Goal: Task Accomplishment & Management: Manage account settings

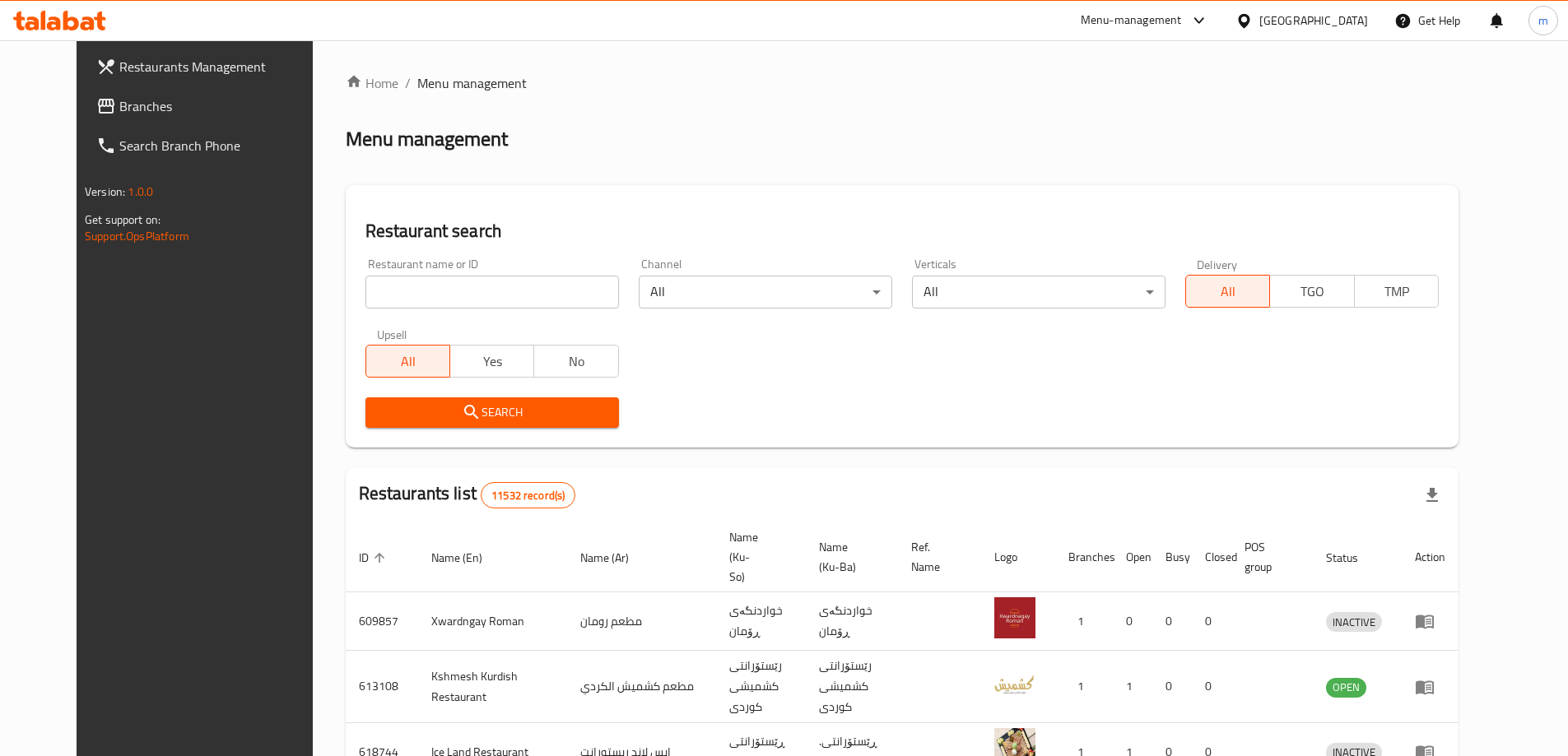
click at [366, 280] on input "search" at bounding box center [492, 291] width 254 height 33
paste input "757769"
type input "757769"
click button "Search" at bounding box center [492, 412] width 254 height 30
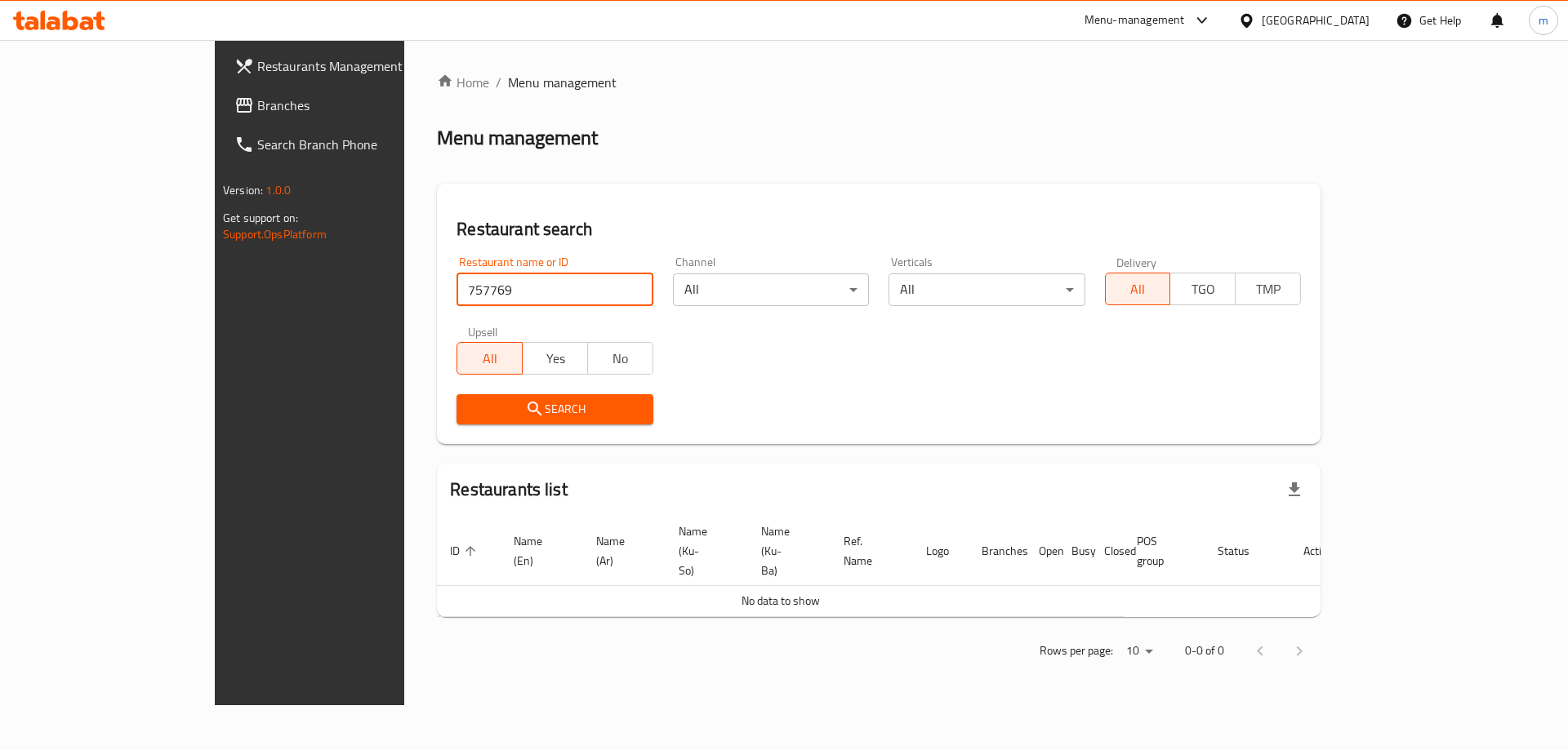
click at [221, 94] on link "Branches" at bounding box center [349, 105] width 256 height 39
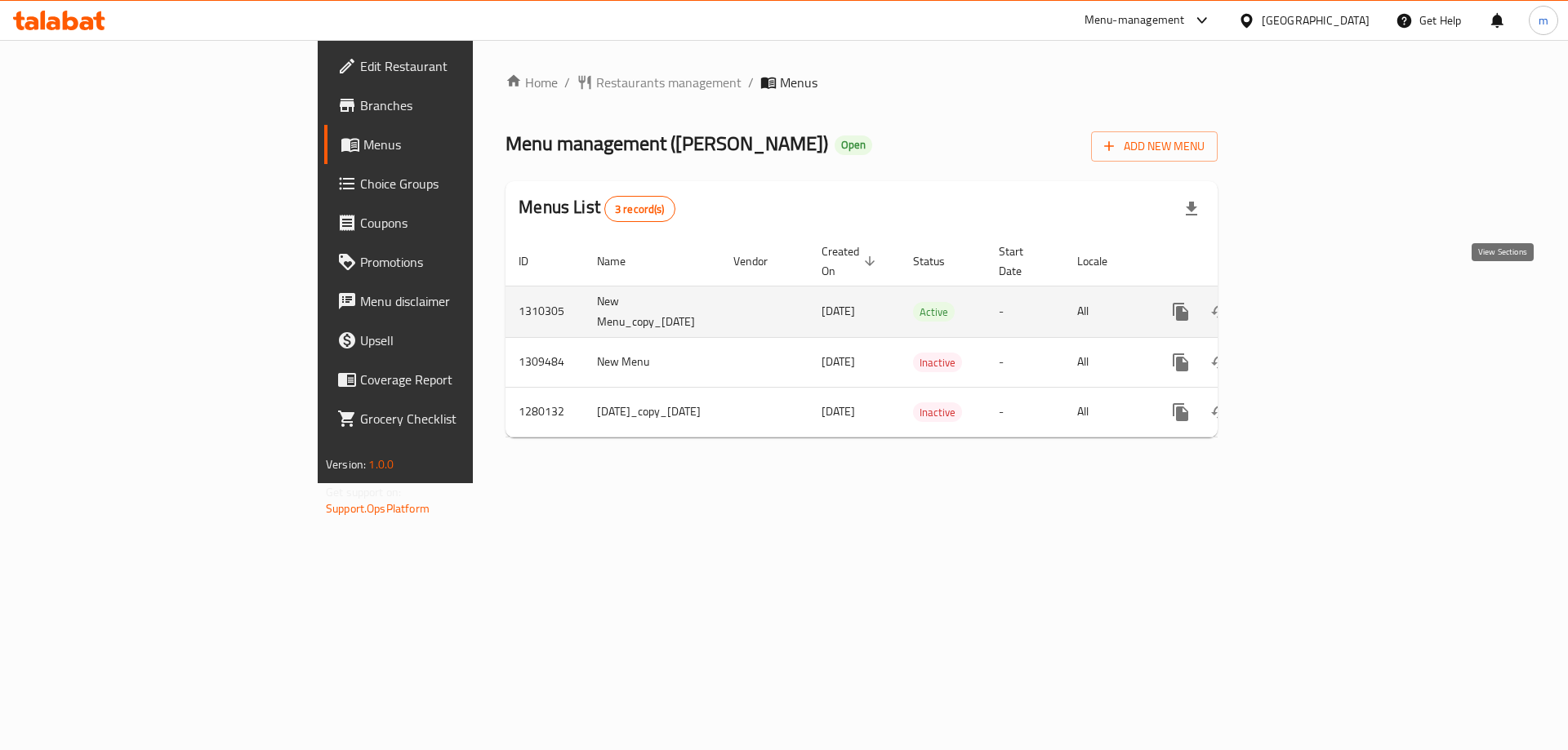
click at [1306, 305] on icon "enhanced table" at bounding box center [1298, 312] width 15 height 15
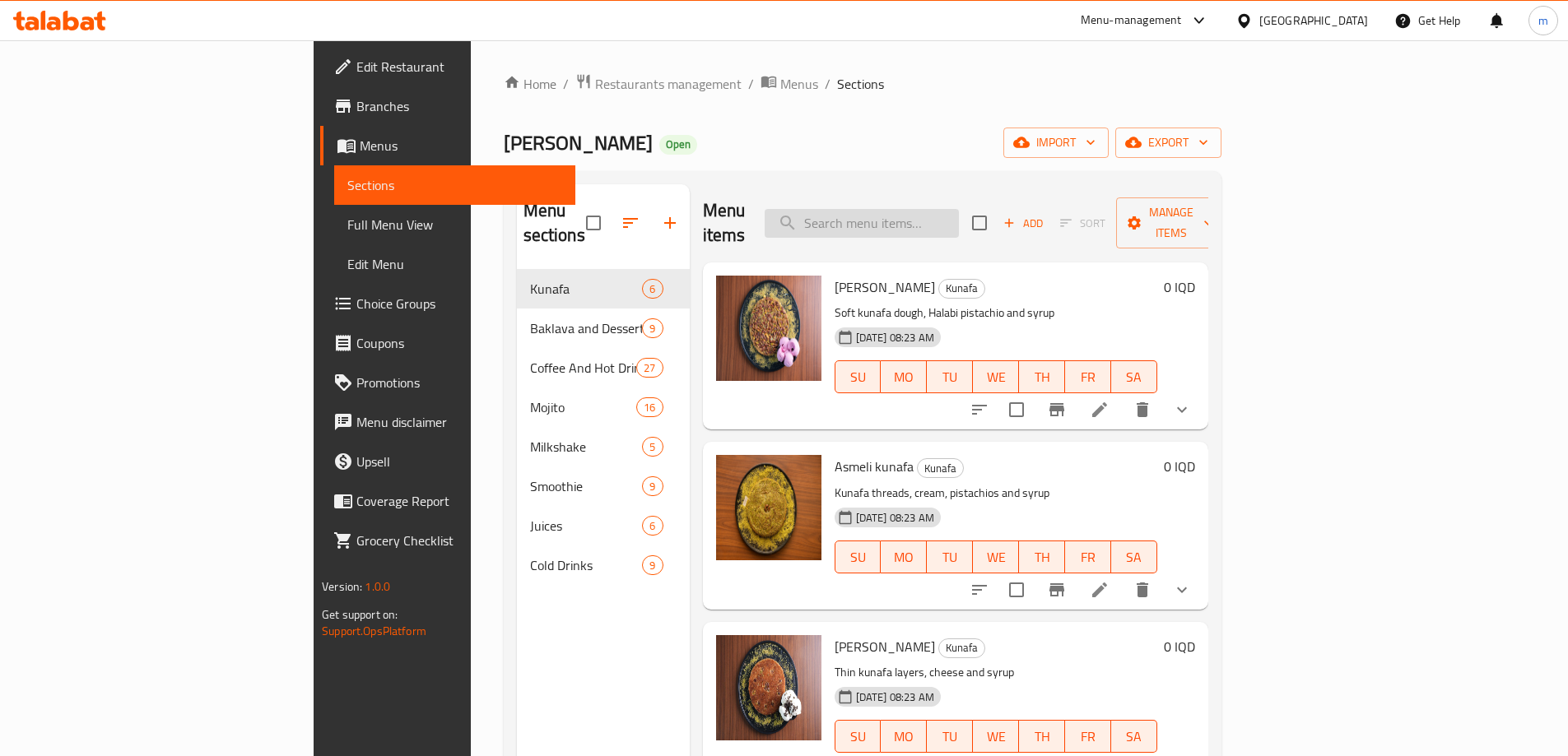
click at [932, 209] on input "search" at bounding box center [861, 224] width 194 height 29
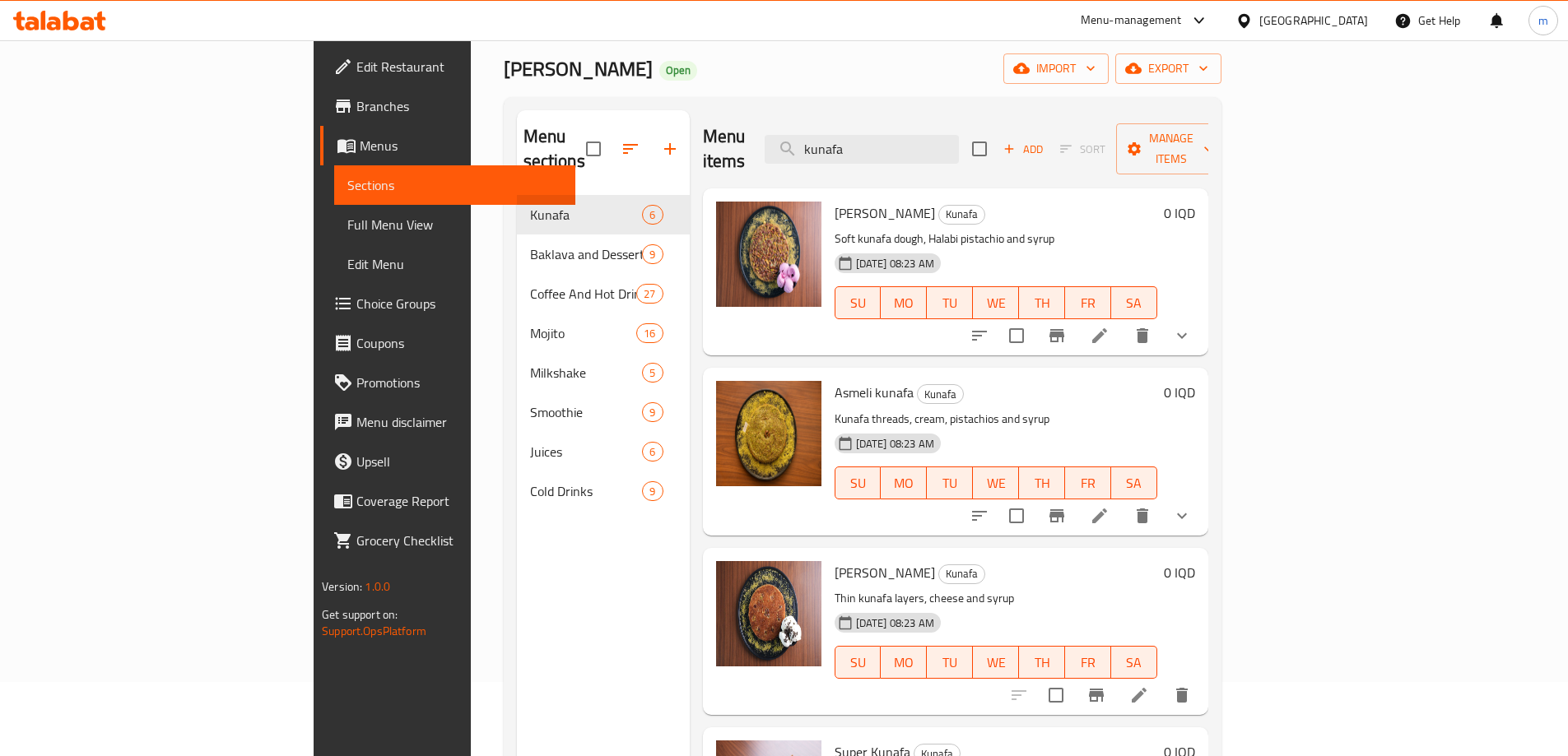
scroll to position [38, 0]
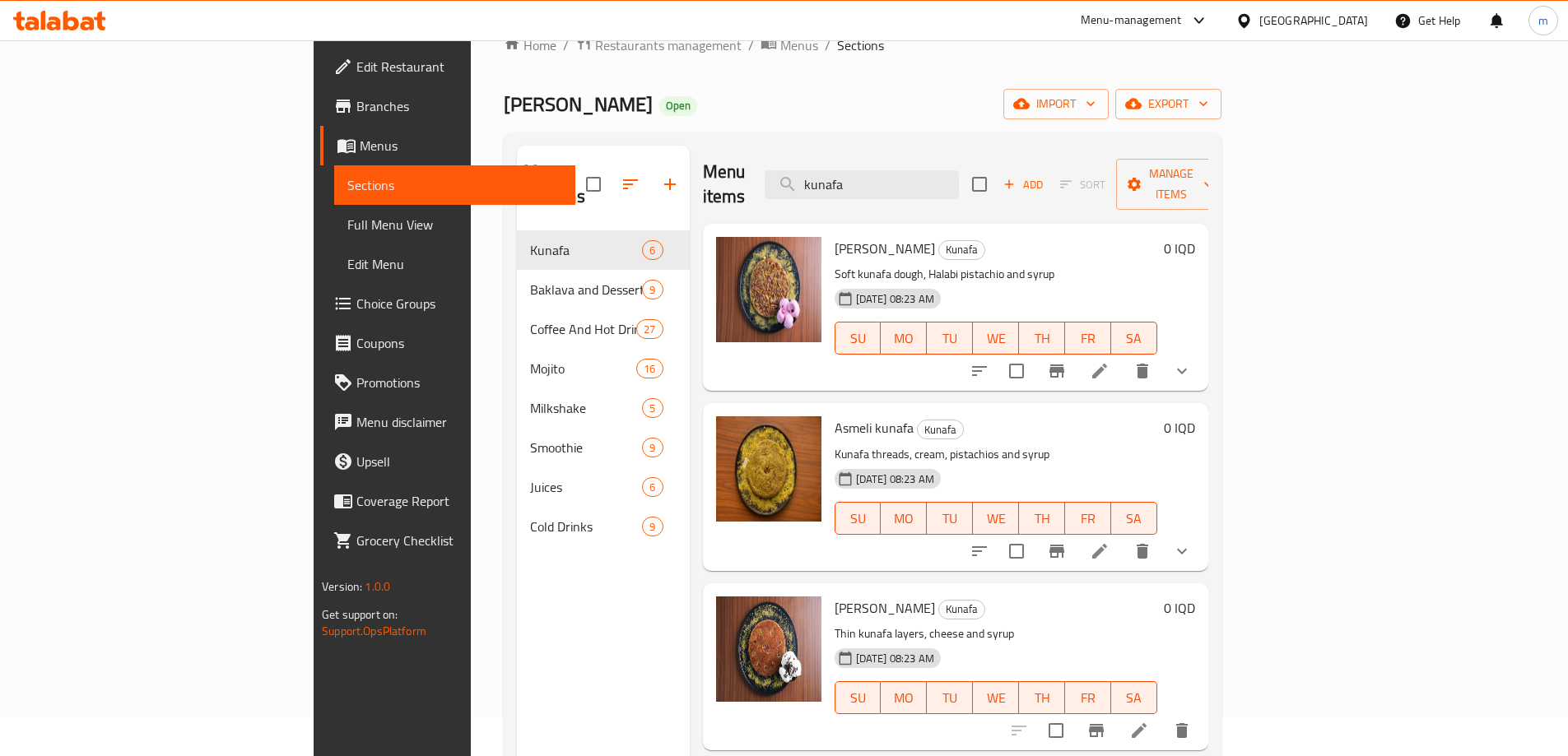
type input "kunafa"
click at [356, 310] on span "Choice Groups" at bounding box center [459, 304] width 206 height 20
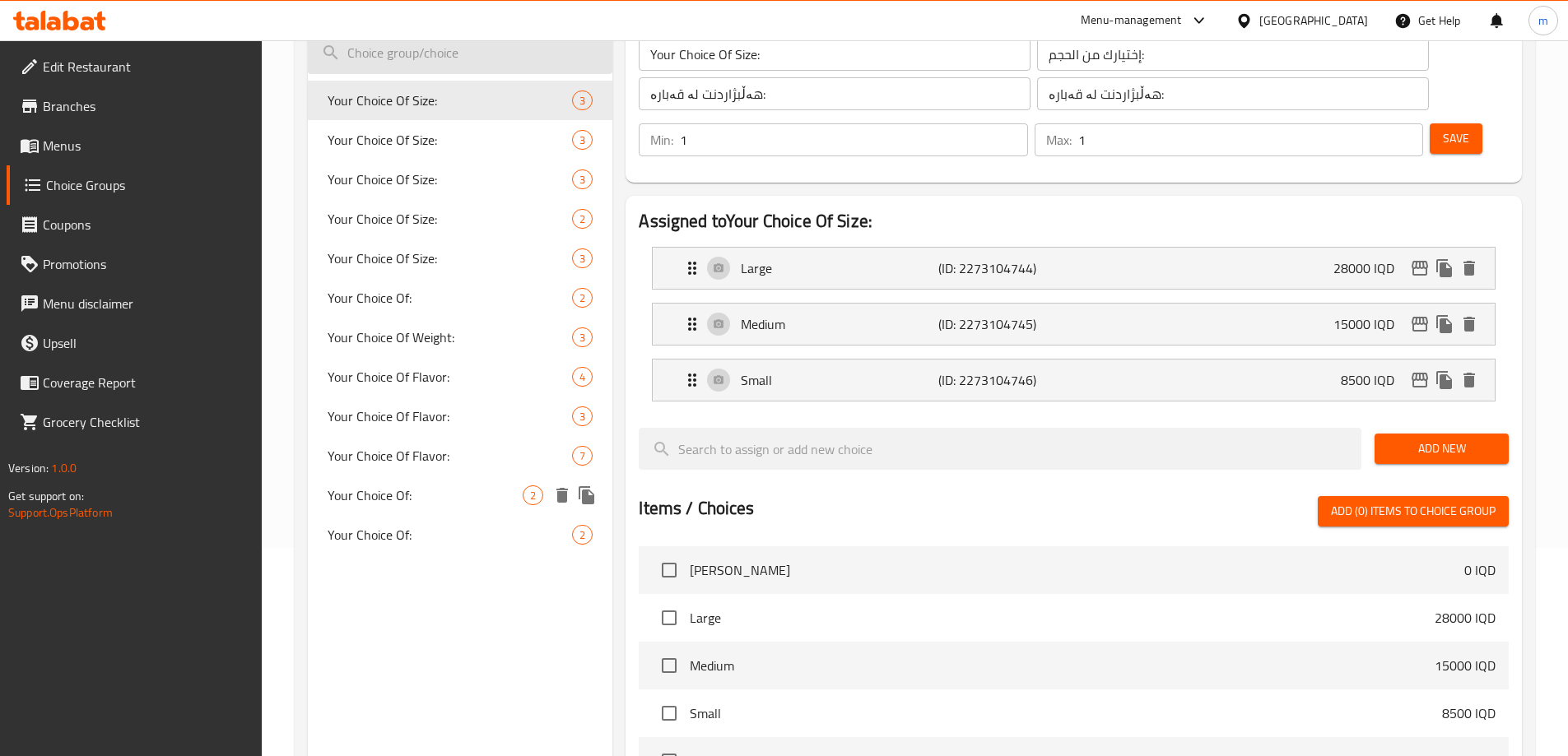
scroll to position [4, 0]
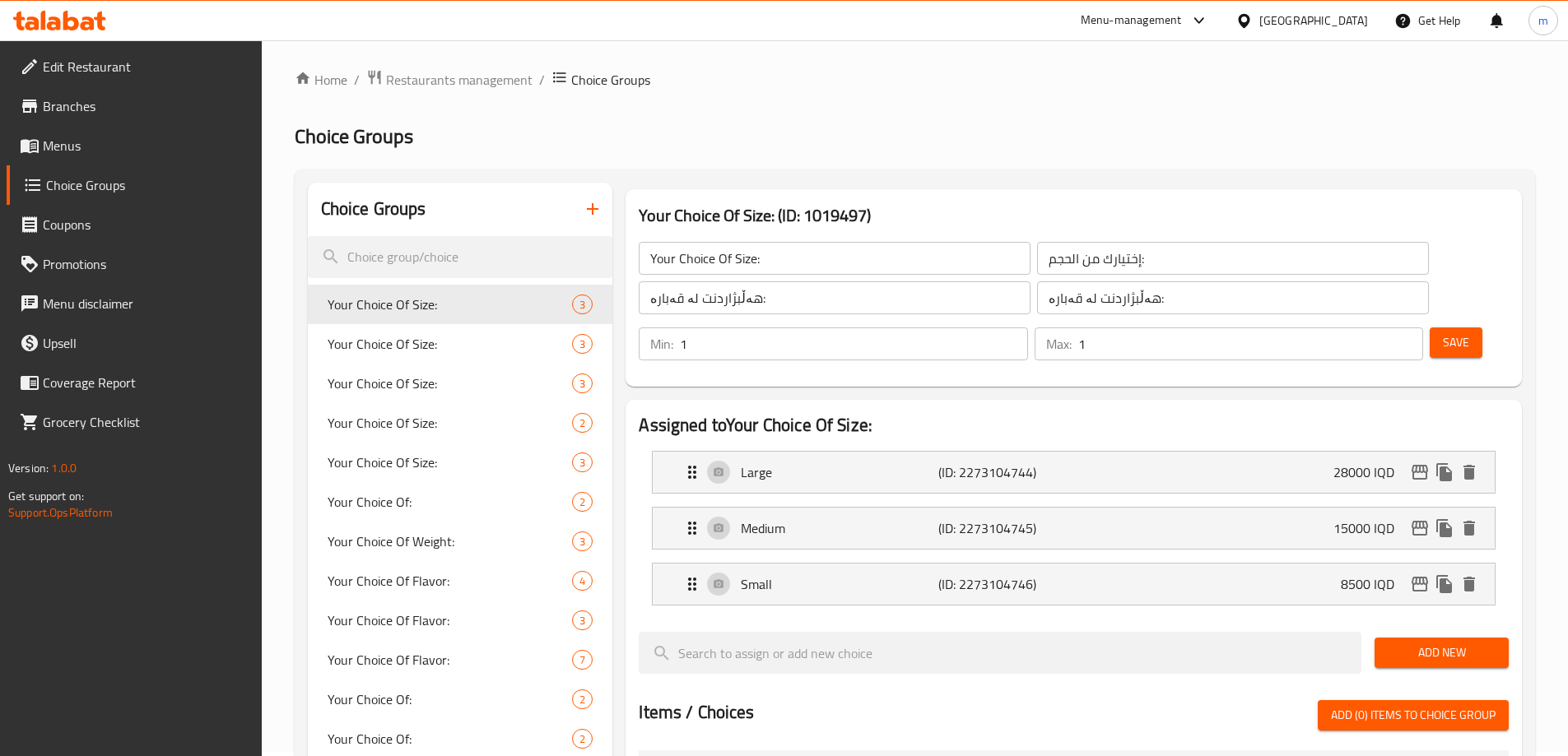
click at [600, 205] on icon "button" at bounding box center [592, 209] width 20 height 20
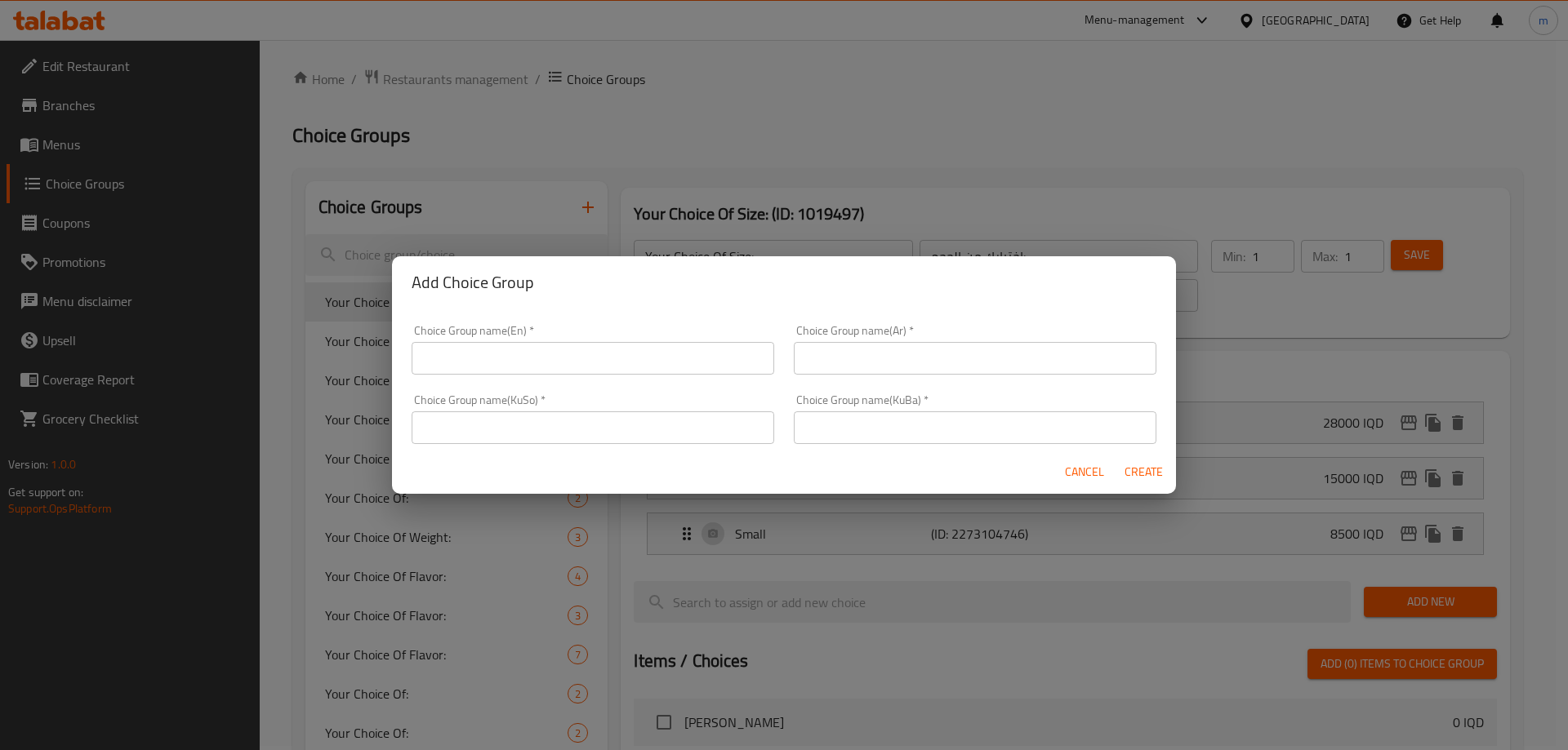
click at [503, 356] on input "text" at bounding box center [593, 358] width 363 height 32
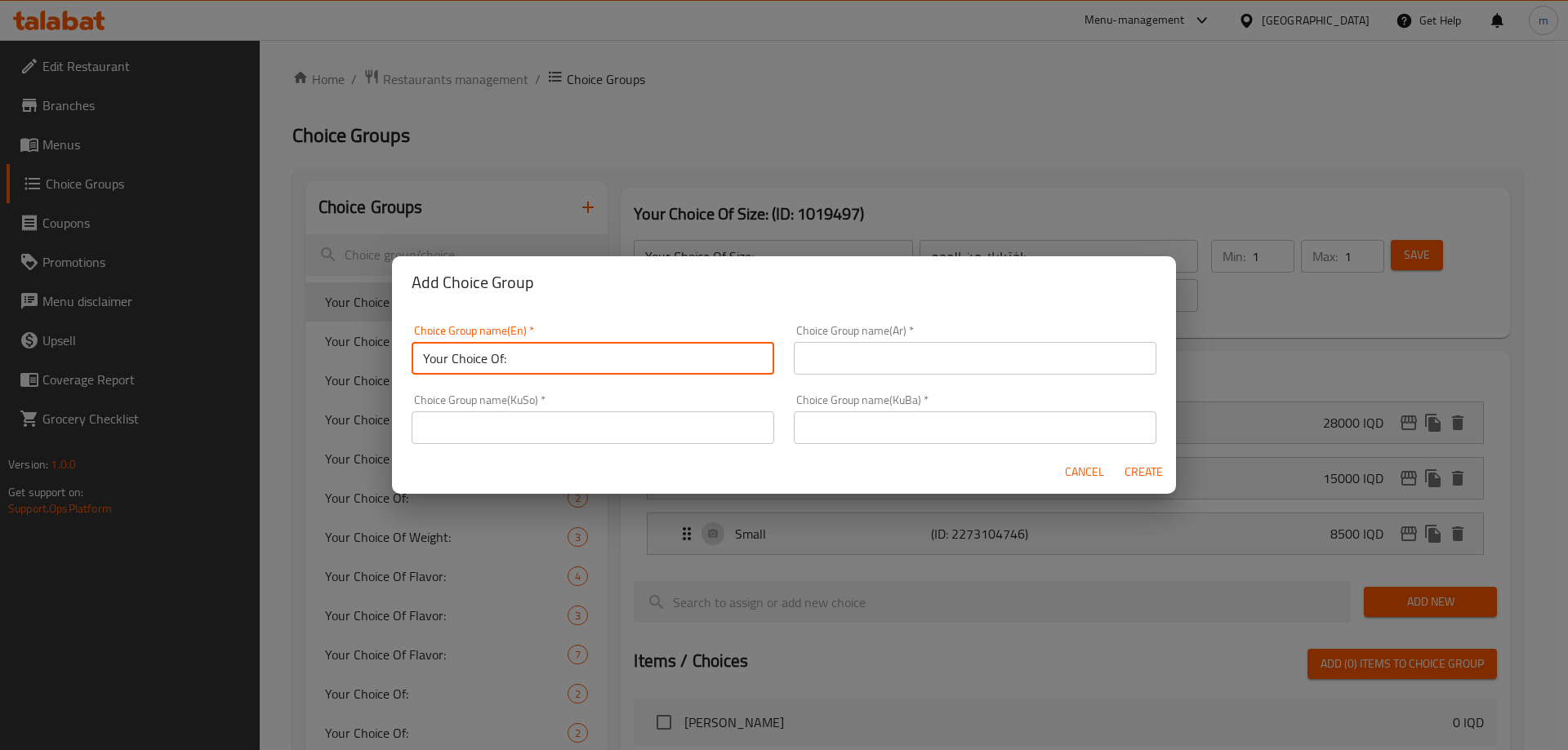
type input "Your Choice Of:"
click at [896, 358] on input "text" at bounding box center [975, 358] width 363 height 32
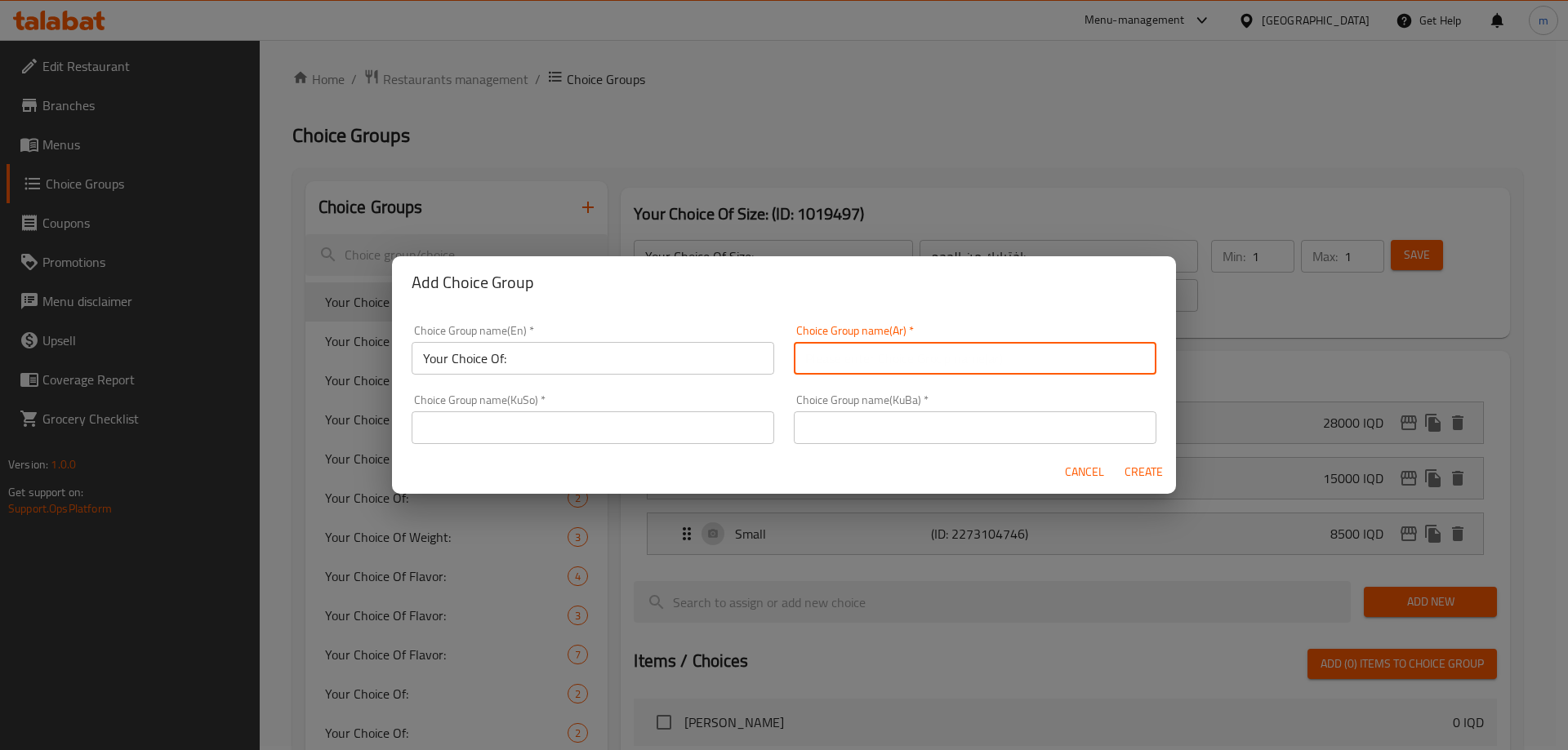
type input "إختيارك من:"
click at [690, 435] on input "text" at bounding box center [593, 427] width 363 height 32
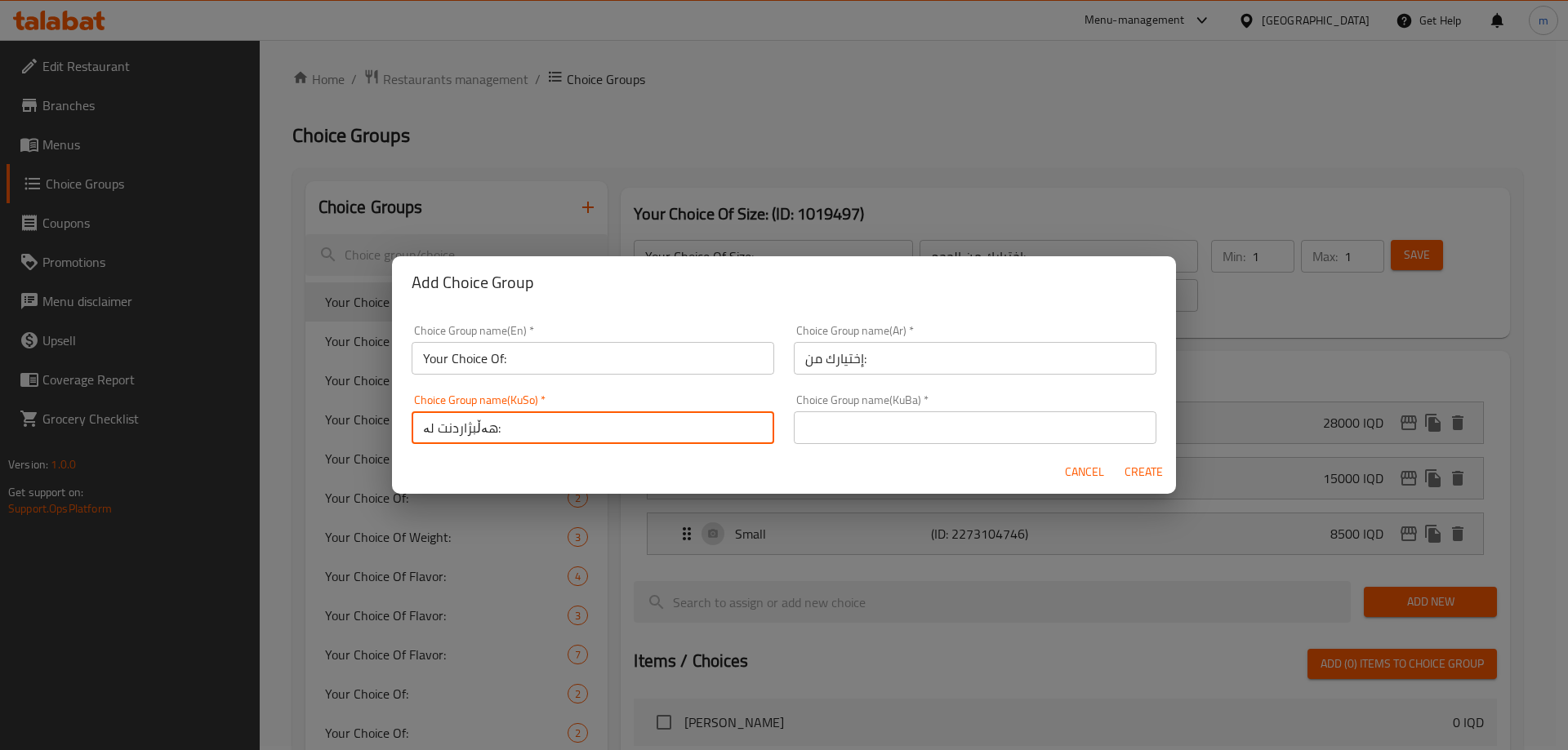
type input "هەڵبژاردنت لە:"
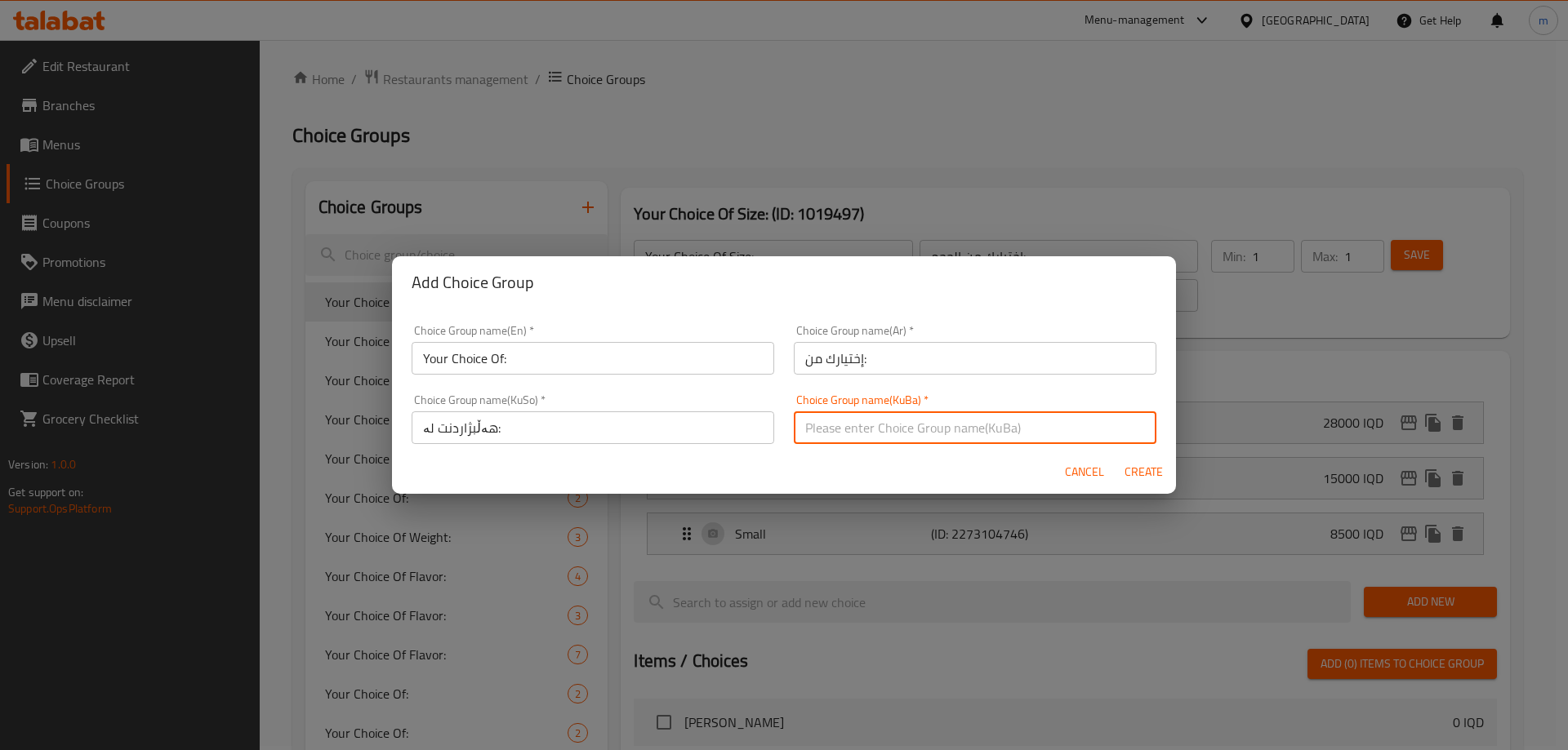
click at [948, 419] on input "text" at bounding box center [975, 427] width 363 height 32
type input "هەڵبژاردنت لە:"
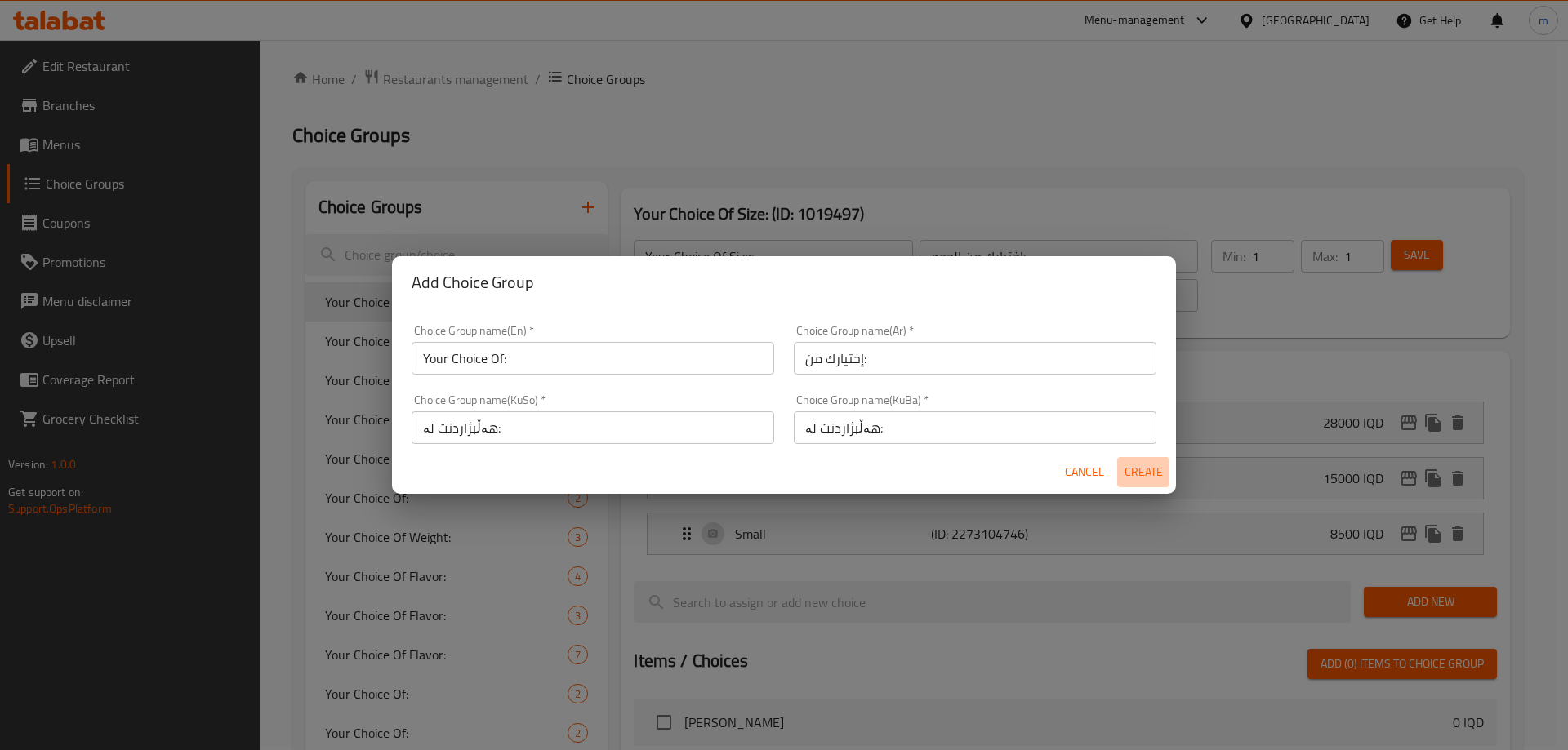
click at [1129, 471] on span "Create" at bounding box center [1142, 472] width 39 height 21
type input "Your Choice Of:"
type input "إختيارك من:"
type input "هەڵبژاردنت لە:"
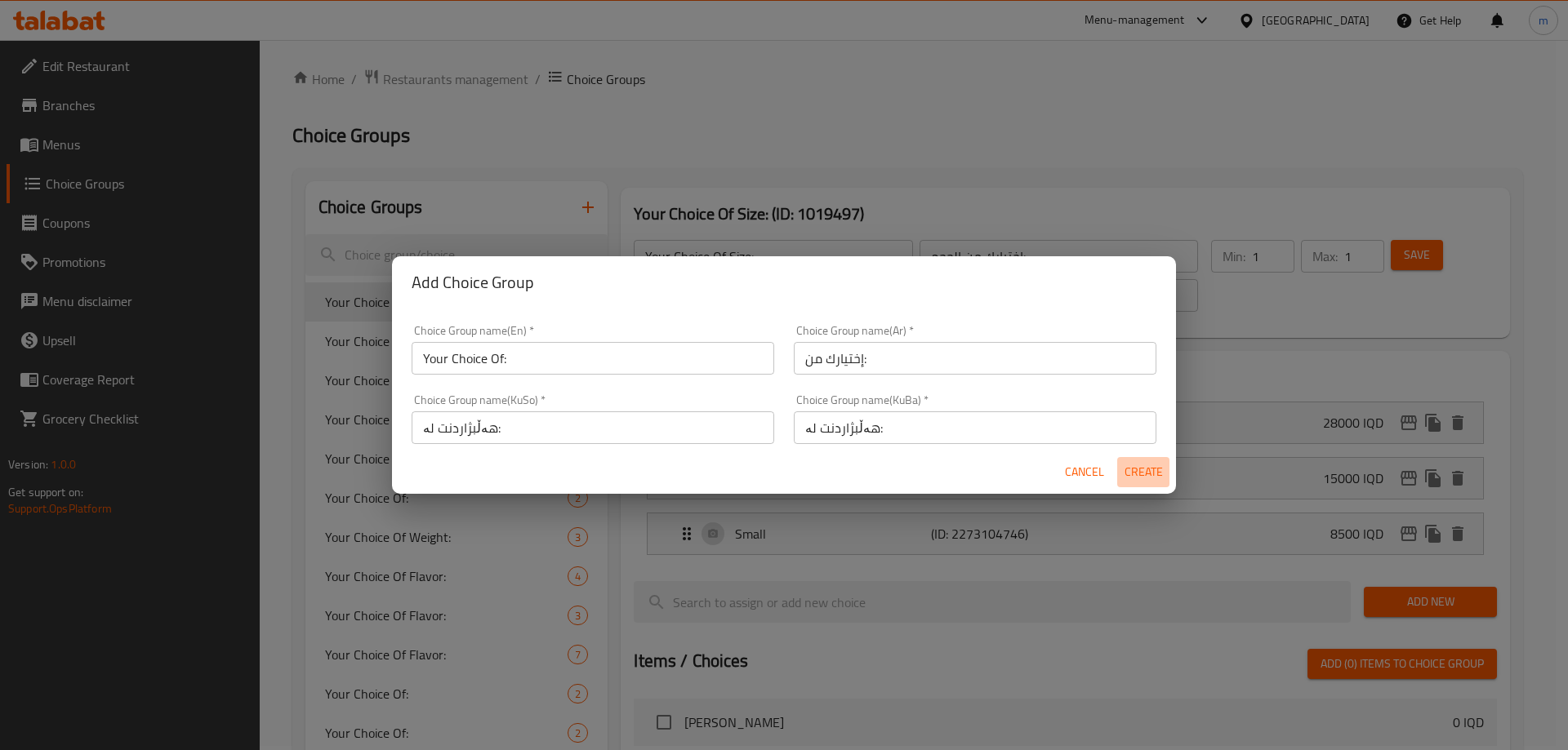
type input "0"
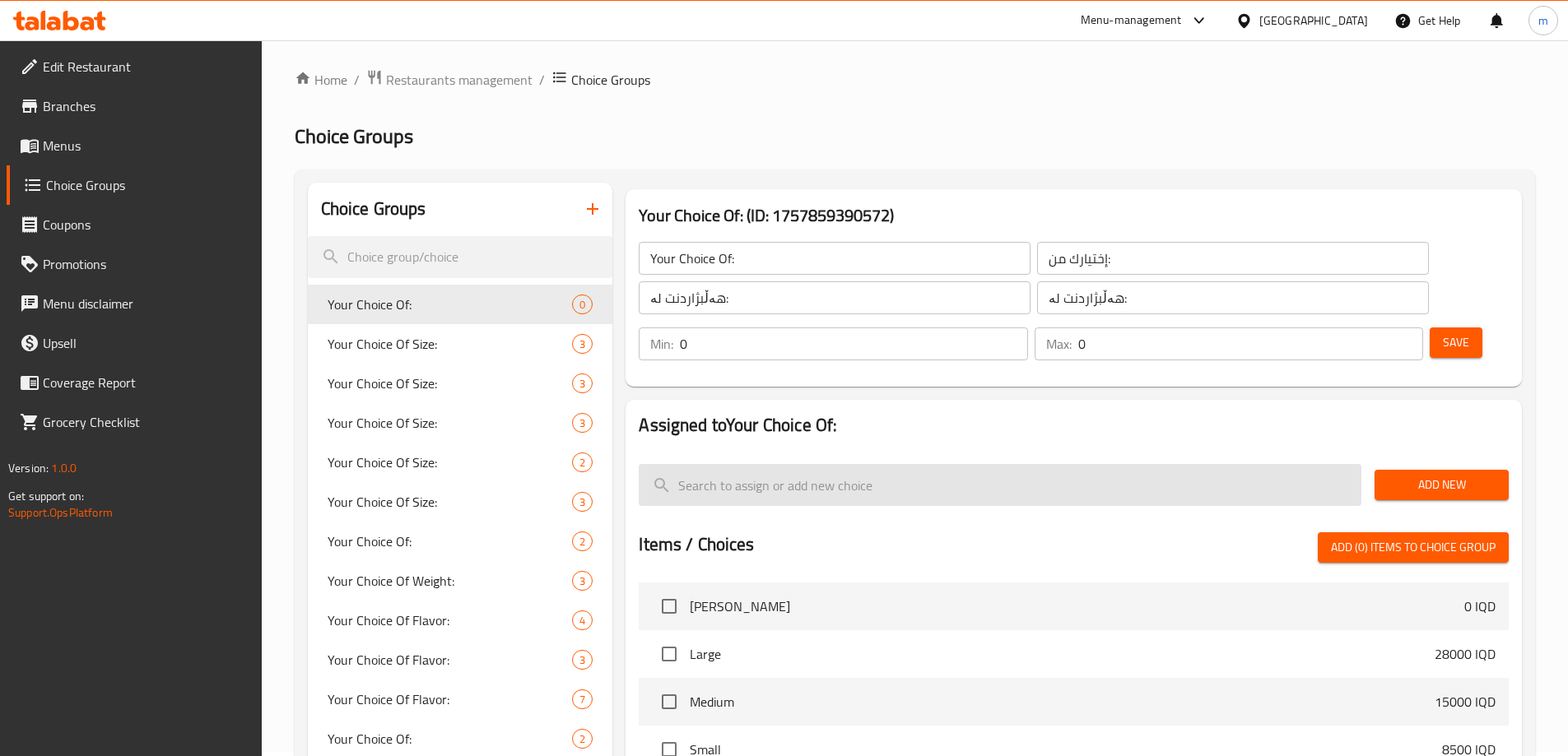
click at [741, 464] on input "search" at bounding box center [1000, 485] width 723 height 42
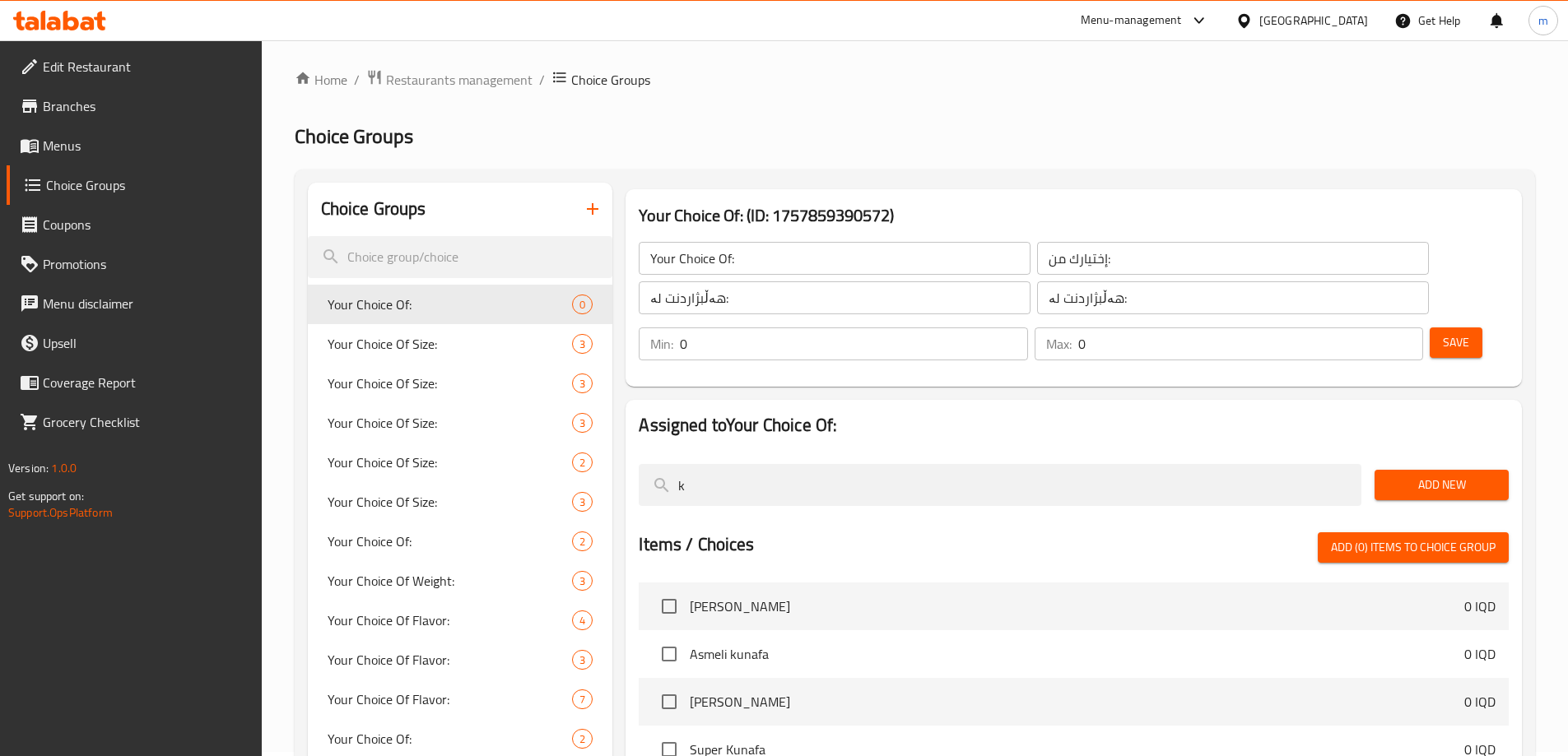
type input "k"
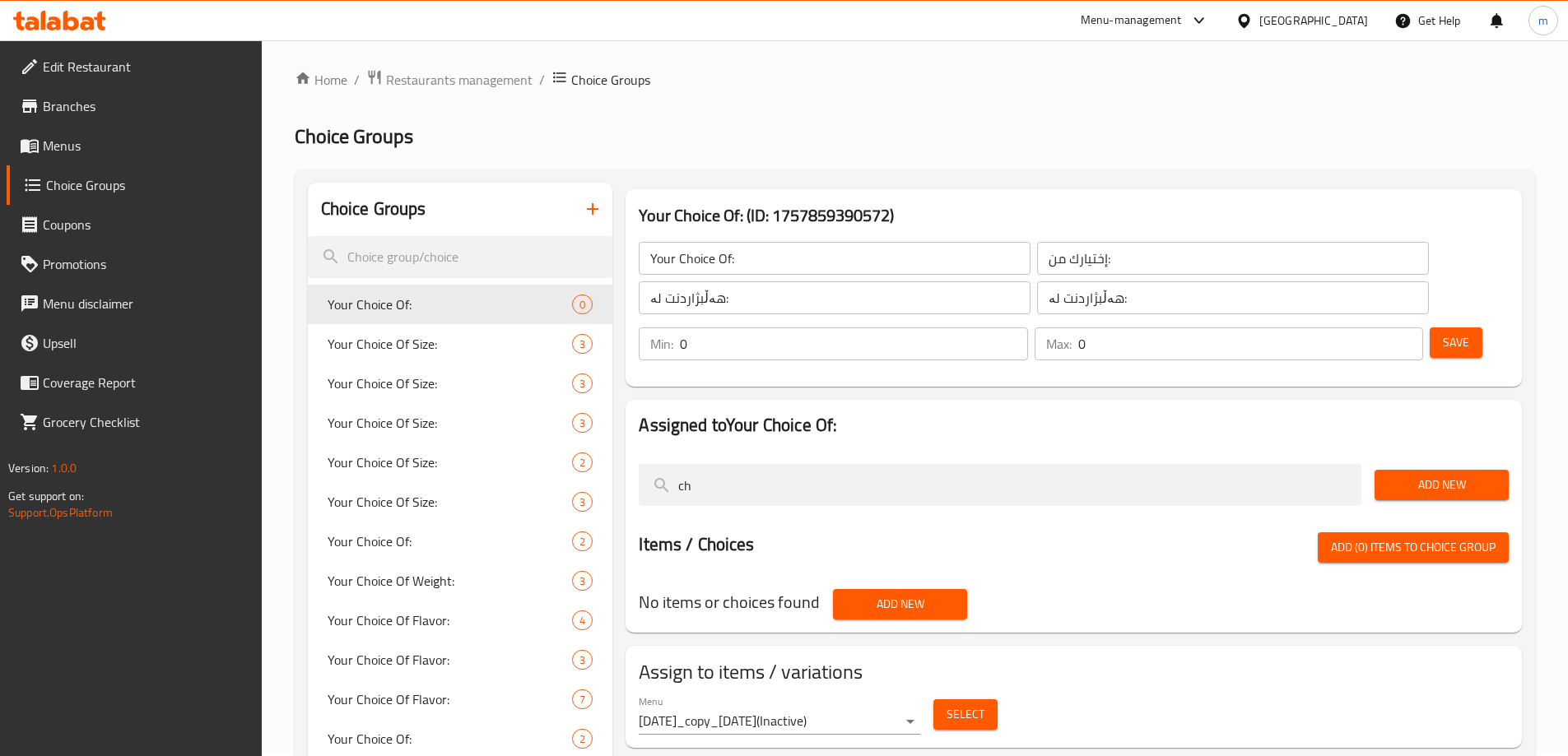
type input "c"
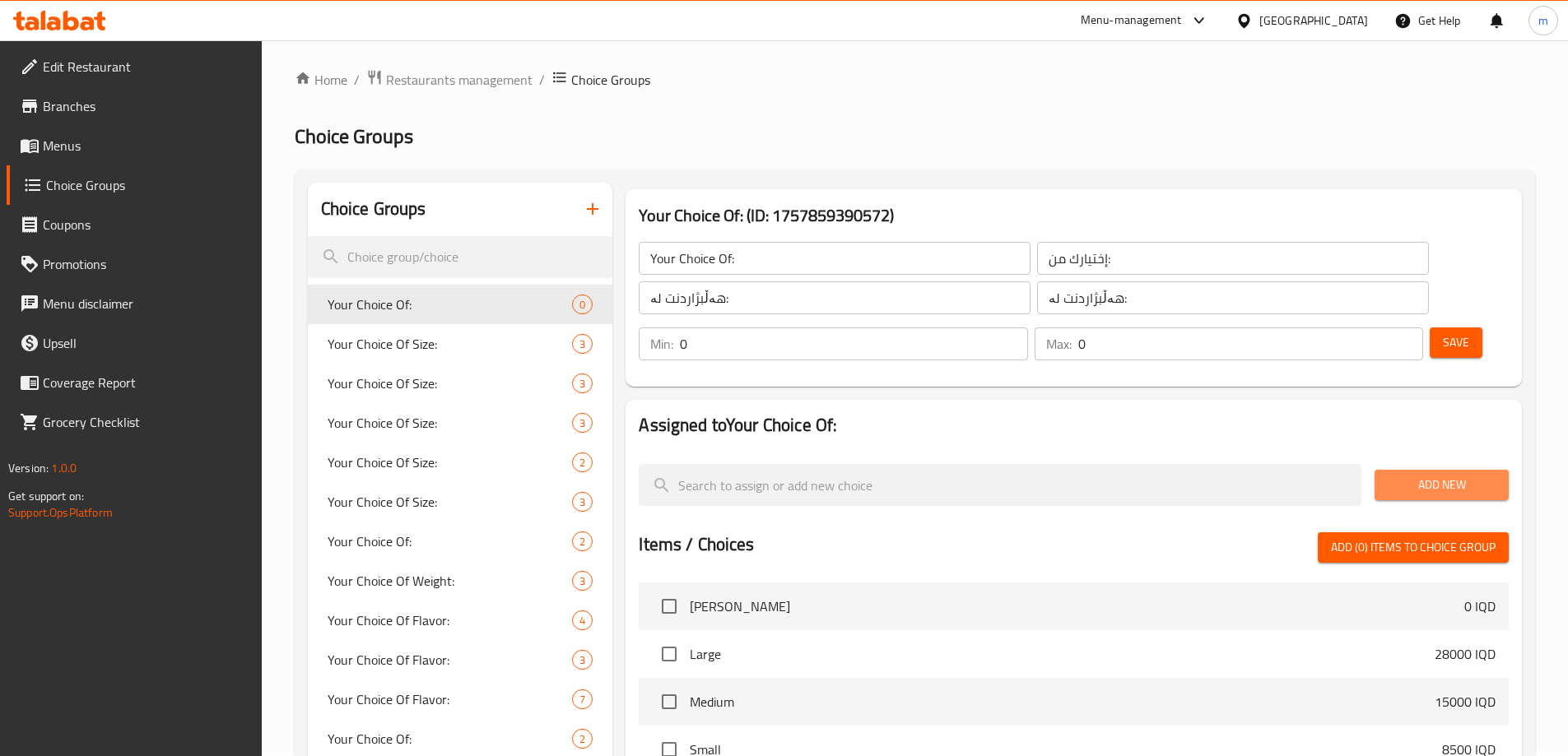
click at [1435, 475] on span "Add New" at bounding box center [1441, 485] width 108 height 21
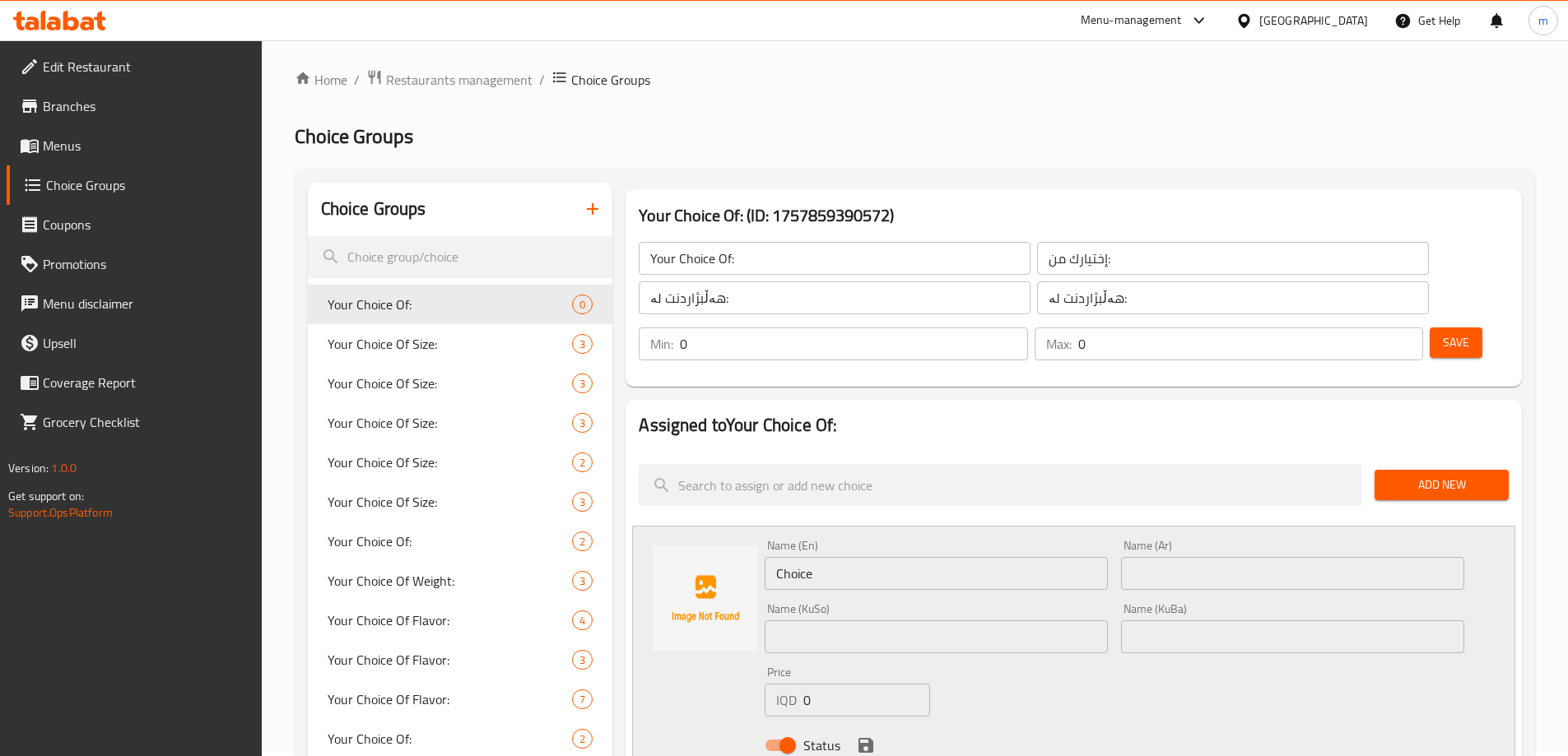
scroll to position [98, 0]
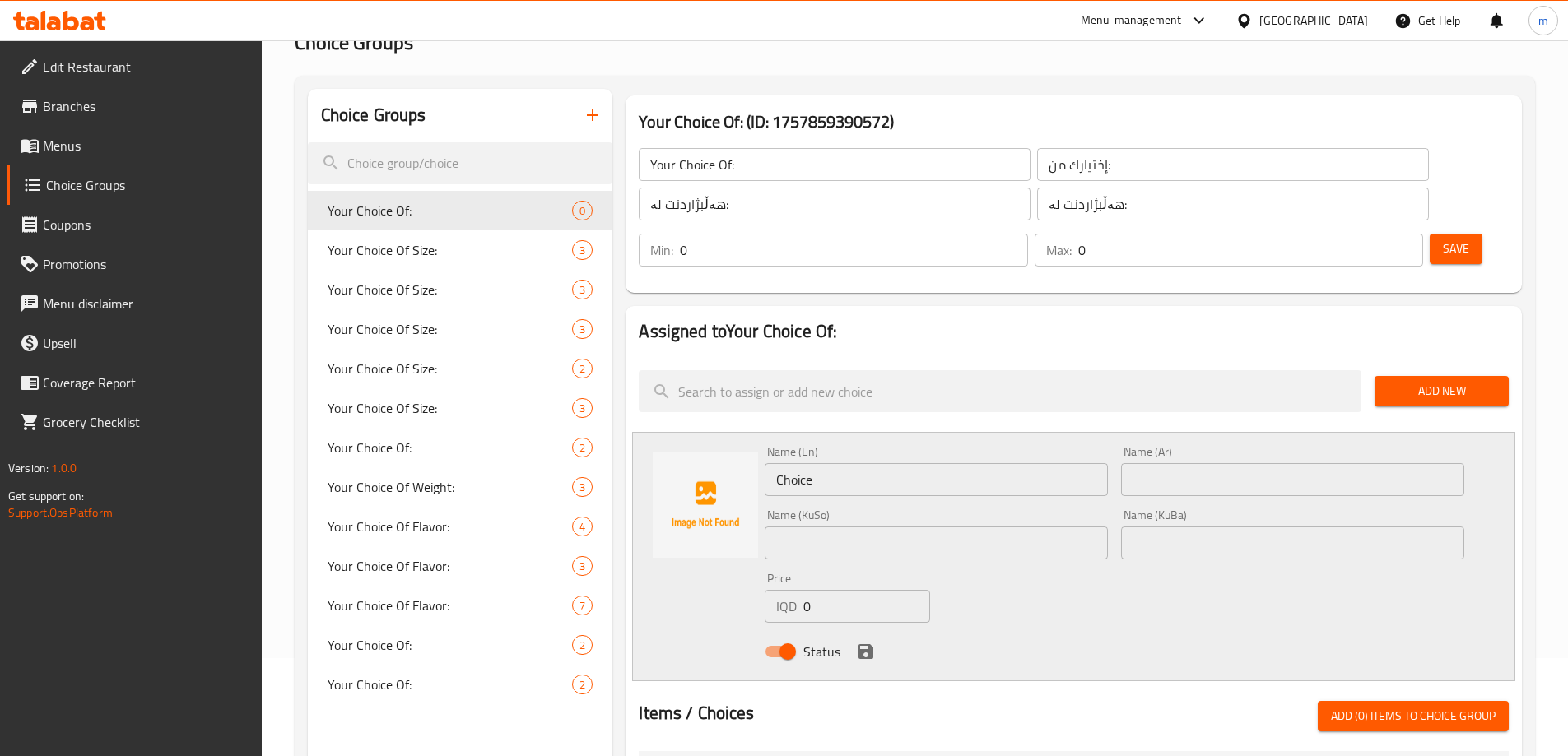
click at [853, 463] on input "Choice" at bounding box center [935, 479] width 343 height 33
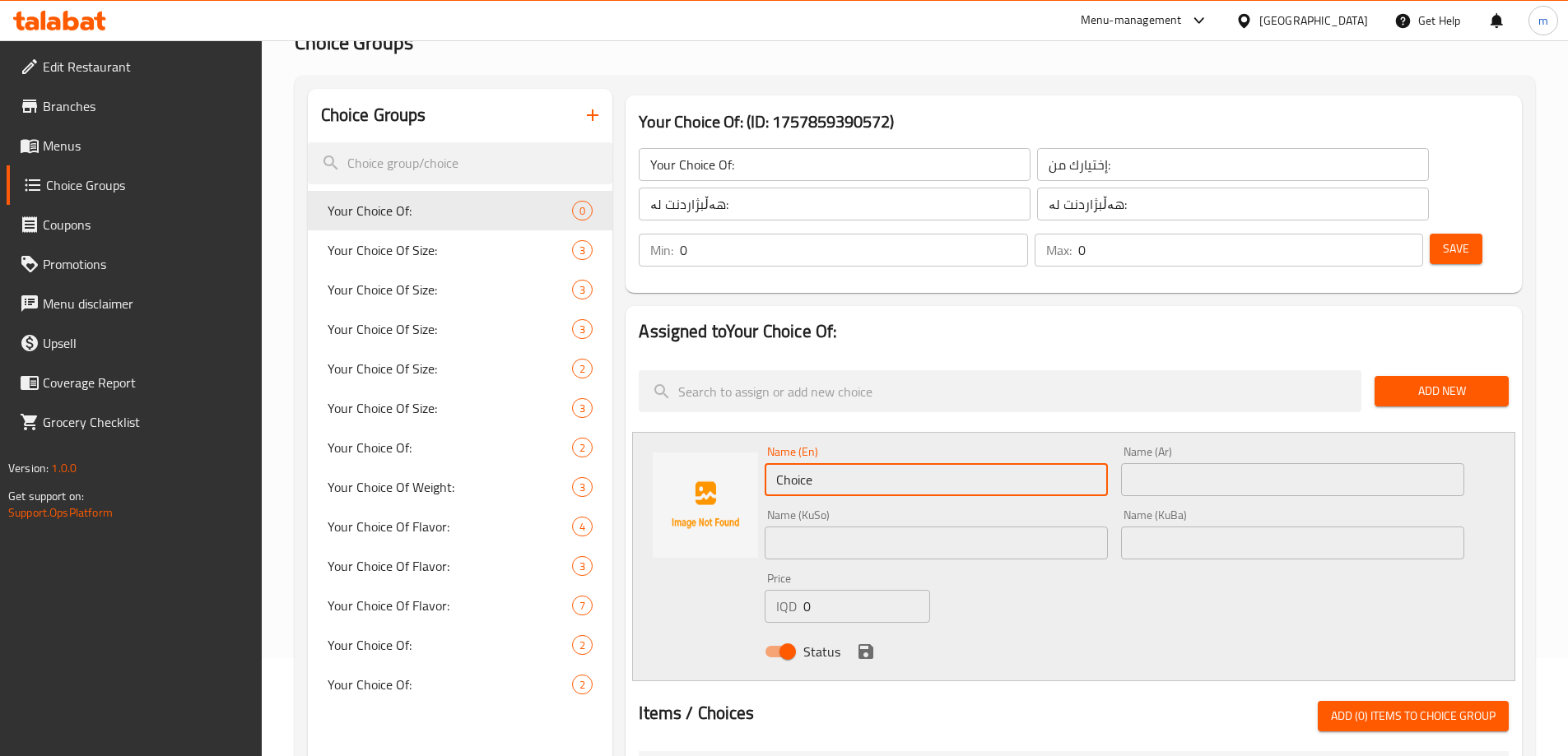
click at [853, 463] on input "Choice" at bounding box center [935, 479] width 343 height 33
click at [855, 463] on input "Choice" at bounding box center [935, 479] width 343 height 33
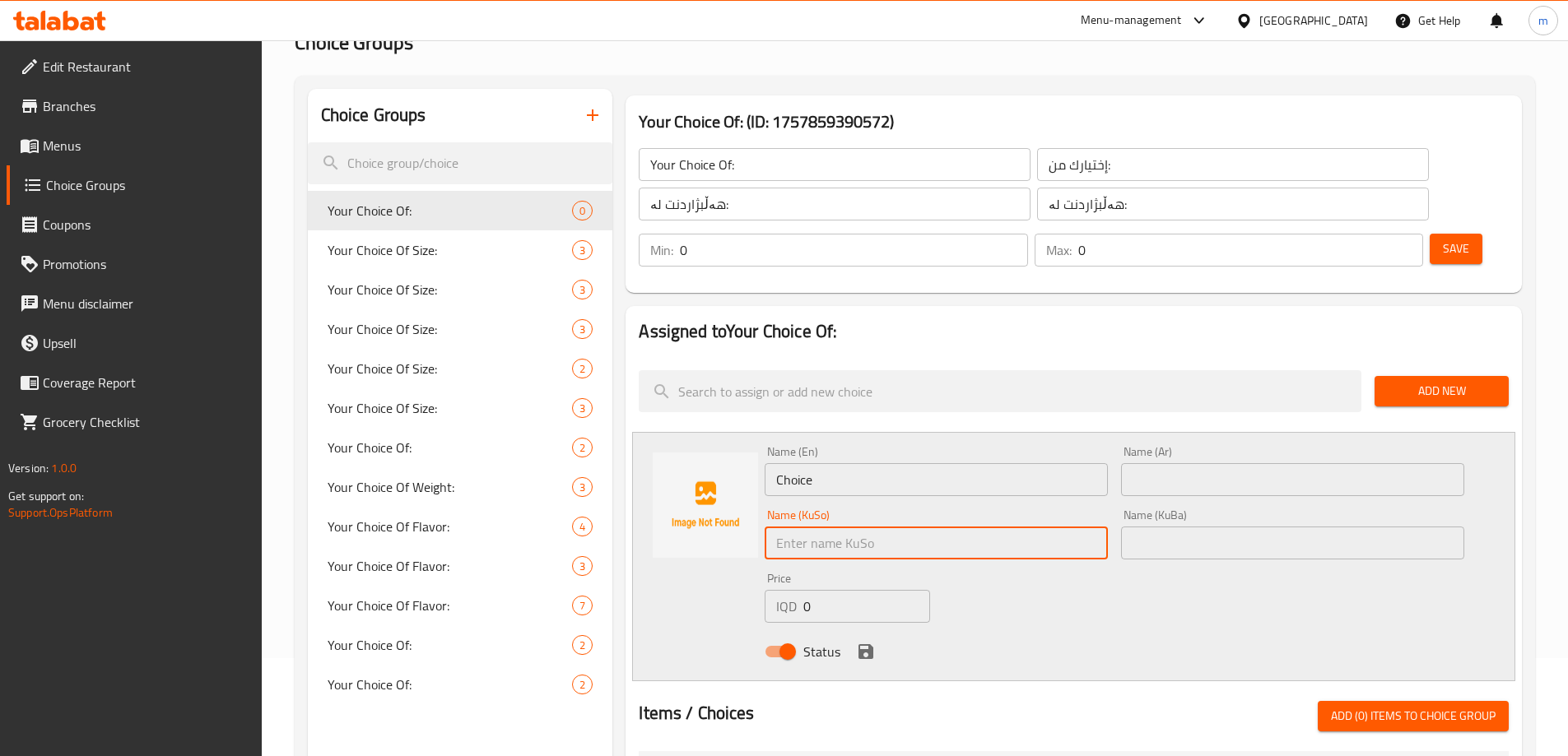
click at [859, 527] on input "text" at bounding box center [935, 542] width 343 height 33
paste input "قەیماغ"
type input "قەیماغ"
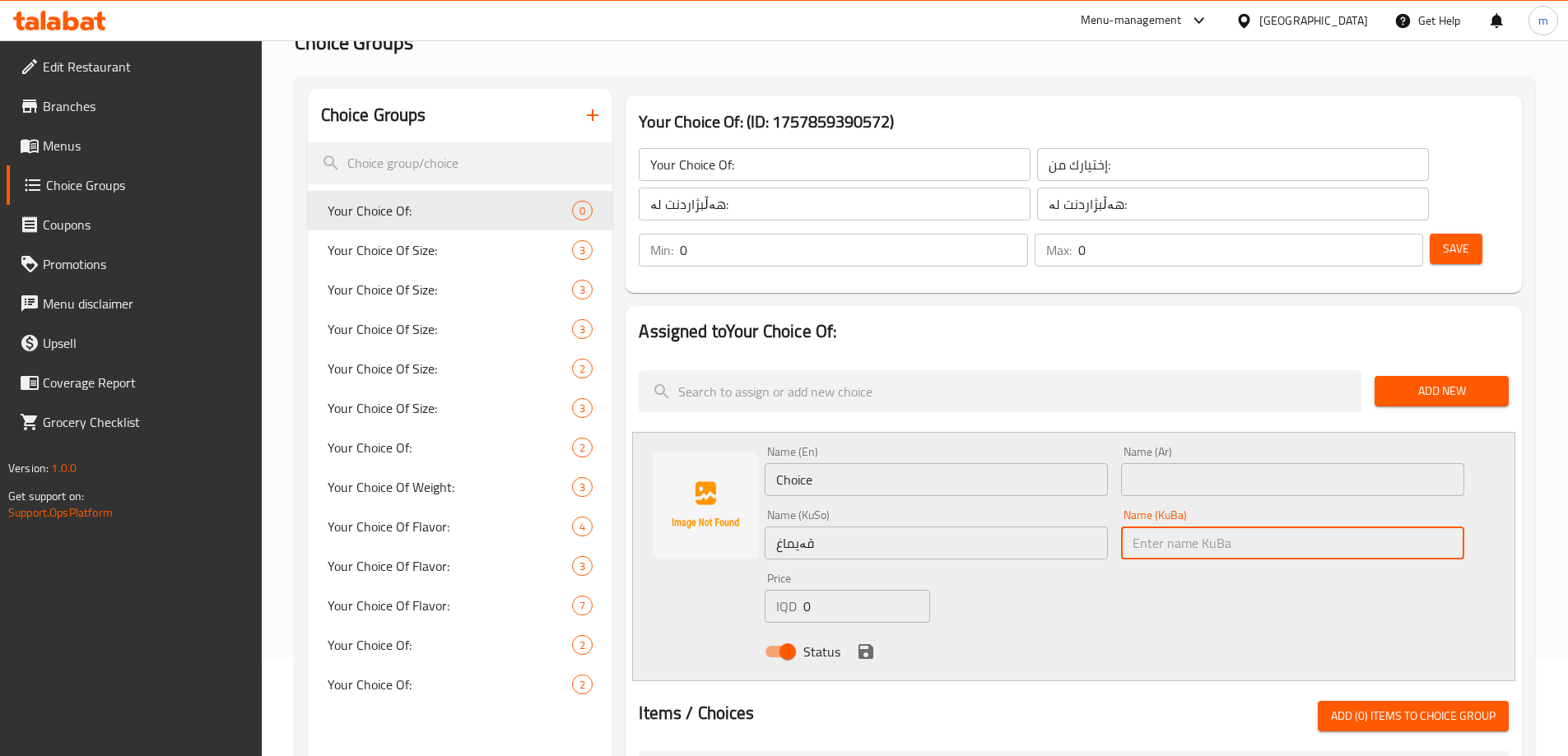
click at [1134, 527] on input "text" at bounding box center [1292, 542] width 343 height 33
paste input "قەیماغ"
type input "قەیماغ"
click at [1148, 452] on div "Name (Ar) Name (Ar)" at bounding box center [1292, 471] width 356 height 63
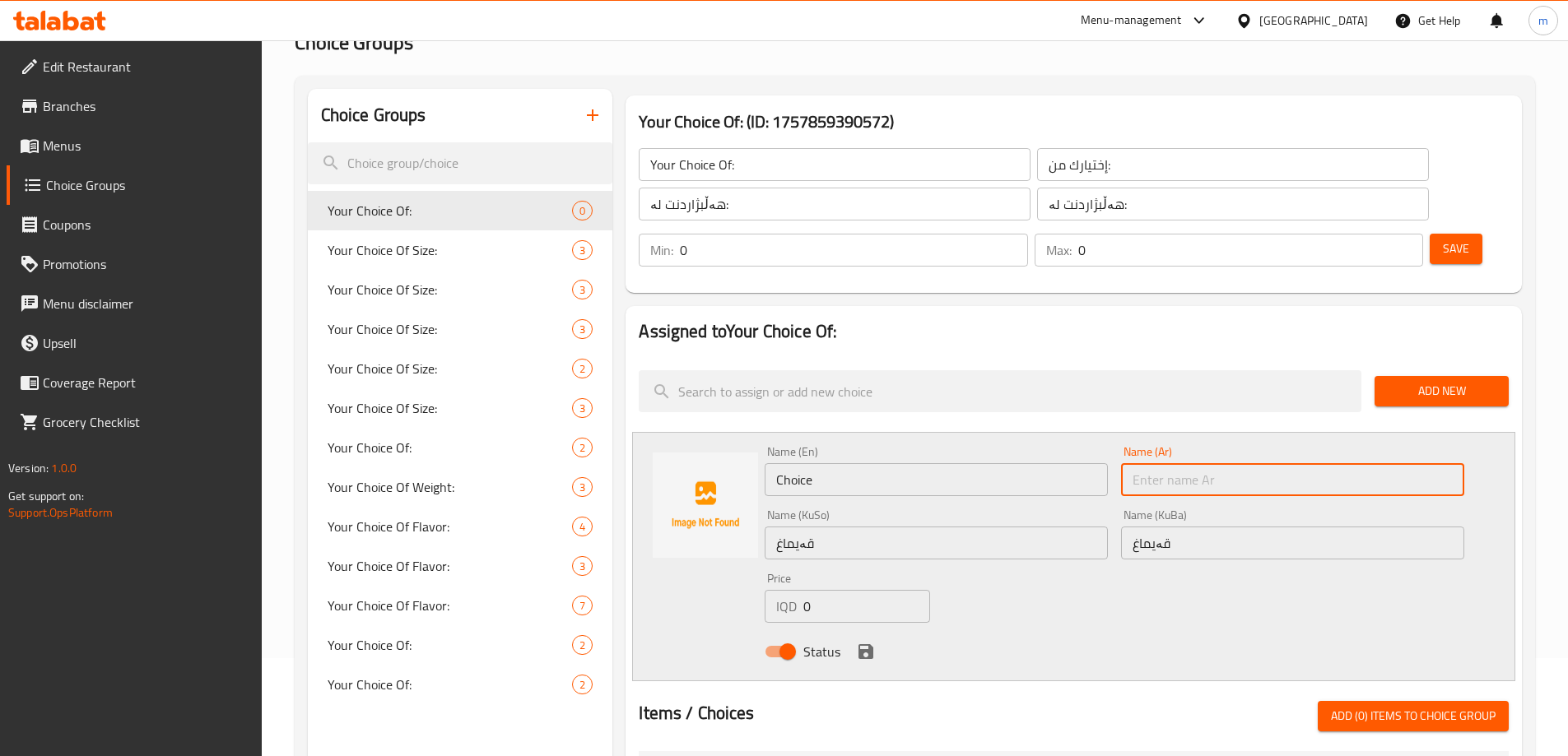
click at [1150, 463] on input "text" at bounding box center [1292, 479] width 343 height 33
paste input "قيمر"
type input "قيمر"
click at [1076, 463] on input "Choice" at bounding box center [935, 479] width 343 height 33
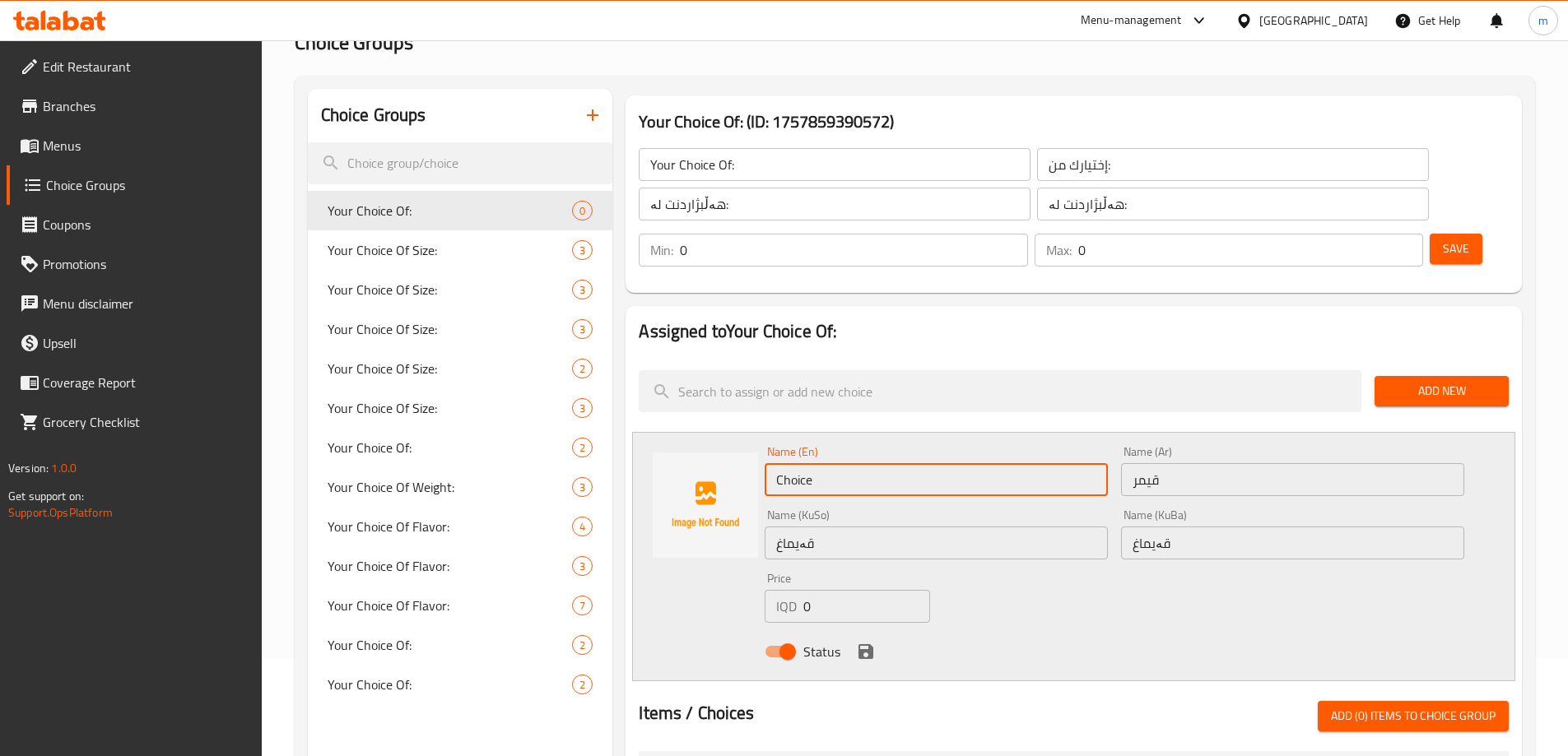
click at [952, 463] on input "Choice" at bounding box center [935, 479] width 343 height 33
paste input "Kaymak"
type input "Kaymak"
click at [865, 642] on icon "save" at bounding box center [866, 652] width 20 height 20
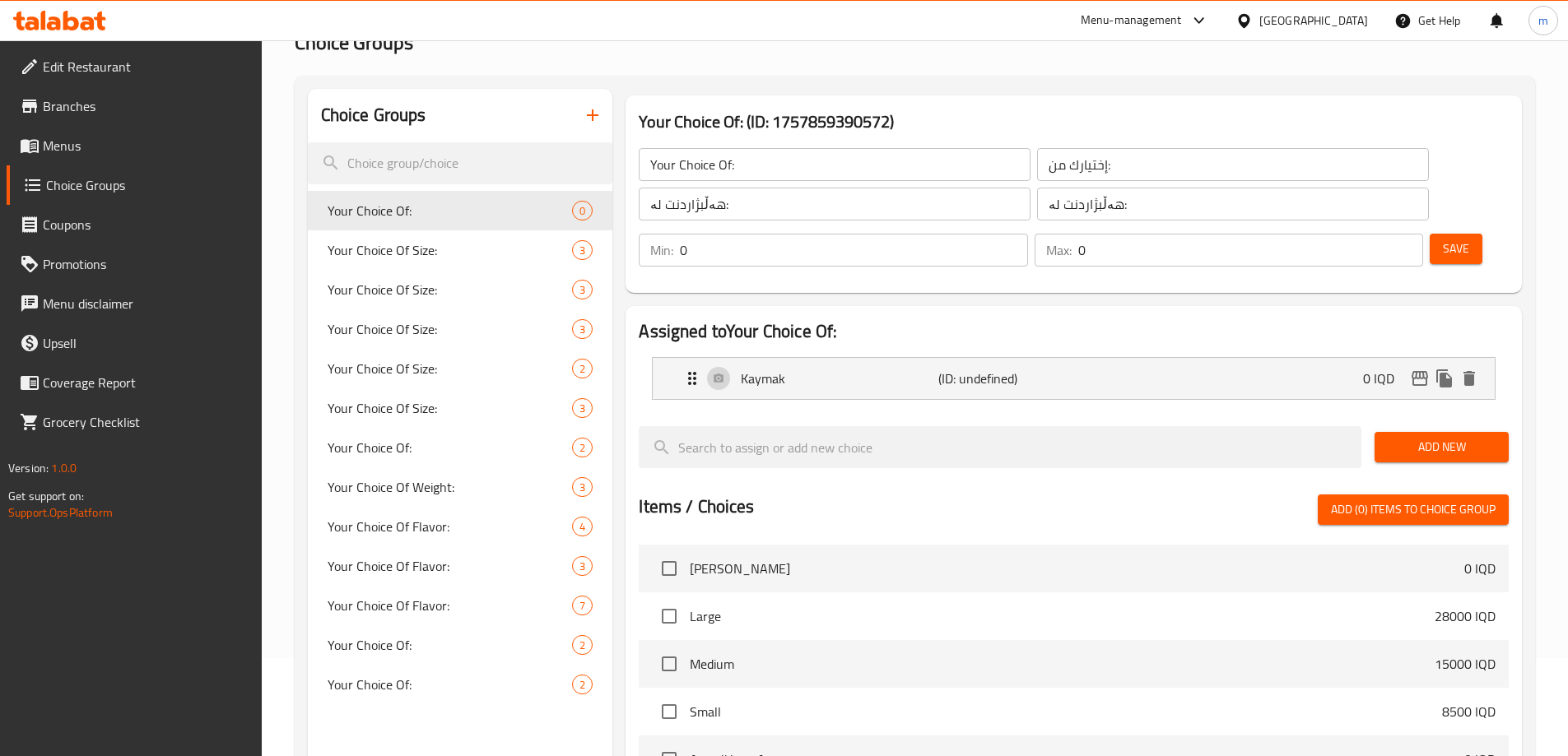
click at [1458, 437] on span "Add New" at bounding box center [1441, 447] width 108 height 21
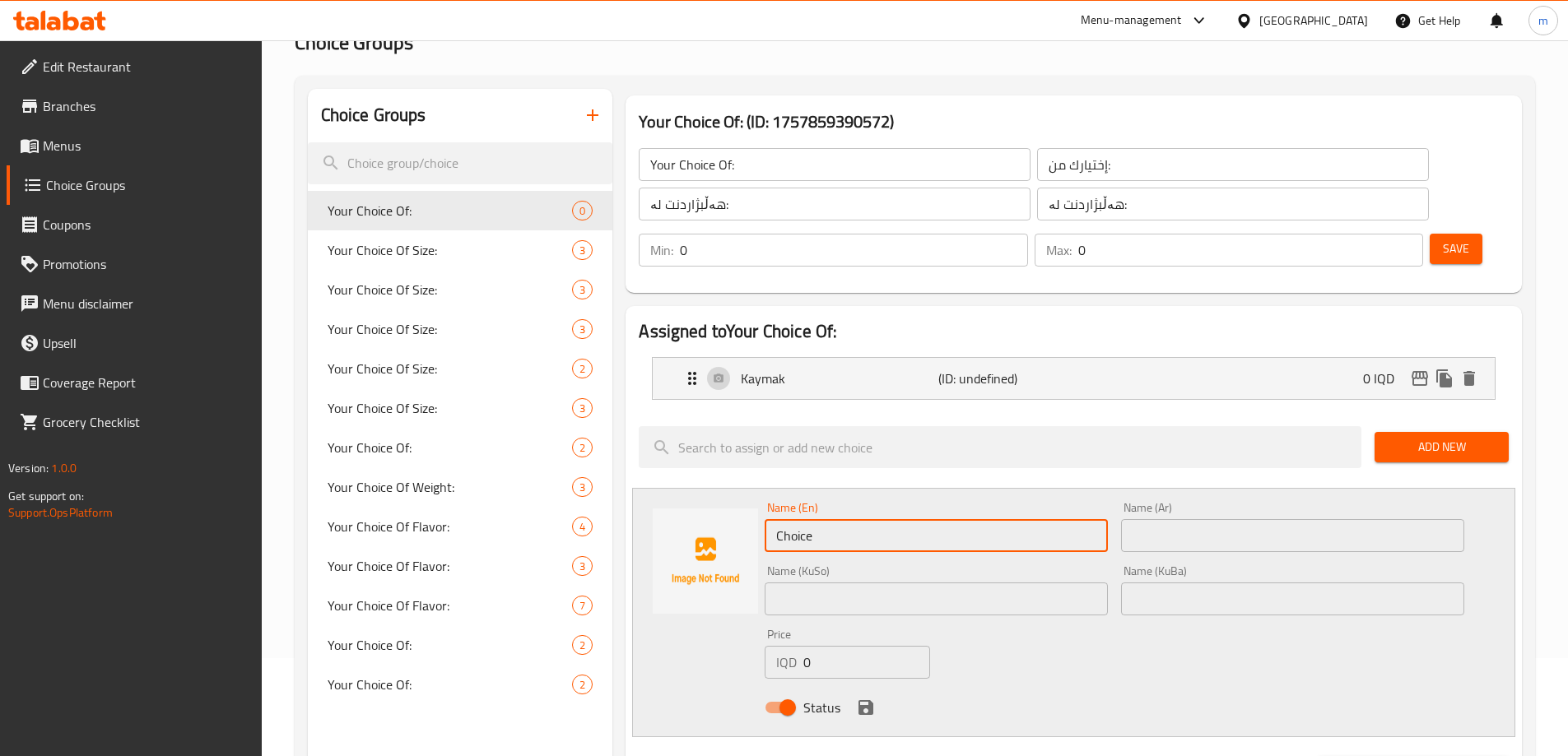
click at [833, 519] on input "Choice" at bounding box center [935, 535] width 343 height 33
click at [1202, 519] on input "text" at bounding box center [1292, 535] width 343 height 33
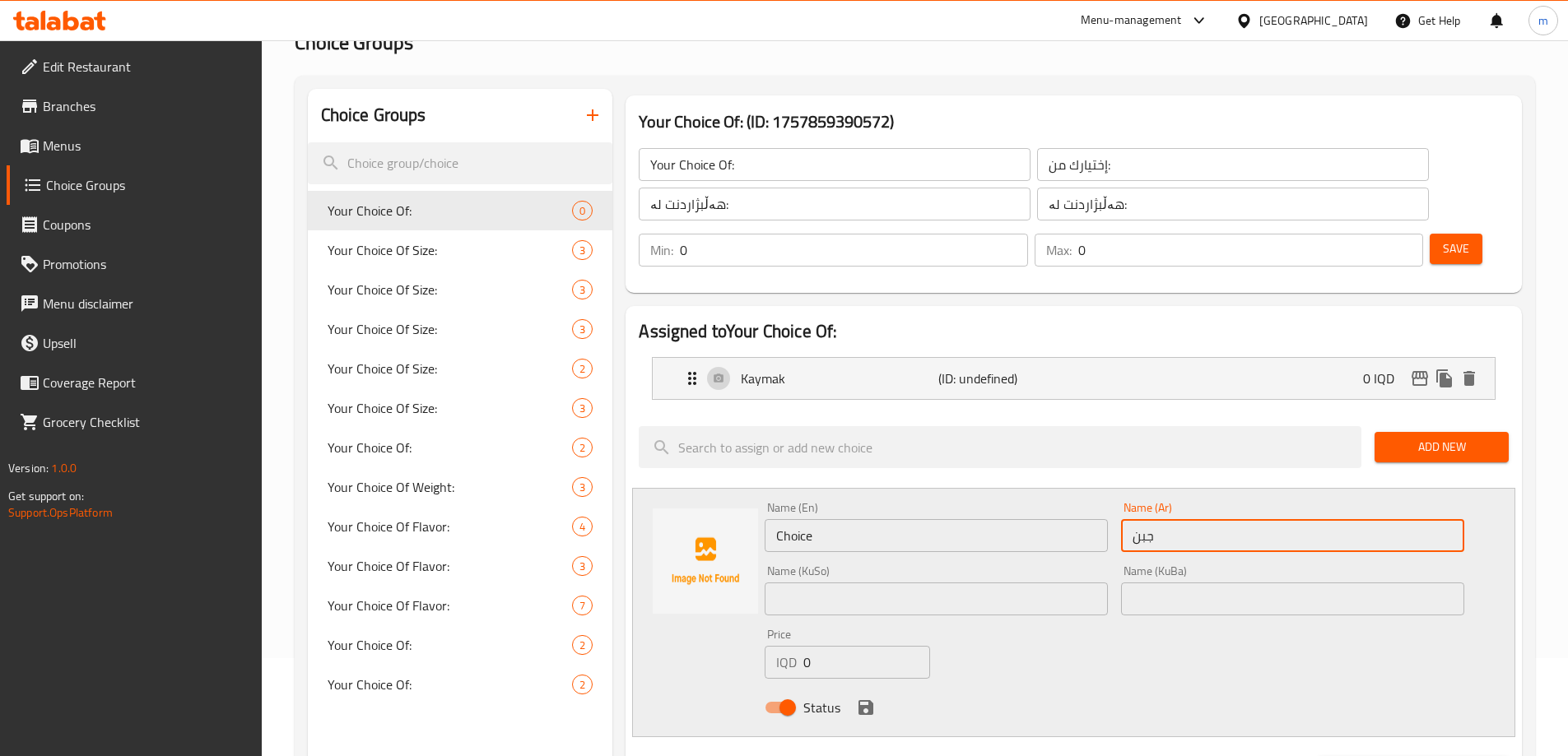
type input "جبن"
click at [1011, 519] on input "Choice" at bounding box center [935, 535] width 343 height 33
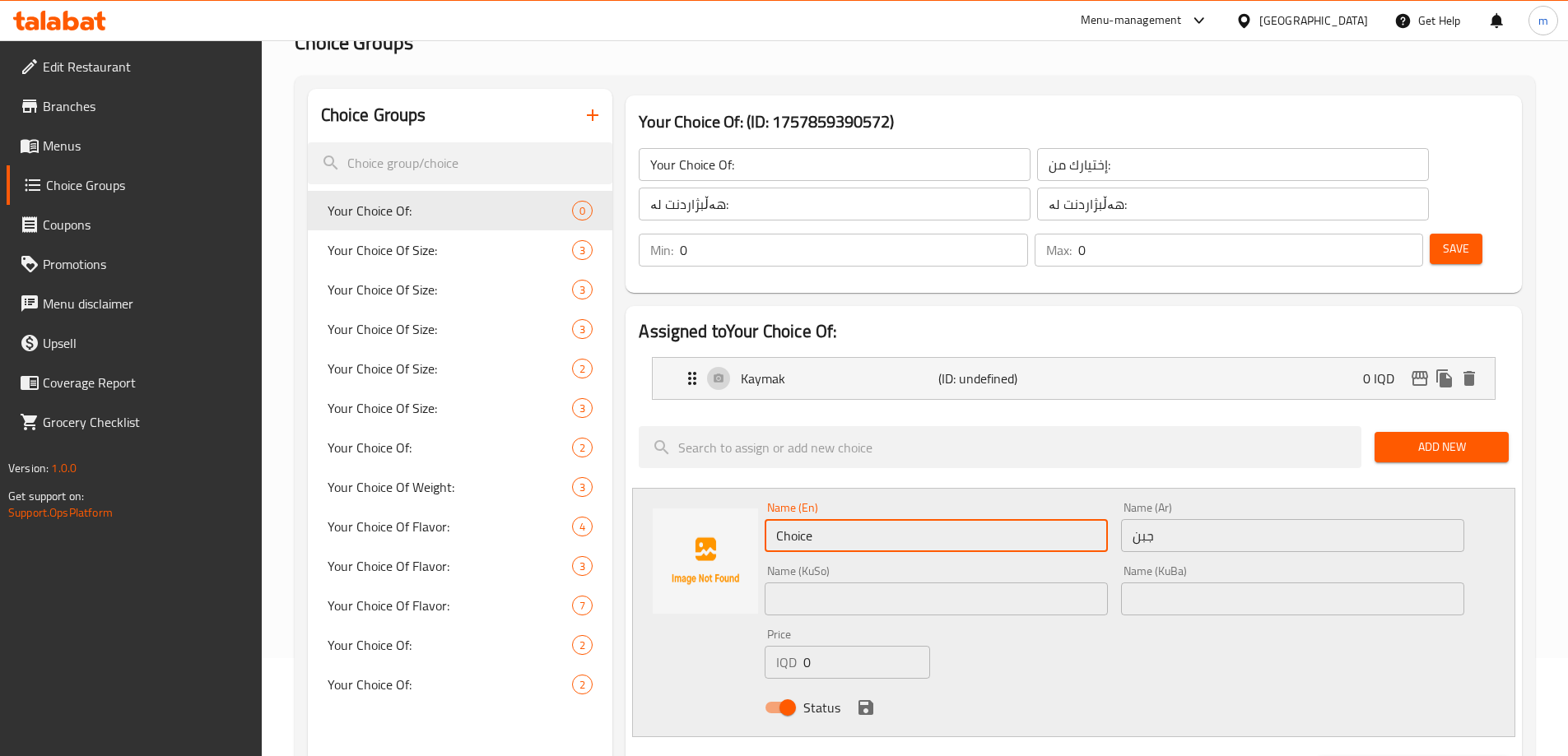
click at [1011, 519] on input "Choice" at bounding box center [935, 535] width 343 height 33
type input "Cheese"
click at [828, 582] on input "text" at bounding box center [935, 598] width 343 height 33
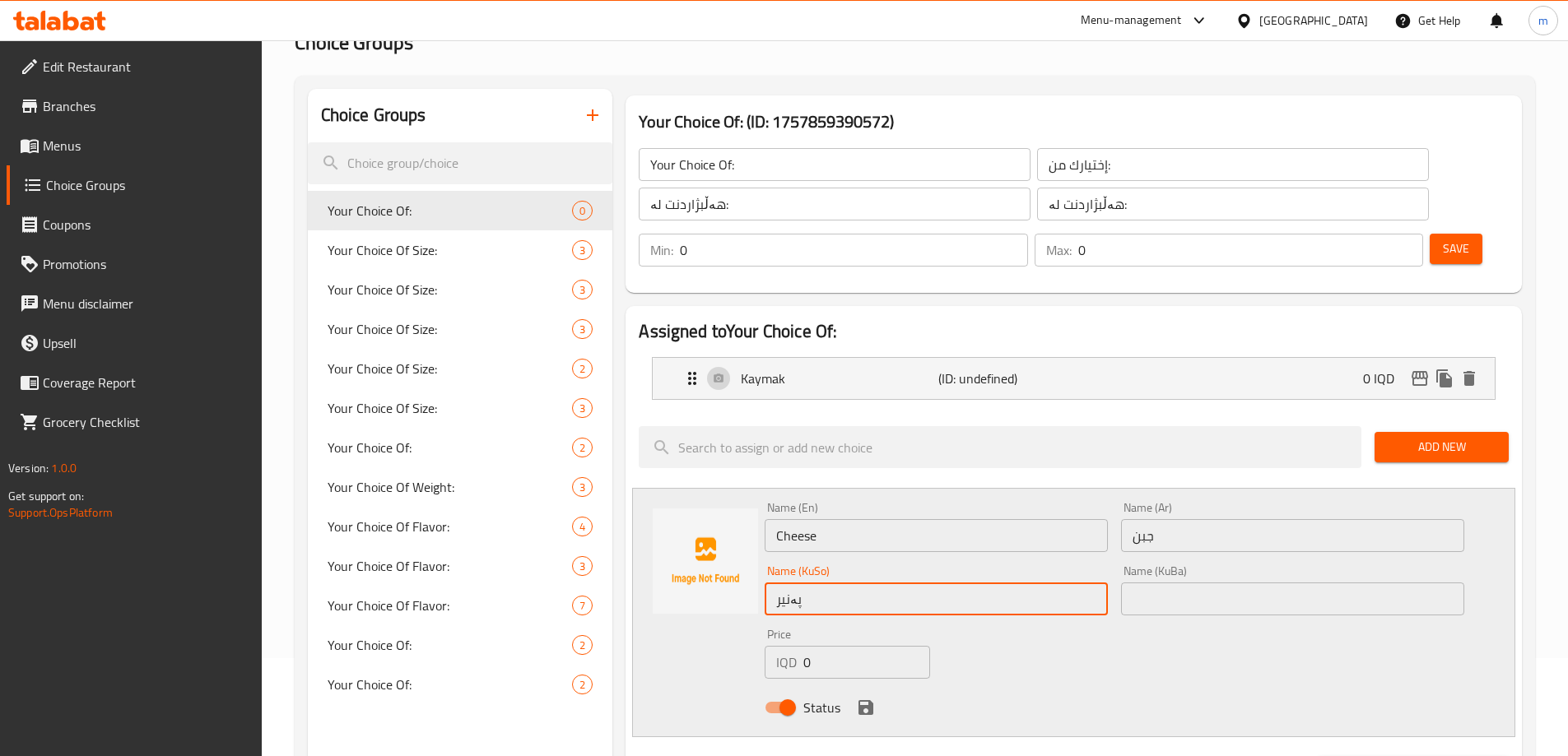
click at [819, 582] on input "پەنیر" at bounding box center [935, 598] width 343 height 33
type input "پەنیر"
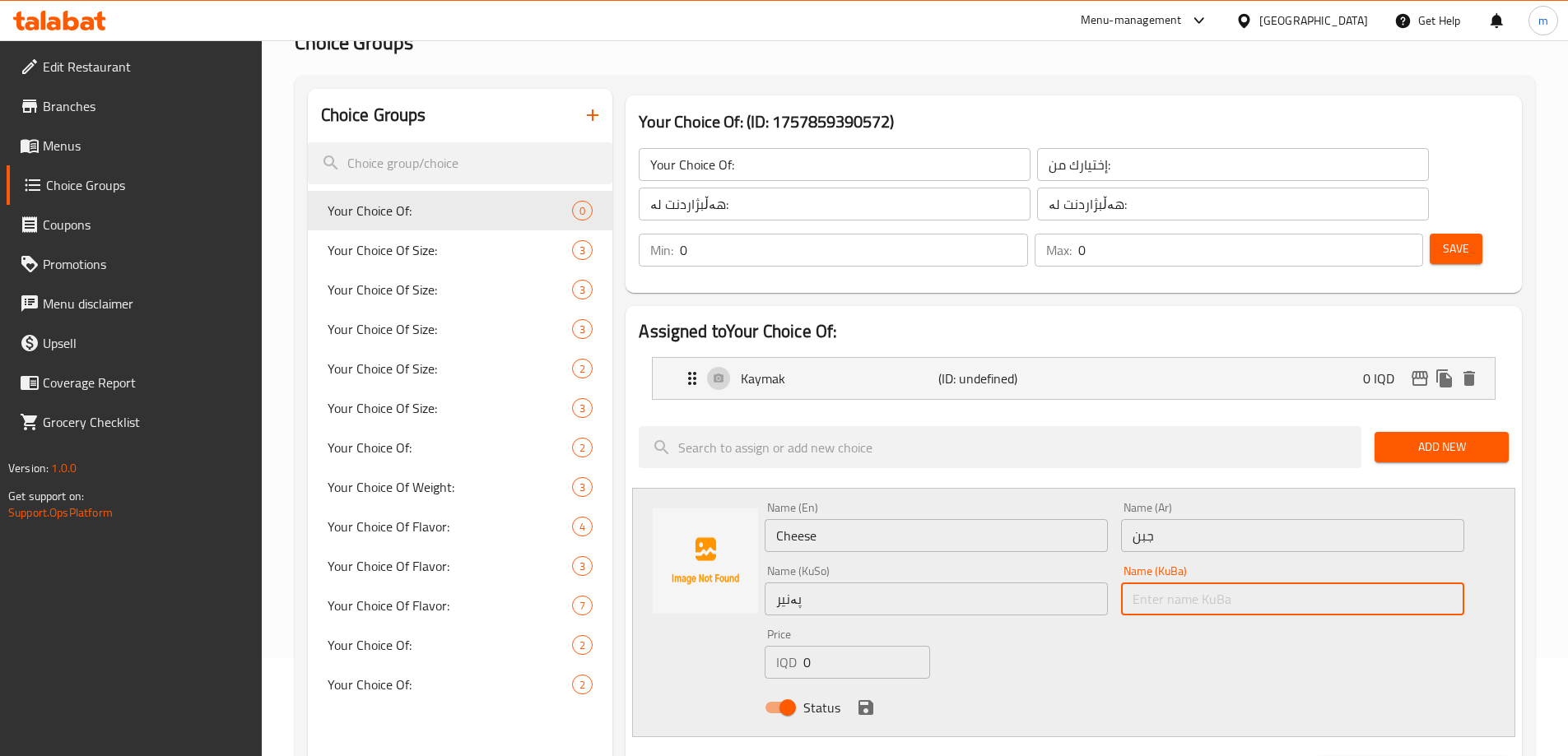
click at [1147, 582] on input "text" at bounding box center [1292, 598] width 343 height 33
paste input "پەنیر"
type input "پەنیر"
drag, startPoint x: 870, startPoint y: 654, endPoint x: 869, endPoint y: 642, distance: 12.0
click at [870, 698] on icon "save" at bounding box center [866, 708] width 20 height 20
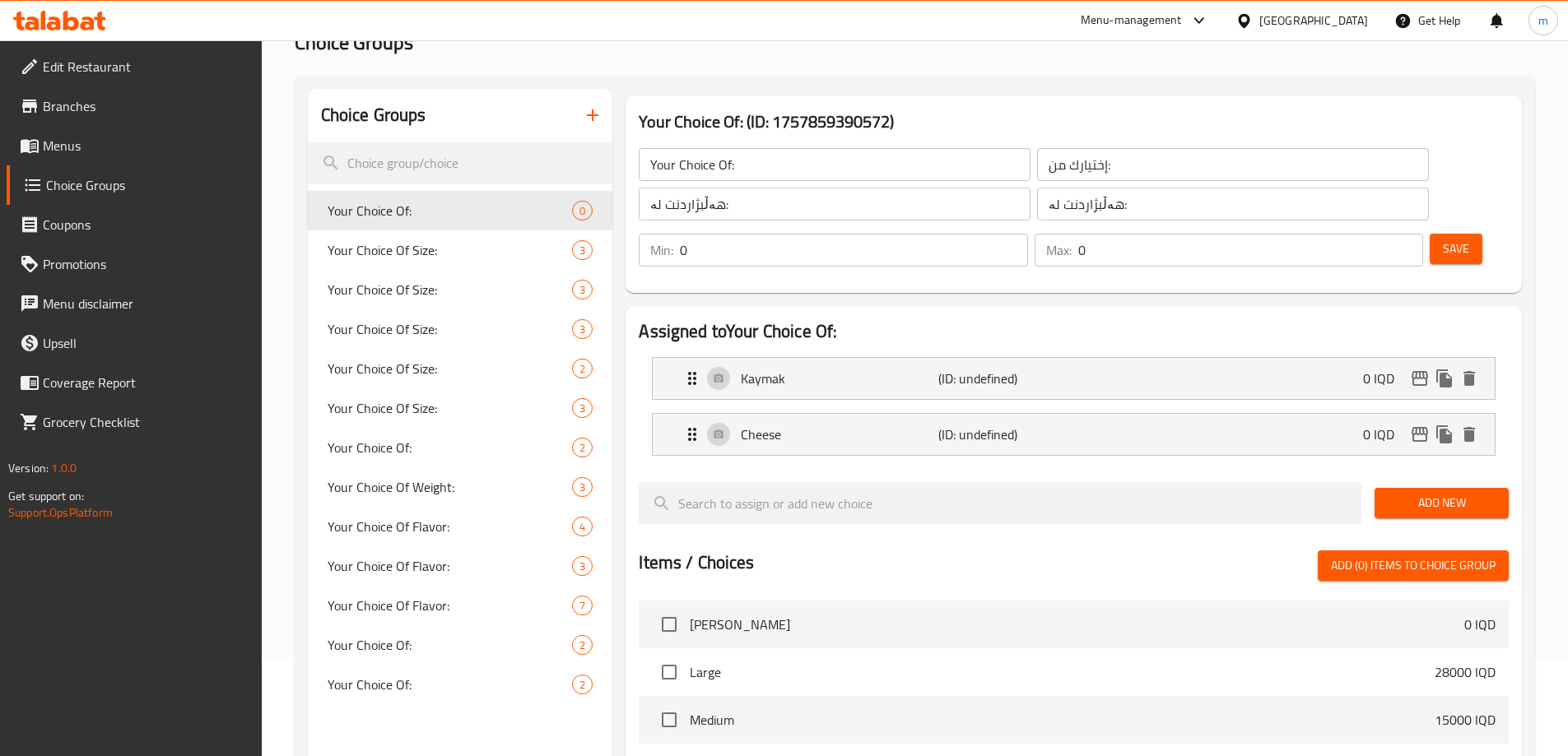
click at [1433, 476] on div "Add New" at bounding box center [1441, 503] width 148 height 55
click at [1433, 493] on span "Add New" at bounding box center [1441, 503] width 108 height 21
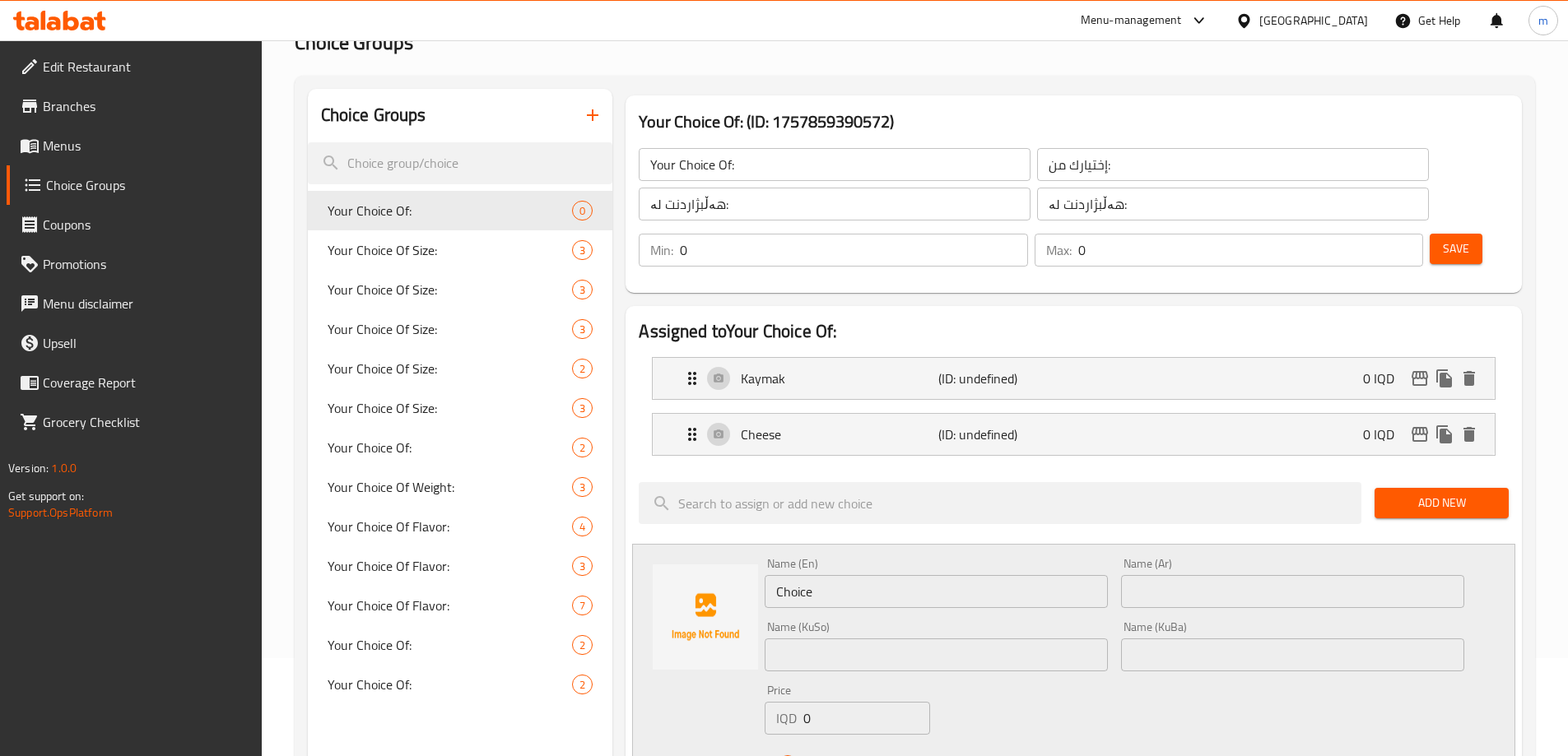
click at [948, 558] on div "Name (En) Choice Name (En)" at bounding box center [935, 583] width 343 height 50
click at [887, 638] on input "text" at bounding box center [935, 654] width 343 height 33
click at [889, 638] on input "میکس" at bounding box center [935, 654] width 343 height 33
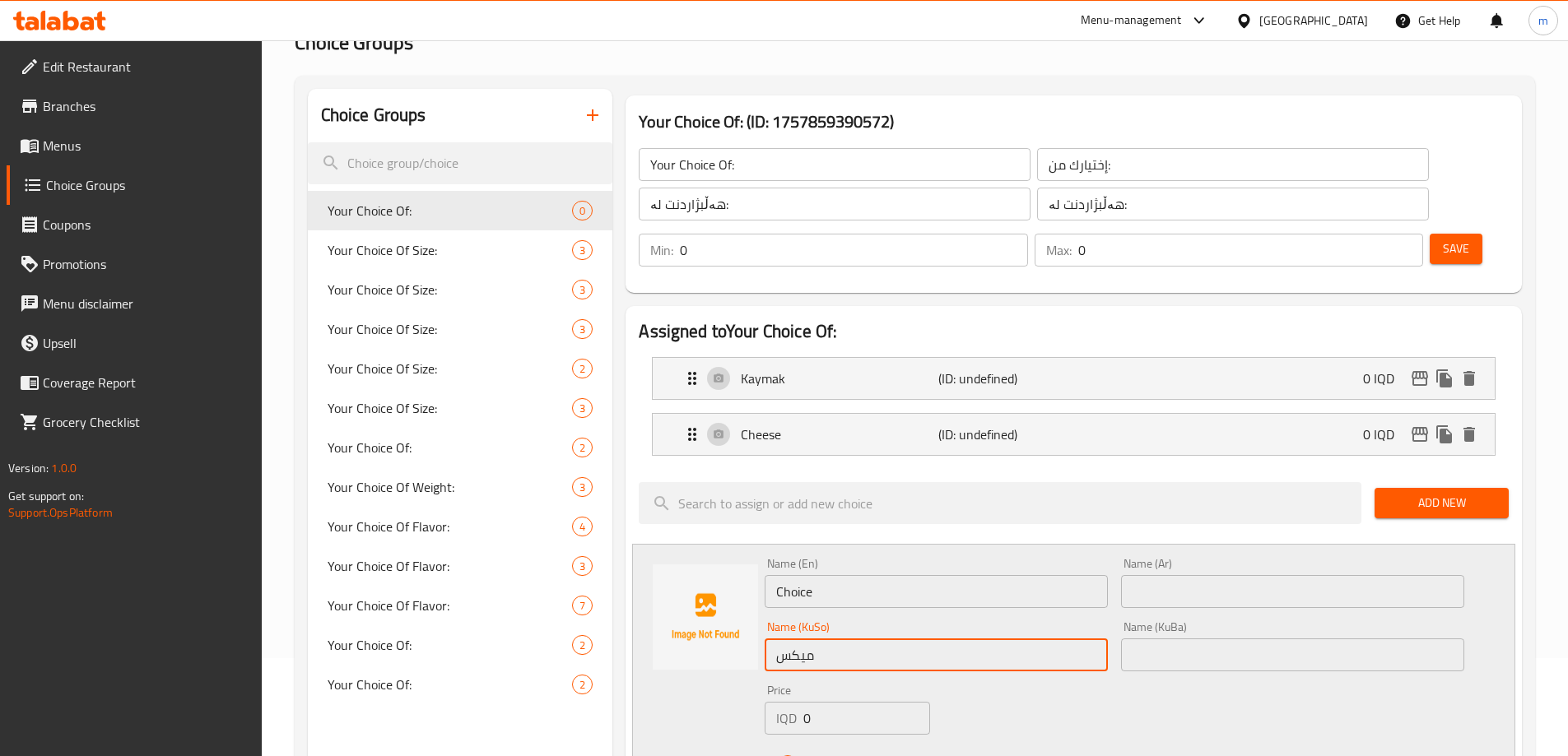
type input "میکس"
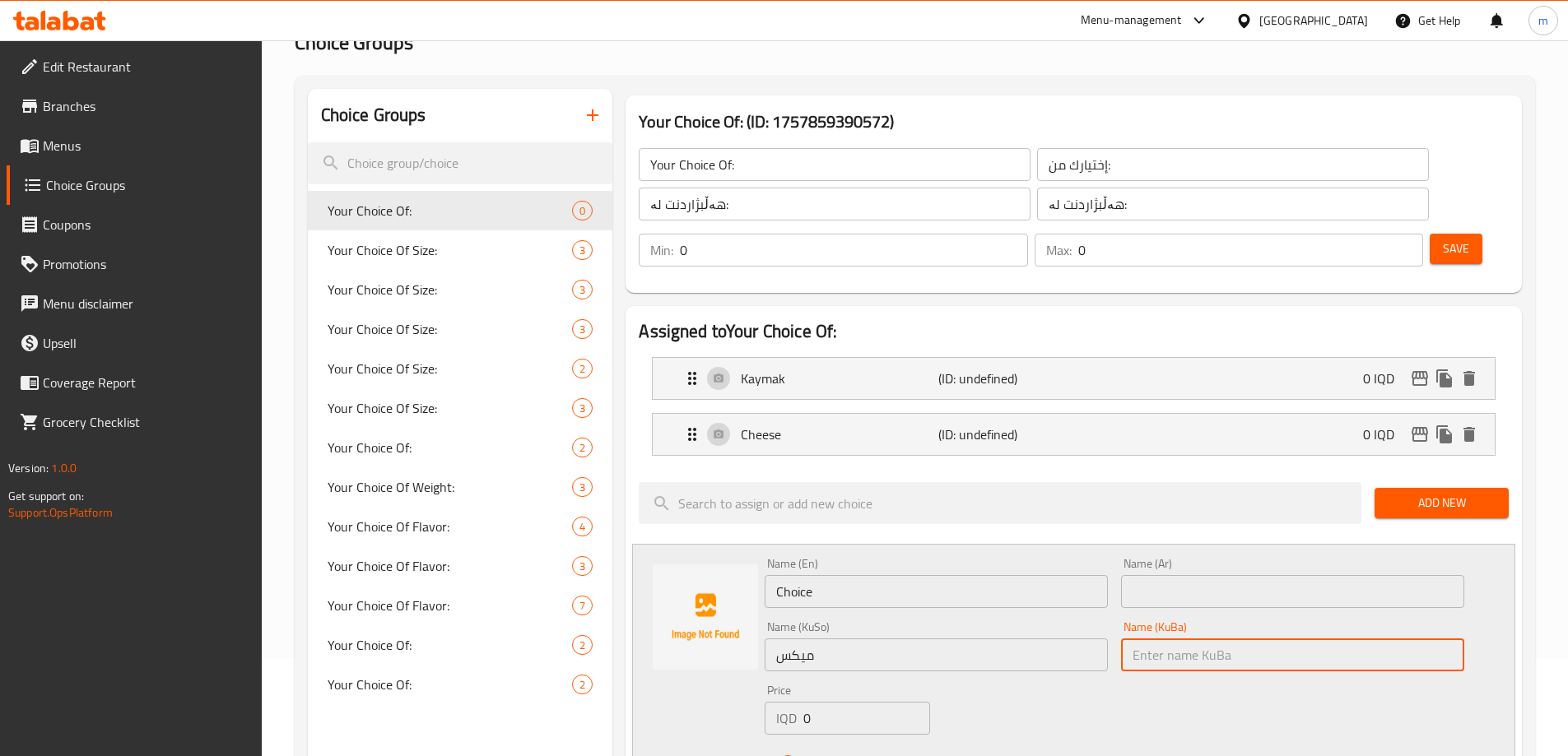
click at [1226, 638] on input "text" at bounding box center [1292, 654] width 343 height 33
paste input "میکس"
type input "میکس"
click at [1028, 575] on input "Choice" at bounding box center [935, 591] width 343 height 33
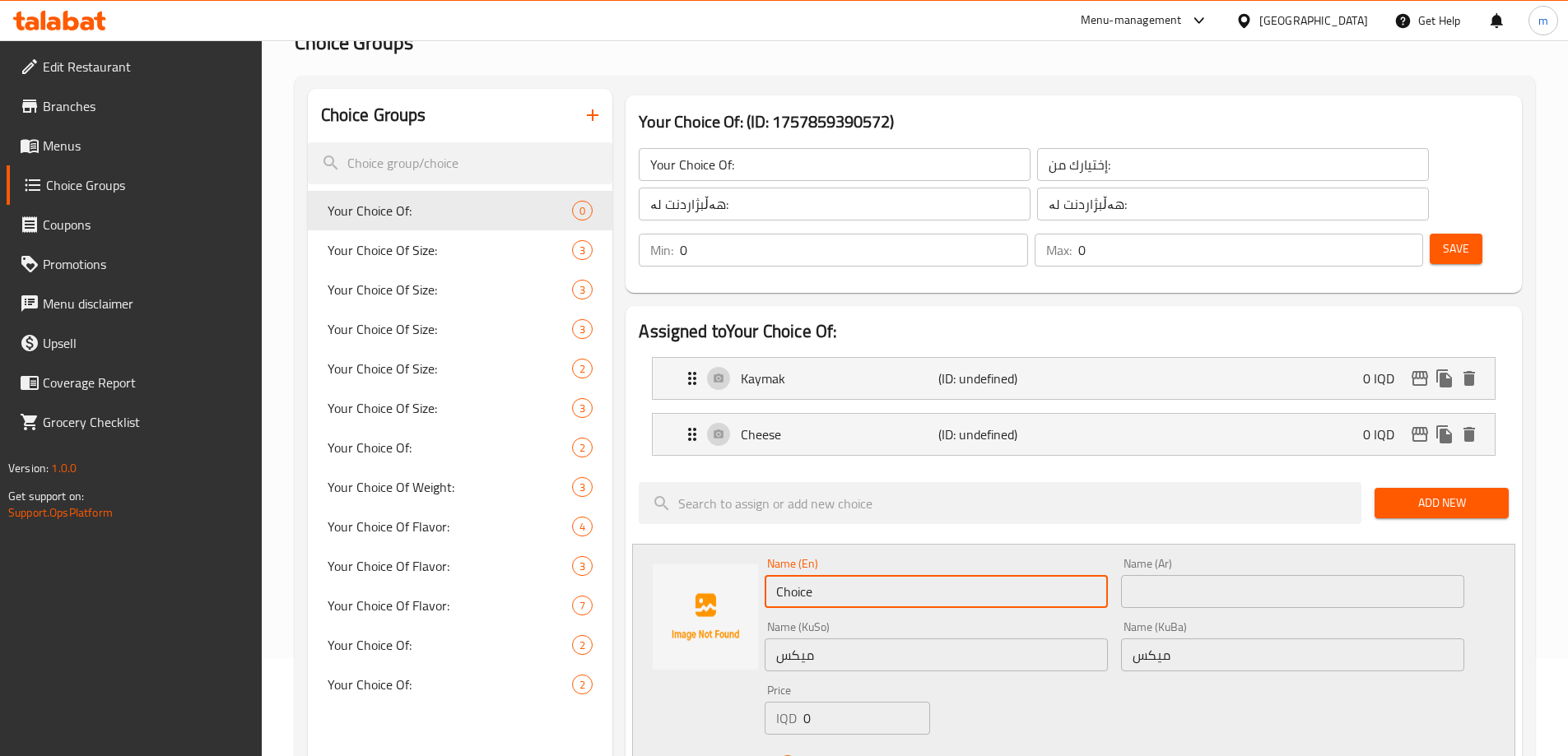
click at [1028, 575] on input "Choice" at bounding box center [935, 591] width 343 height 33
type input "Mix"
click at [1324, 575] on input "text" at bounding box center [1292, 591] width 343 height 33
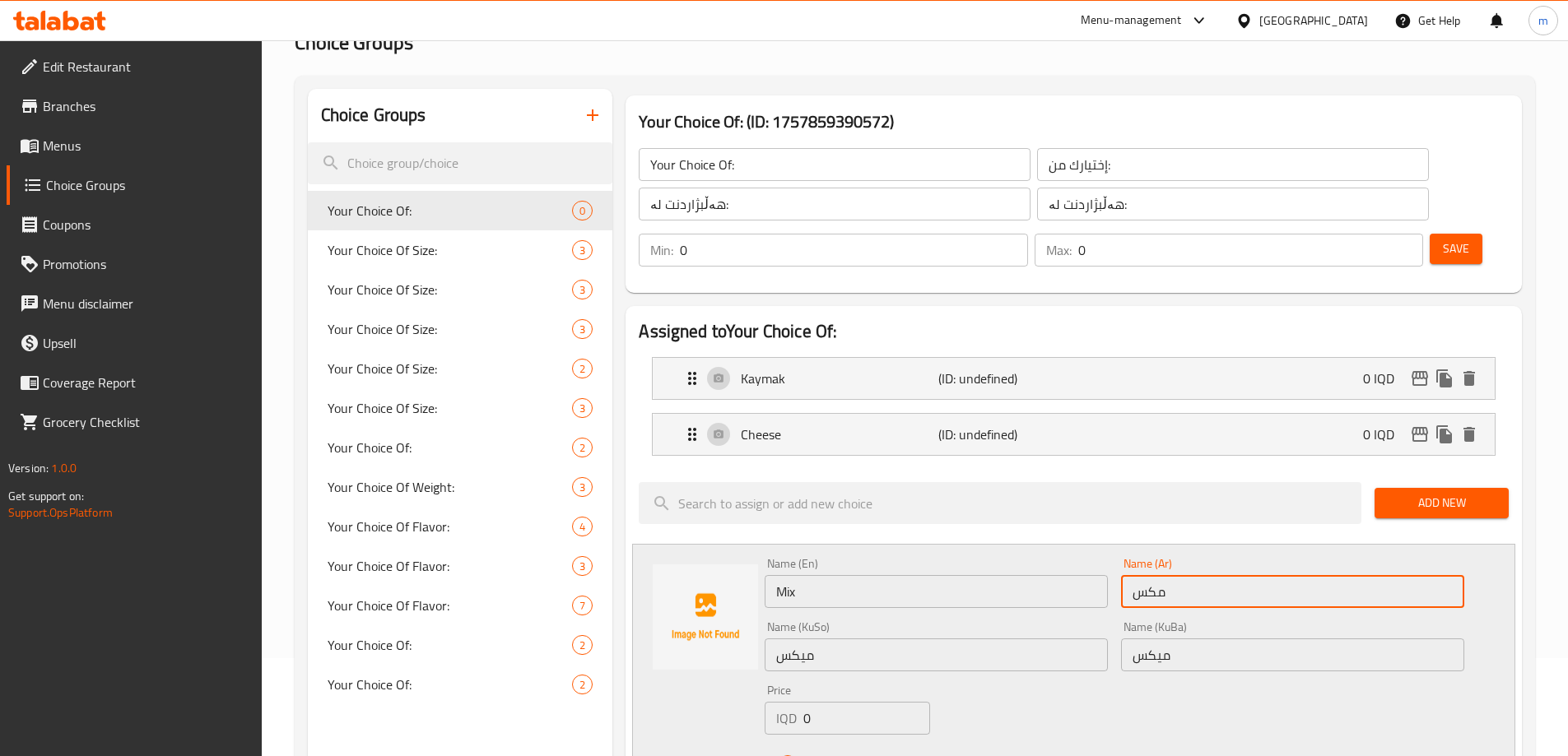
type input "مكس"
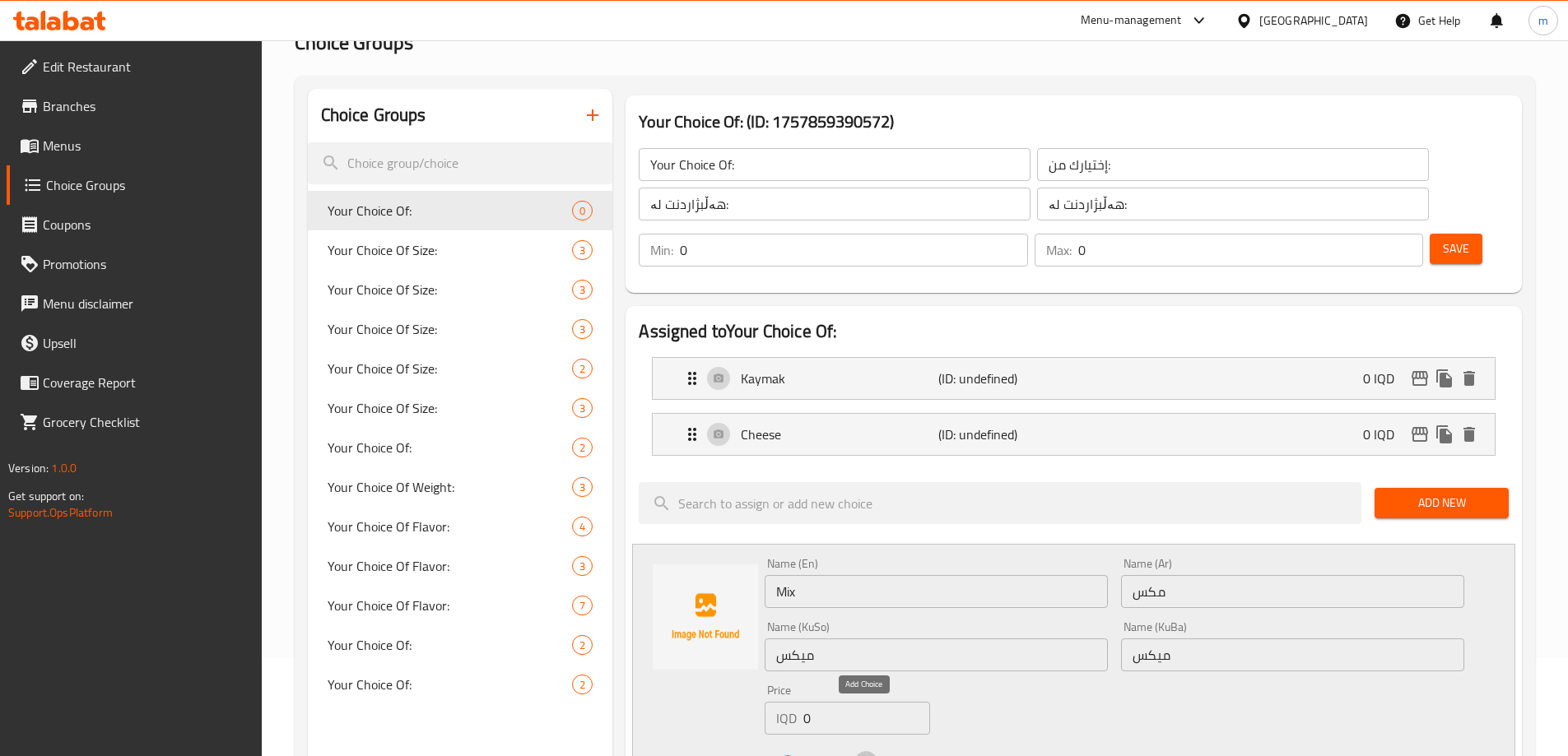
click at [865, 755] on icon "save" at bounding box center [866, 764] width 15 height 15
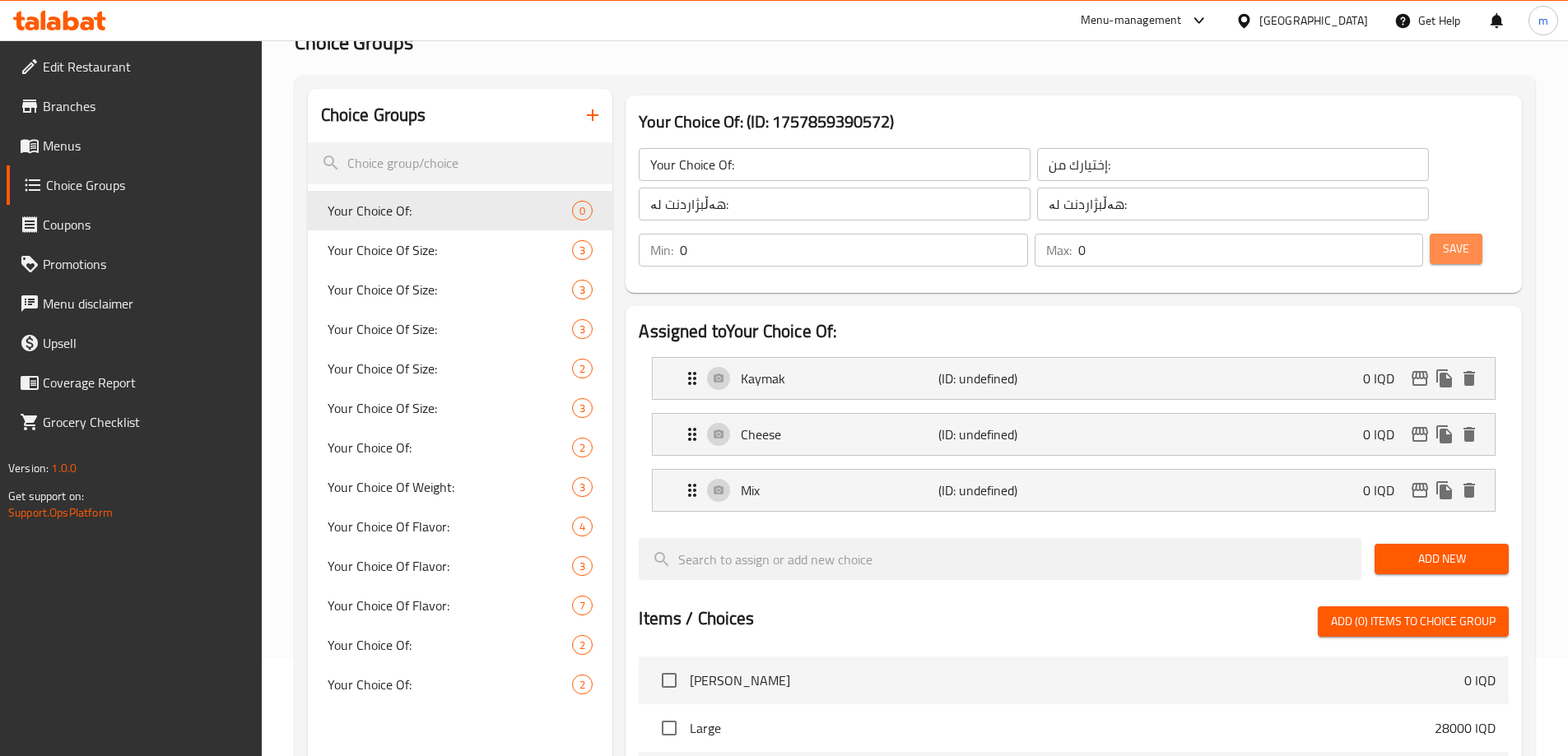
click at [1443, 239] on span "Save" at bounding box center [1456, 249] width 27 height 21
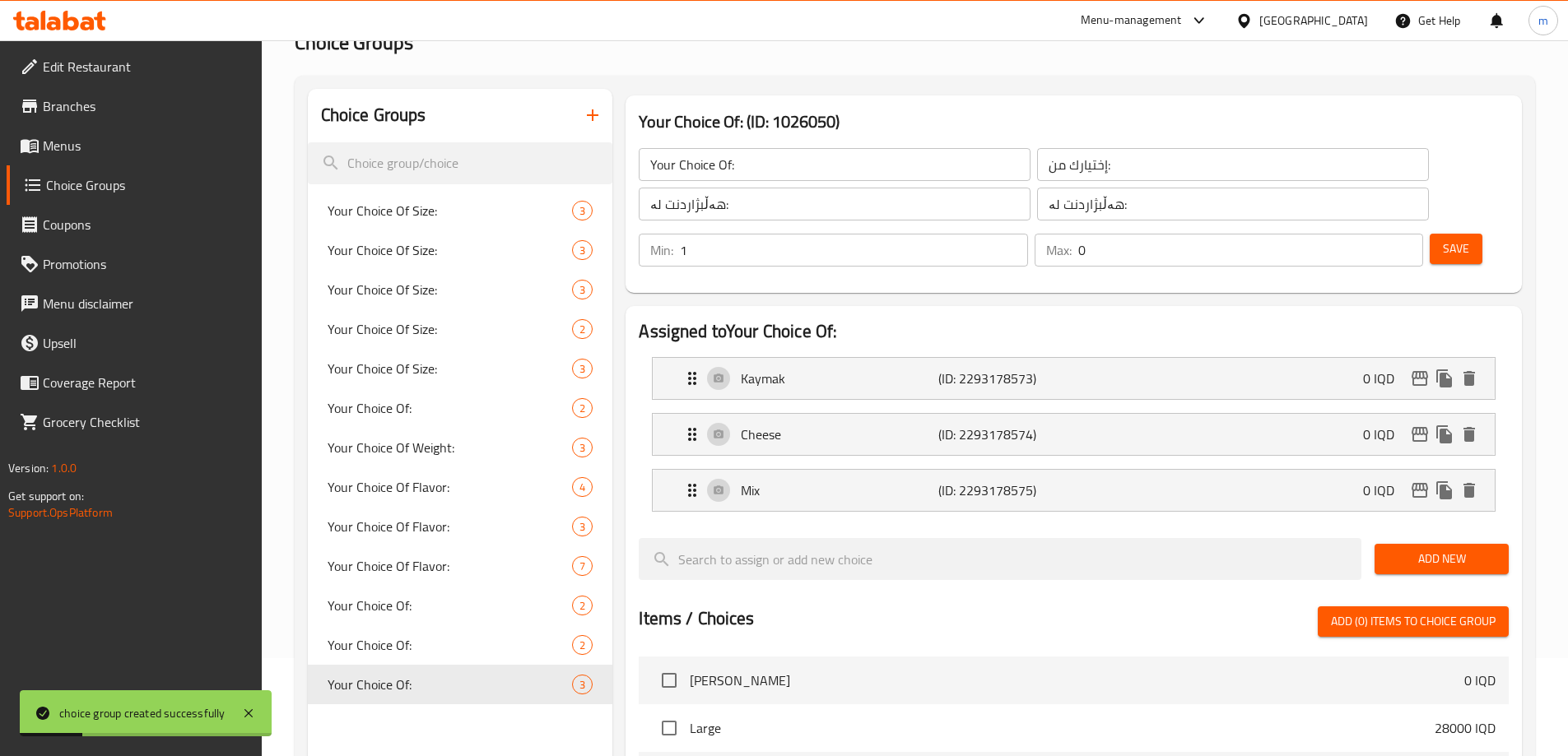
type input "1"
click at [1027, 234] on input "1" at bounding box center [854, 249] width 347 height 33
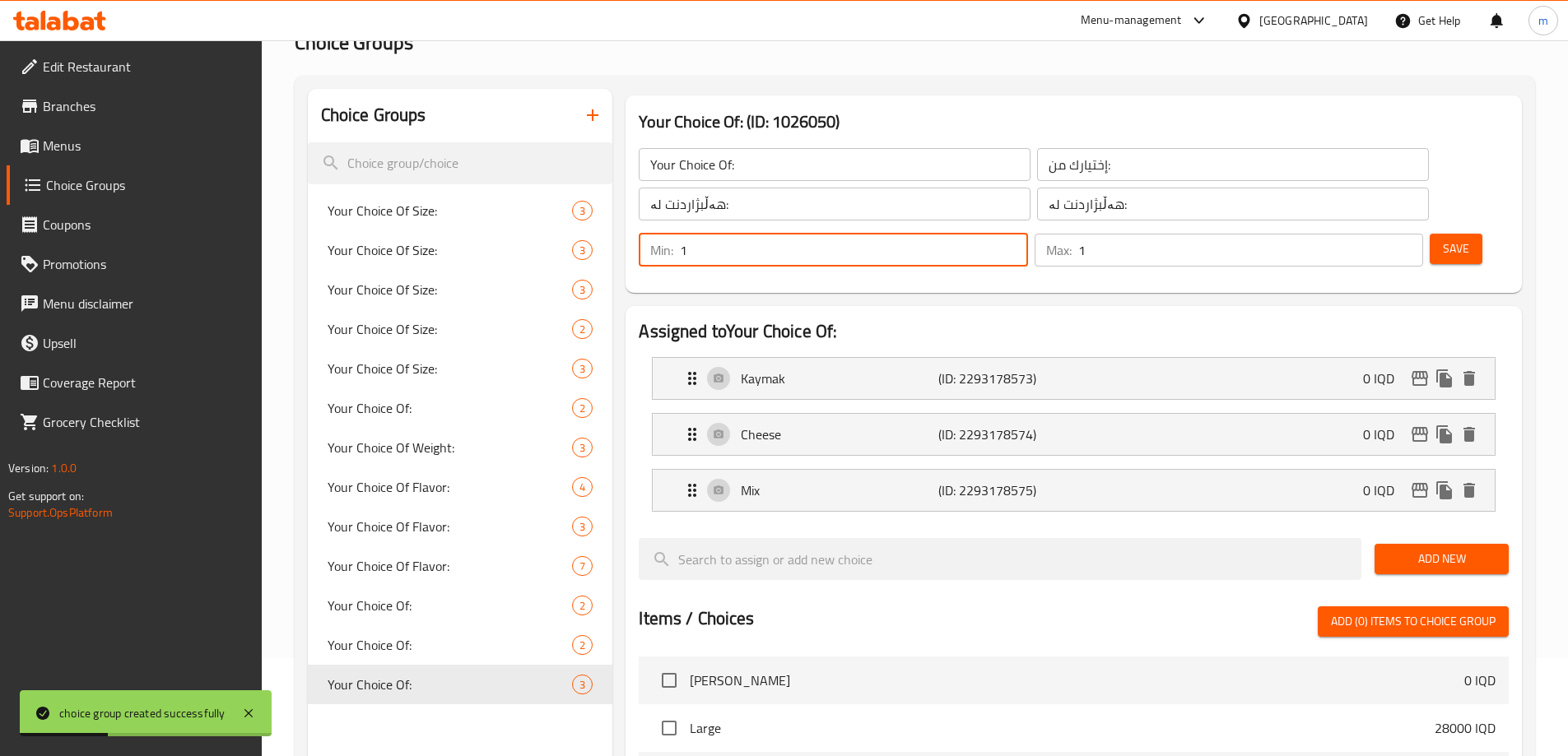
type input "1"
click at [1380, 234] on input "1" at bounding box center [1250, 249] width 345 height 33
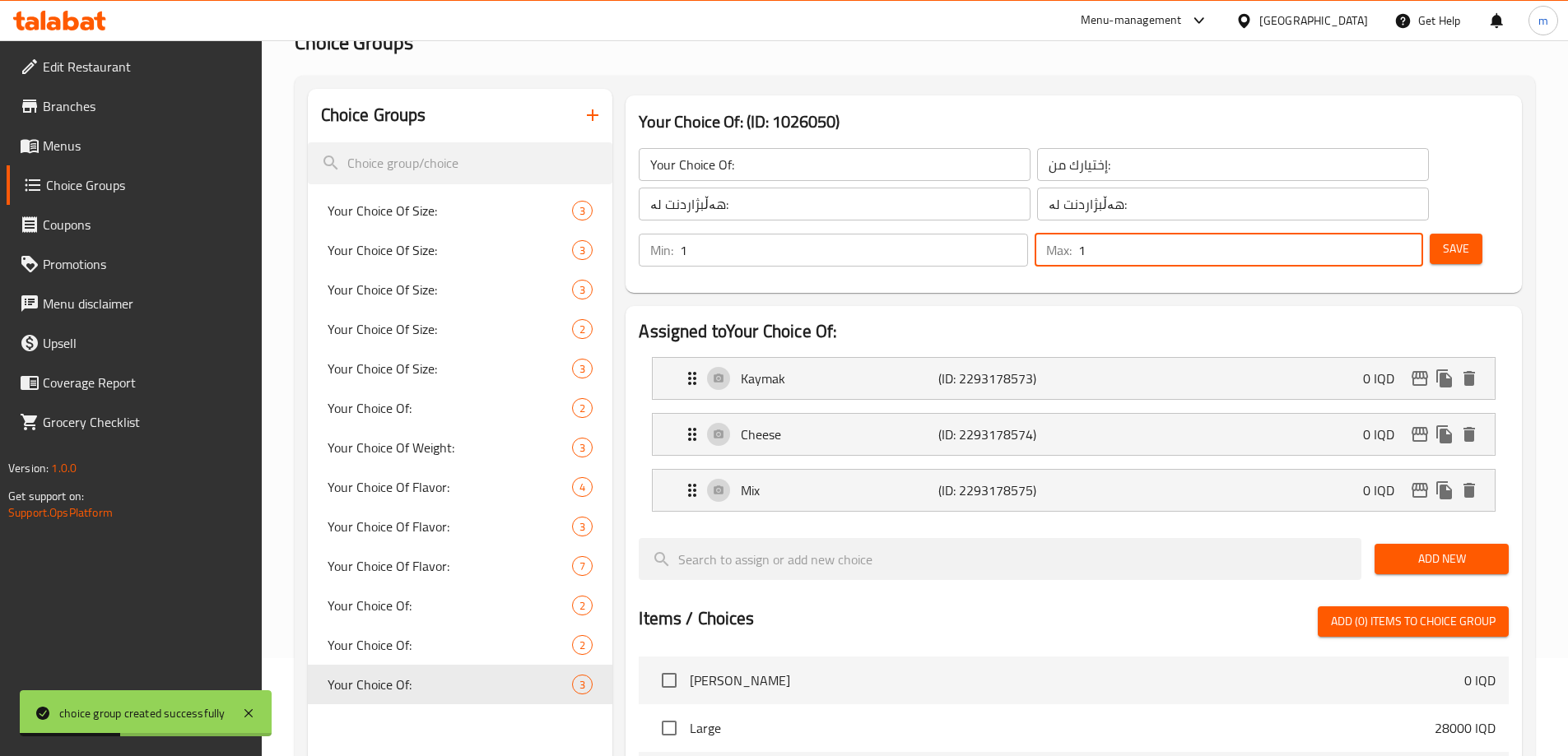
click at [1429, 234] on button "Save" at bounding box center [1455, 249] width 53 height 30
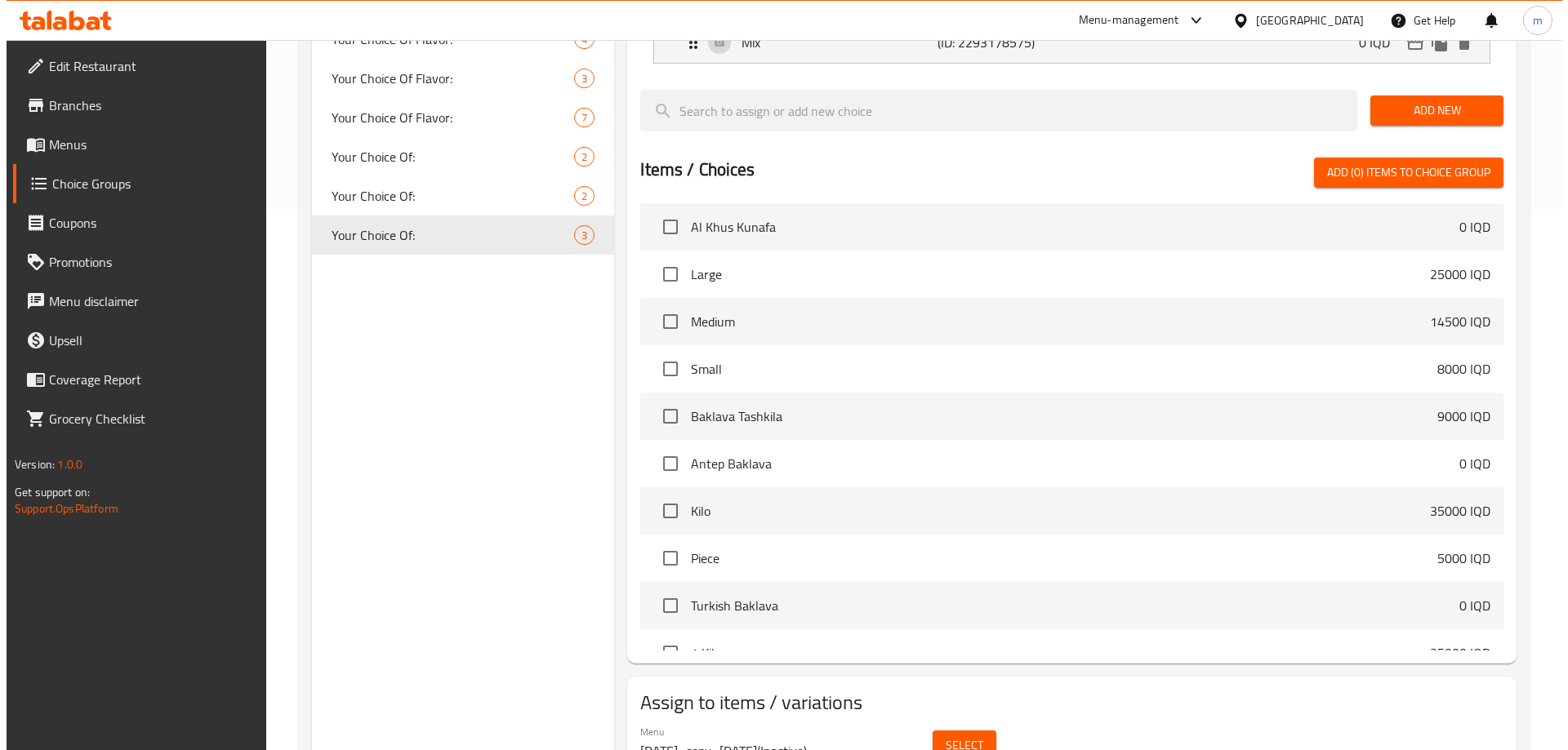
scroll to position [575, 0]
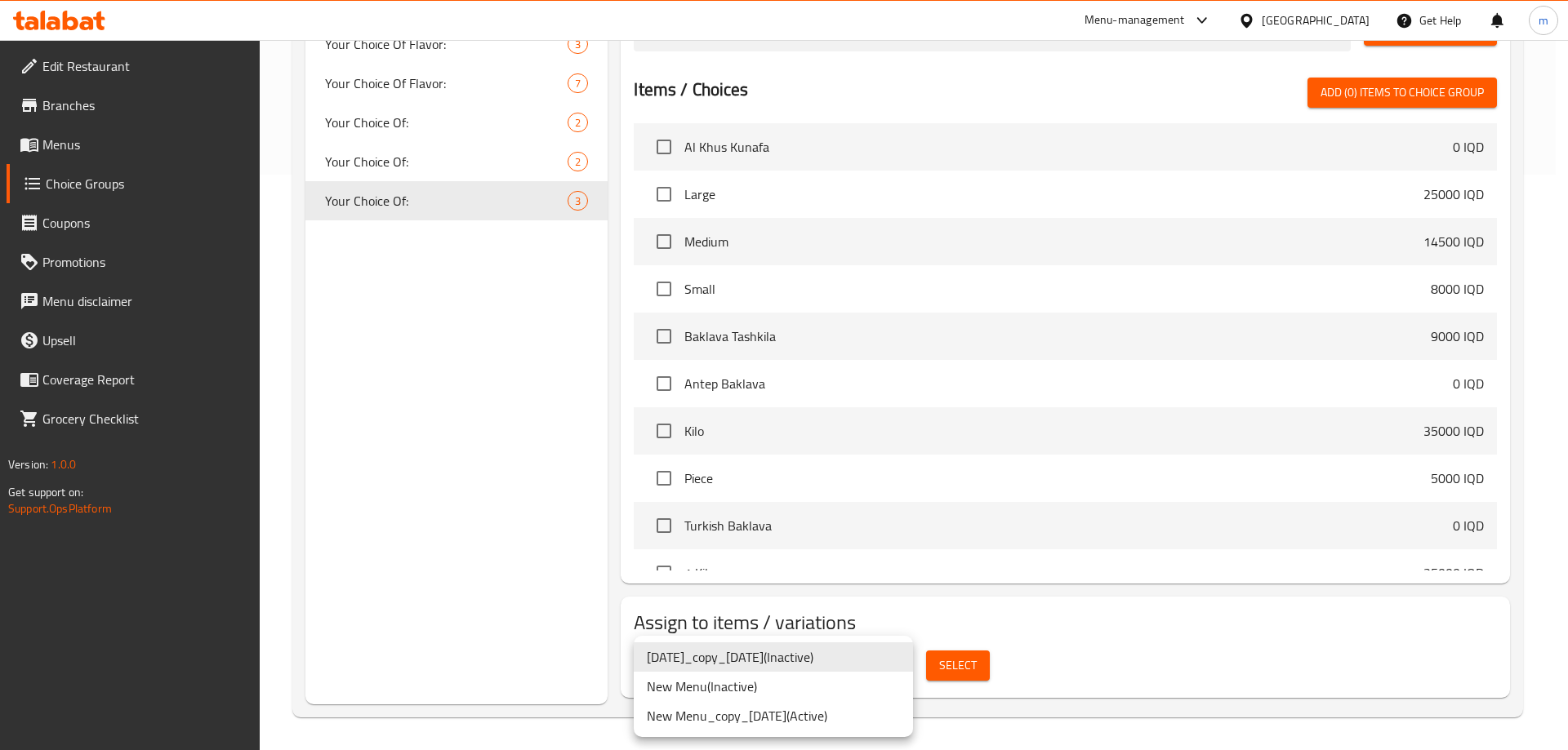
click at [807, 675] on li "New Menu ( Inactive )" at bounding box center [772, 687] width 279 height 30
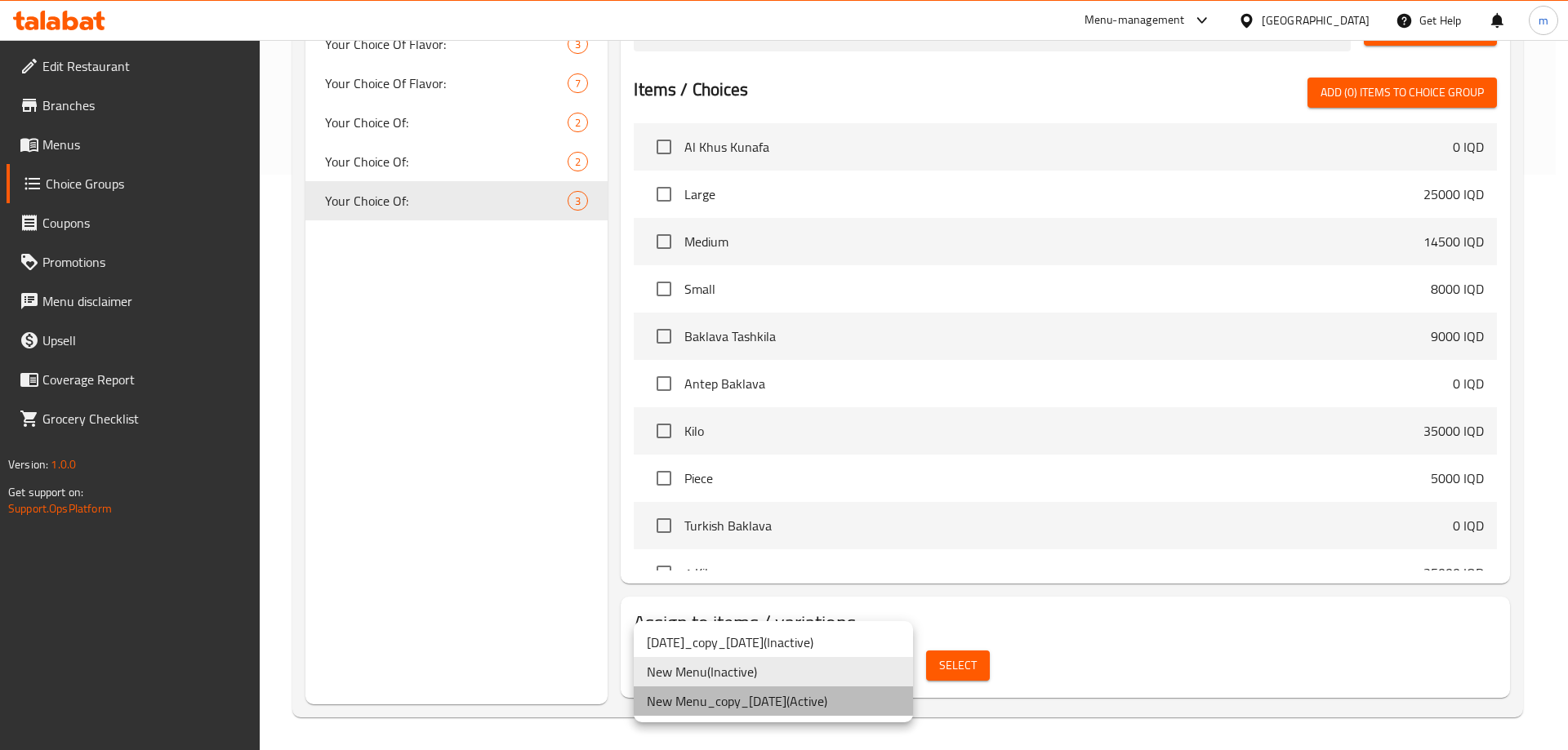
click at [850, 704] on li "New Menu_copy_08/09/2025 ( Active )" at bounding box center [772, 701] width 279 height 30
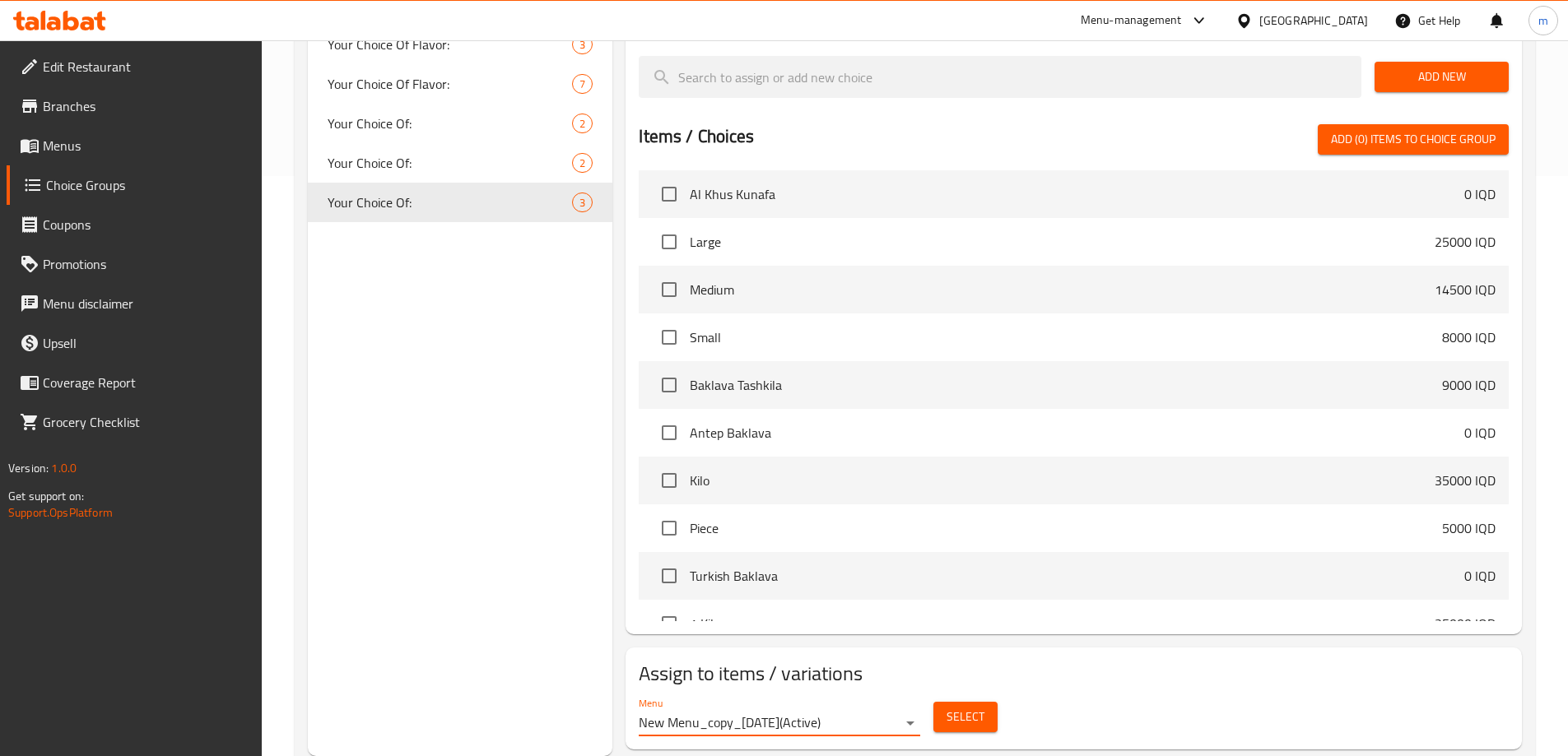
click at [967, 707] on span "Select" at bounding box center [965, 717] width 38 height 21
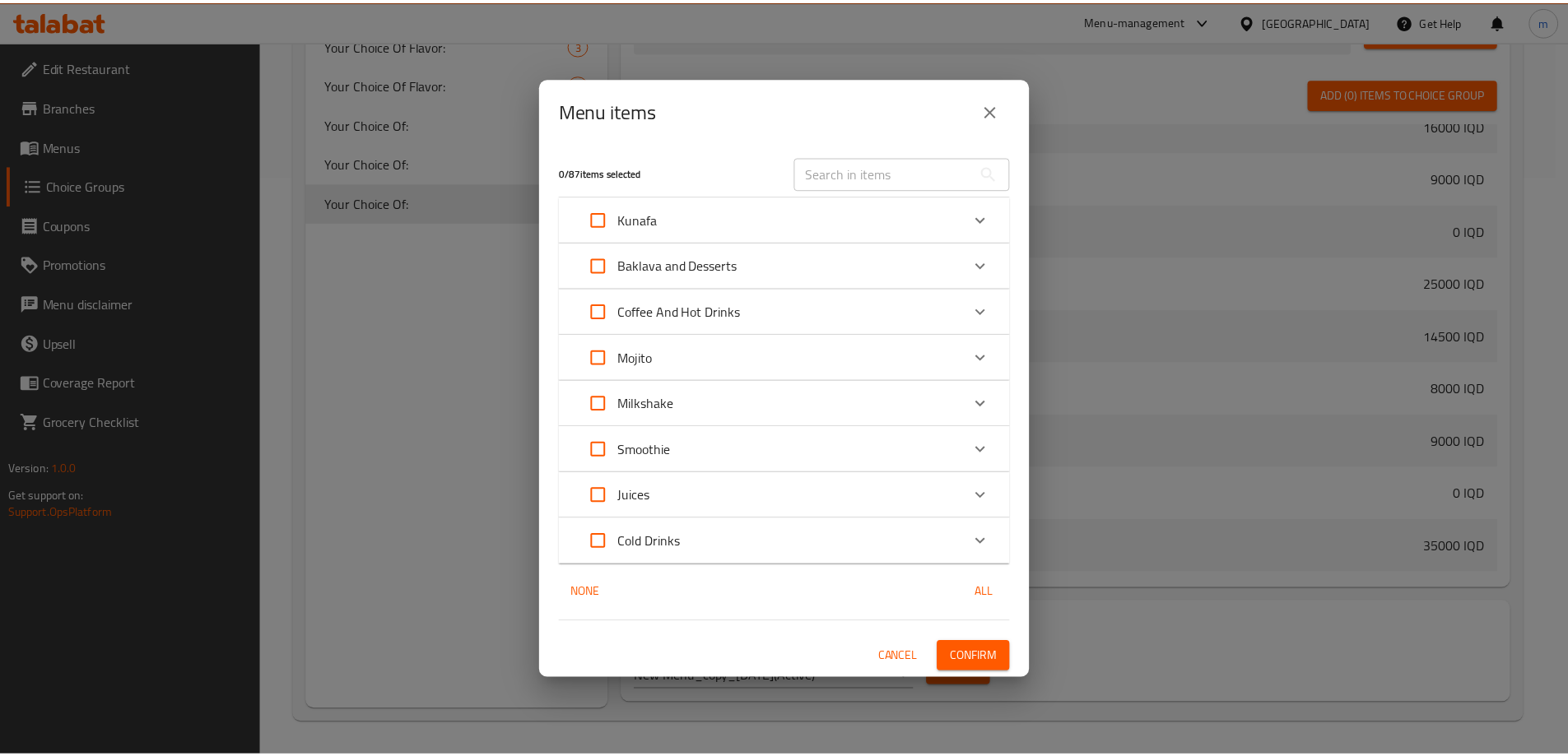
scroll to position [842, 0]
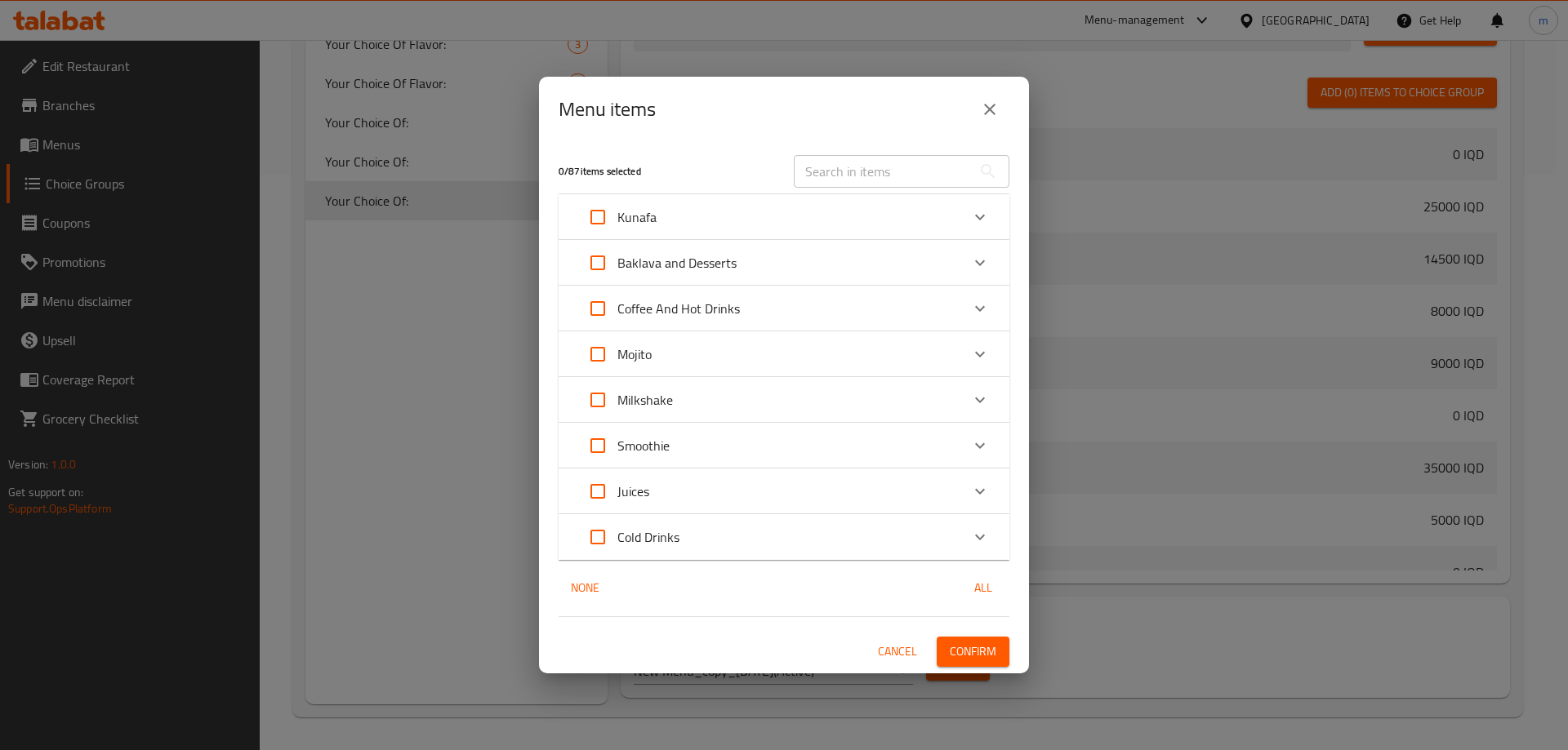
click at [597, 224] on input "Expand" at bounding box center [597, 217] width 39 height 39
checkbox input "true"
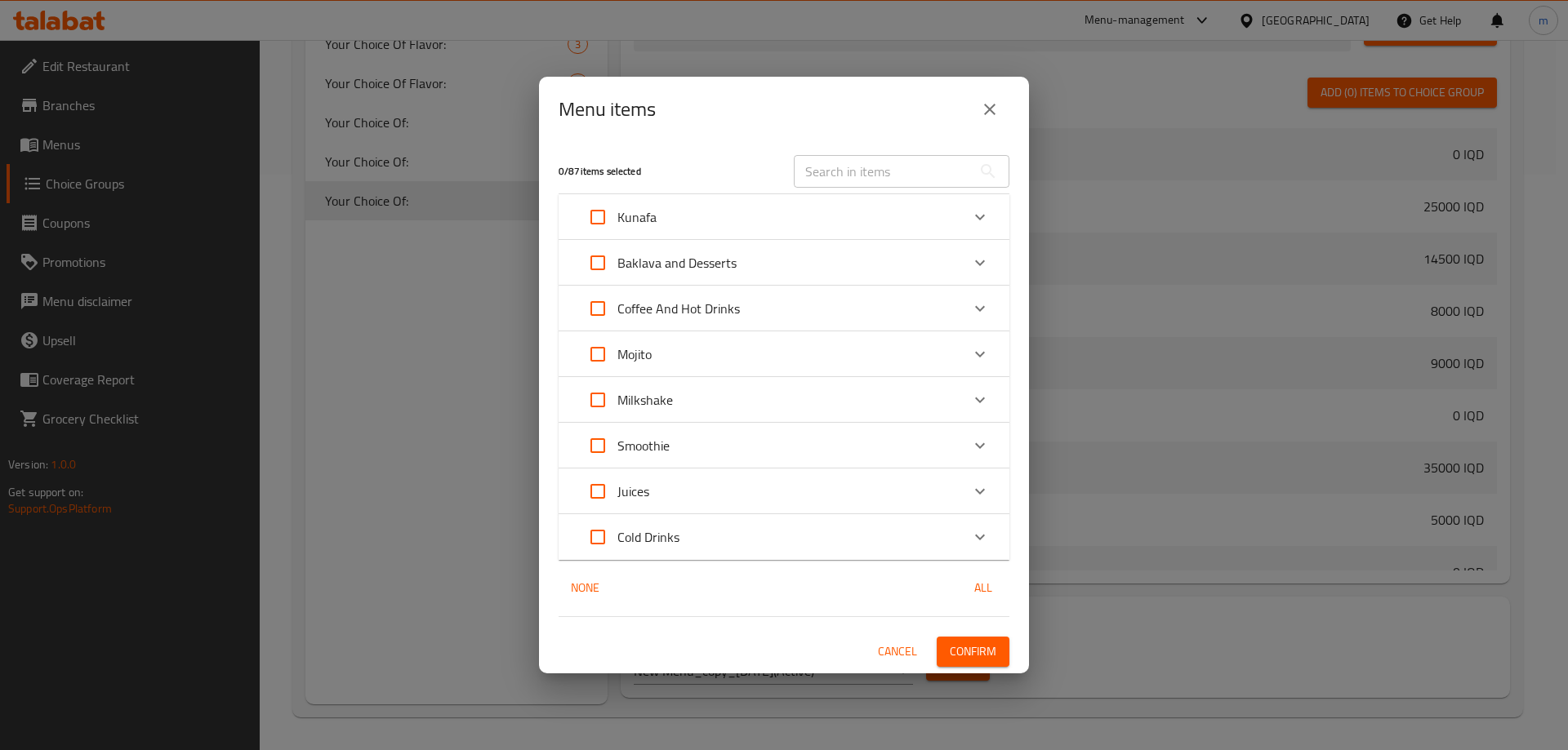
checkbox input "true"
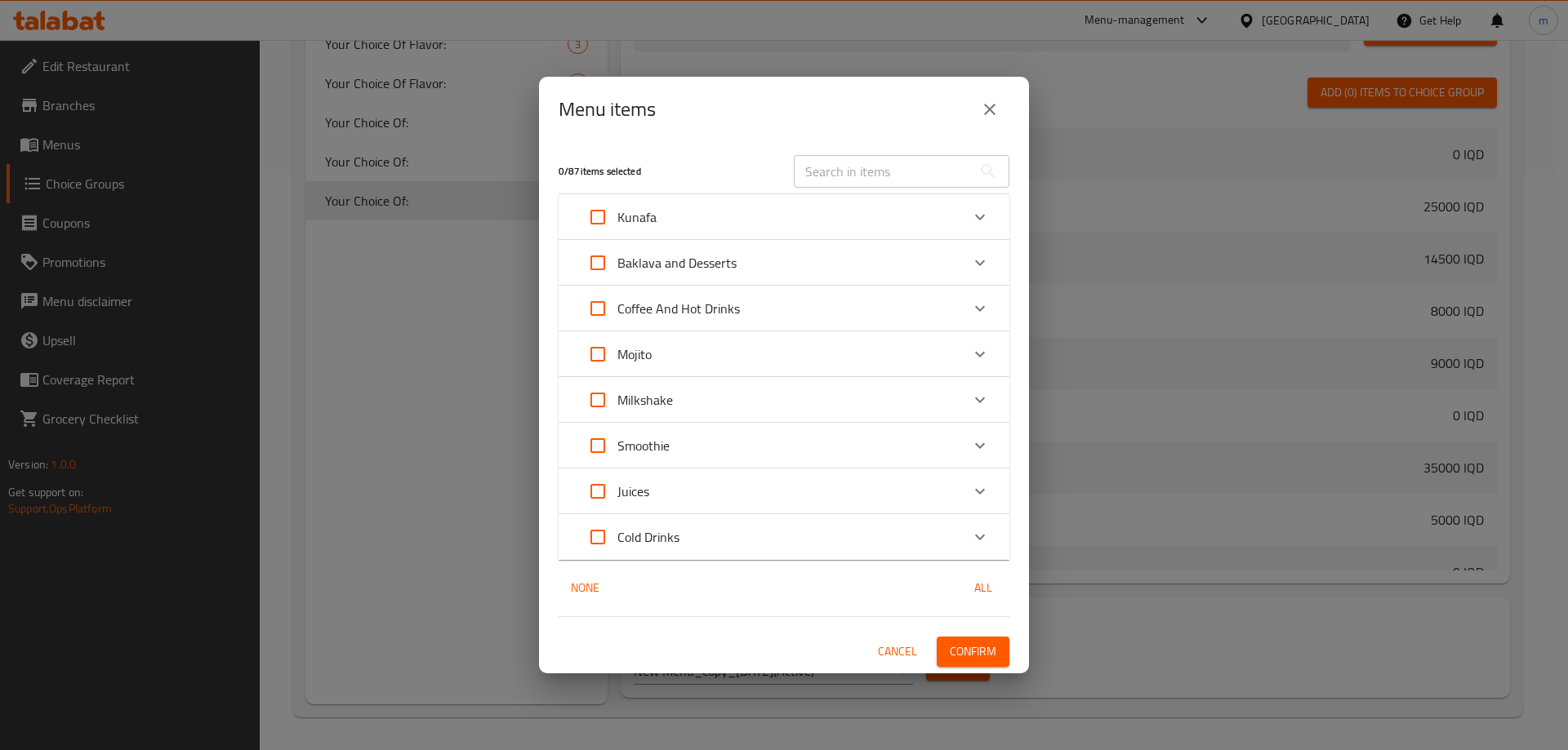
checkbox input "true"
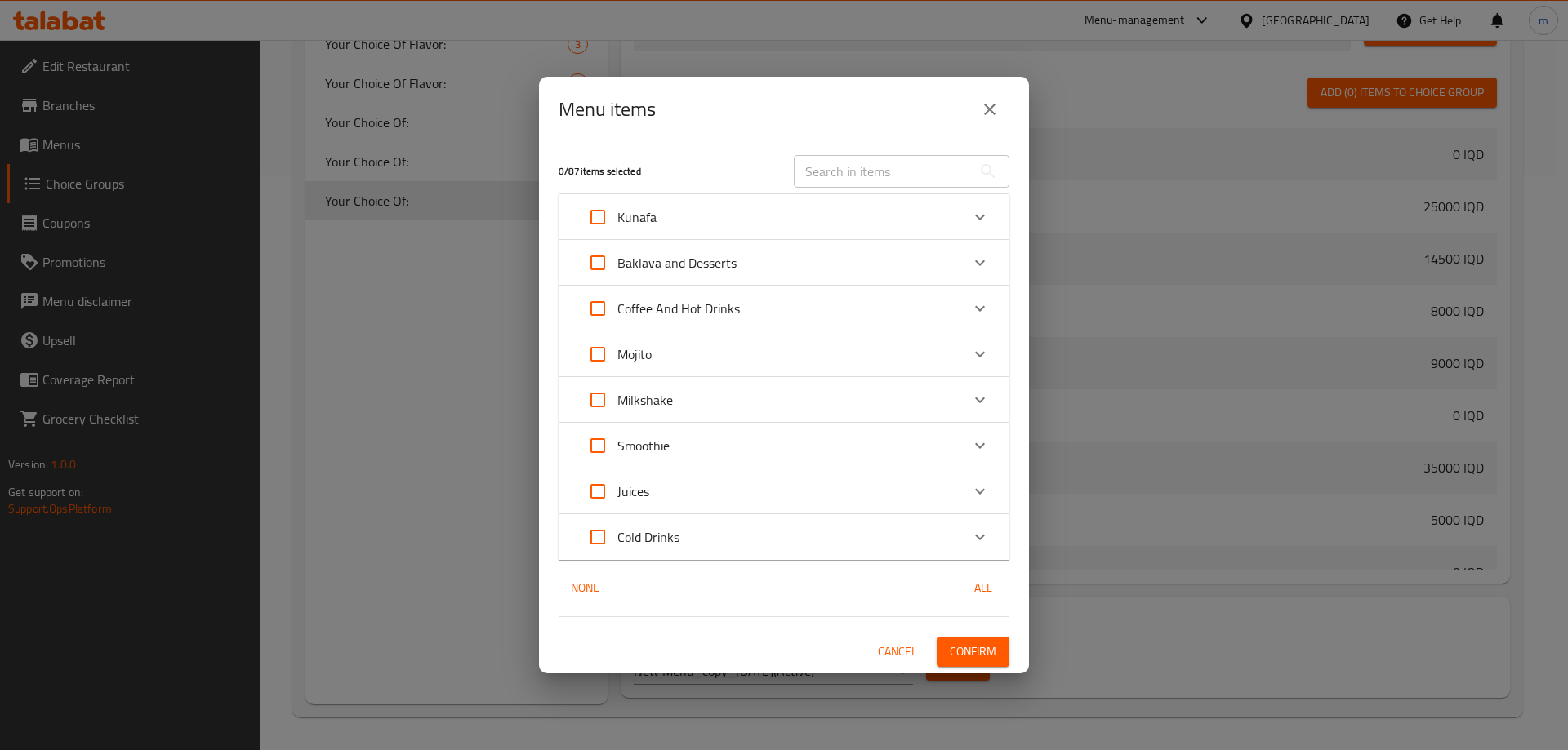
checkbox input "true"
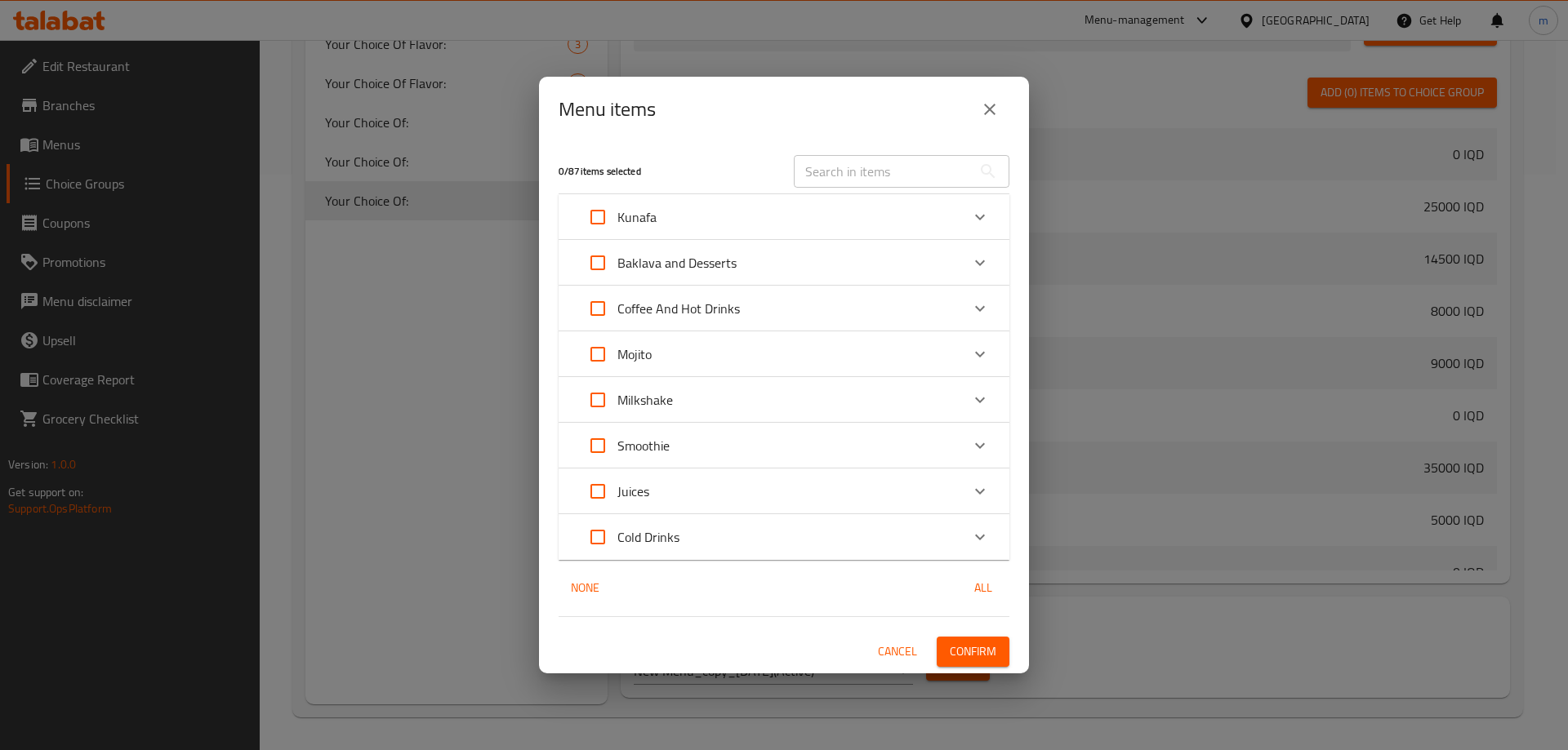
checkbox input "true"
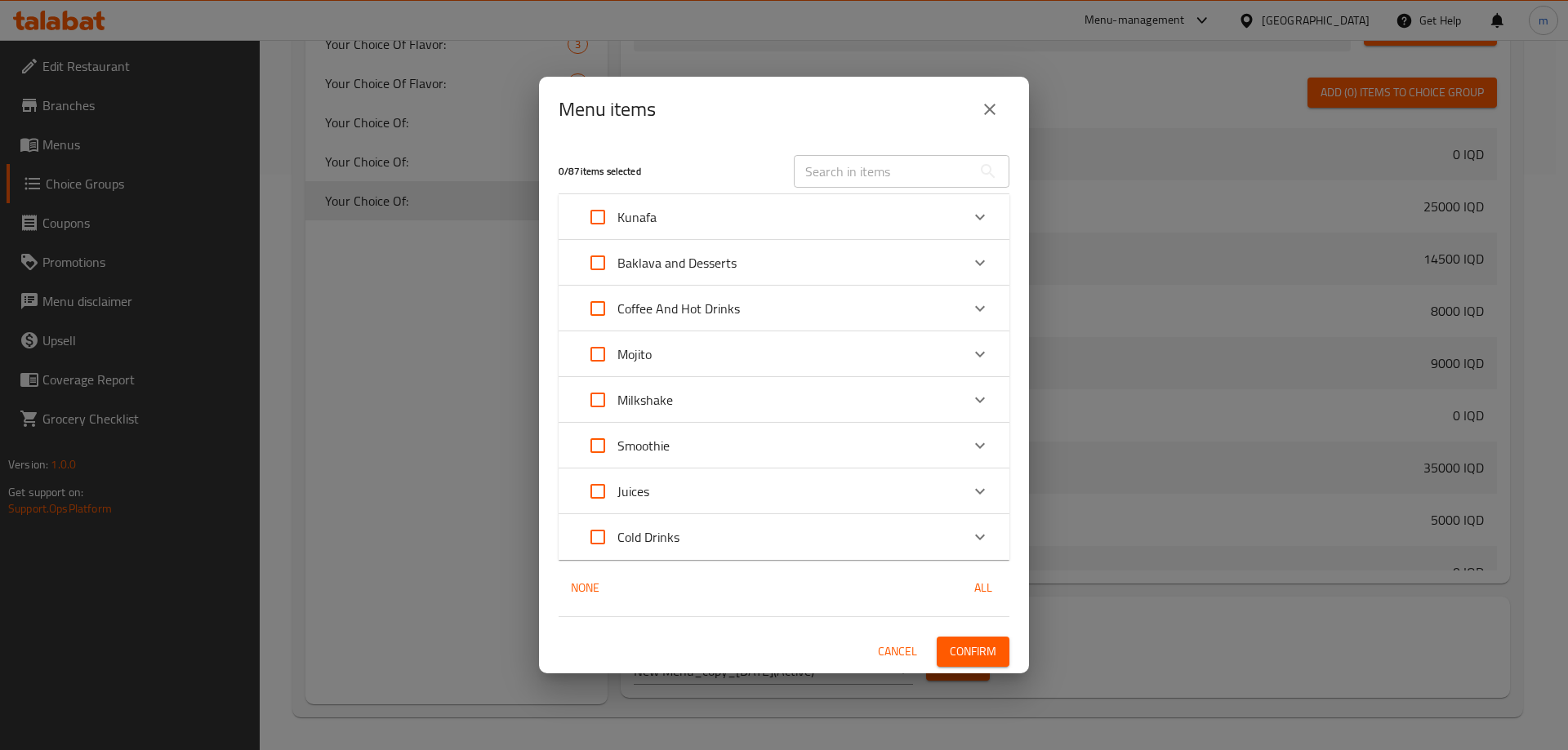
checkbox input "true"
click at [976, 666] on button "Confirm" at bounding box center [973, 651] width 73 height 30
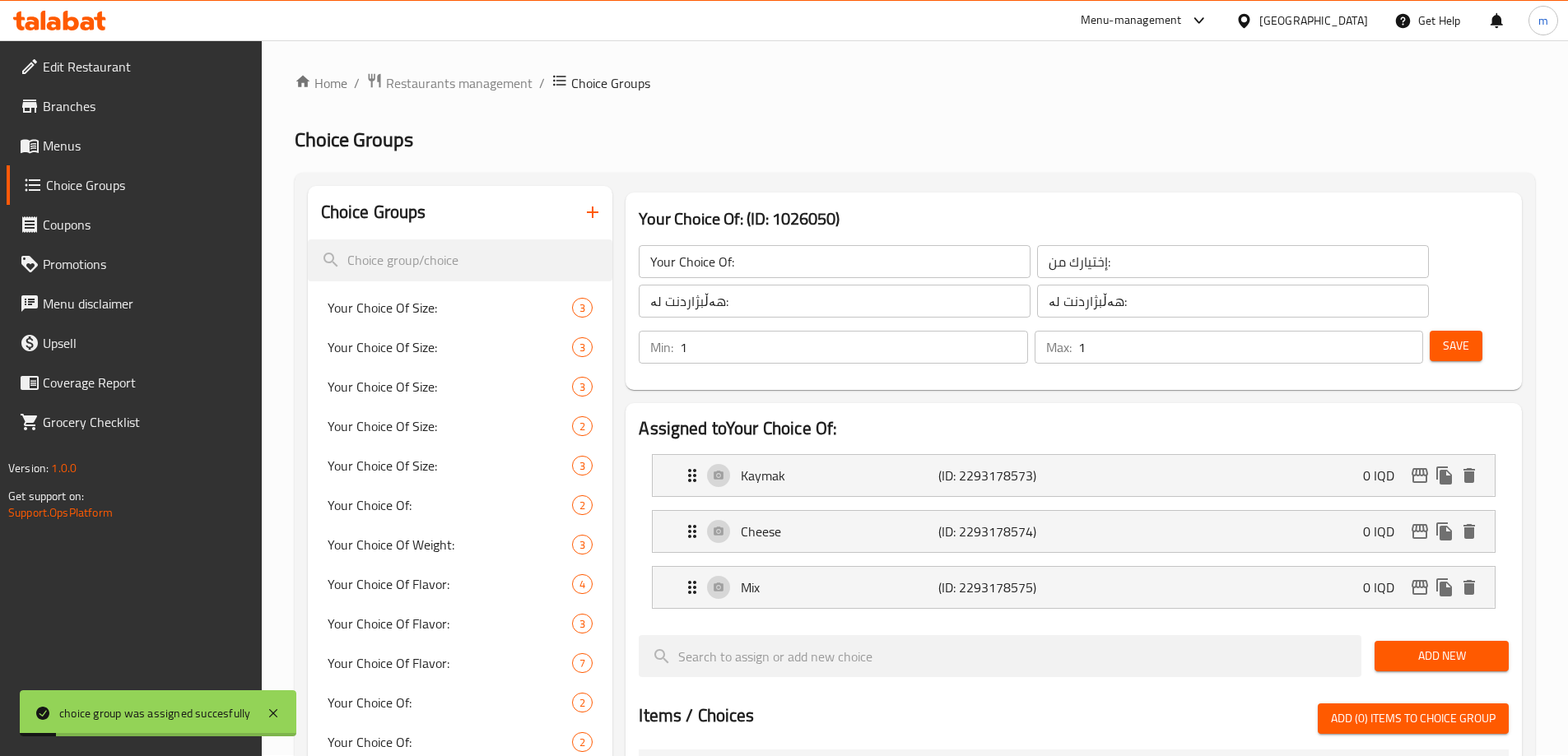
scroll to position [0, 0]
click at [68, 142] on span "Menus" at bounding box center [145, 146] width 206 height 20
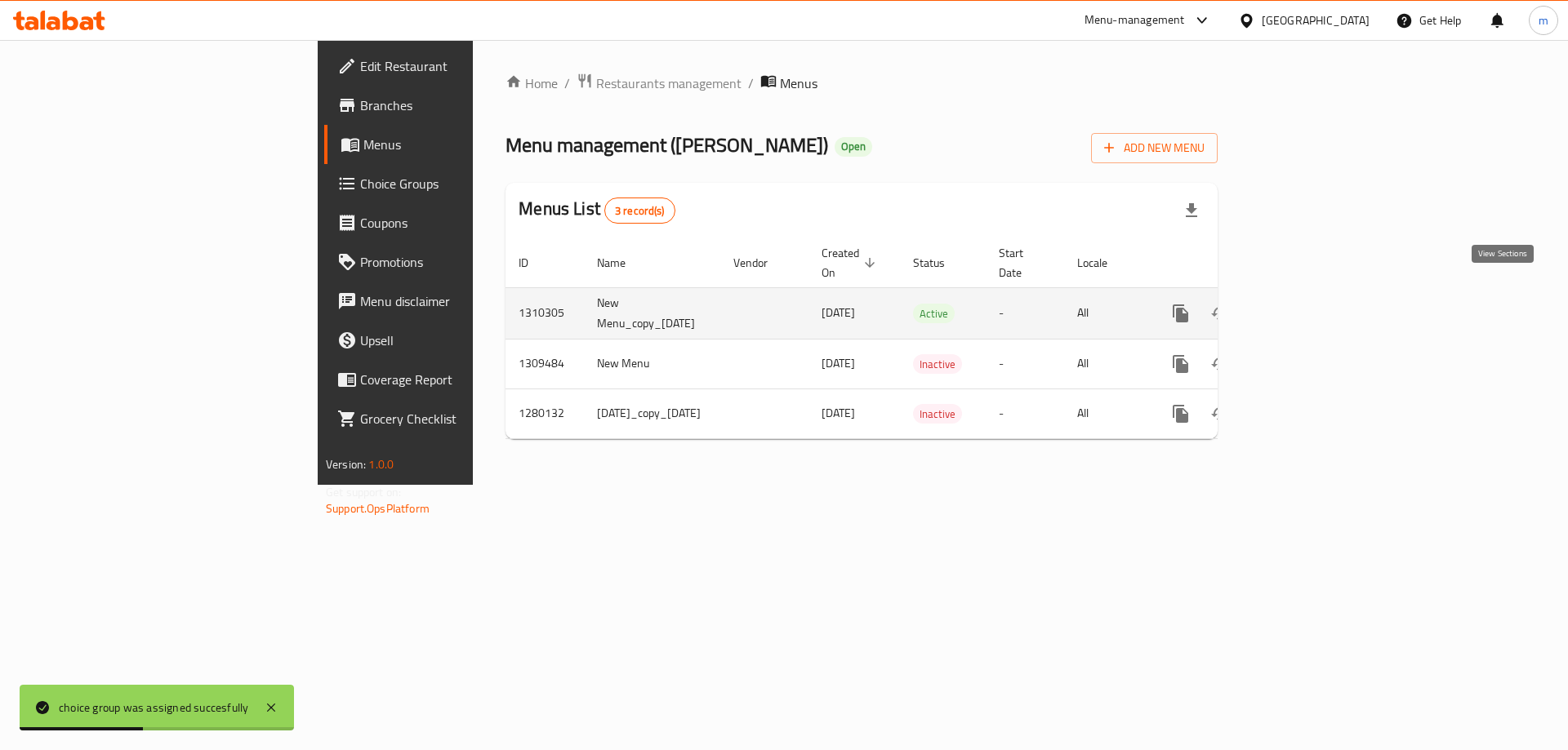
click at [1308, 304] on icon "enhanced table" at bounding box center [1298, 314] width 20 height 20
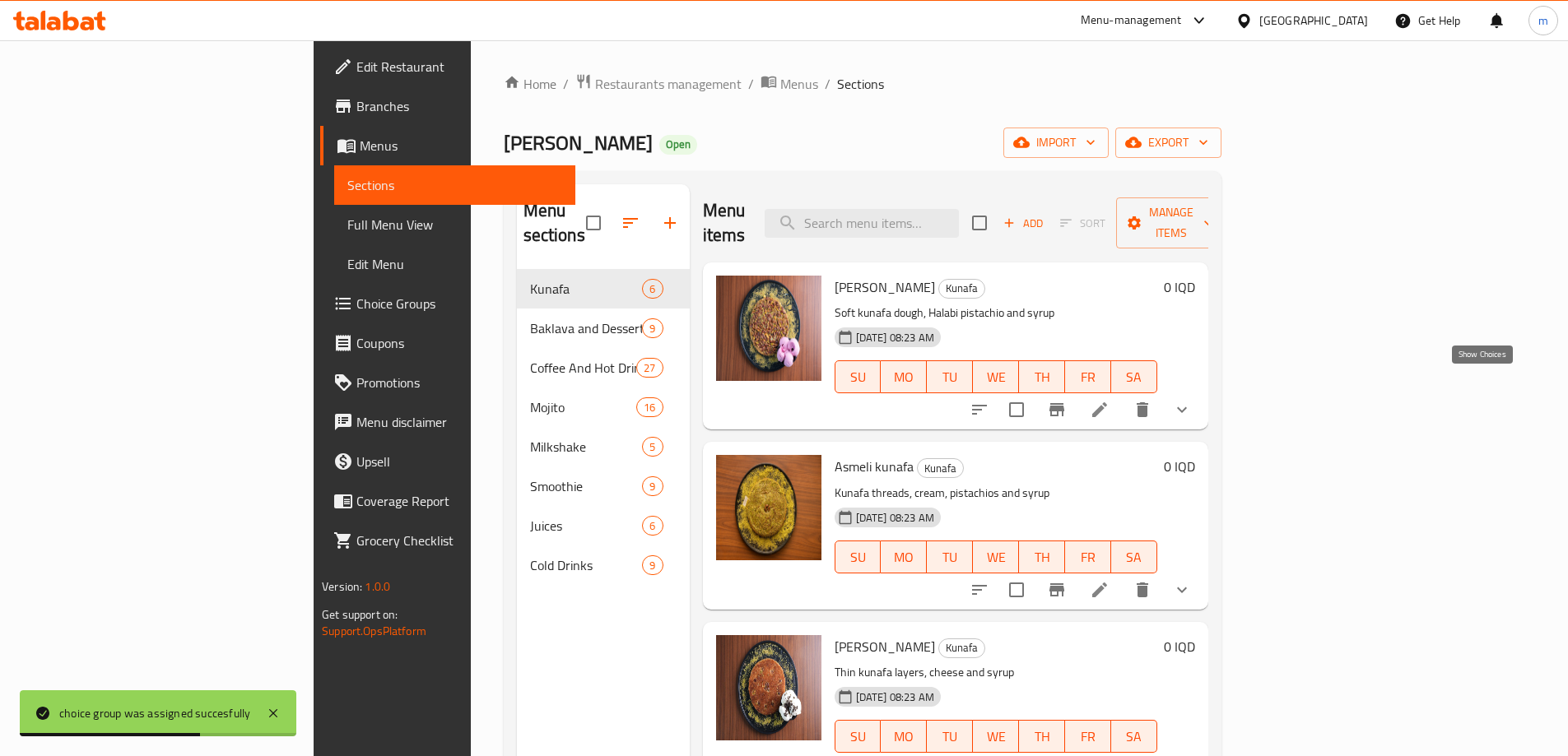
click at [1192, 400] on icon "show more" at bounding box center [1182, 410] width 20 height 20
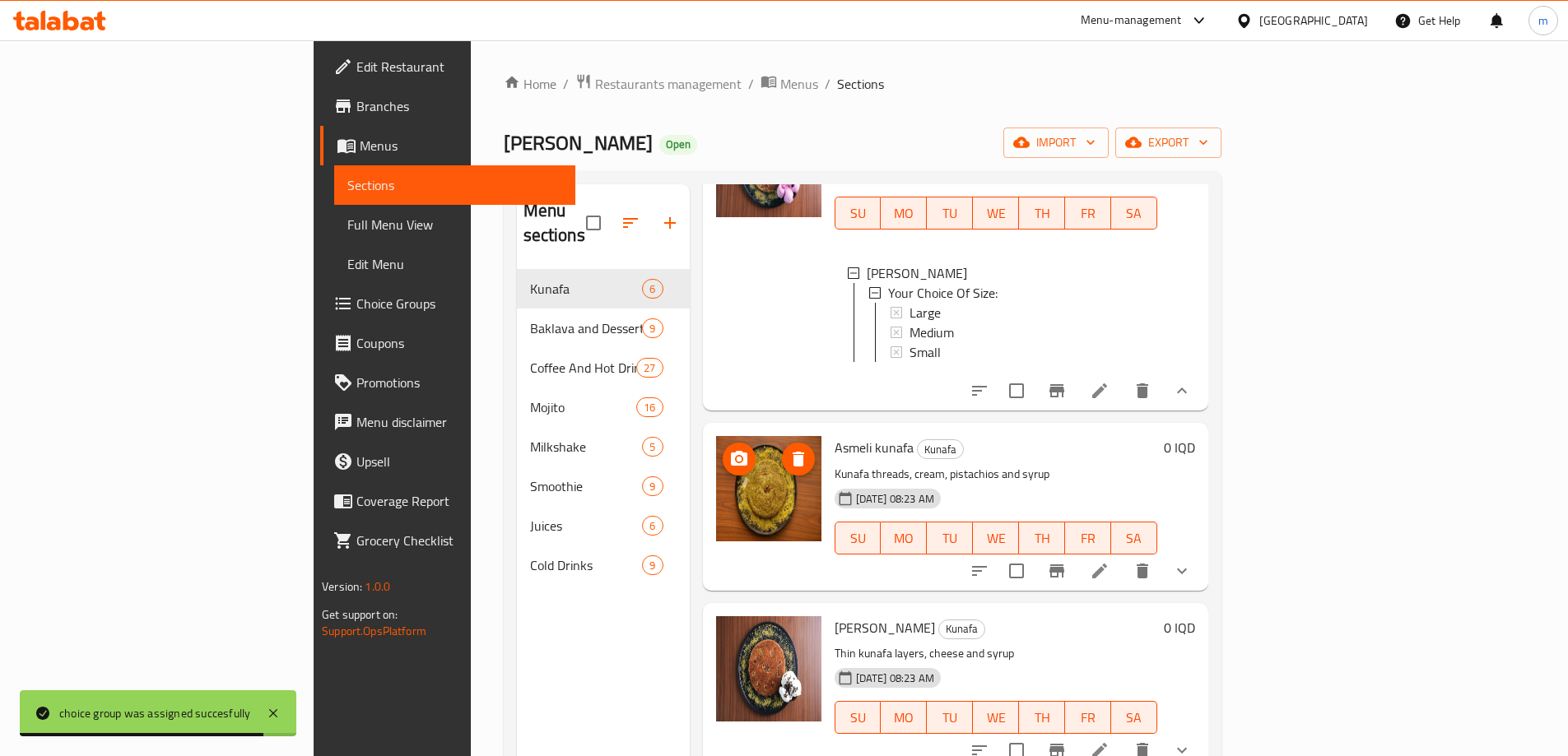
scroll to position [192, 0]
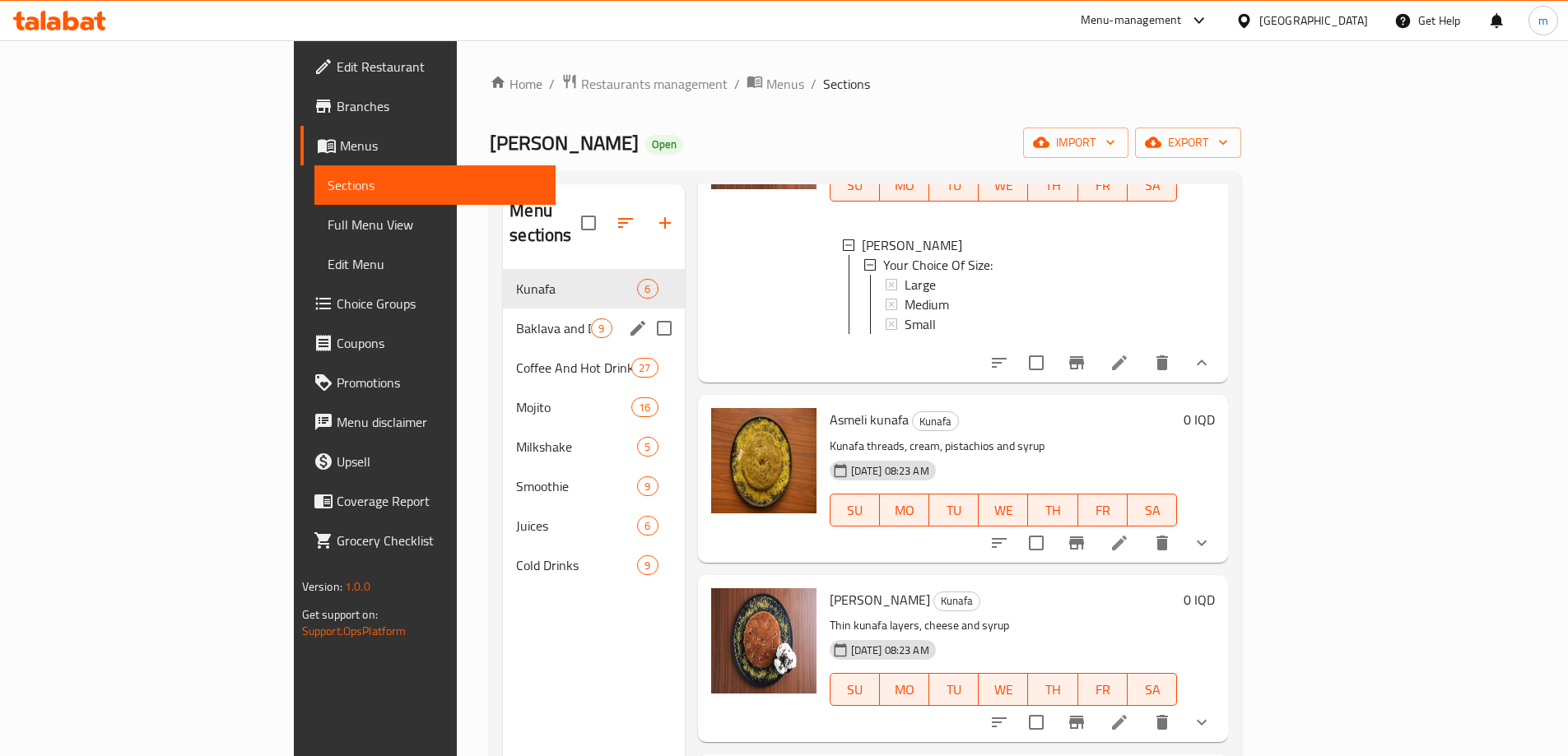
click at [503, 315] on div "Baklava and Desserts 9" at bounding box center [593, 328] width 181 height 39
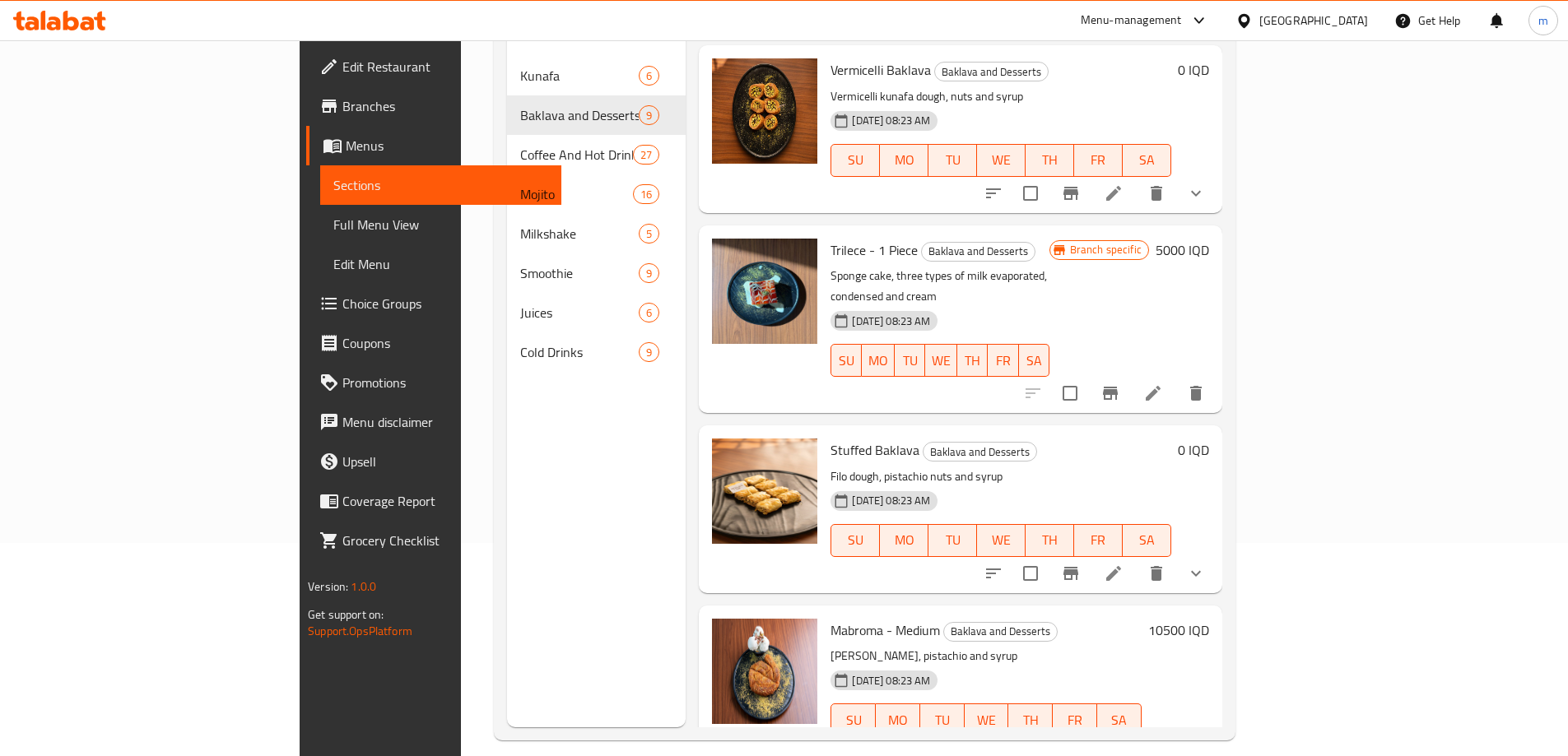
scroll to position [230, 0]
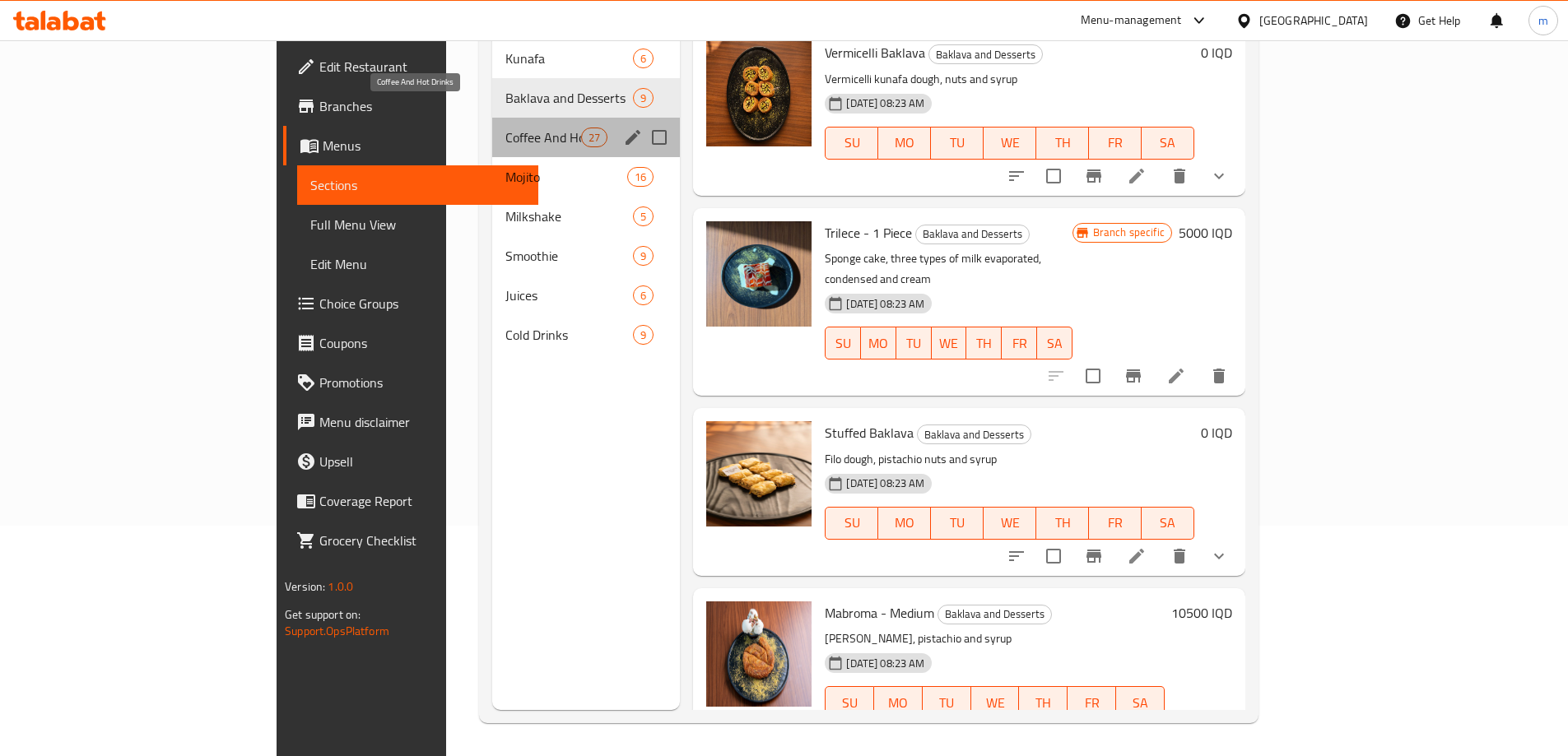
click at [506, 128] on span "Coffee And Hot Drinks" at bounding box center [544, 138] width 77 height 20
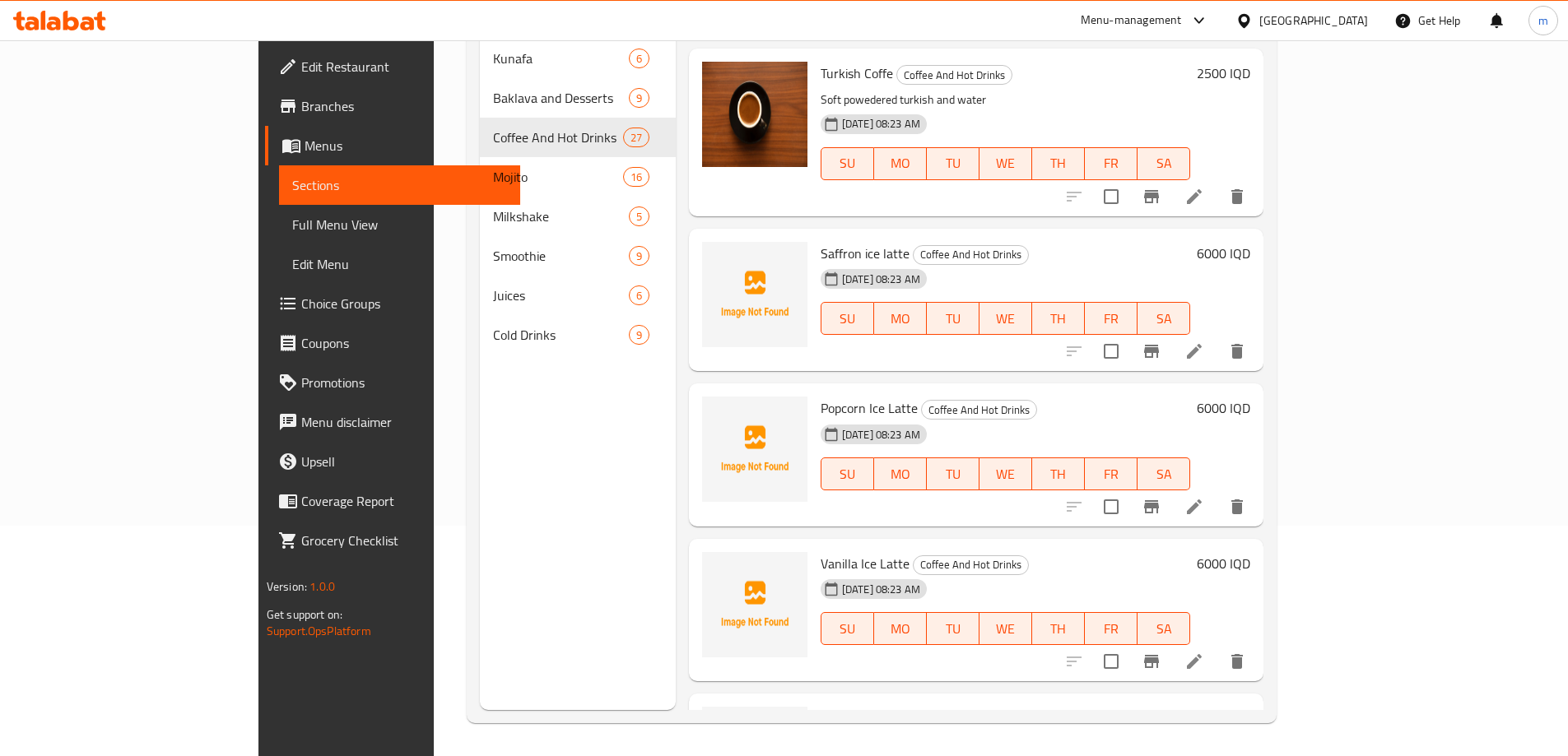
click at [292, 218] on span "Full Menu View" at bounding box center [399, 224] width 214 height 20
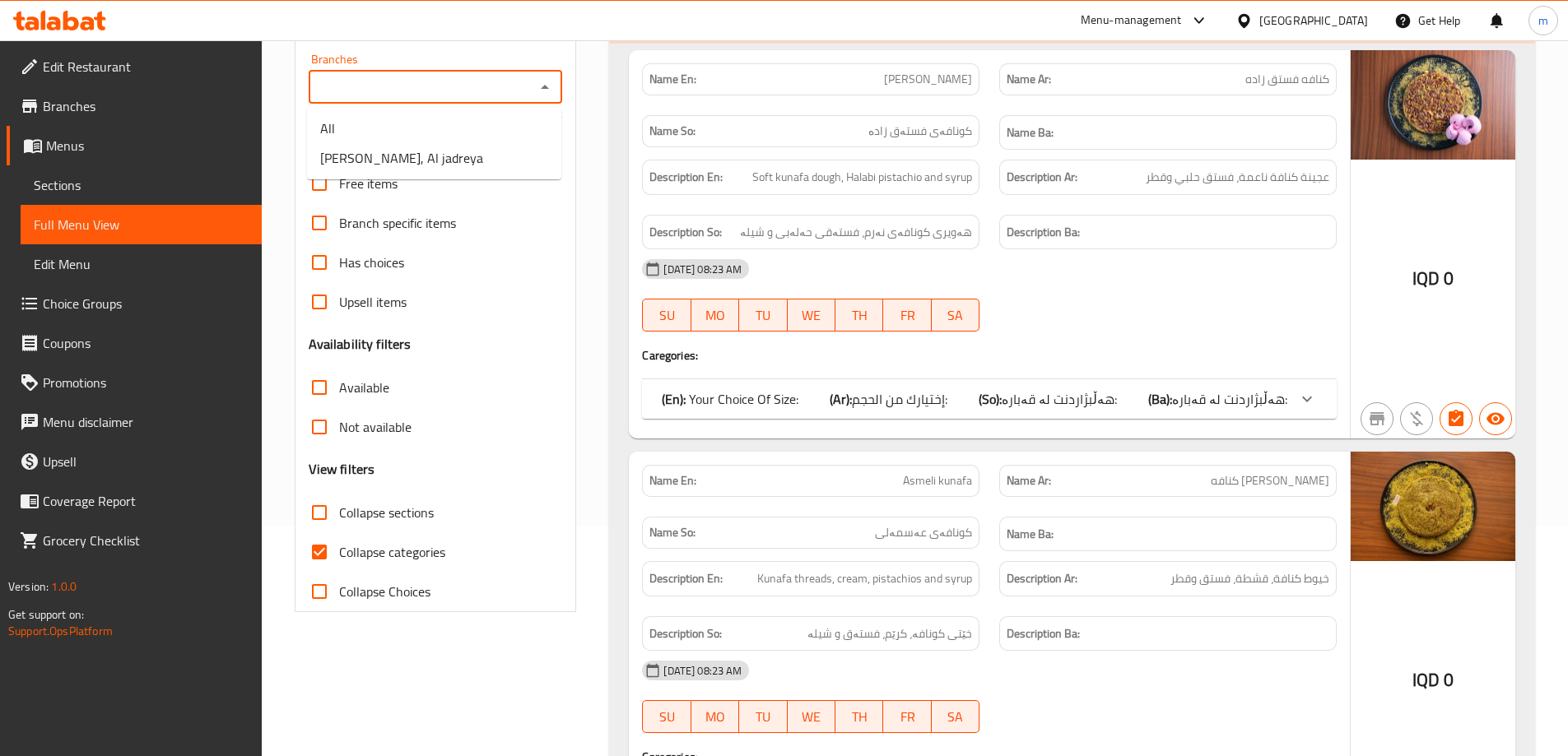
click at [500, 89] on input "Branches" at bounding box center [422, 88] width 217 height 23
click at [423, 158] on span "Osmanli Kunafa, Al jadreya" at bounding box center [401, 159] width 163 height 20
type input "Osmanli Kunafa, Al jadreya"
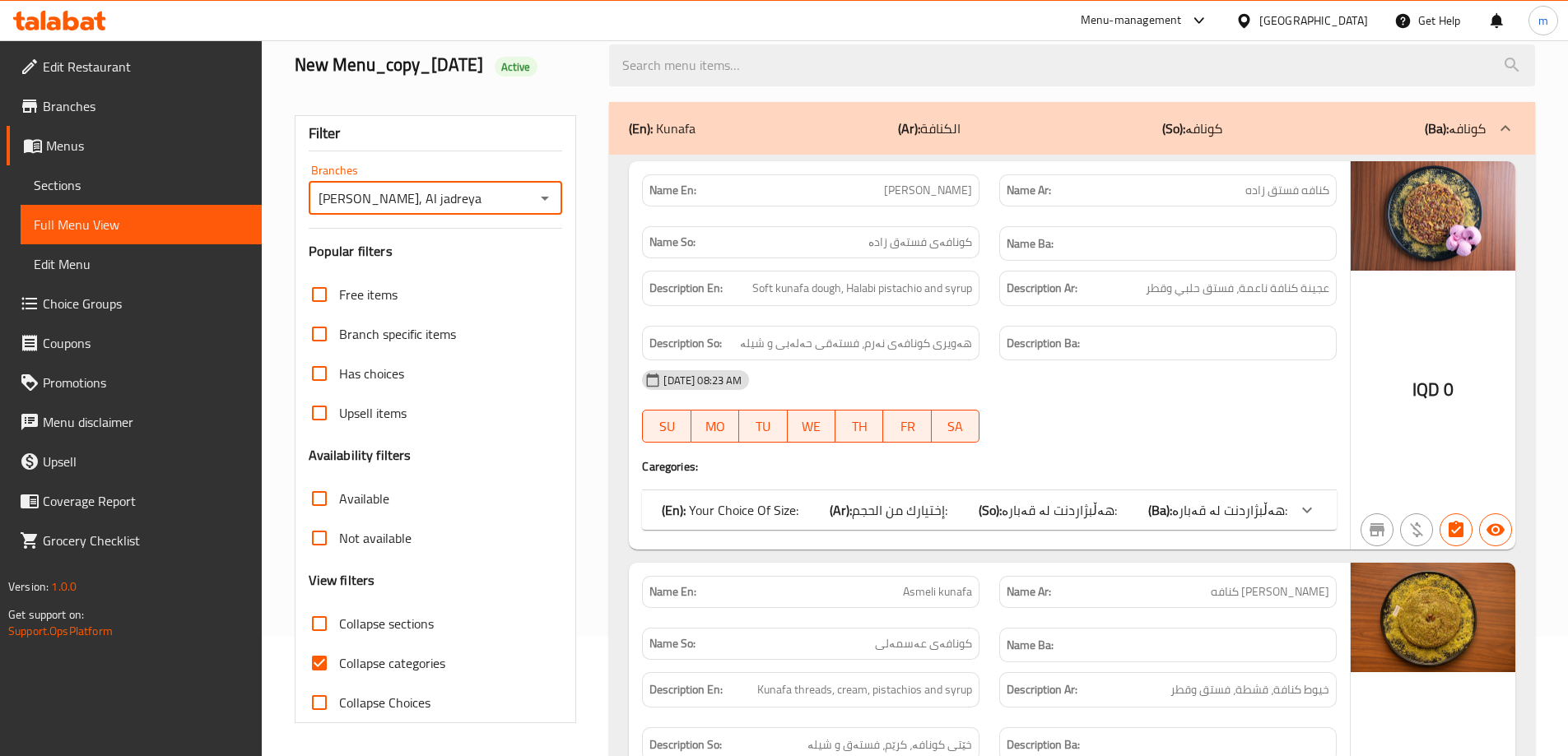
scroll to position [230, 0]
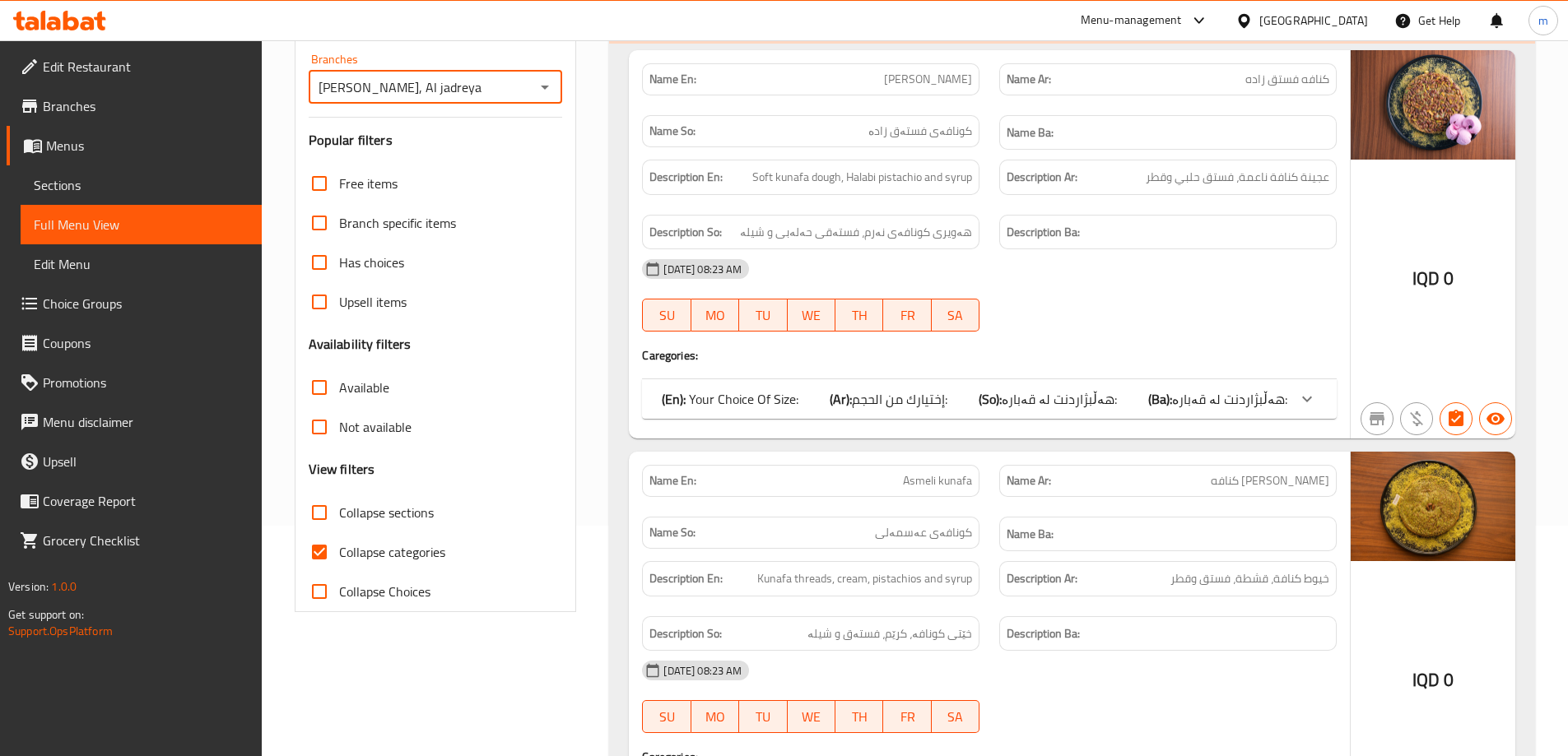
click at [359, 542] on span "Collapse categories" at bounding box center [391, 552] width 106 height 20
click at [339, 541] on input "Collapse categories" at bounding box center [319, 552] width 39 height 39
checkbox input "false"
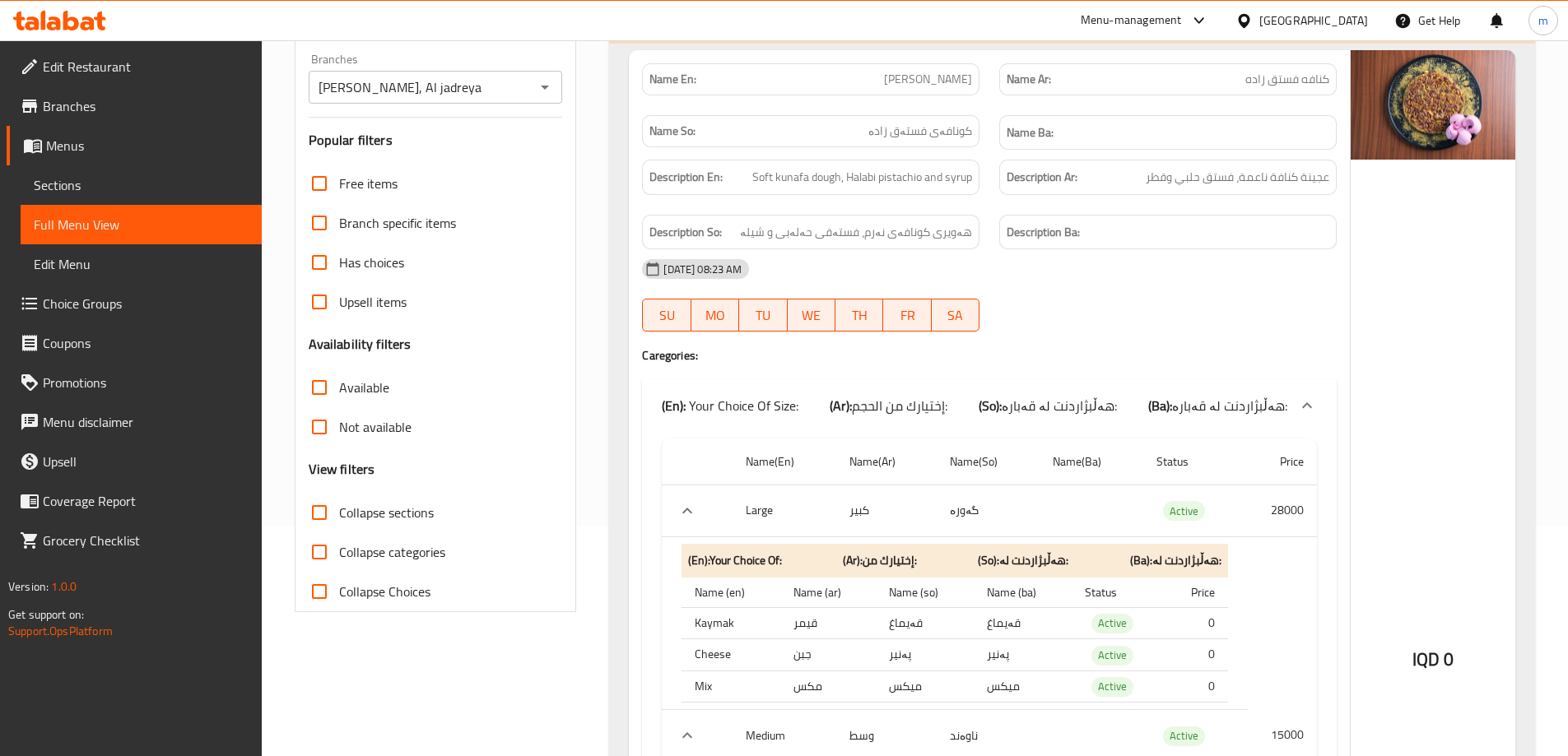
click at [359, 506] on span "Collapse sections" at bounding box center [386, 513] width 94 height 20
click at [339, 506] on input "Collapse sections" at bounding box center [319, 512] width 39 height 39
checkbox input "true"
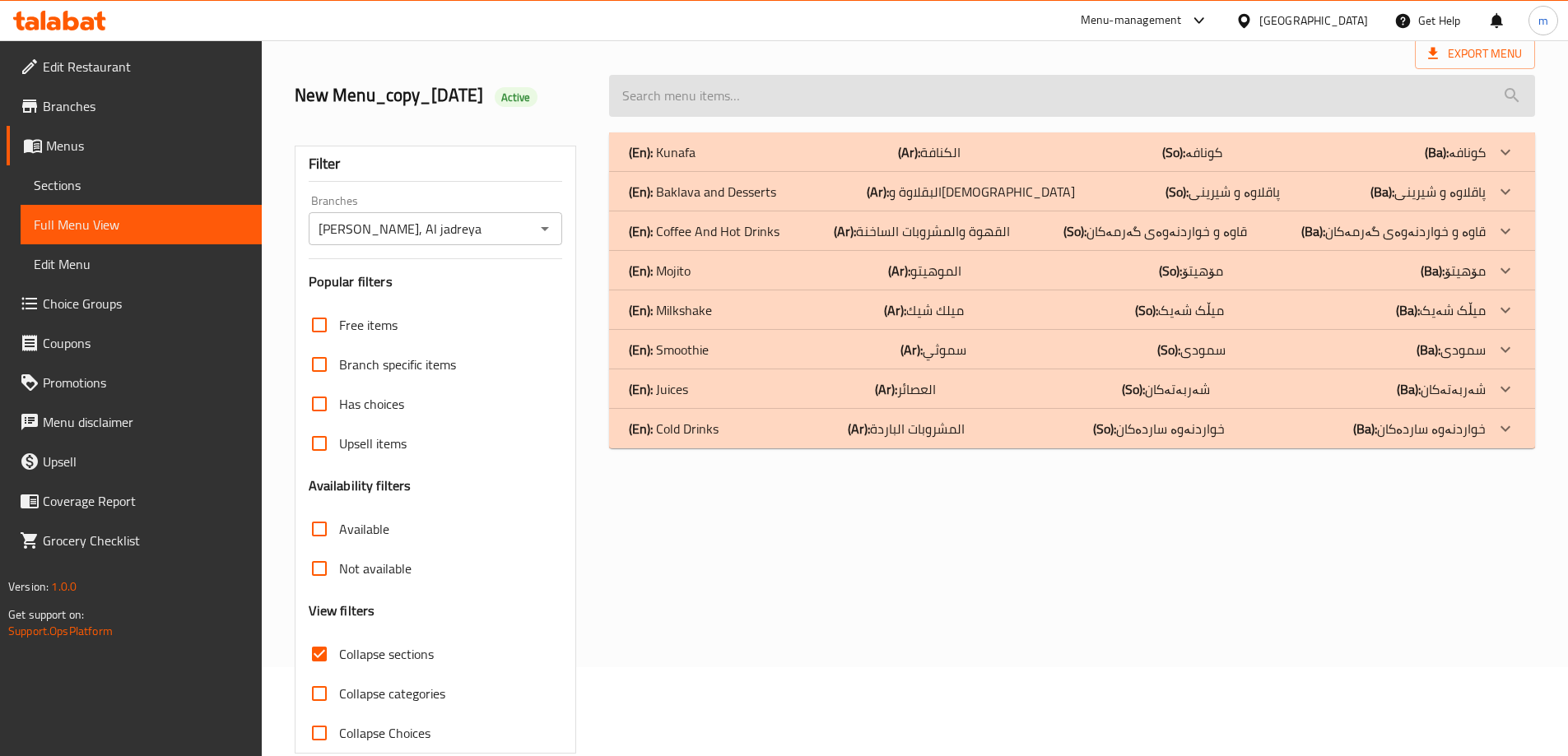
scroll to position [0, 0]
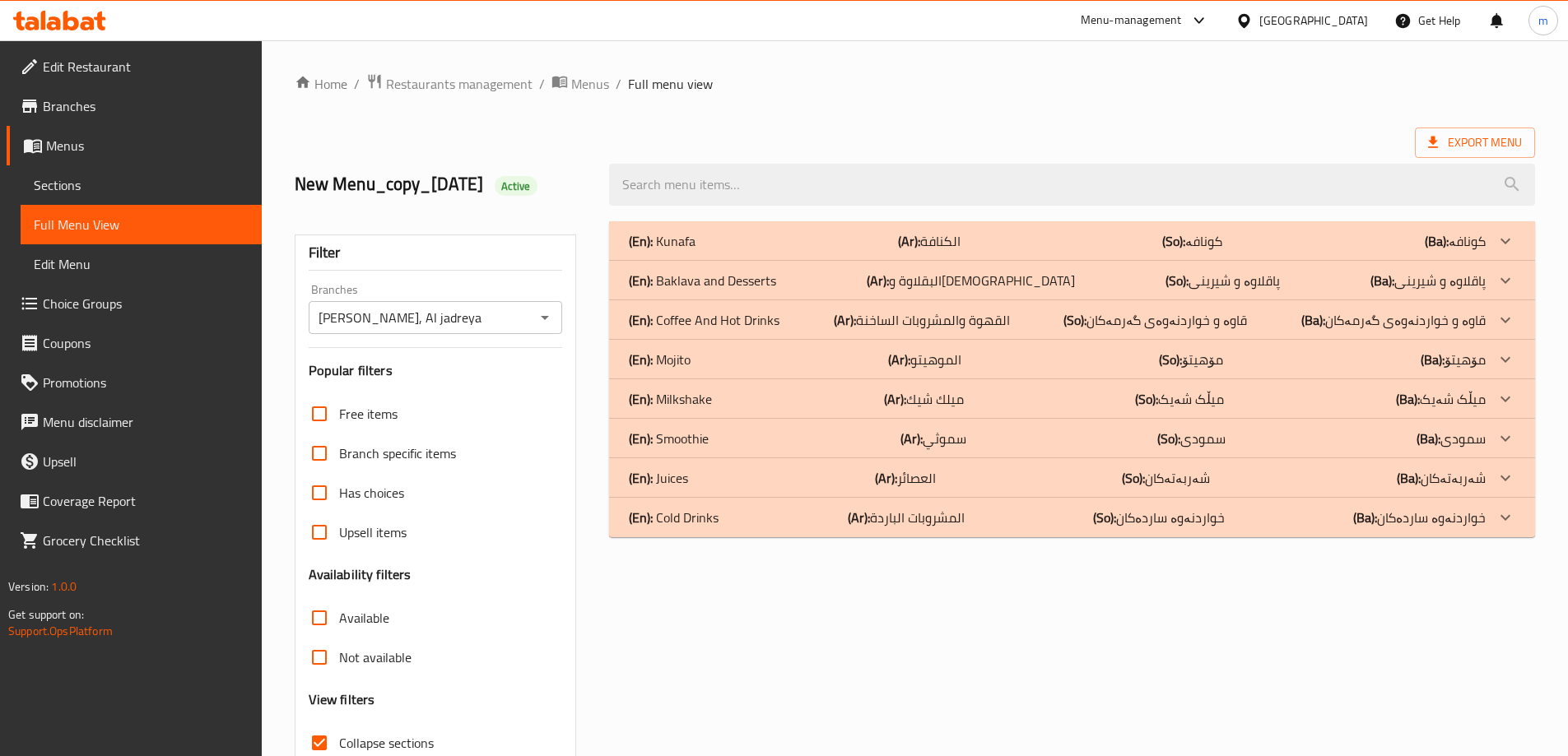
click at [684, 235] on p "(En): Kunafa" at bounding box center [662, 241] width 67 height 20
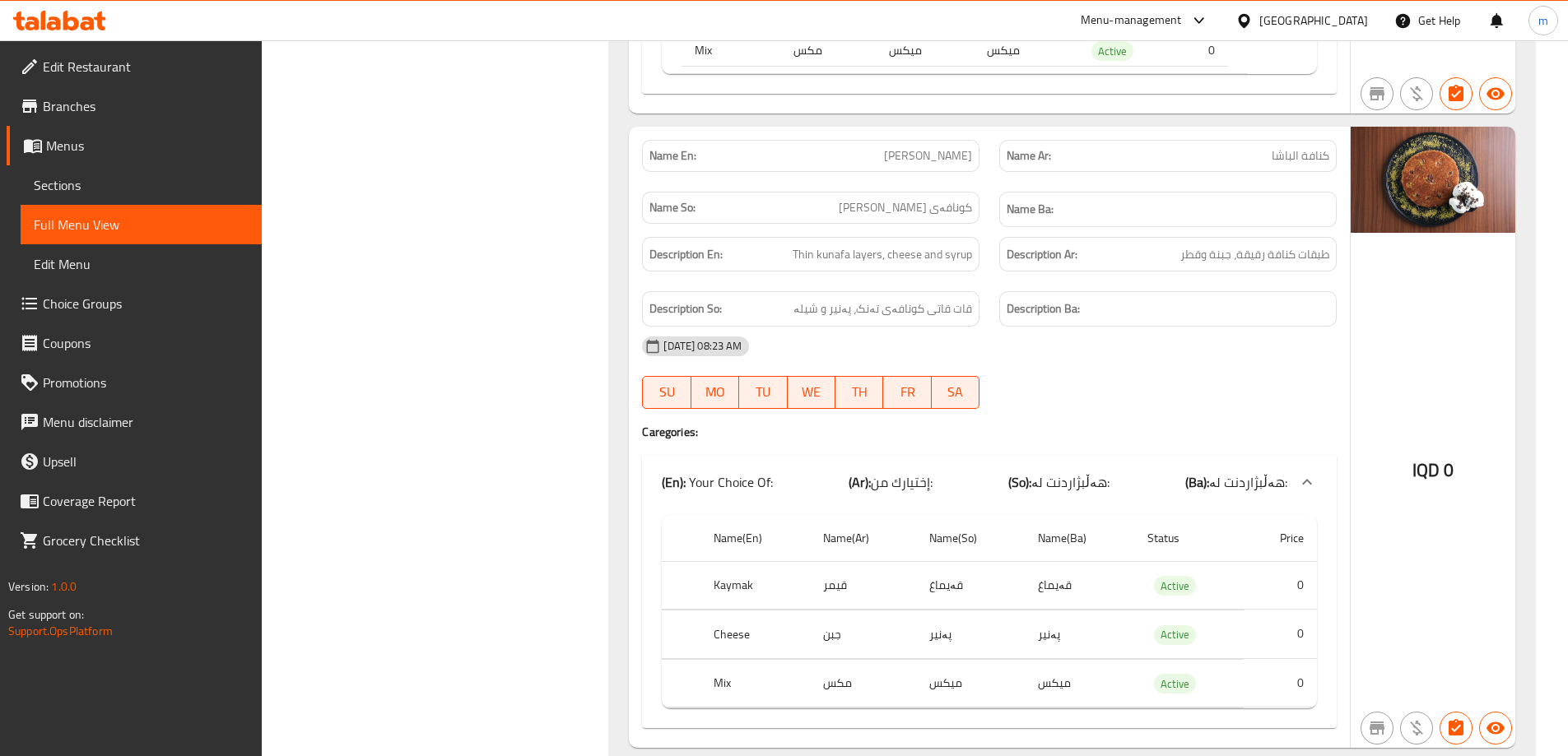
scroll to position [2496, 0]
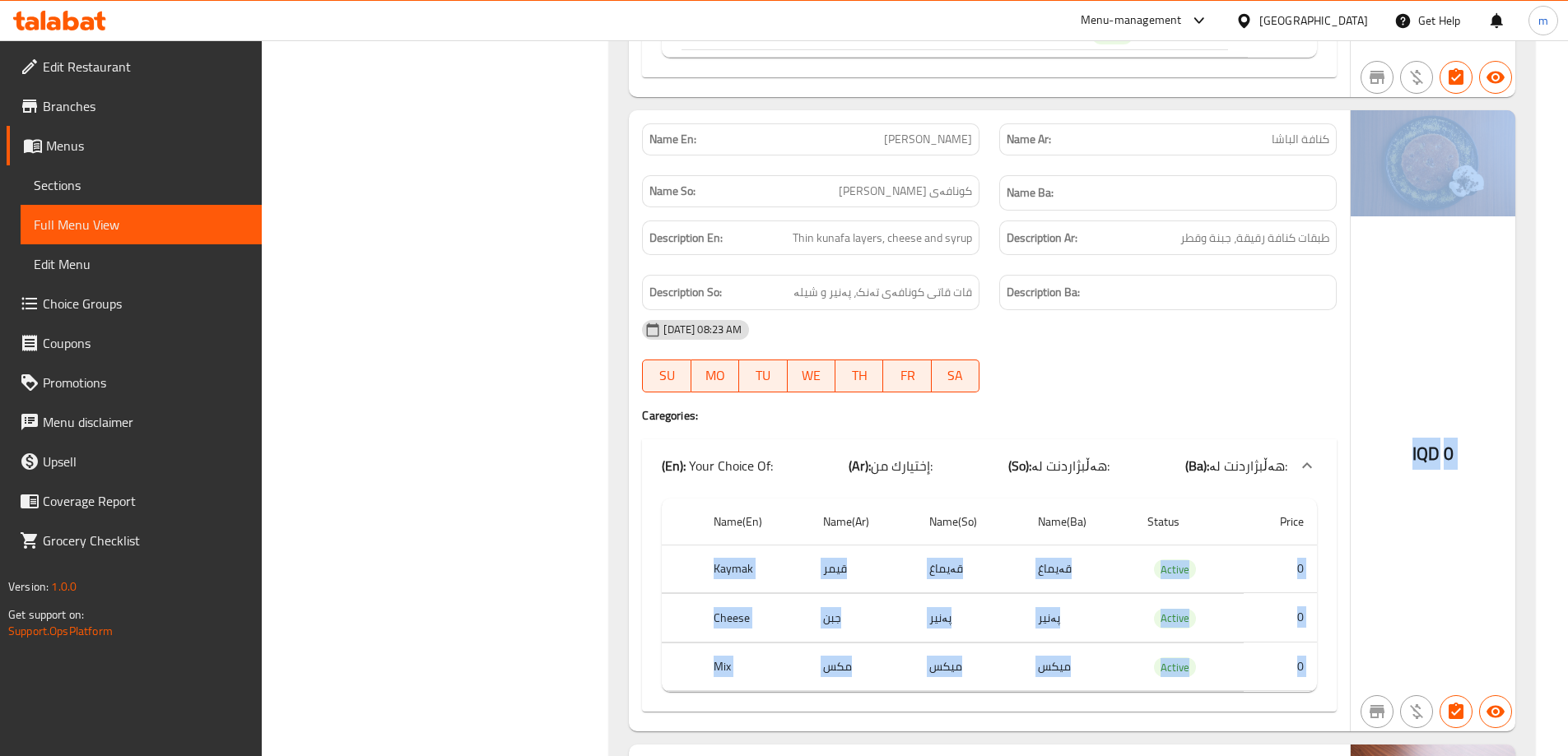
drag, startPoint x: 711, startPoint y: 569, endPoint x: 1368, endPoint y: 642, distance: 661.0
click at [1364, 643] on div "Name En: Al Basha Kunafa Name Ar: كنافة الباشا Name So: کونافەی ئەل باشا Name B…" at bounding box center [1071, 421] width 886 height 622
drag, startPoint x: 1212, startPoint y: 611, endPoint x: 1218, endPoint y: 604, distance: 9.2
click at [1210, 611] on td "Active" at bounding box center [1188, 618] width 109 height 48
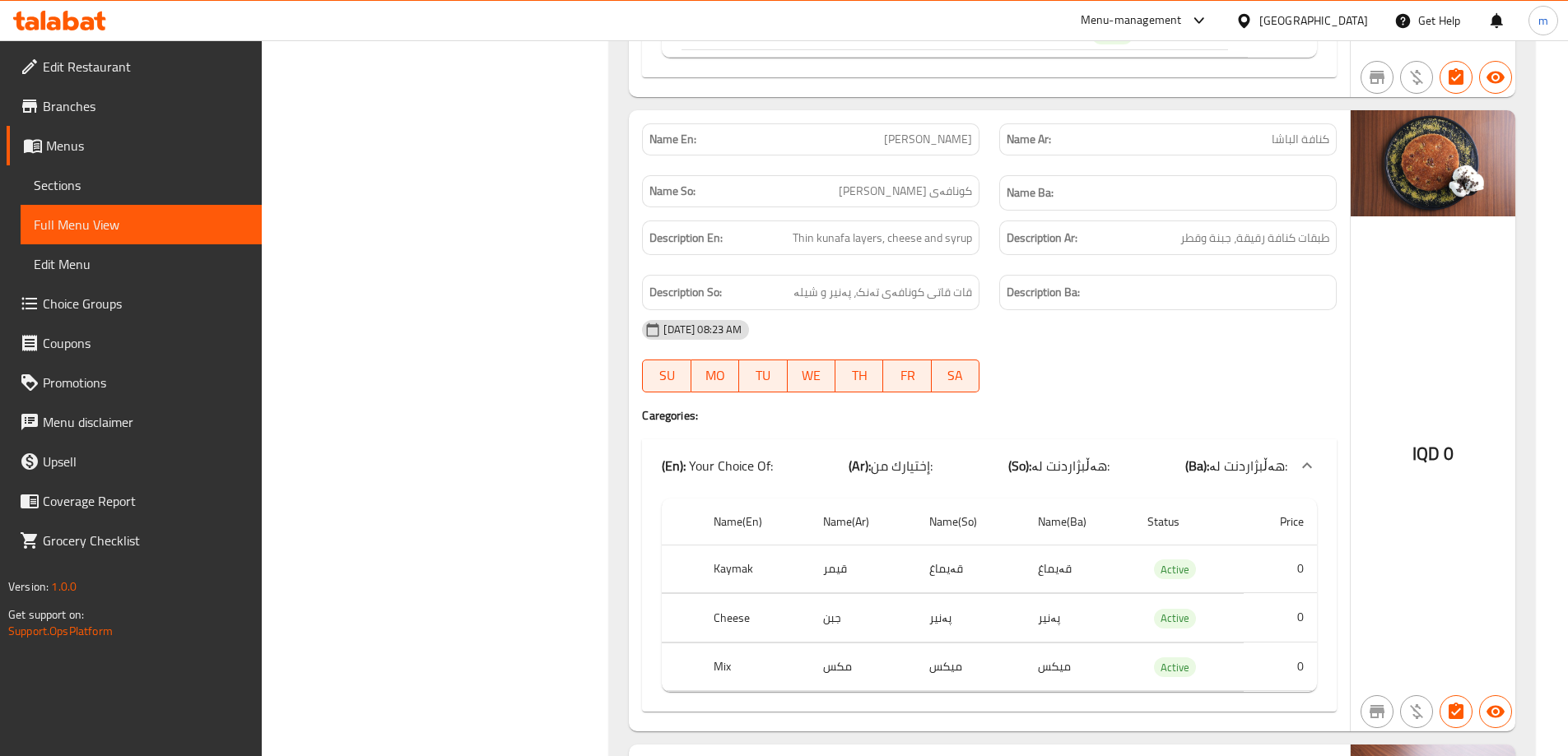
click at [1162, 538] on th "Status" at bounding box center [1188, 522] width 109 height 47
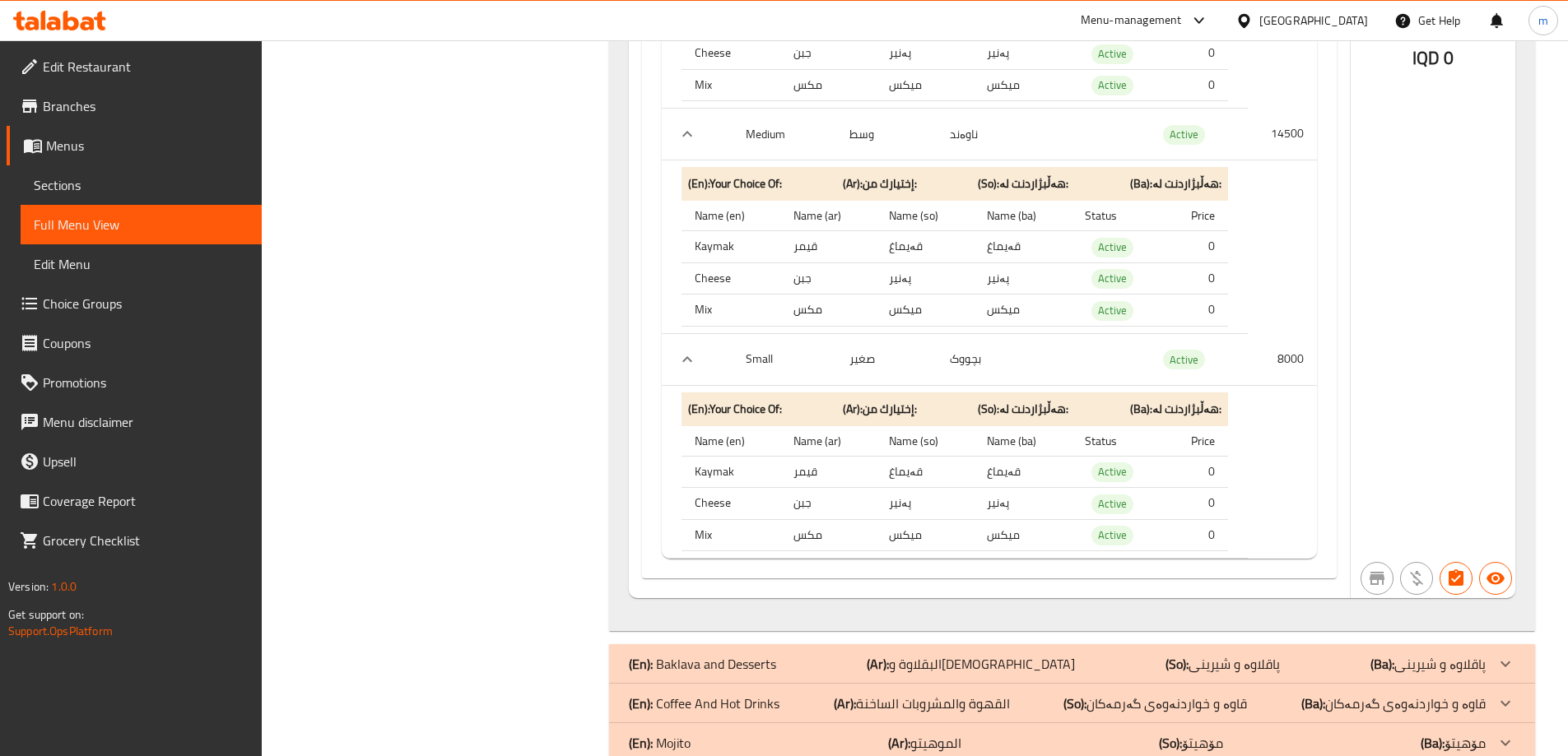
scroll to position [6091, 0]
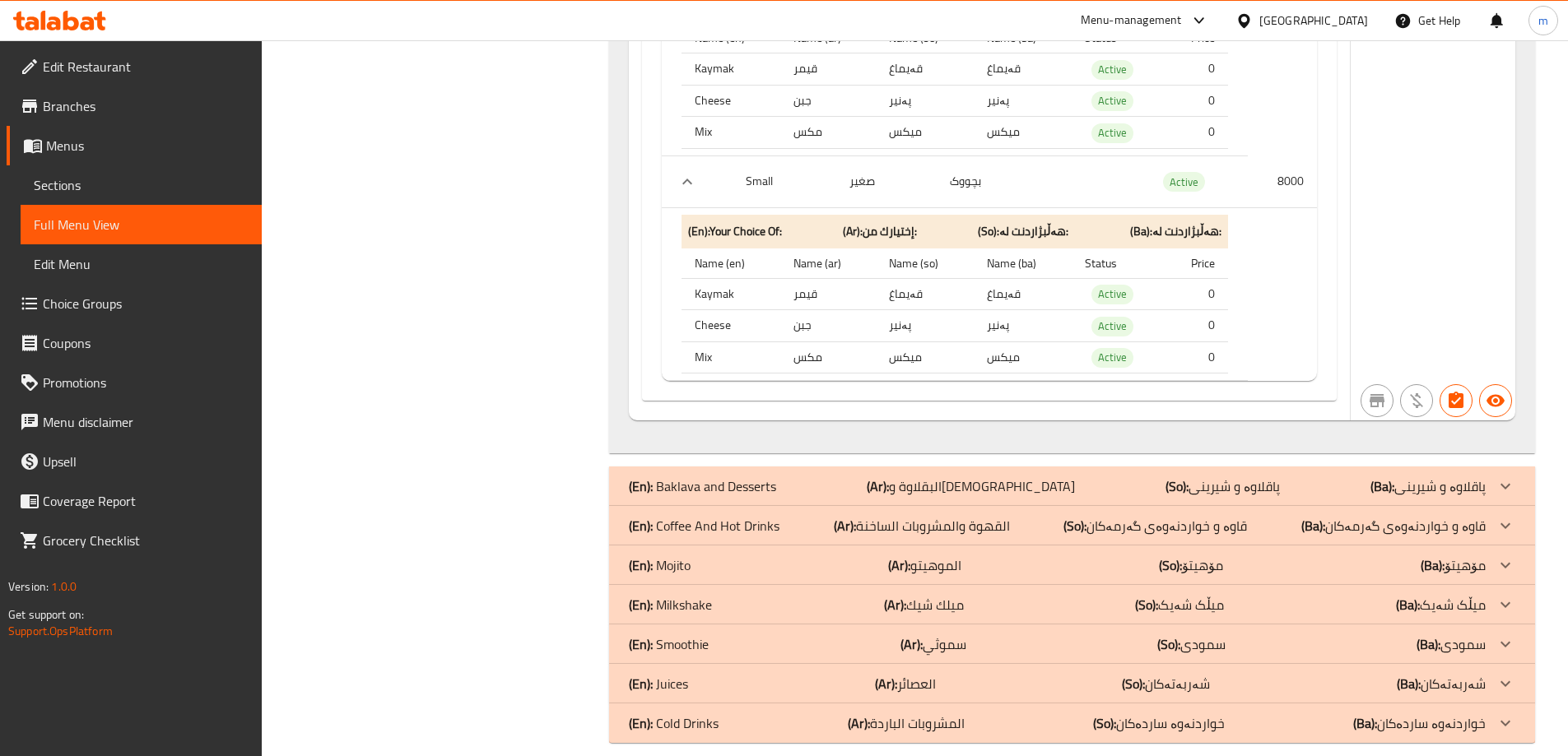
click at [61, 7] on div at bounding box center [59, 20] width 119 height 33
click at [66, 12] on icon at bounding box center [71, 21] width 16 height 20
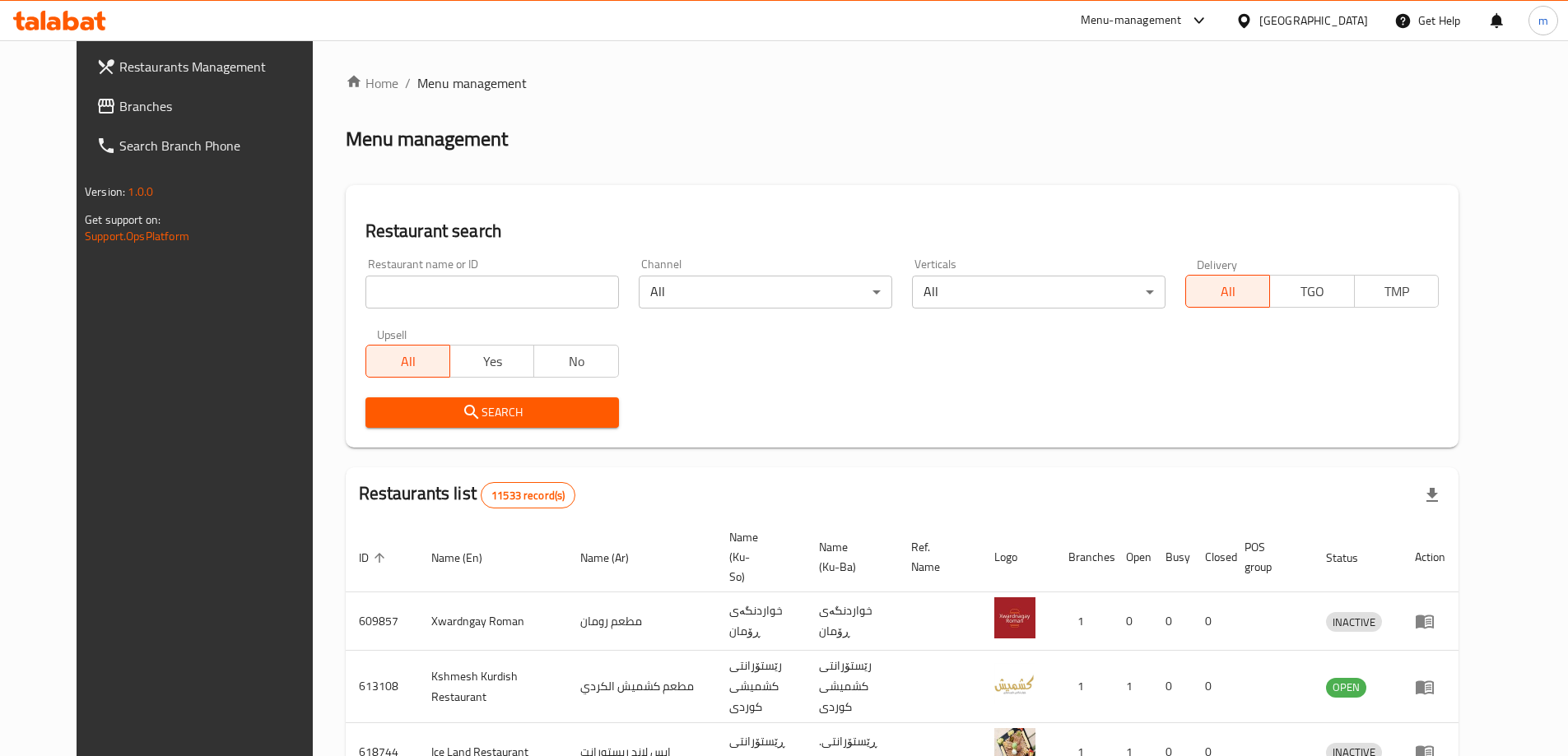
click at [366, 288] on input "search" at bounding box center [492, 291] width 254 height 33
paste input "646029"
type input "646029"
click button "Search" at bounding box center [492, 412] width 254 height 30
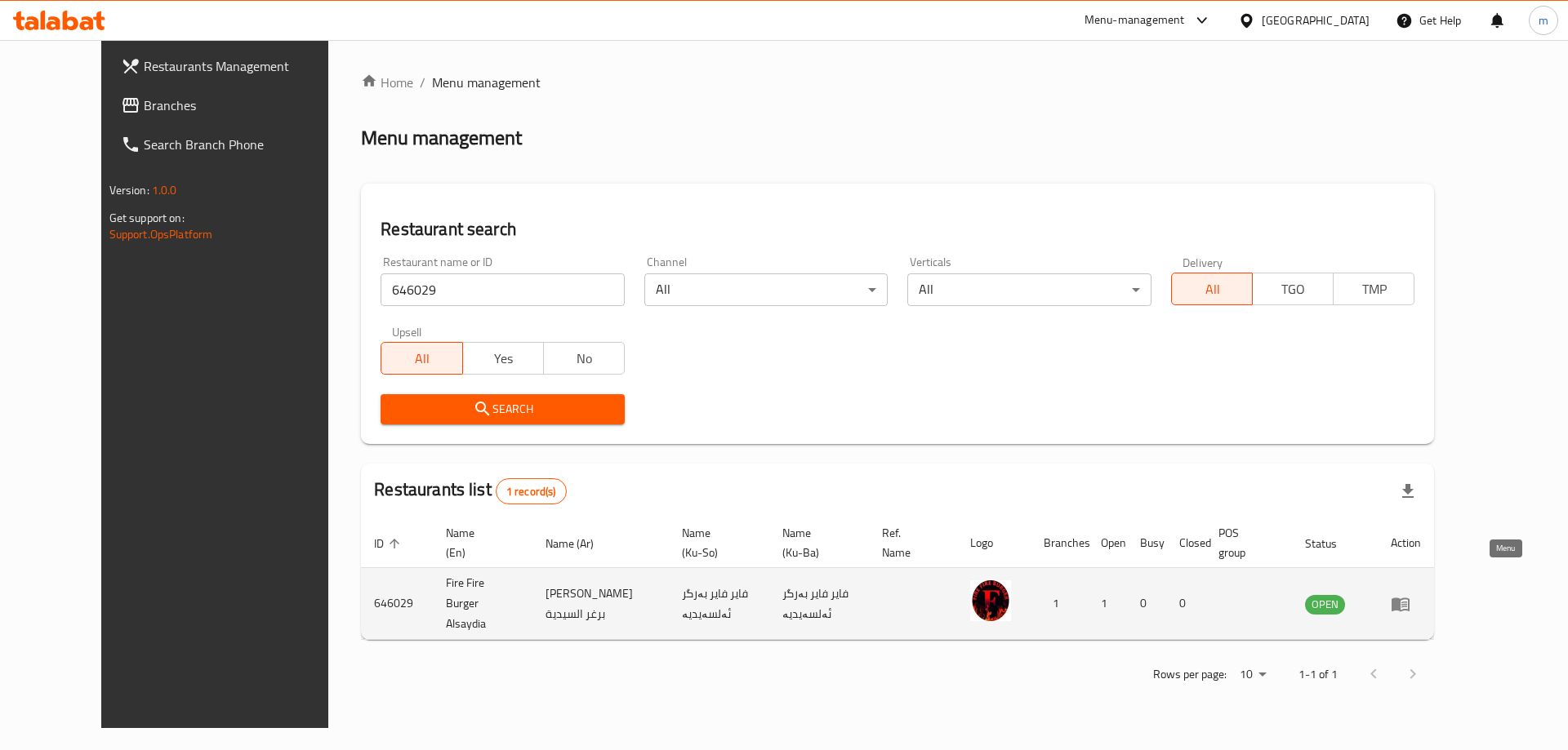
click at [1410, 594] on icon "enhanced table" at bounding box center [1401, 604] width 20 height 20
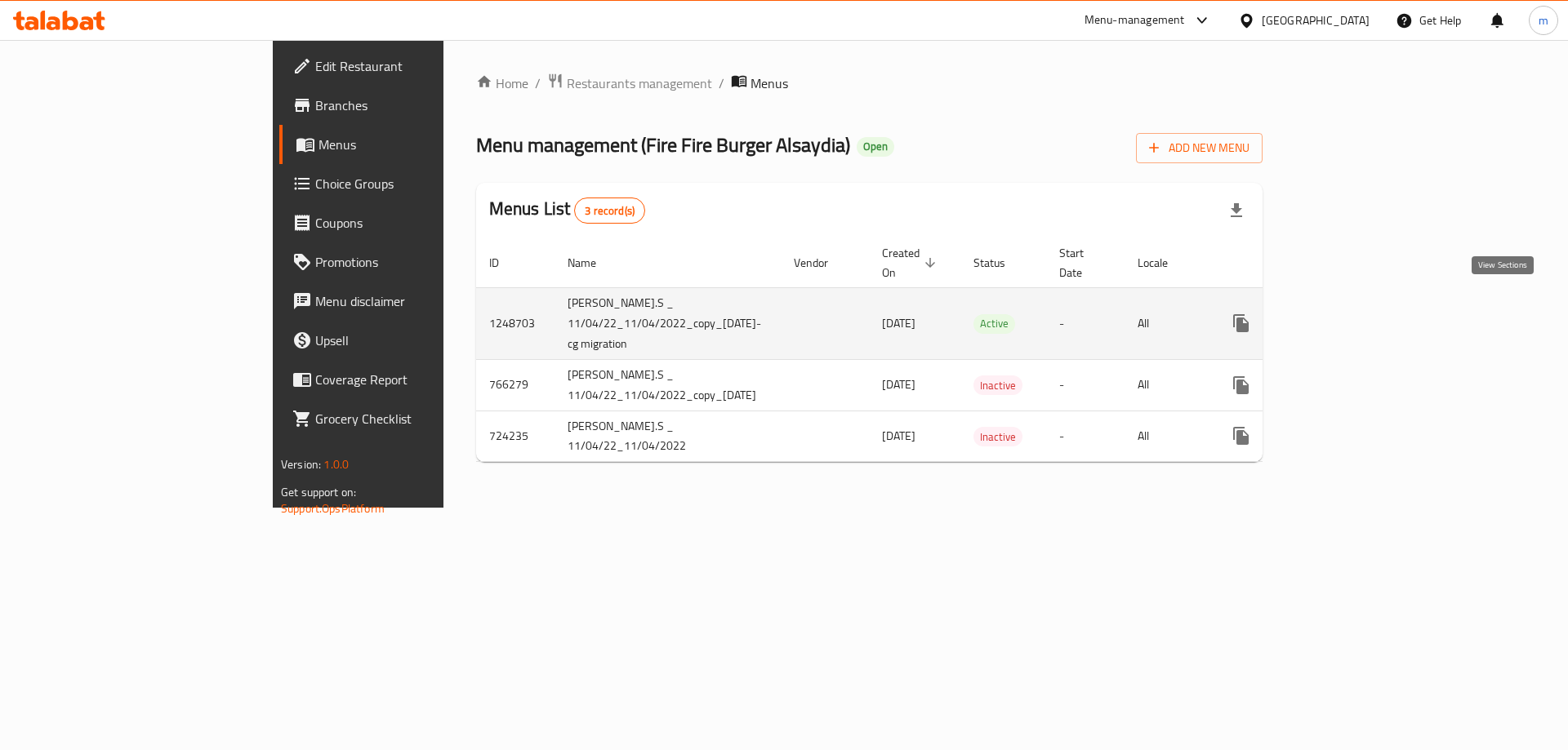
click at [1368, 314] on icon "enhanced table" at bounding box center [1359, 324] width 20 height 20
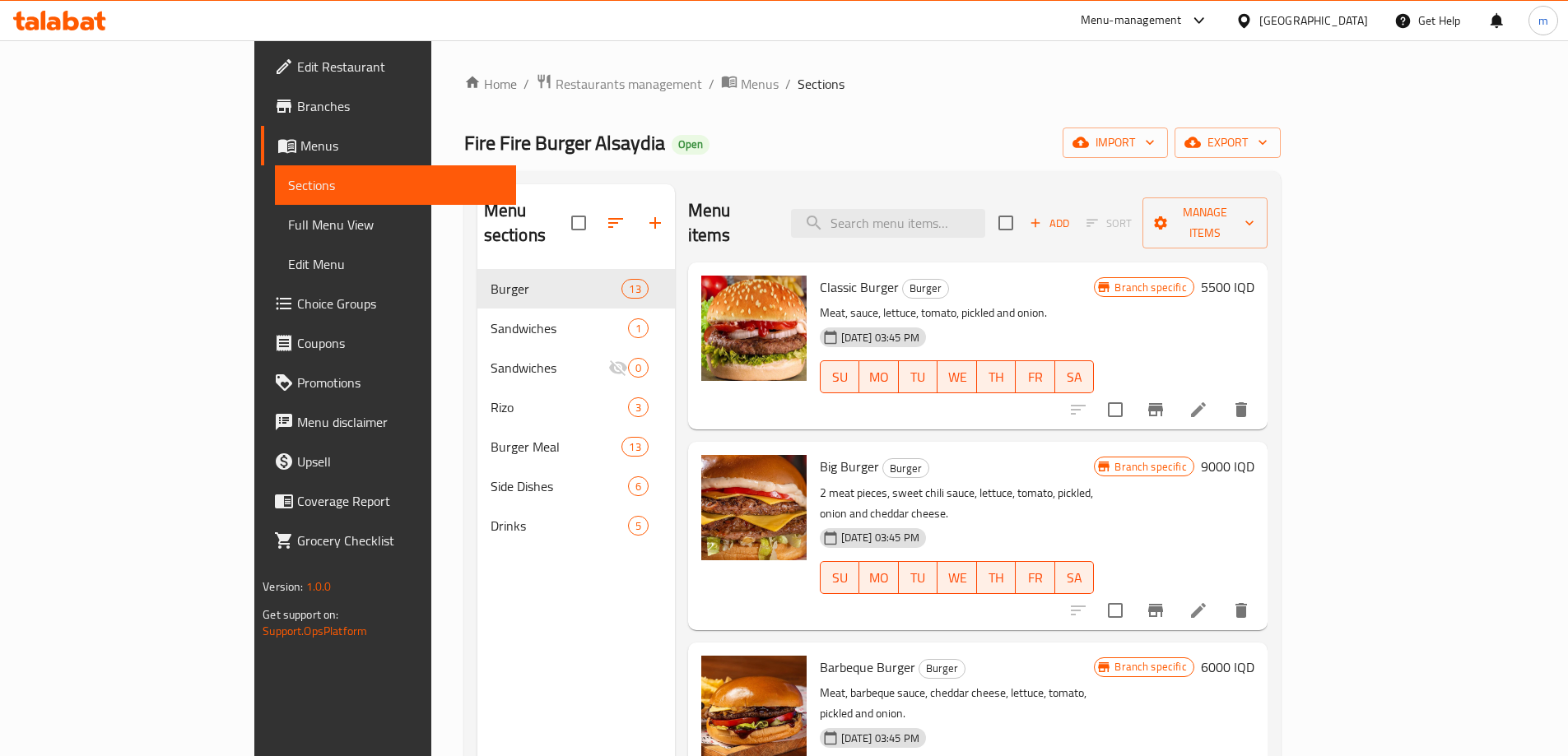
click at [54, 28] on icon at bounding box center [53, 23] width 14 height 14
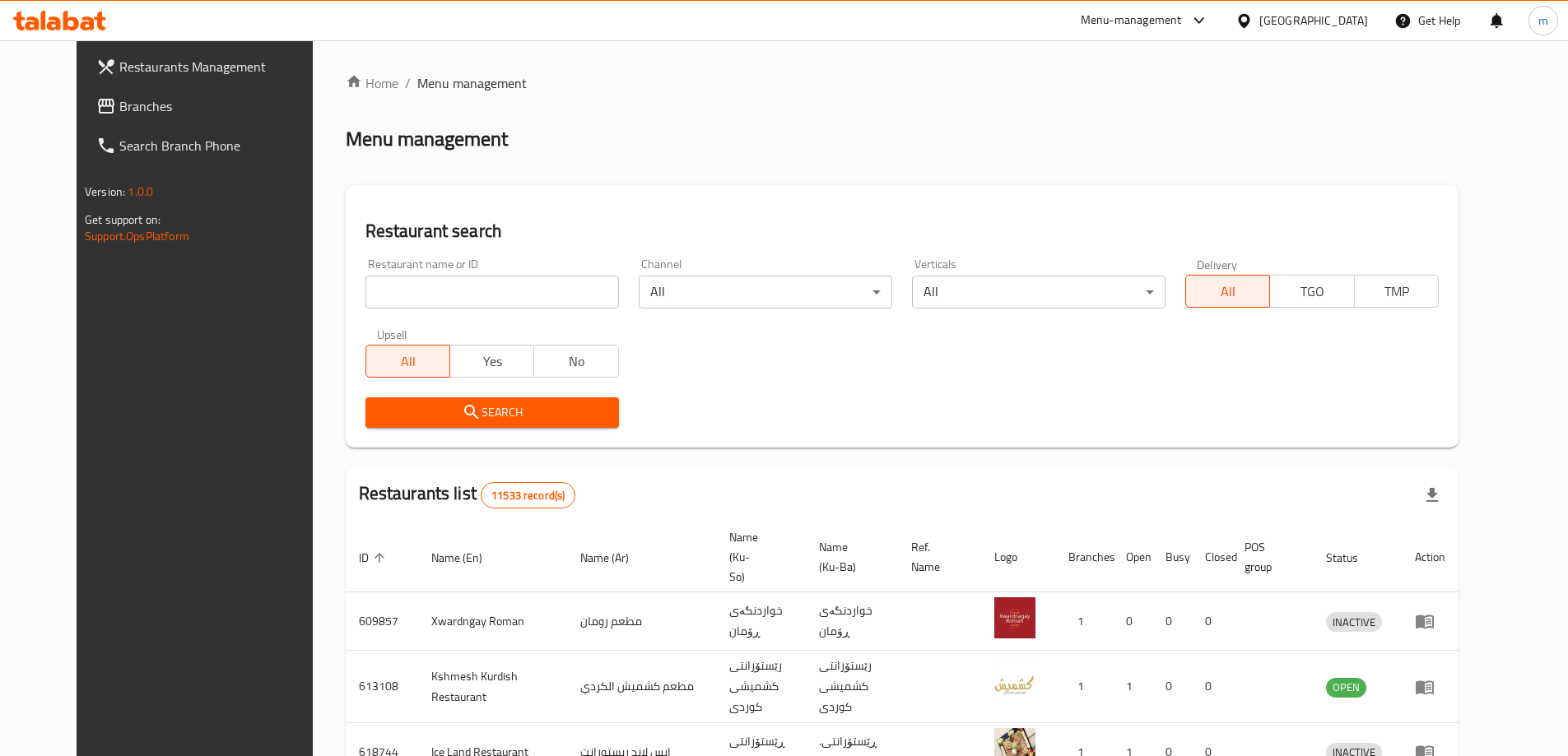
click at [428, 299] on input "search" at bounding box center [492, 291] width 254 height 33
paste input "662087"
type input "662087"
click button "Search" at bounding box center [492, 412] width 254 height 30
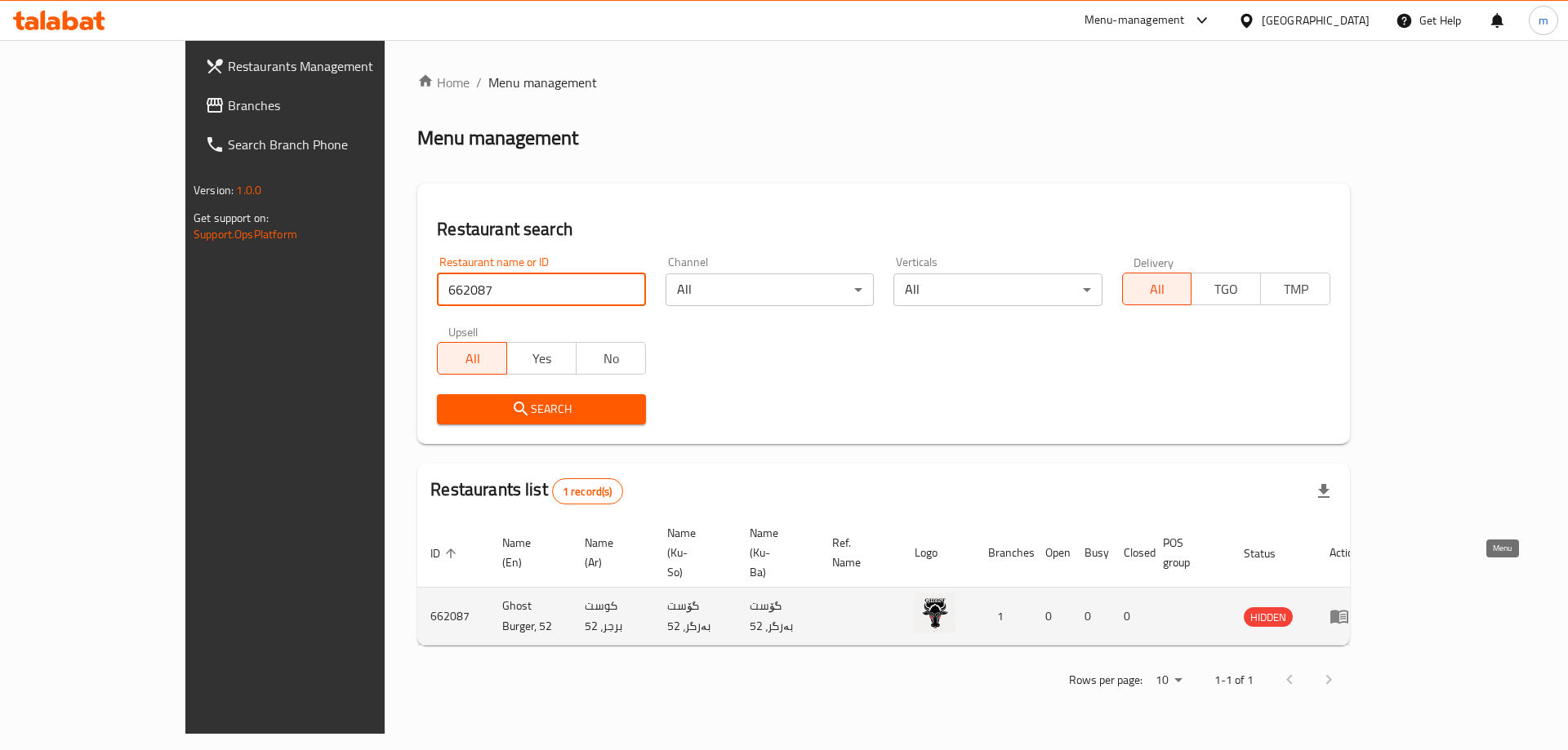
click at [1349, 607] on icon "enhanced table" at bounding box center [1340, 617] width 20 height 20
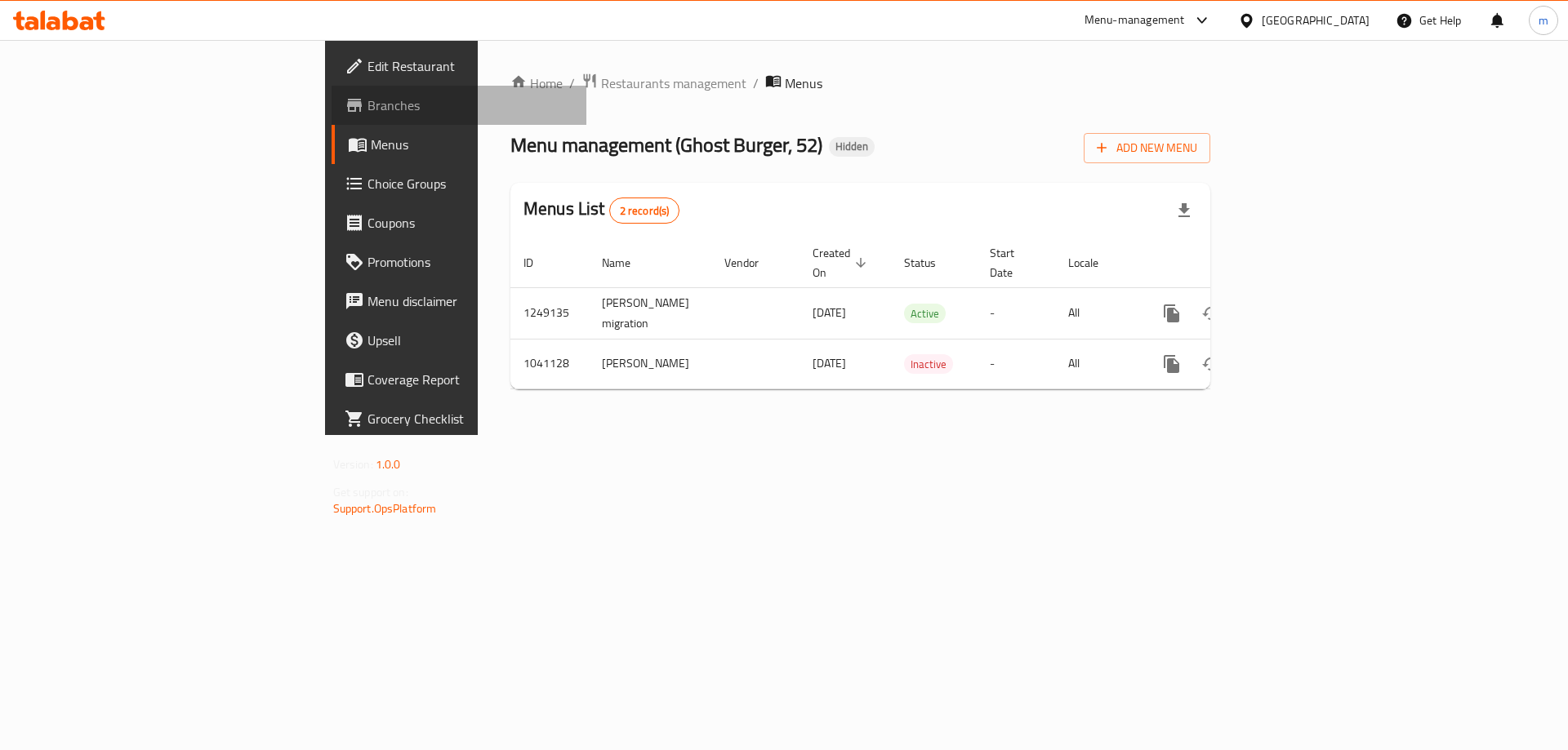
click at [368, 99] on span "Branches" at bounding box center [471, 105] width 207 height 20
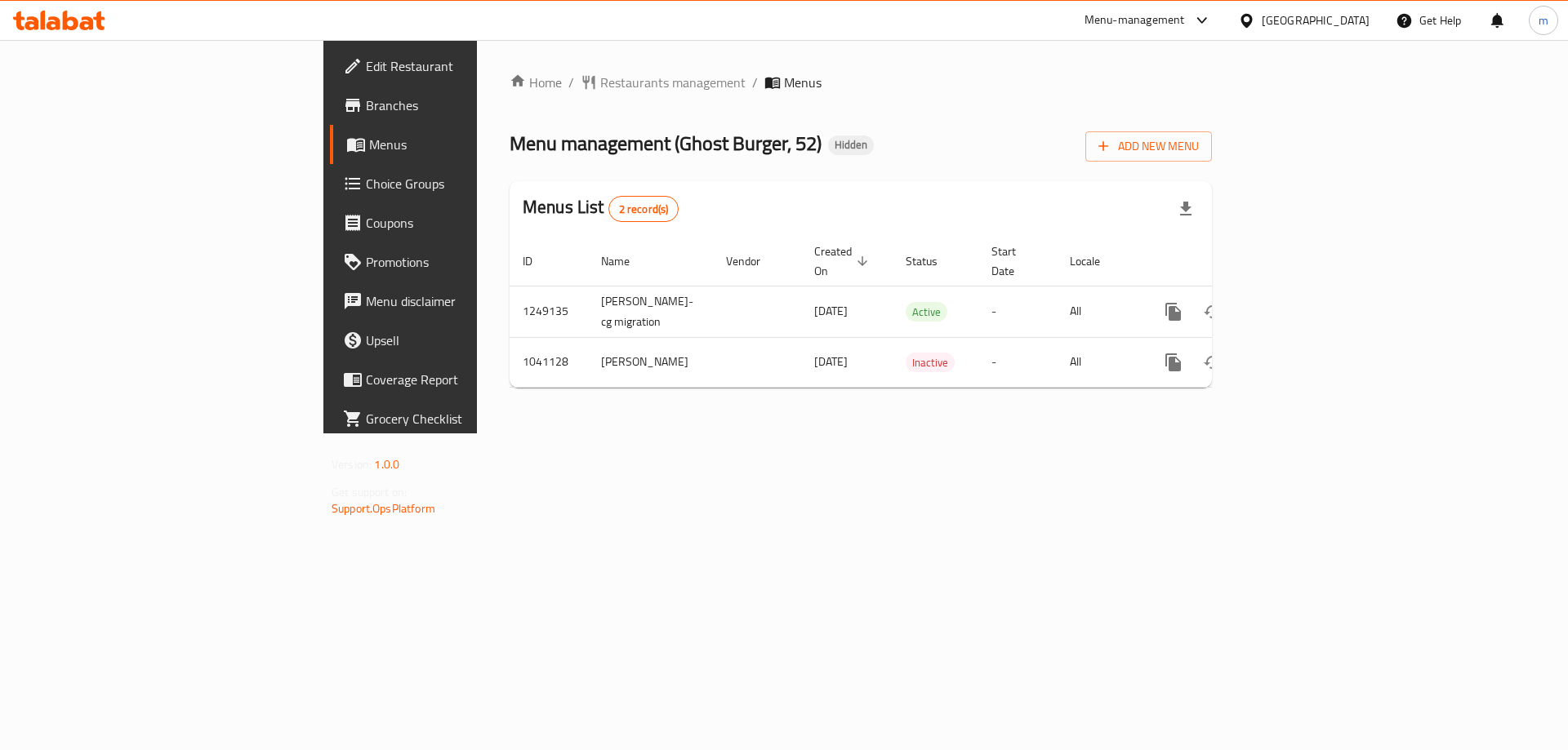
click at [366, 186] on span "Choice Groups" at bounding box center [469, 184] width 207 height 20
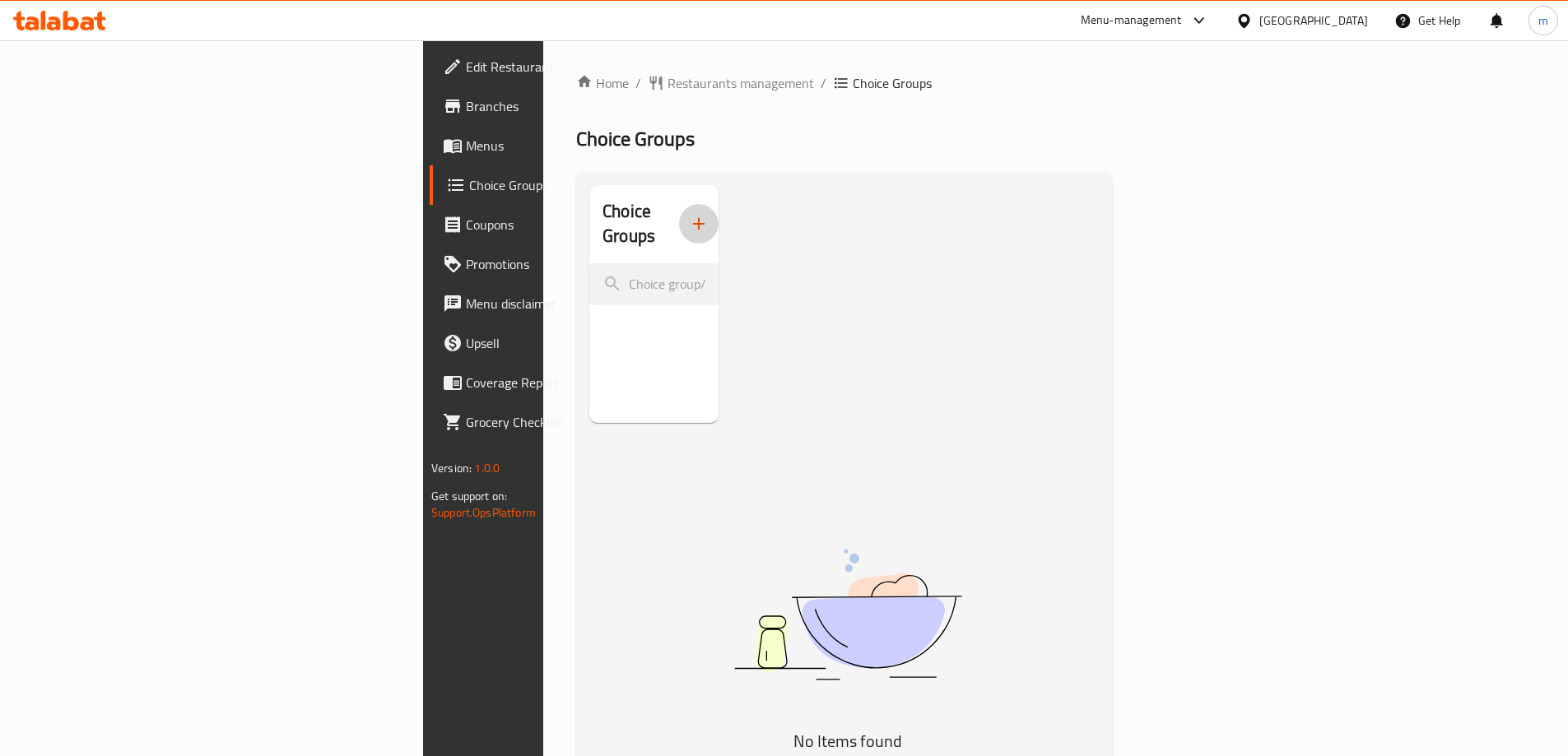
click at [693, 218] on icon "button" at bounding box center [698, 224] width 12 height 12
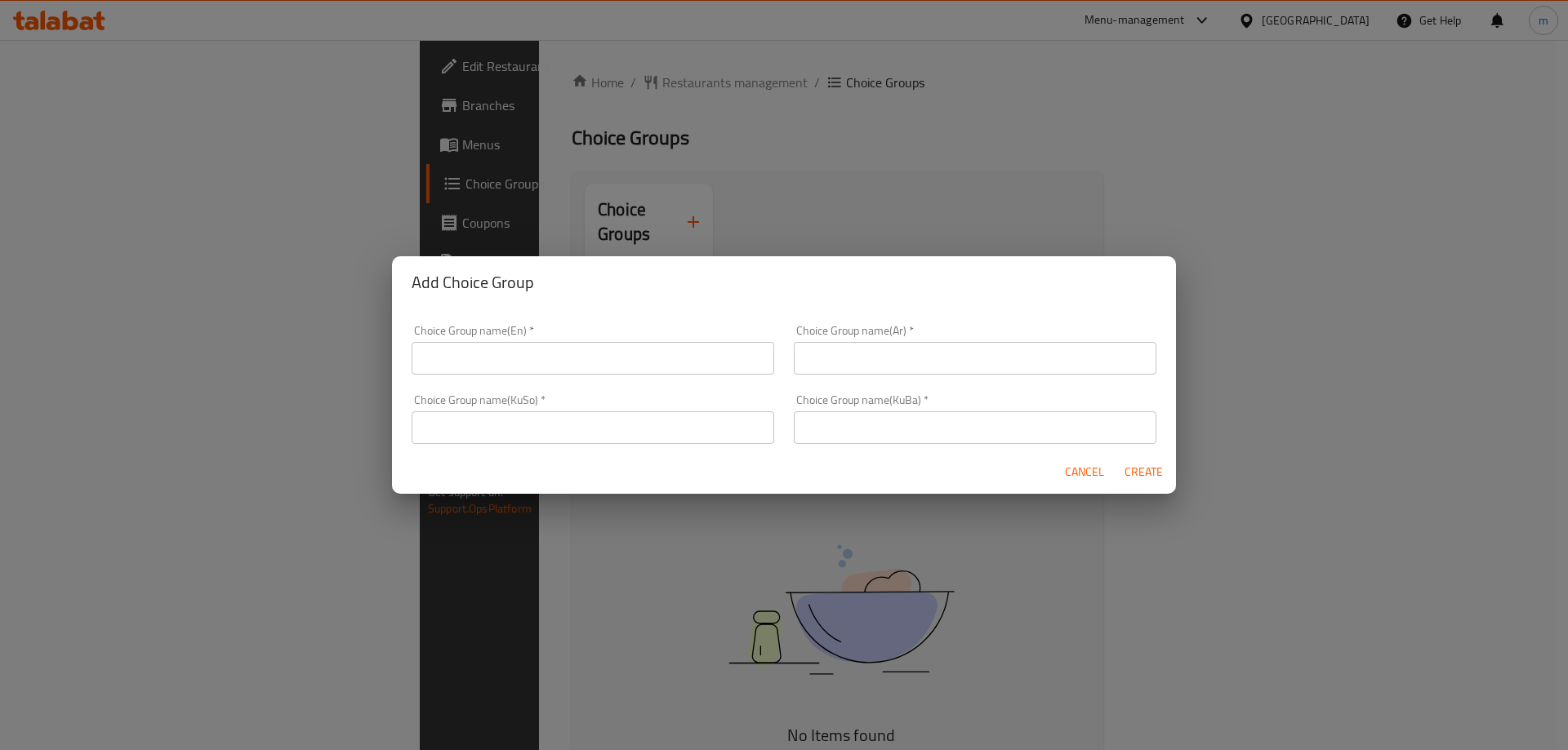
click at [515, 367] on input "text" at bounding box center [593, 358] width 363 height 32
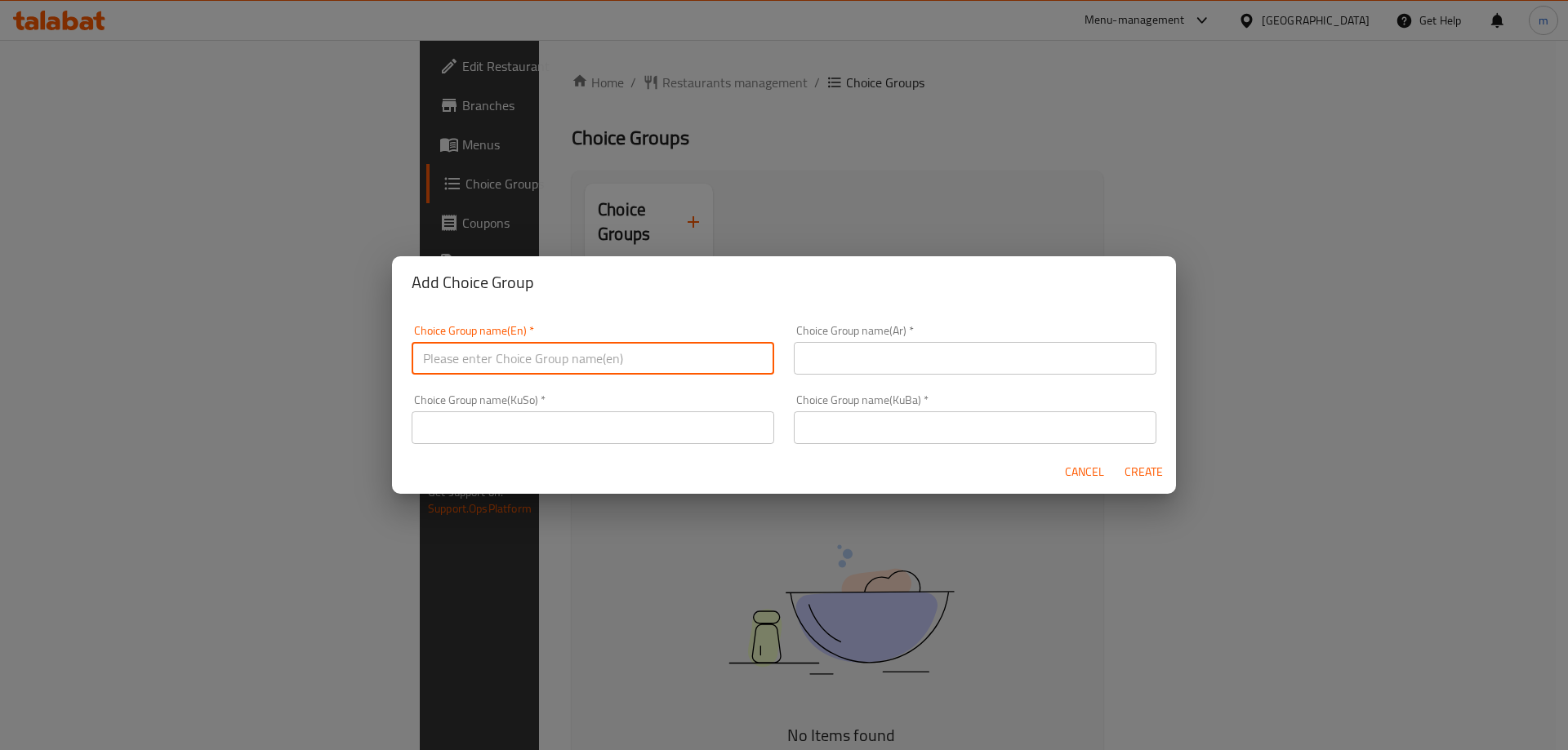
type input "Your Choice Of:"
click at [853, 352] on input "text" at bounding box center [975, 358] width 363 height 32
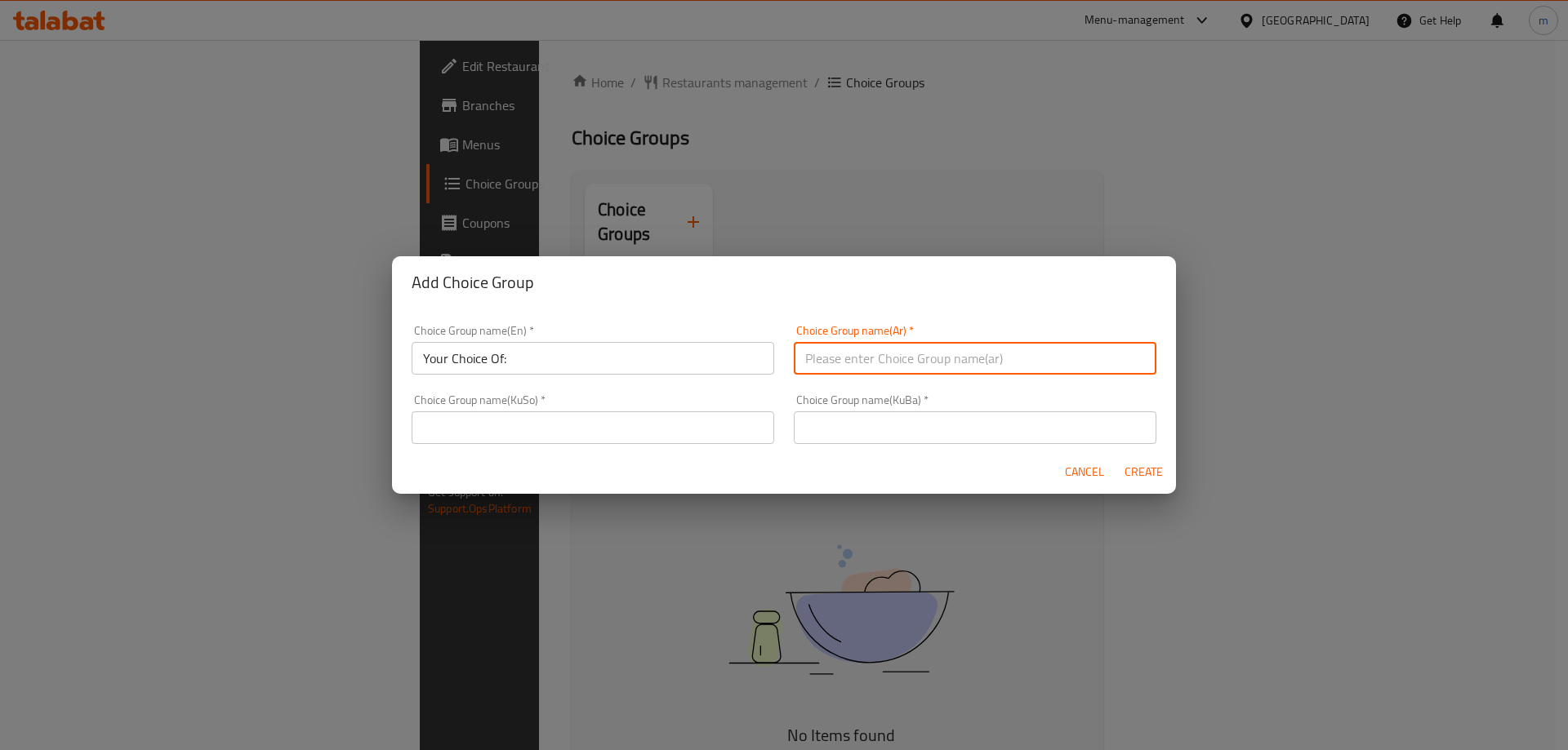
click at [678, 354] on input "Your Choice Of:" at bounding box center [593, 358] width 363 height 32
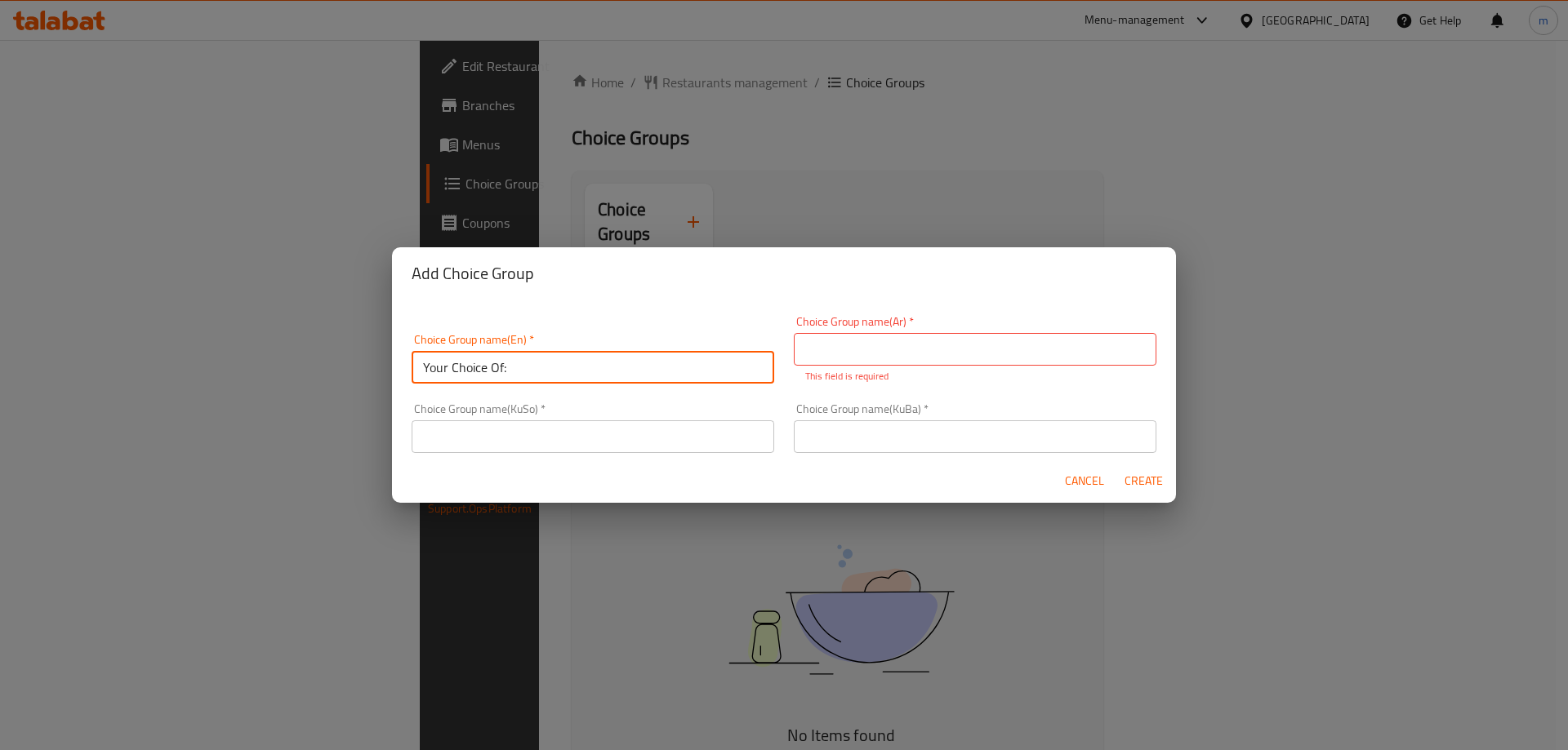
click at [678, 354] on input "Your Choice Of:" at bounding box center [593, 367] width 363 height 32
click at [677, 363] on input "Your Choice Of:" at bounding box center [593, 367] width 363 height 32
click at [621, 359] on input "text" at bounding box center [593, 367] width 363 height 32
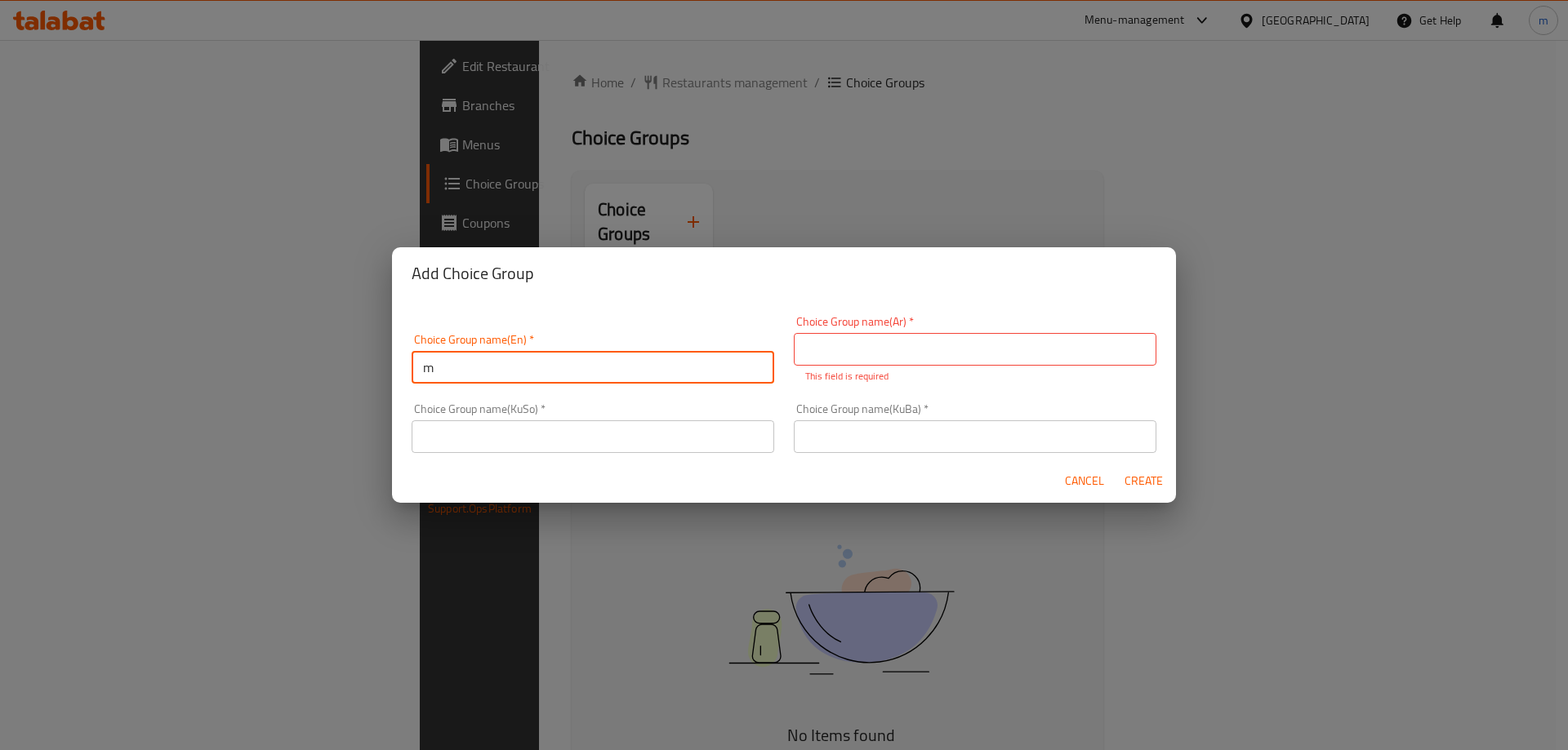
type input "Make It Meal:"
click at [862, 349] on input "text" at bounding box center [975, 349] width 363 height 32
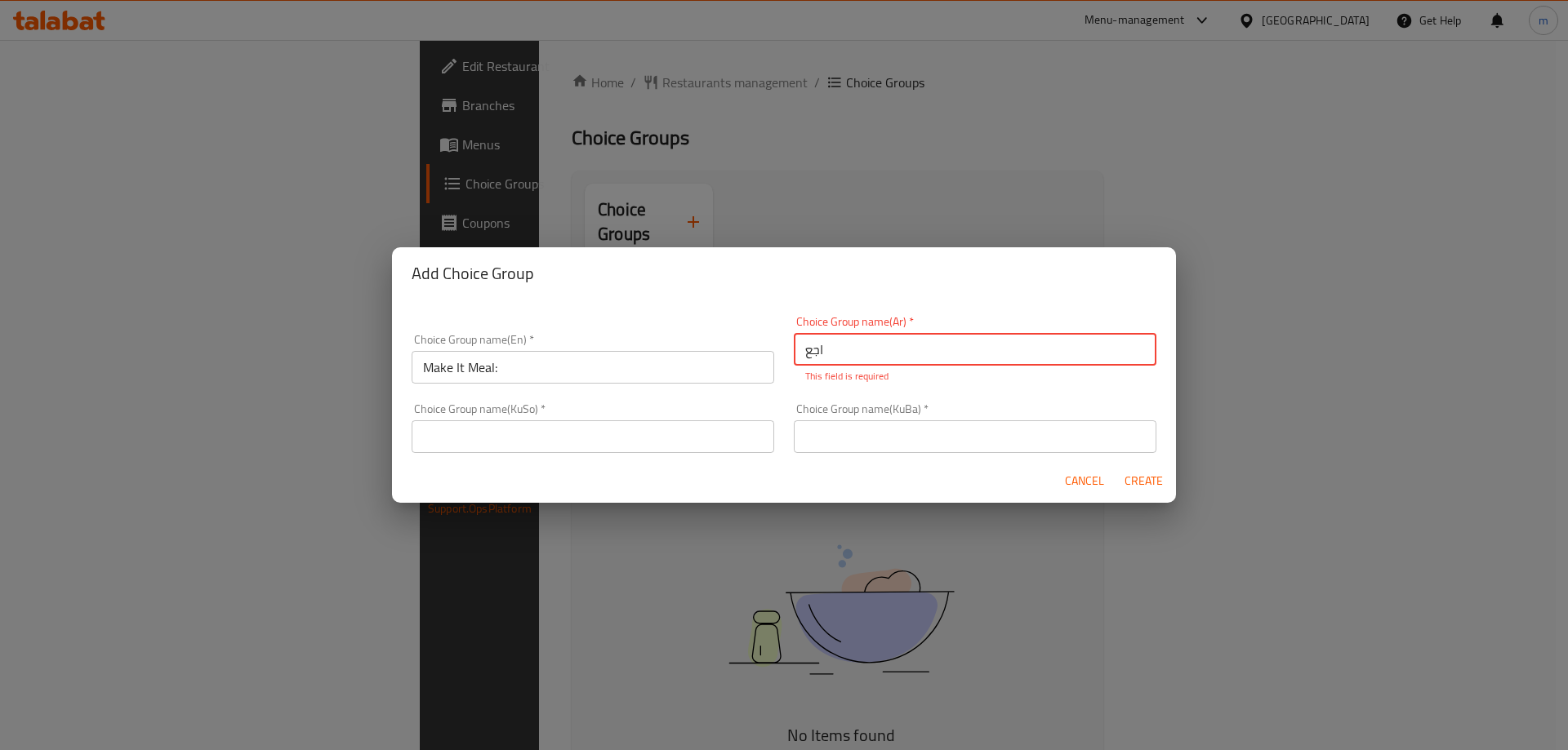
type input "اجعلها وجبة:"
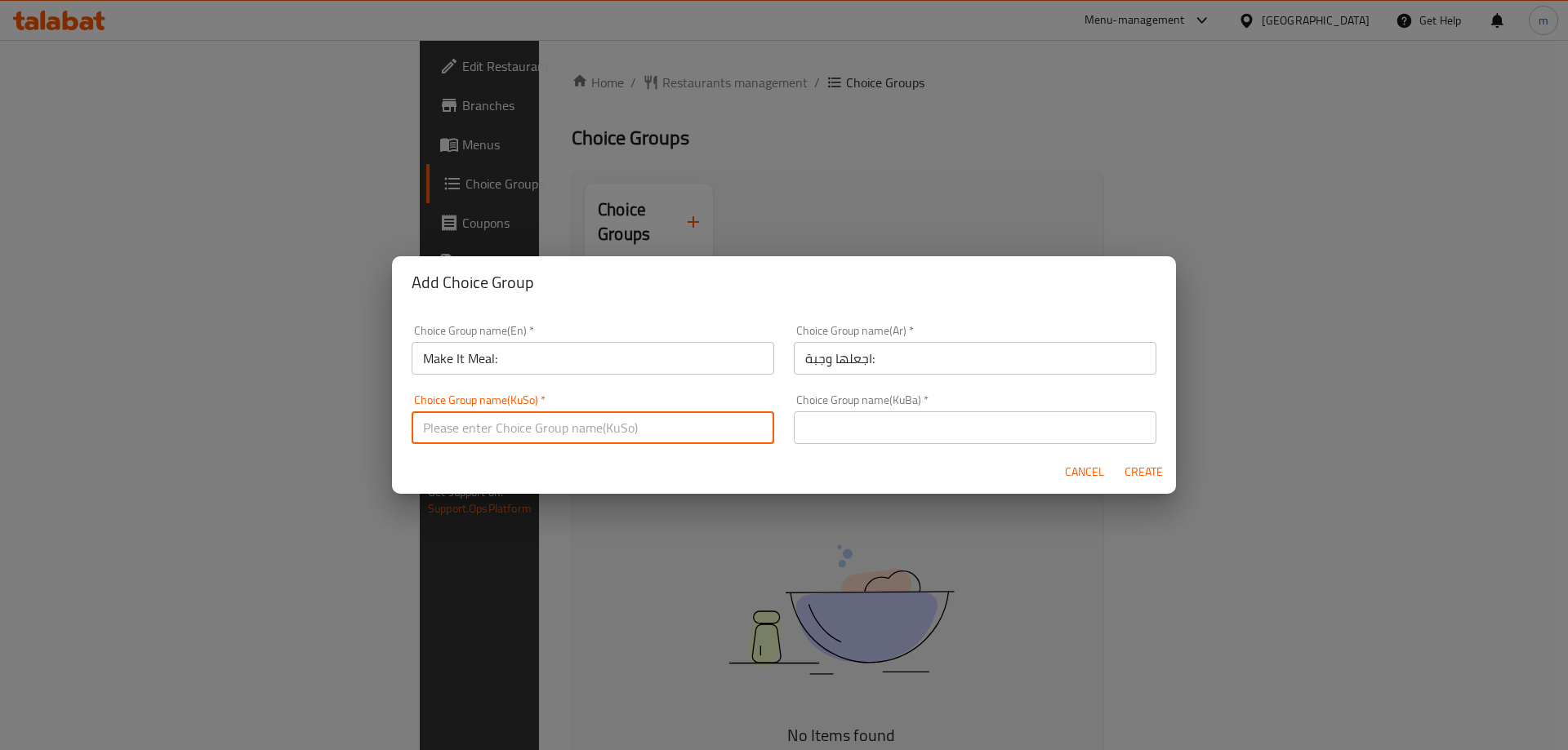
click at [671, 446] on div "Choice Group name(KuSo)   * Choice Group name(KuSo) *" at bounding box center [593, 420] width 382 height 70
type input "بیکە بە ژەم:"
click at [512, 436] on input "بیکە بە ژەم:" at bounding box center [593, 427] width 363 height 32
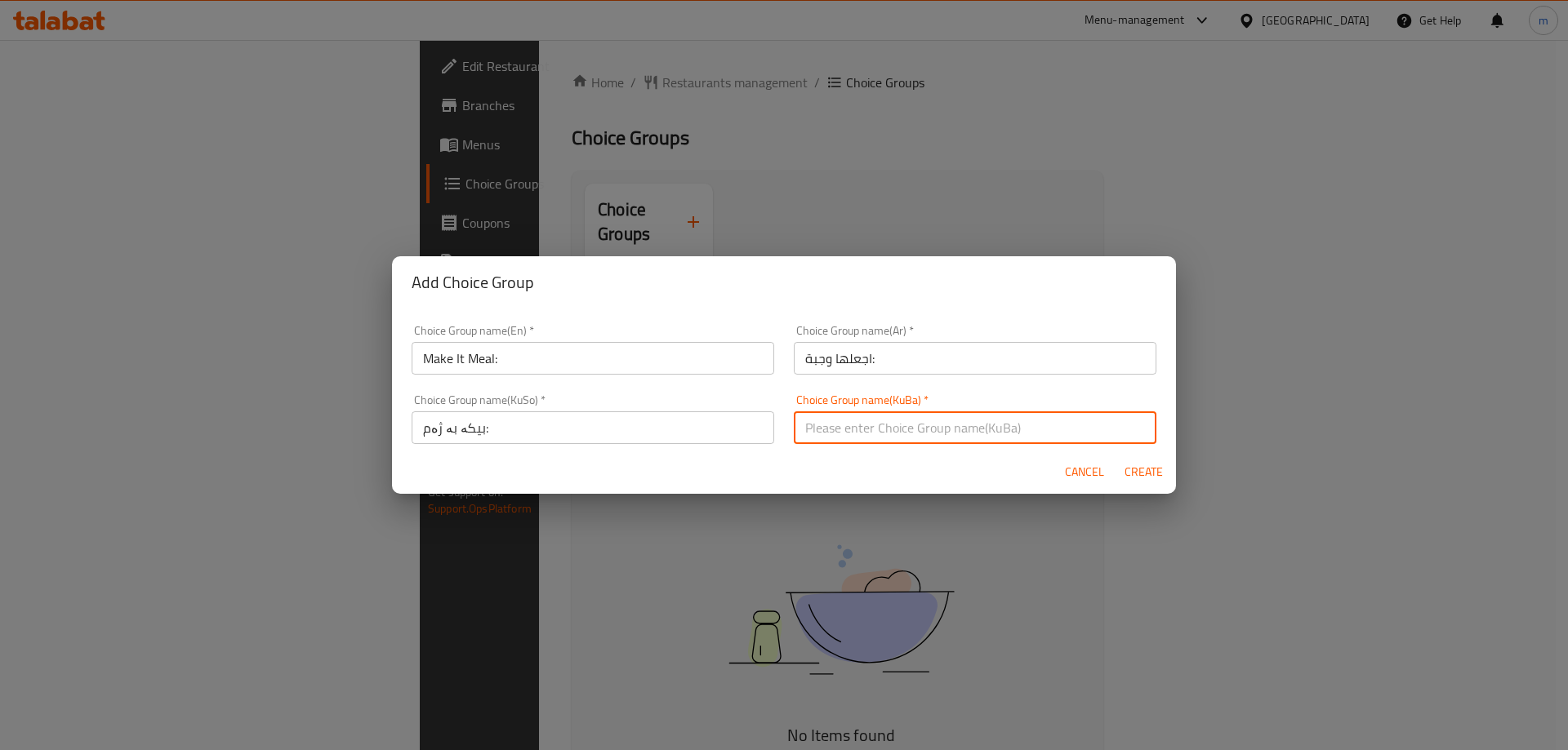
click at [839, 430] on input "text" at bounding box center [975, 427] width 363 height 32
paste input "بیکە بە ژەم:"
type input "بیکە بە ژەم:"
click at [1152, 462] on span "Create" at bounding box center [1142, 472] width 39 height 21
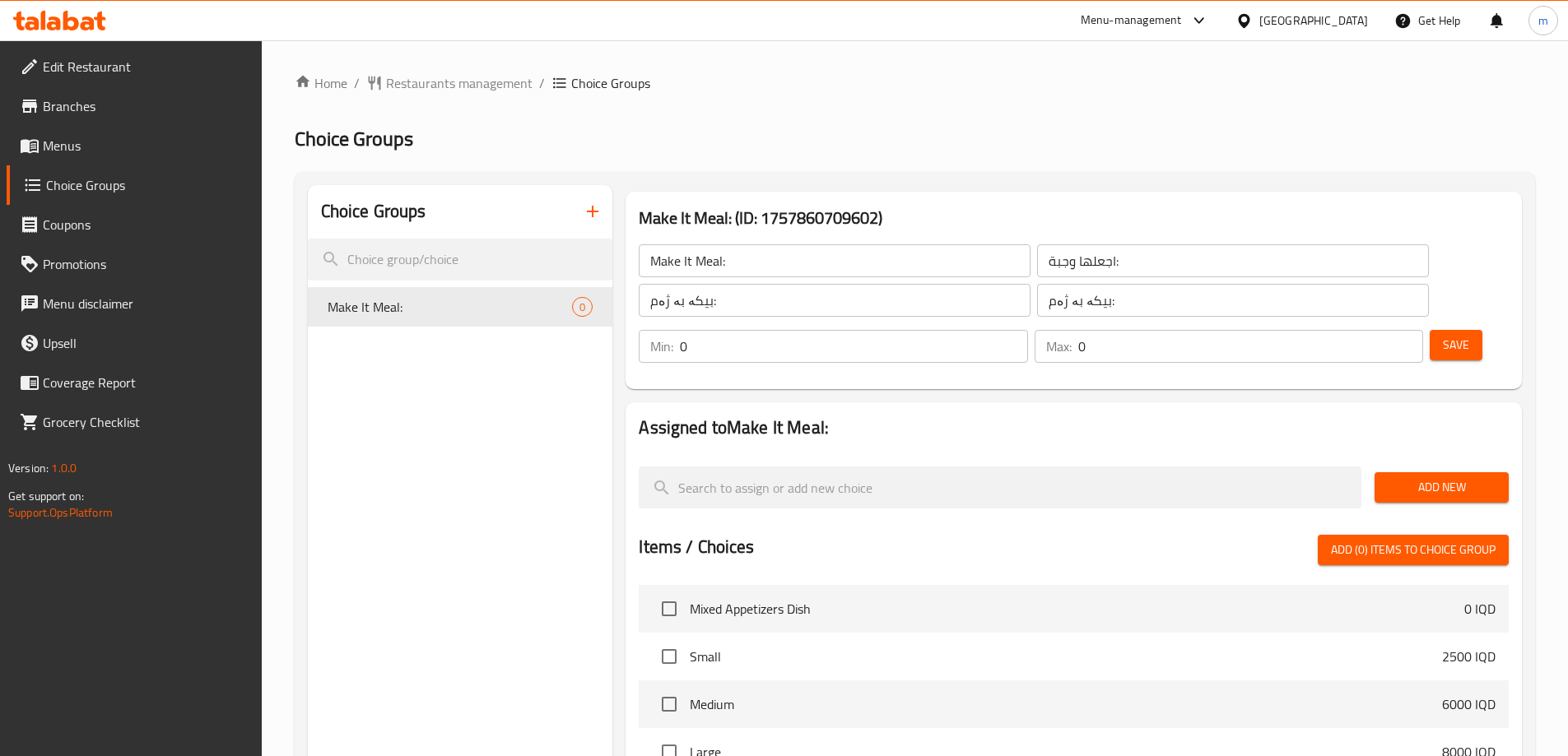
click at [1408, 472] on button "Add New" at bounding box center [1441, 487] width 134 height 30
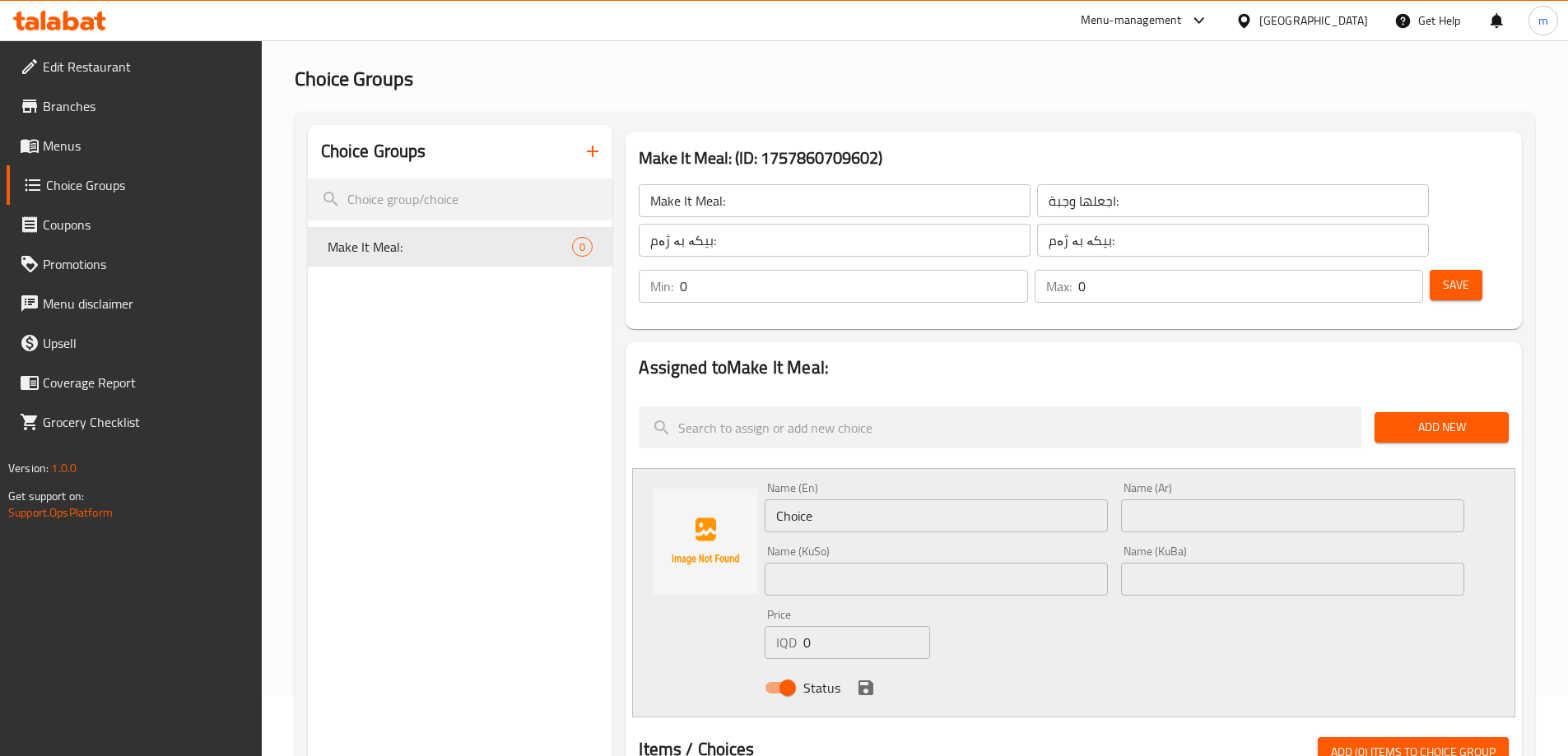
scroll to position [83, 0]
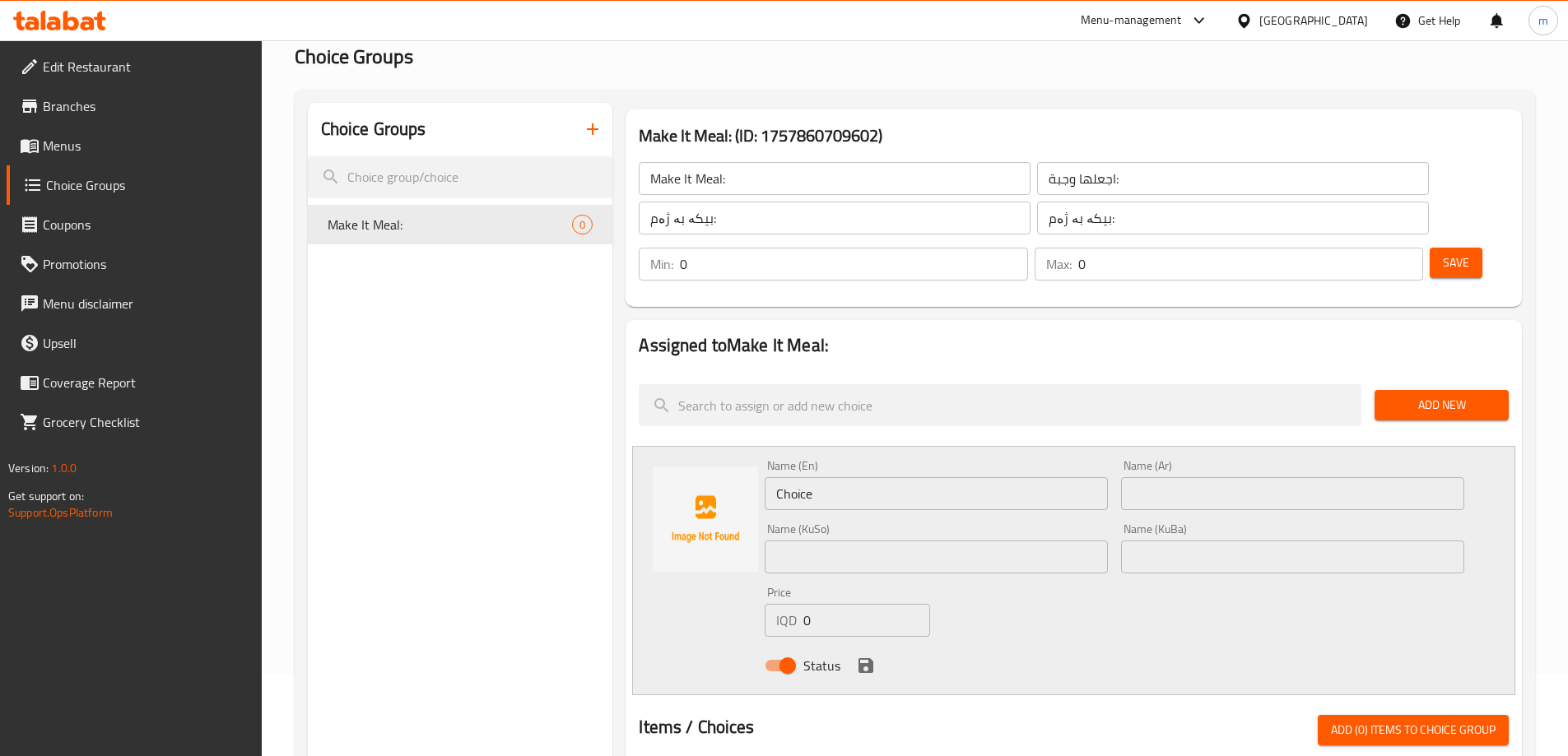
click at [1100, 477] on input "Choice" at bounding box center [935, 493] width 343 height 33
click at [1099, 477] on input "Choice" at bounding box center [935, 493] width 343 height 33
click at [1079, 541] on input "text" at bounding box center [935, 557] width 343 height 33
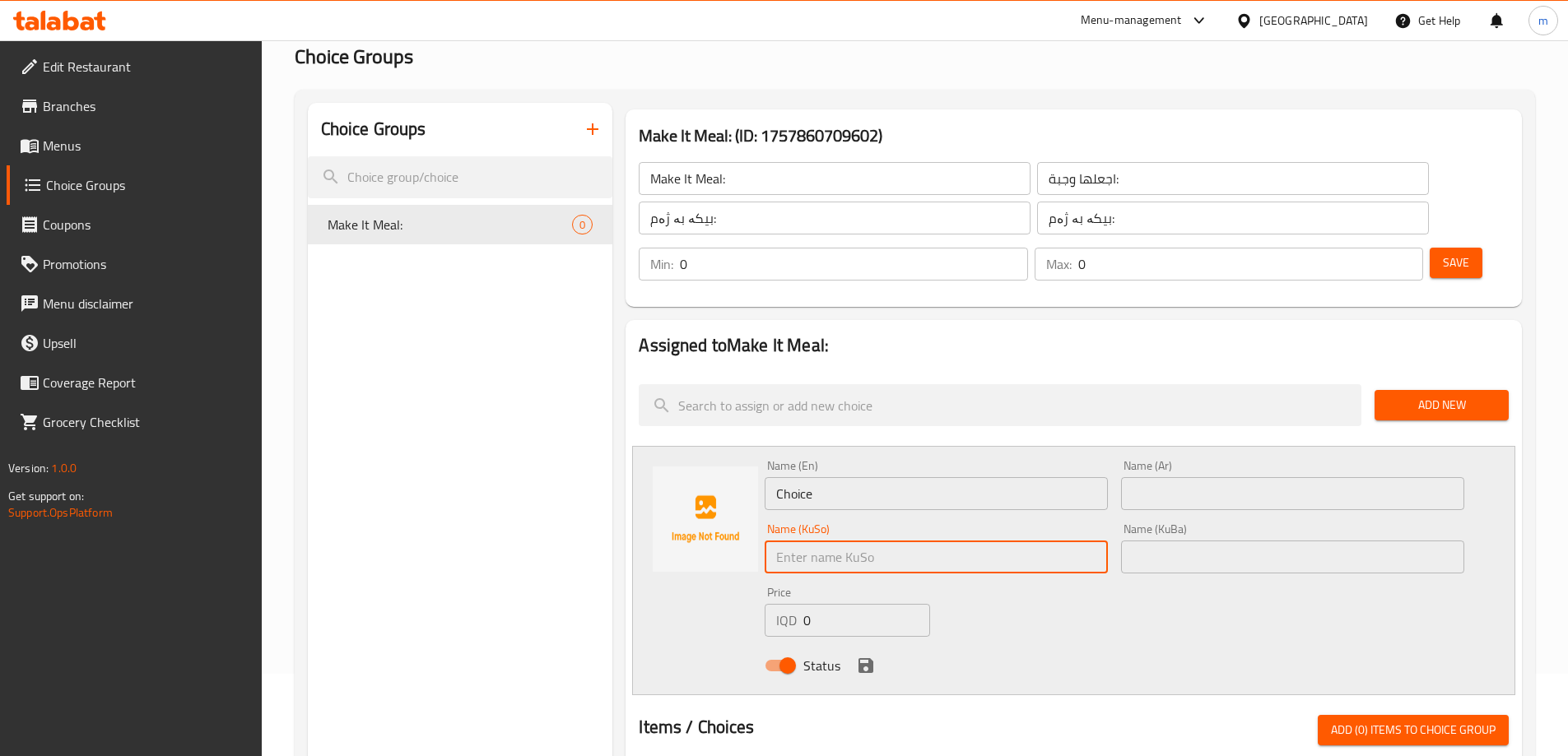
paste input "بیکە بە ژەم:"
type input "بیکە بە ژەم:"
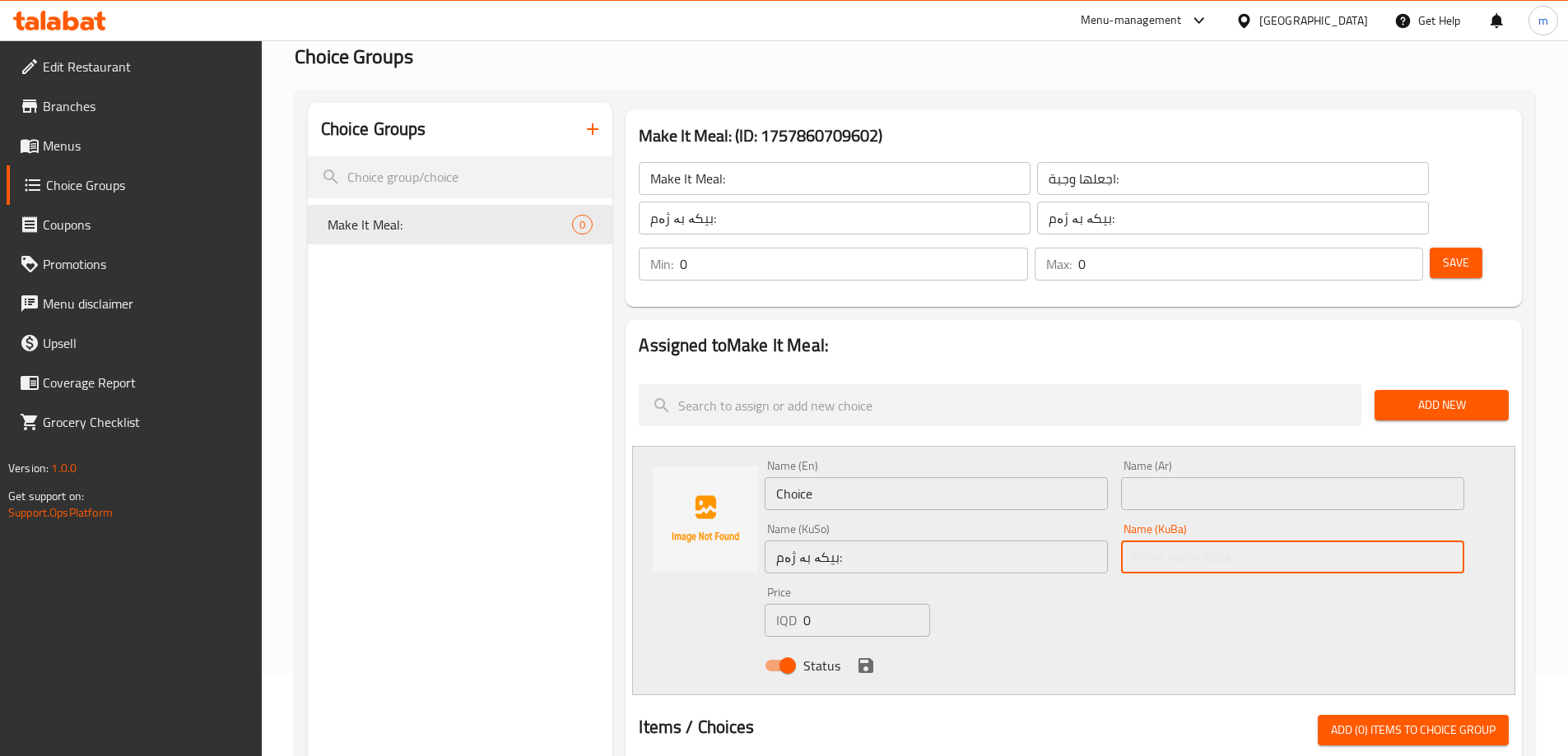
click at [1215, 541] on input "text" at bounding box center [1292, 557] width 343 height 33
paste input "بیکە بە ژەم:"
type input "بیکە بە ژەم:"
click at [1198, 477] on input "text" at bounding box center [1292, 493] width 343 height 33
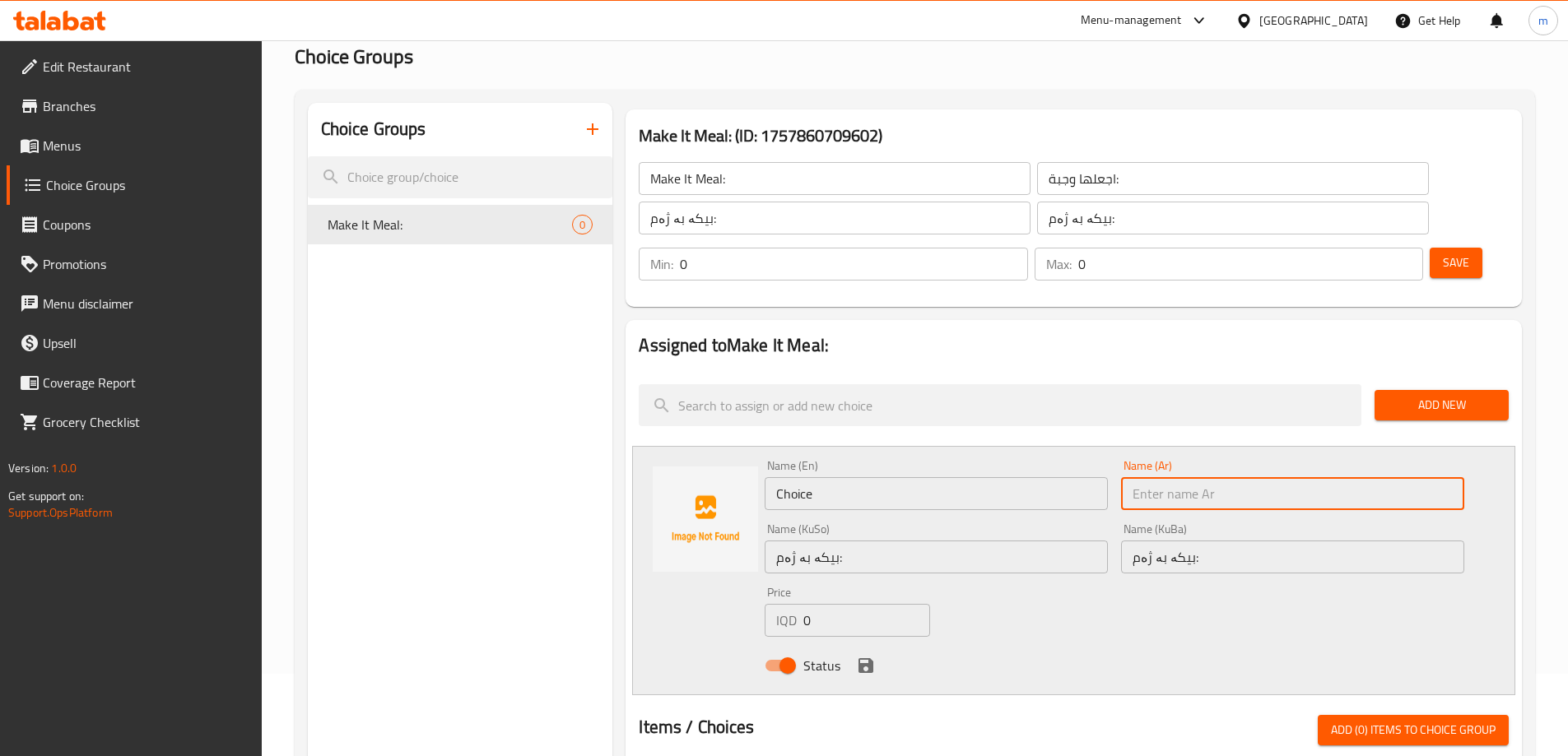
click at [1037, 174] on input "اجعلها وجبة:" at bounding box center [1233, 178] width 391 height 33
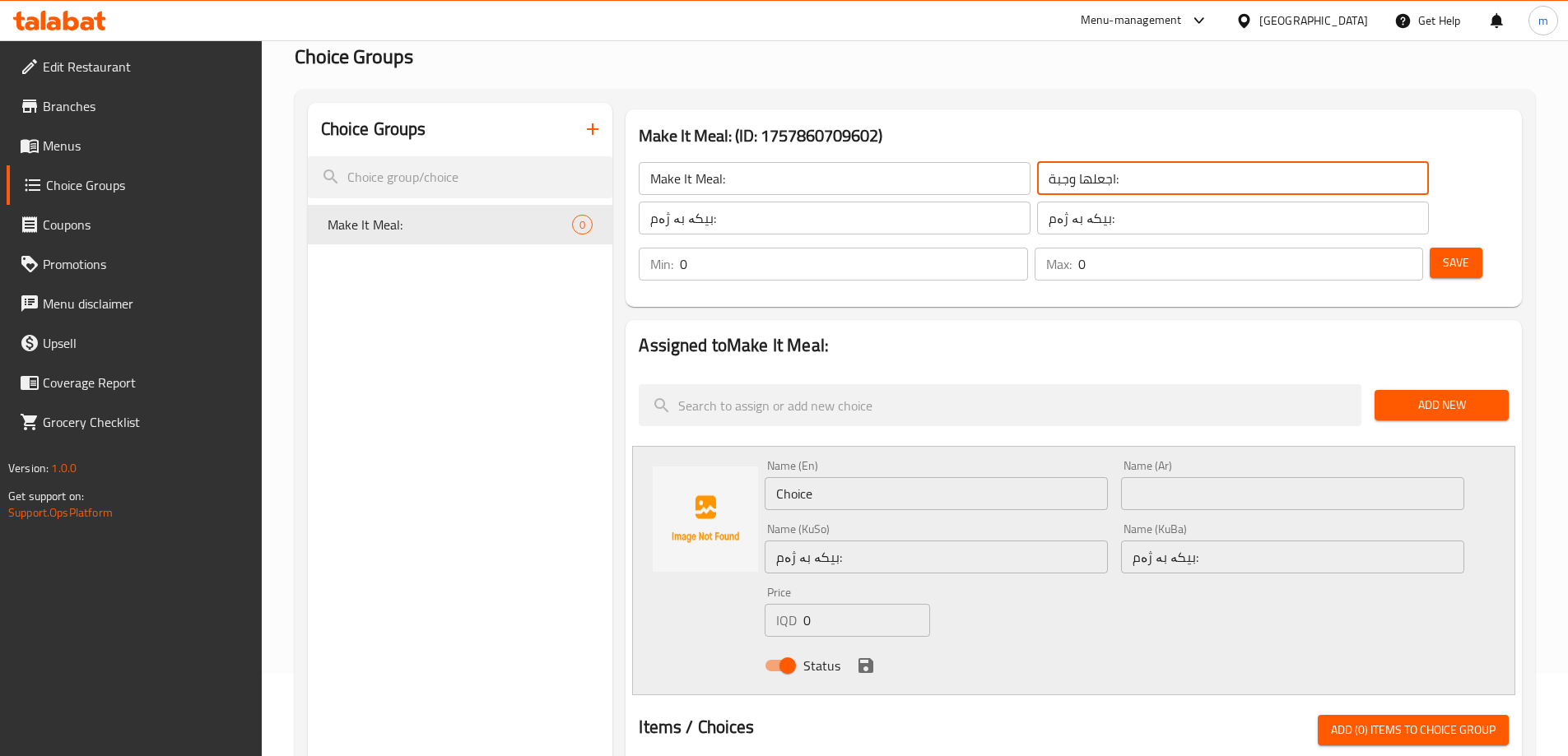
click at [1037, 174] on input "اجعلها وجبة:" at bounding box center [1233, 178] width 391 height 33
click at [1182, 477] on input "text" at bounding box center [1292, 493] width 343 height 33
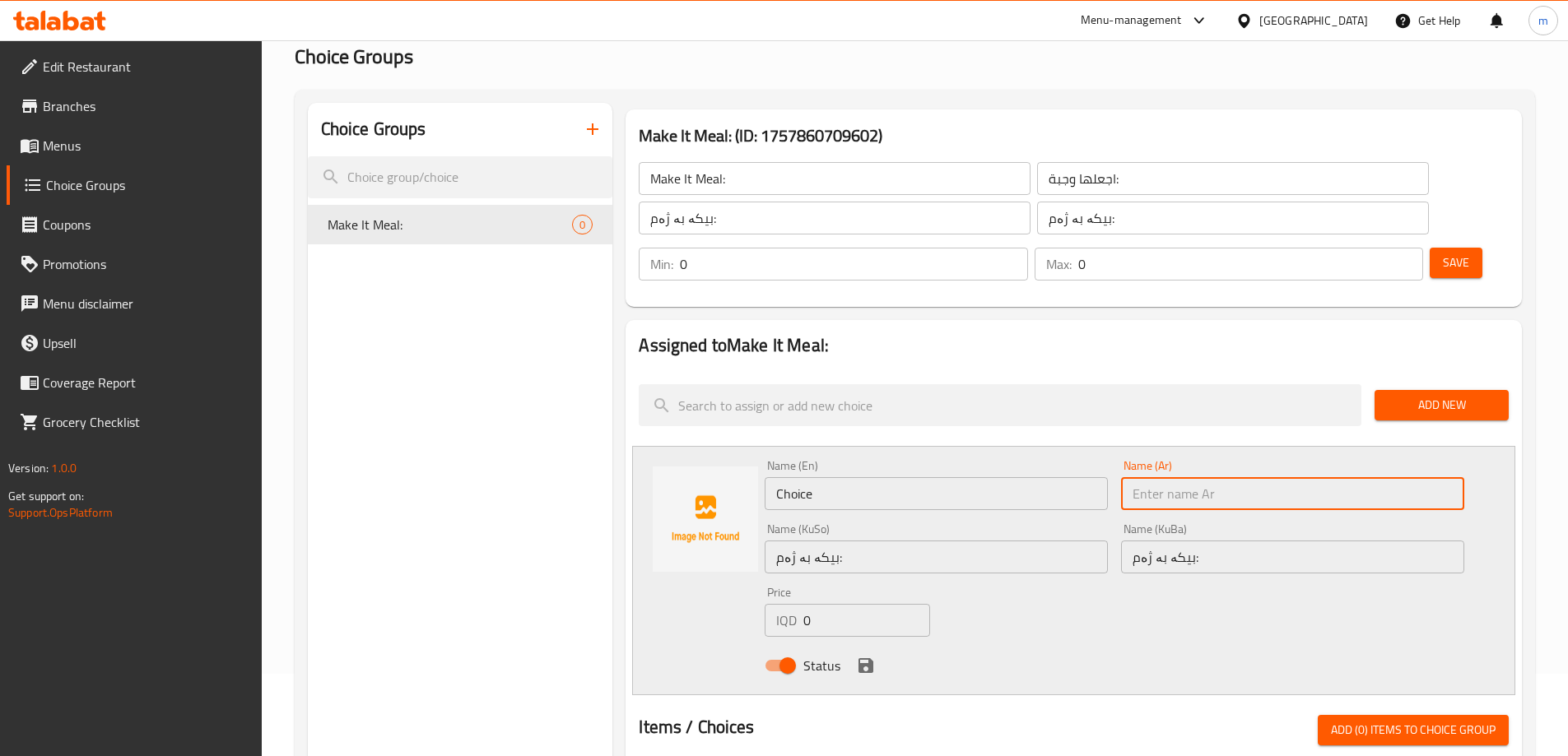
paste input "اجعلها وجبة:"
type input "اجعلها وجبة:"
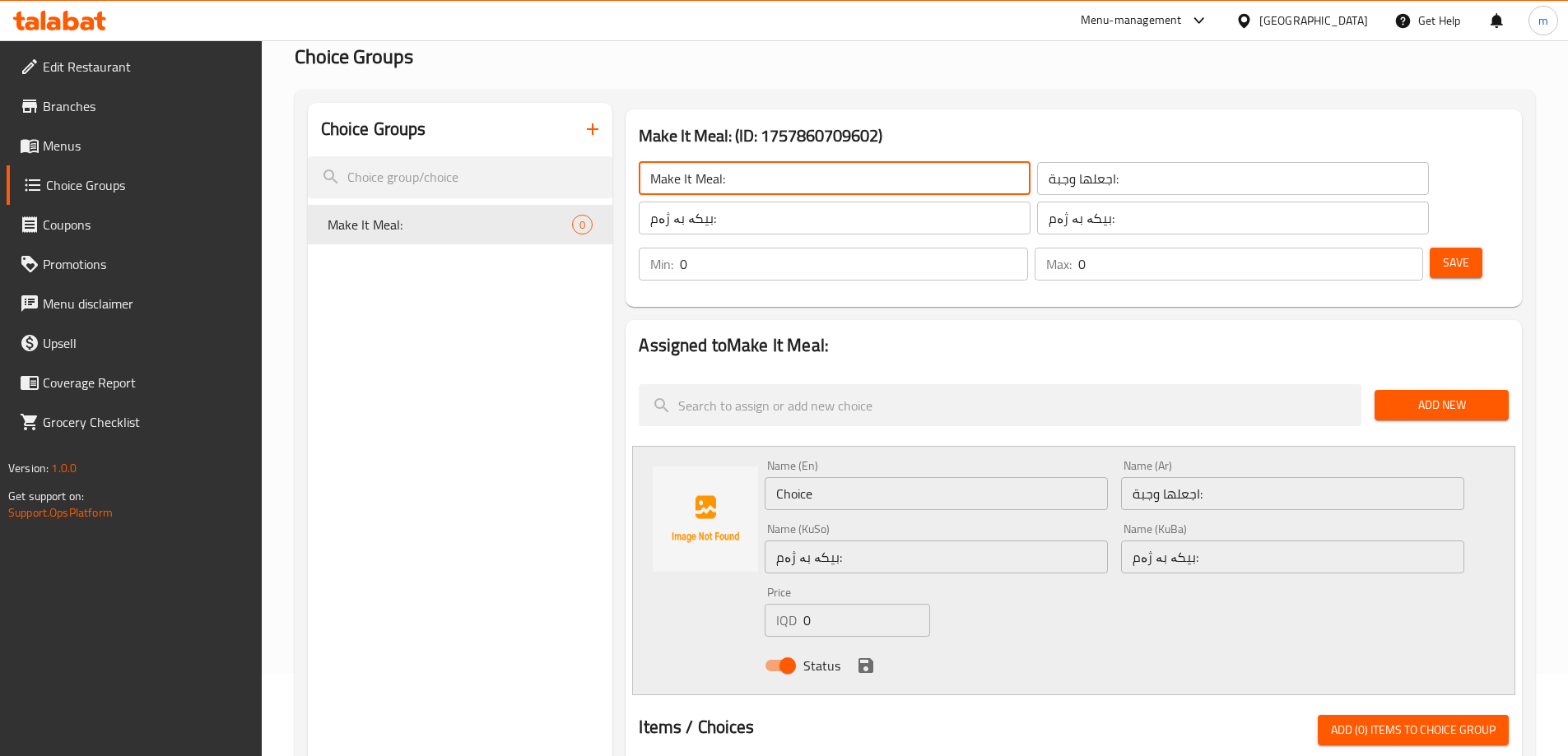
click at [779, 184] on input "Make It Meal:" at bounding box center [834, 178] width 391 height 33
click at [839, 477] on input "Choice" at bounding box center [935, 493] width 343 height 33
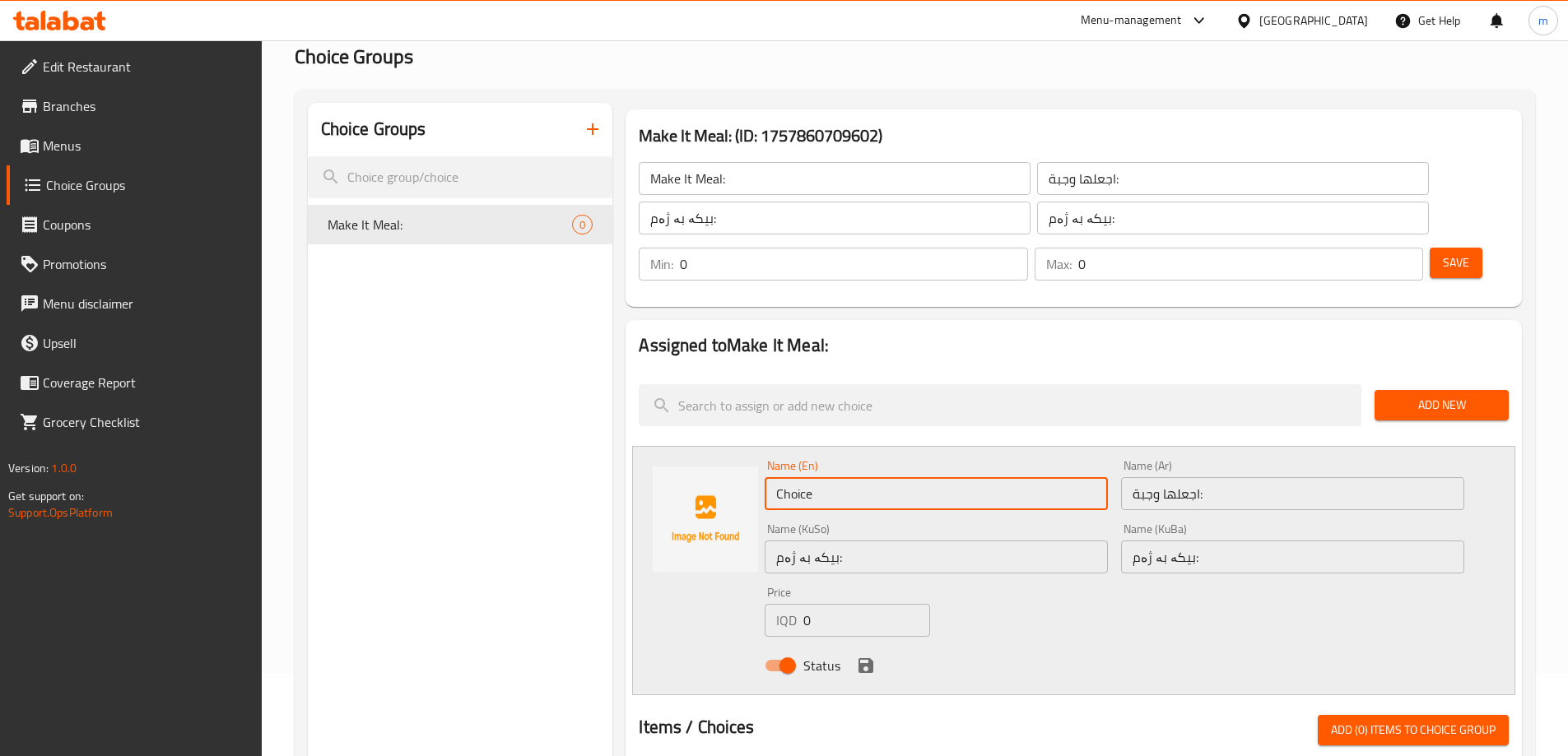
click at [839, 477] on input "Choice" at bounding box center [935, 493] width 343 height 33
paste input "Make It Meal:"
type input "Make It Meal:"
click at [860, 453] on div "Name (En) Make It Meal: Name (En)" at bounding box center [935, 485] width 356 height 63
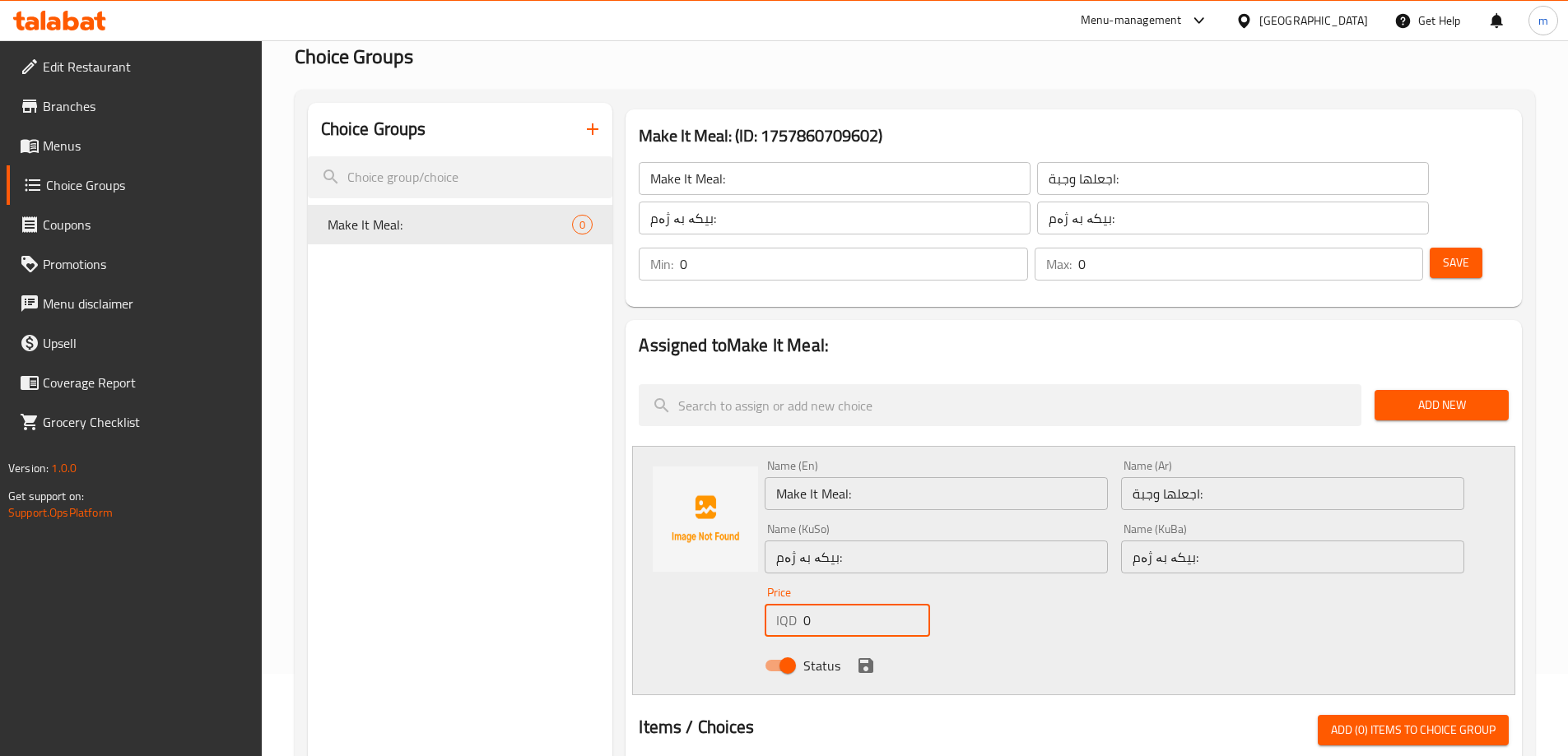
drag, startPoint x: 824, startPoint y: 583, endPoint x: 808, endPoint y: 577, distance: 17.1
click at [808, 604] on input "0" at bounding box center [866, 620] width 126 height 33
drag, startPoint x: 814, startPoint y: 576, endPoint x: 789, endPoint y: 569, distance: 26.0
click at [789, 604] on div "IQD 0 Price" at bounding box center [846, 620] width 164 height 33
type input "1500"
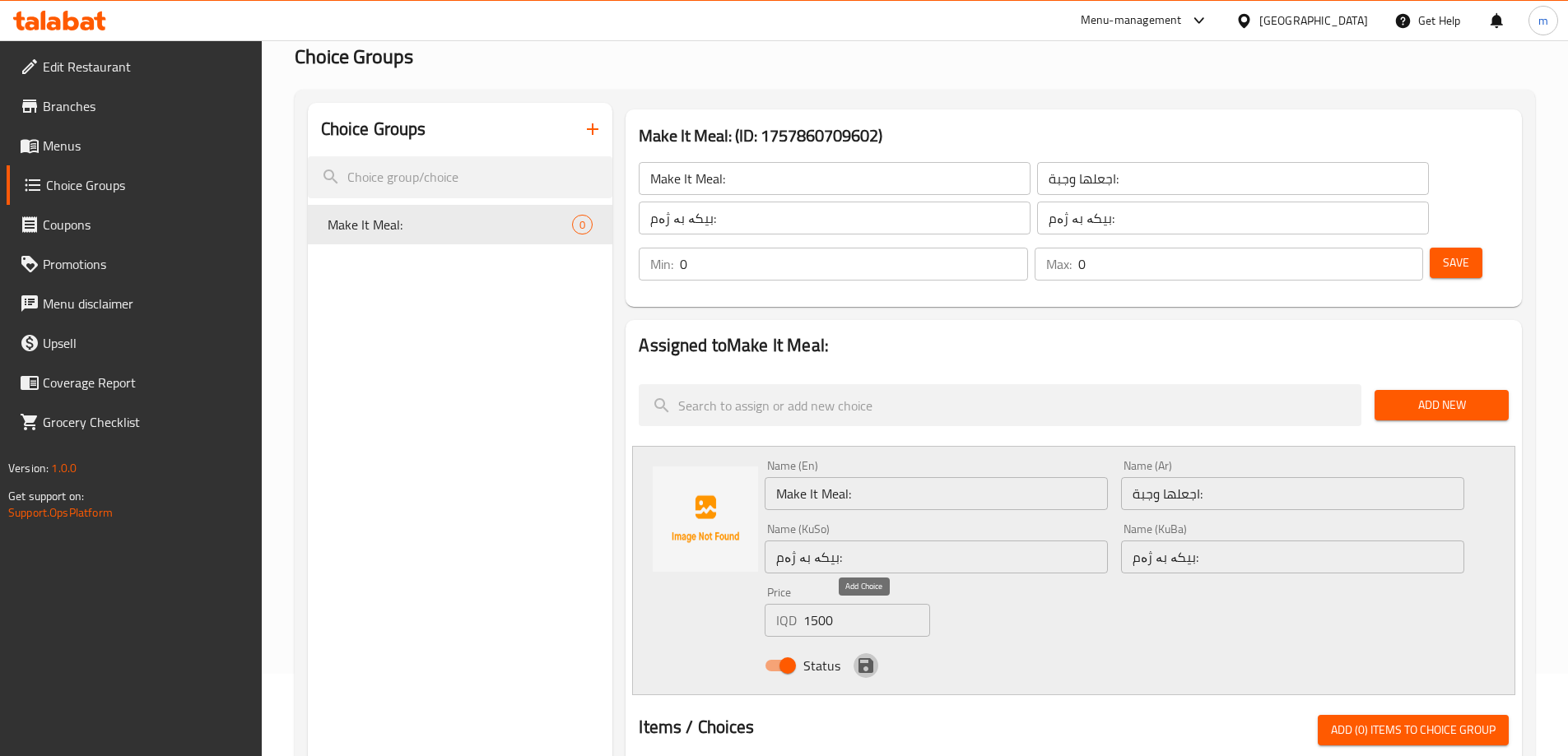
click at [859, 658] on icon "save" at bounding box center [866, 666] width 15 height 15
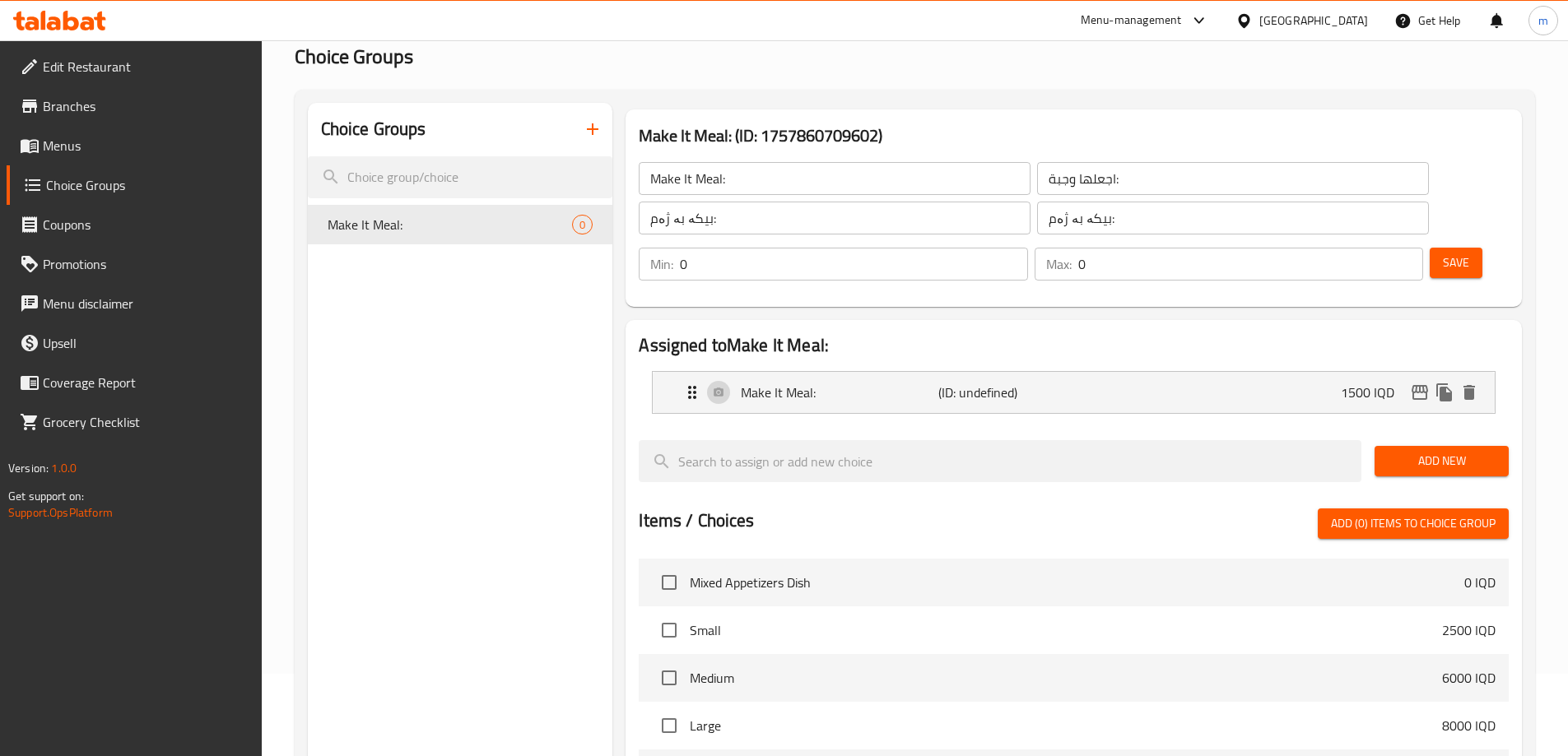
click at [1443, 253] on span "Save" at bounding box center [1456, 263] width 27 height 21
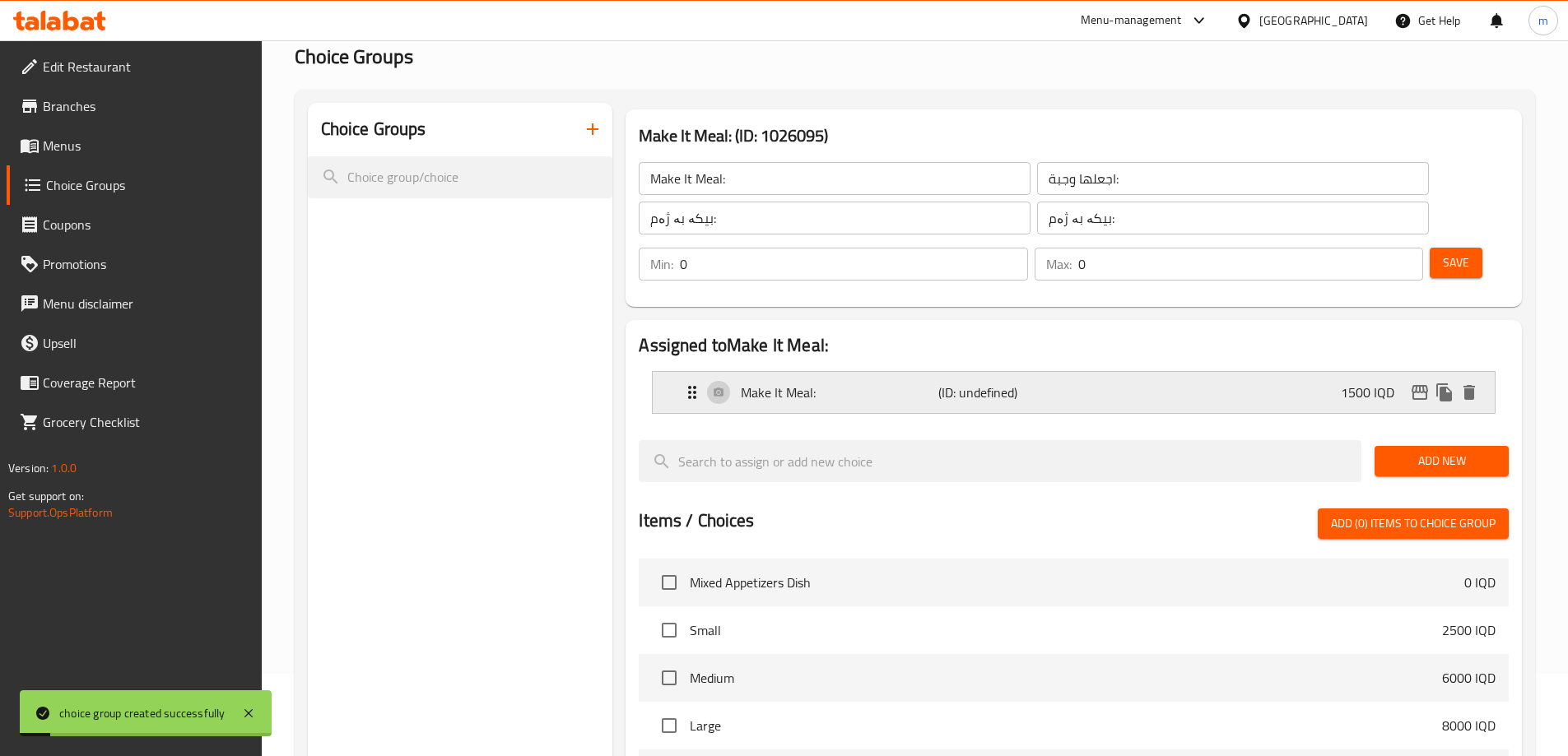
click at [822, 372] on div "Make It Meal: (ID: undefined) 1500 IQD" at bounding box center [1079, 392] width 793 height 41
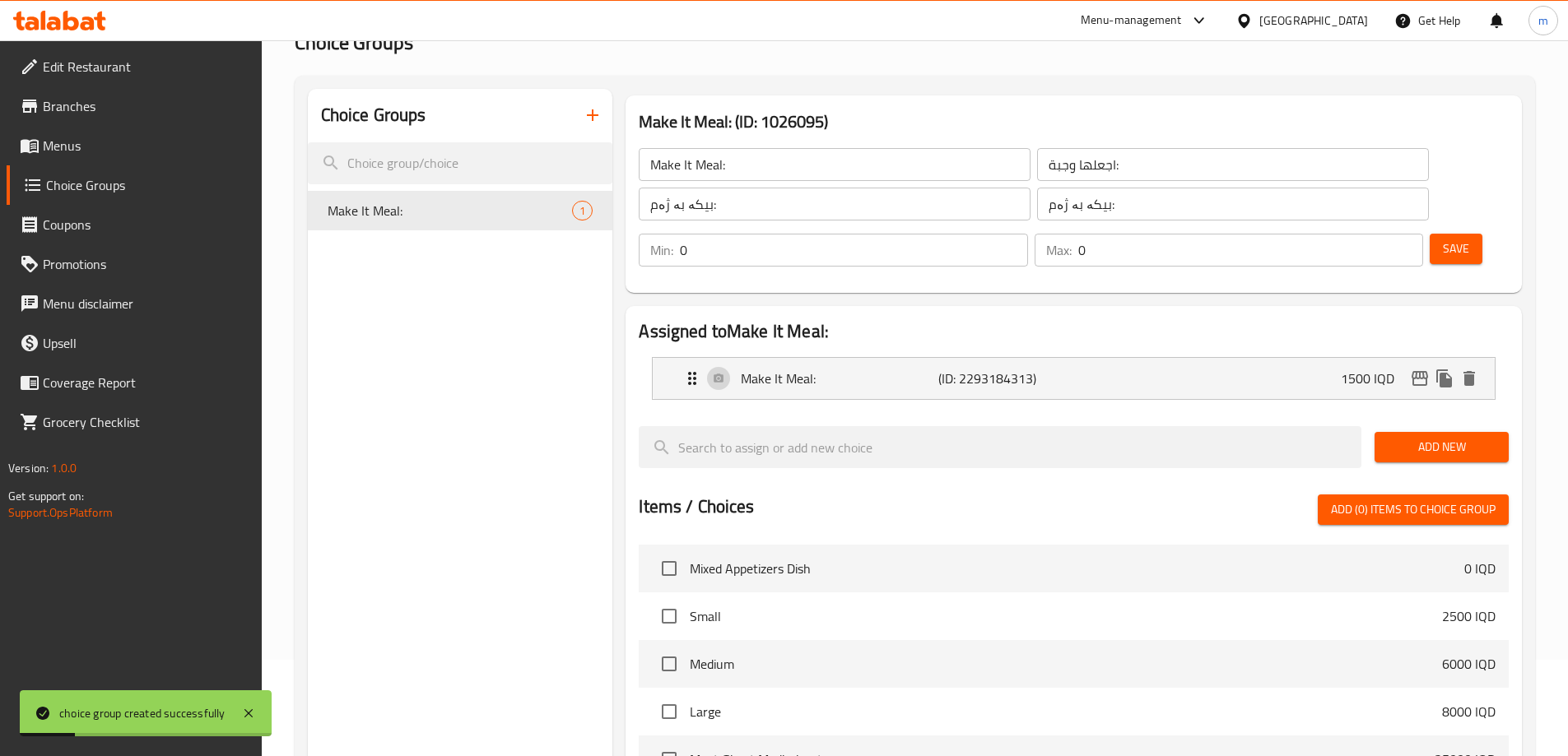
scroll to position [110, 0]
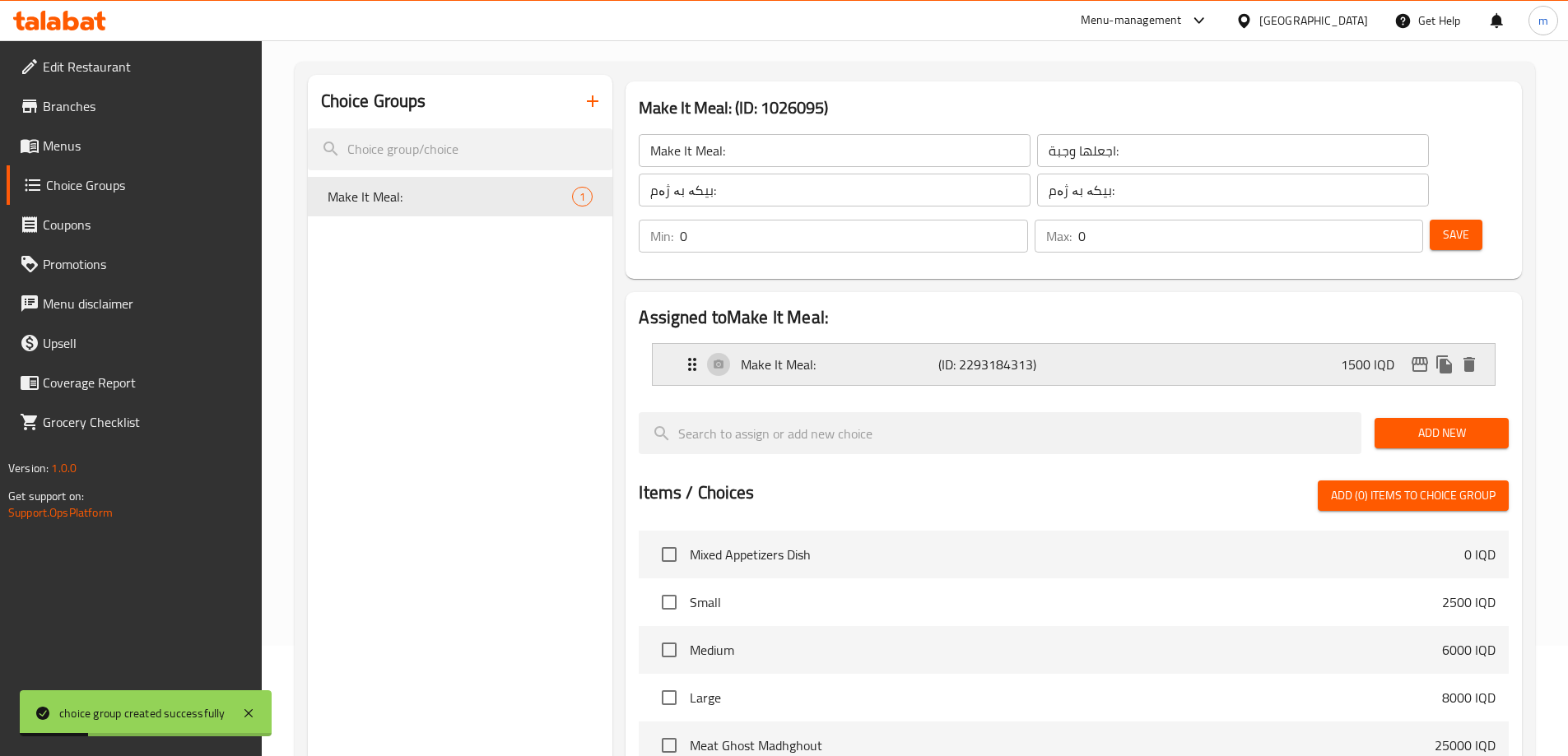
click at [1234, 344] on div "Make It Meal: (ID: 2293184313) 1500 IQD" at bounding box center [1079, 364] width 793 height 41
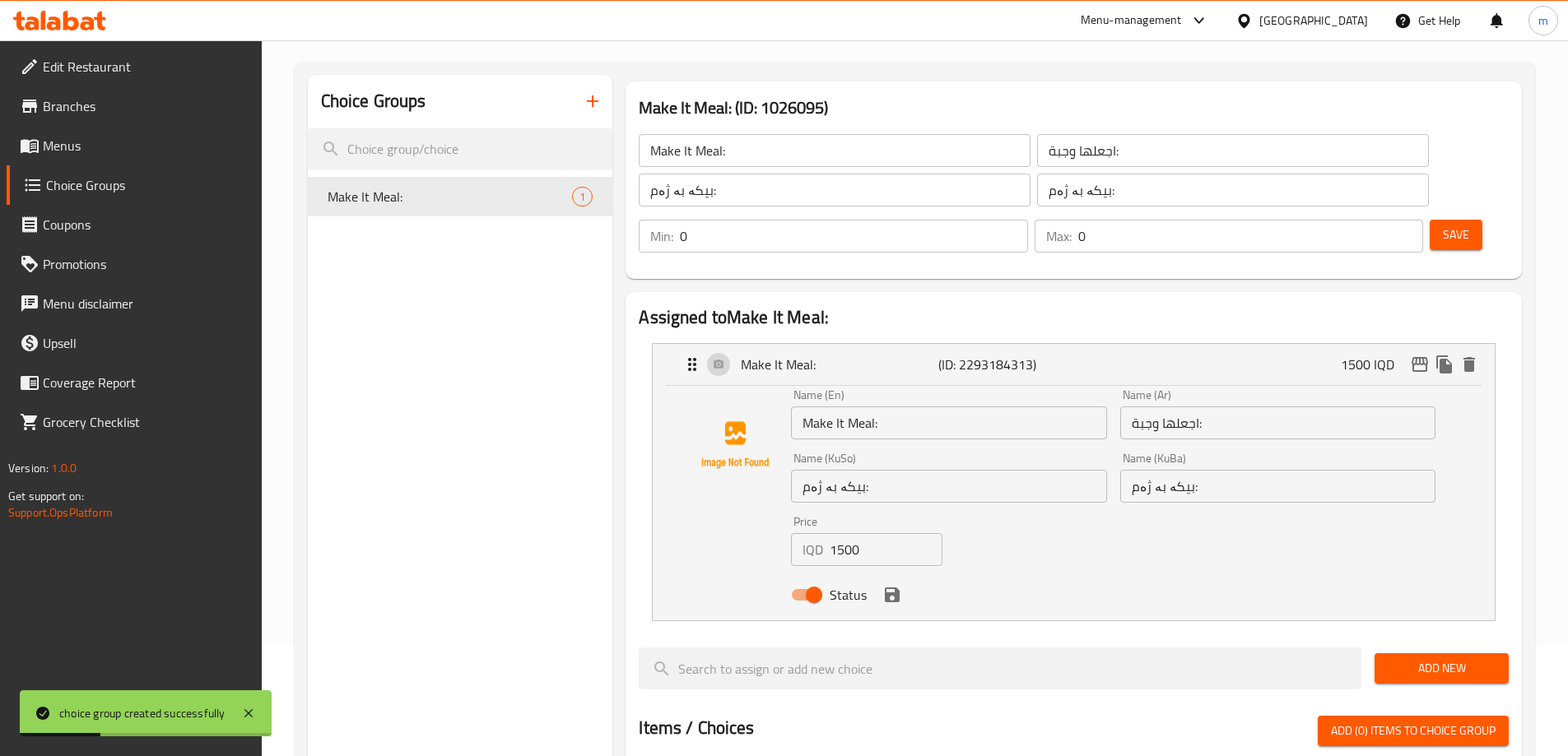
scroll to position [135, 0]
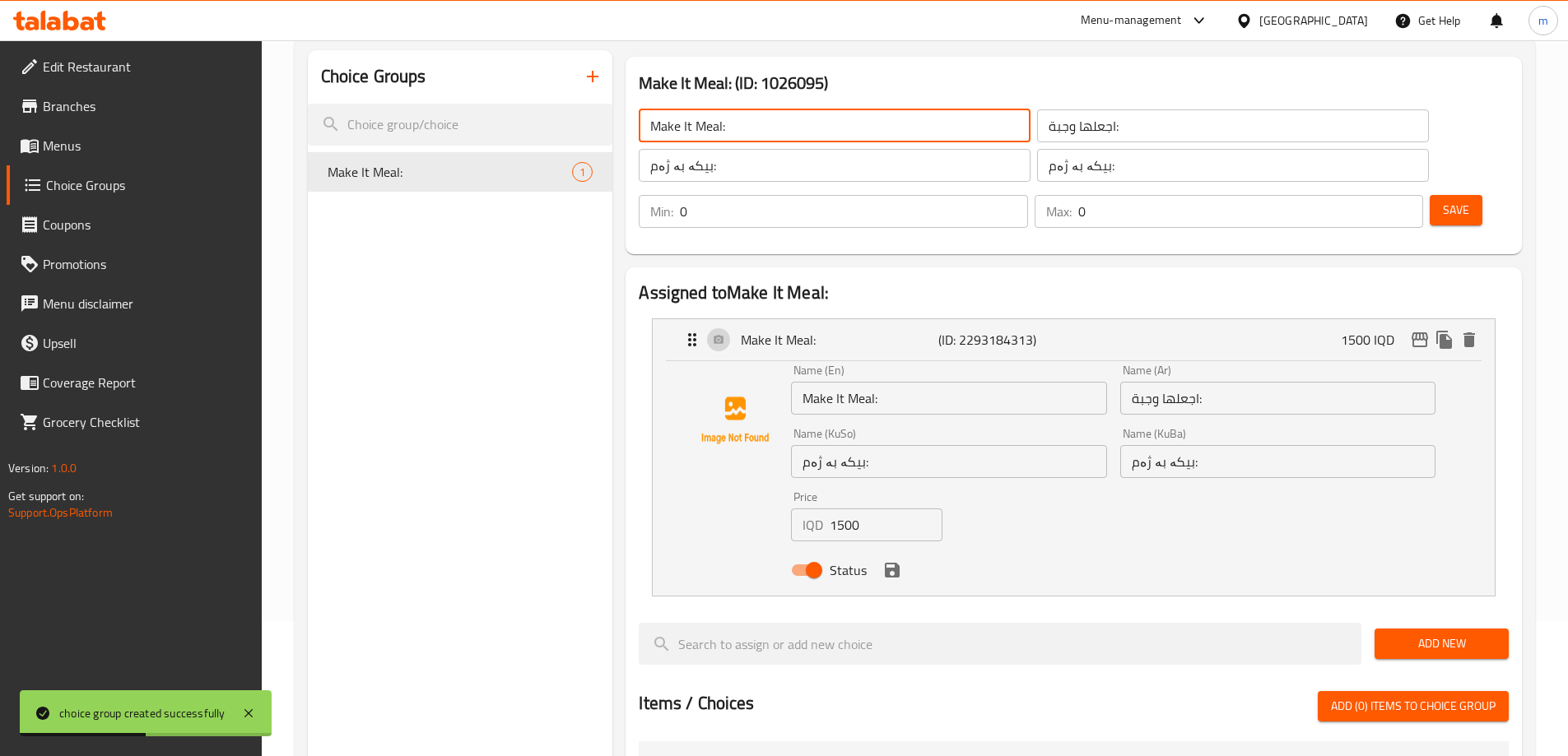
drag, startPoint x: 710, startPoint y: 110, endPoint x: 736, endPoint y: 123, distance: 29.1
click at [709, 111] on input "Make It Meal:" at bounding box center [834, 125] width 391 height 33
click at [764, 128] on input "Make It Meal:" at bounding box center [834, 125] width 391 height 33
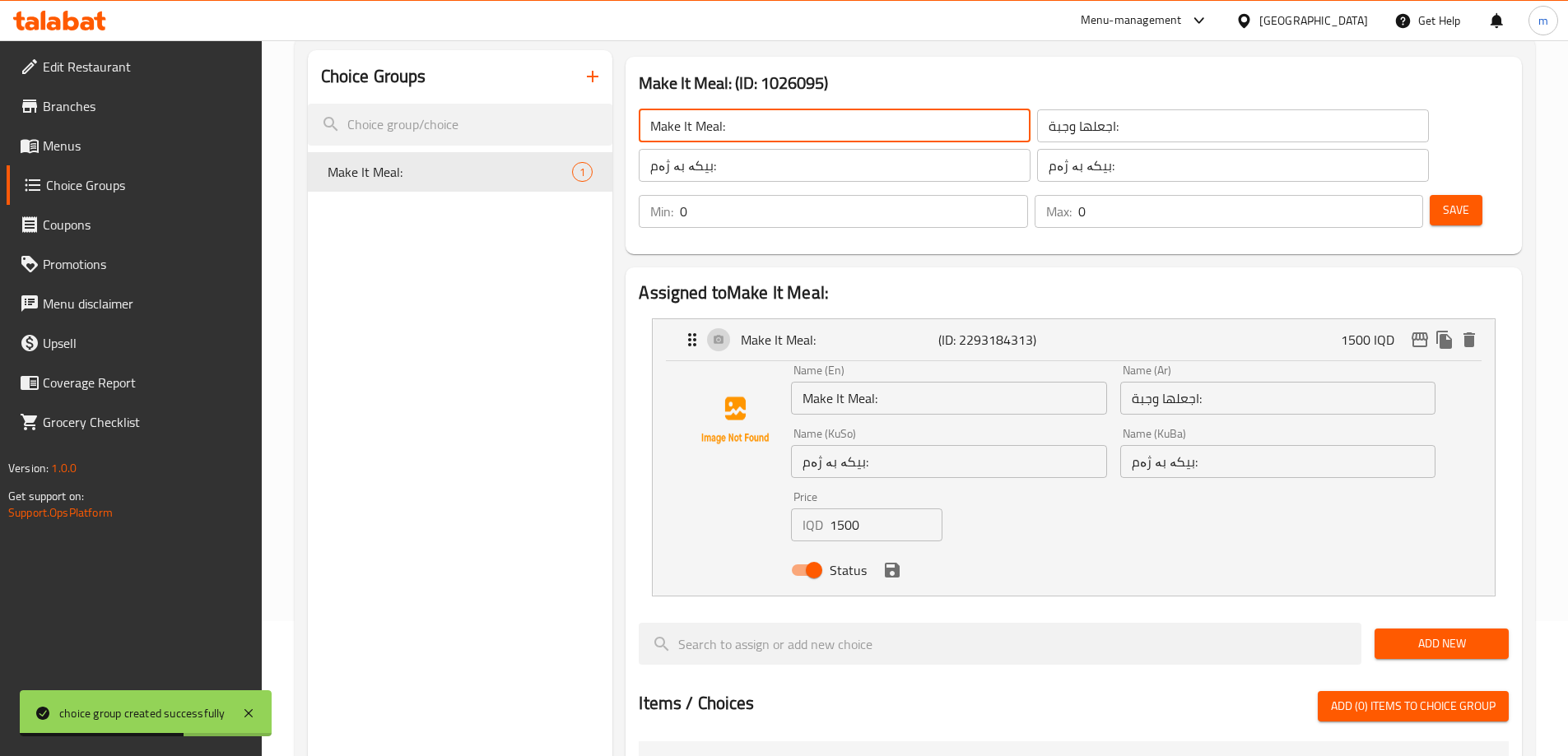
click at [764, 128] on input "Make It Meal:" at bounding box center [834, 125] width 391 height 33
click at [769, 128] on input "Make It Meal:" at bounding box center [834, 125] width 391 height 33
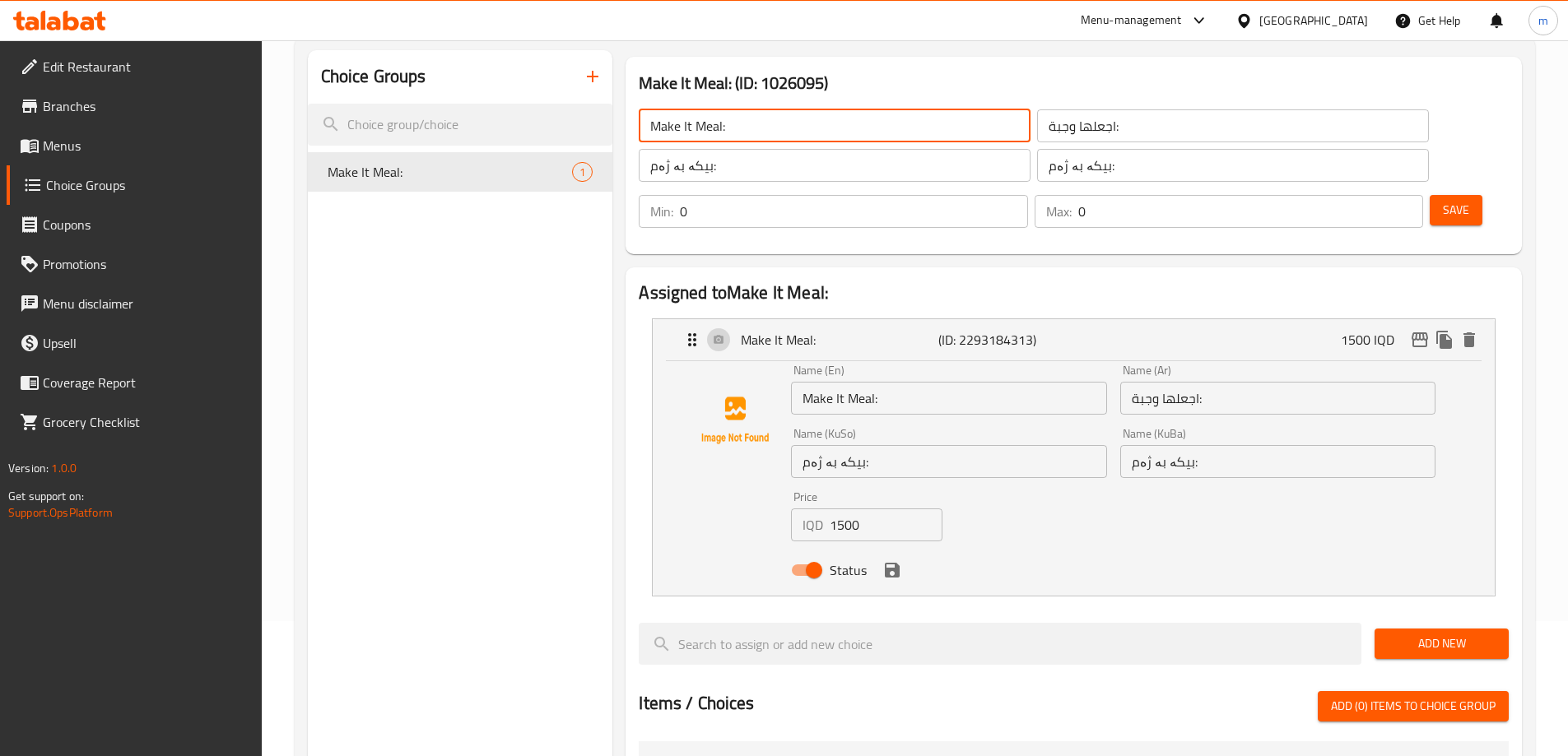
click at [1447, 195] on button "Save" at bounding box center [1455, 210] width 53 height 30
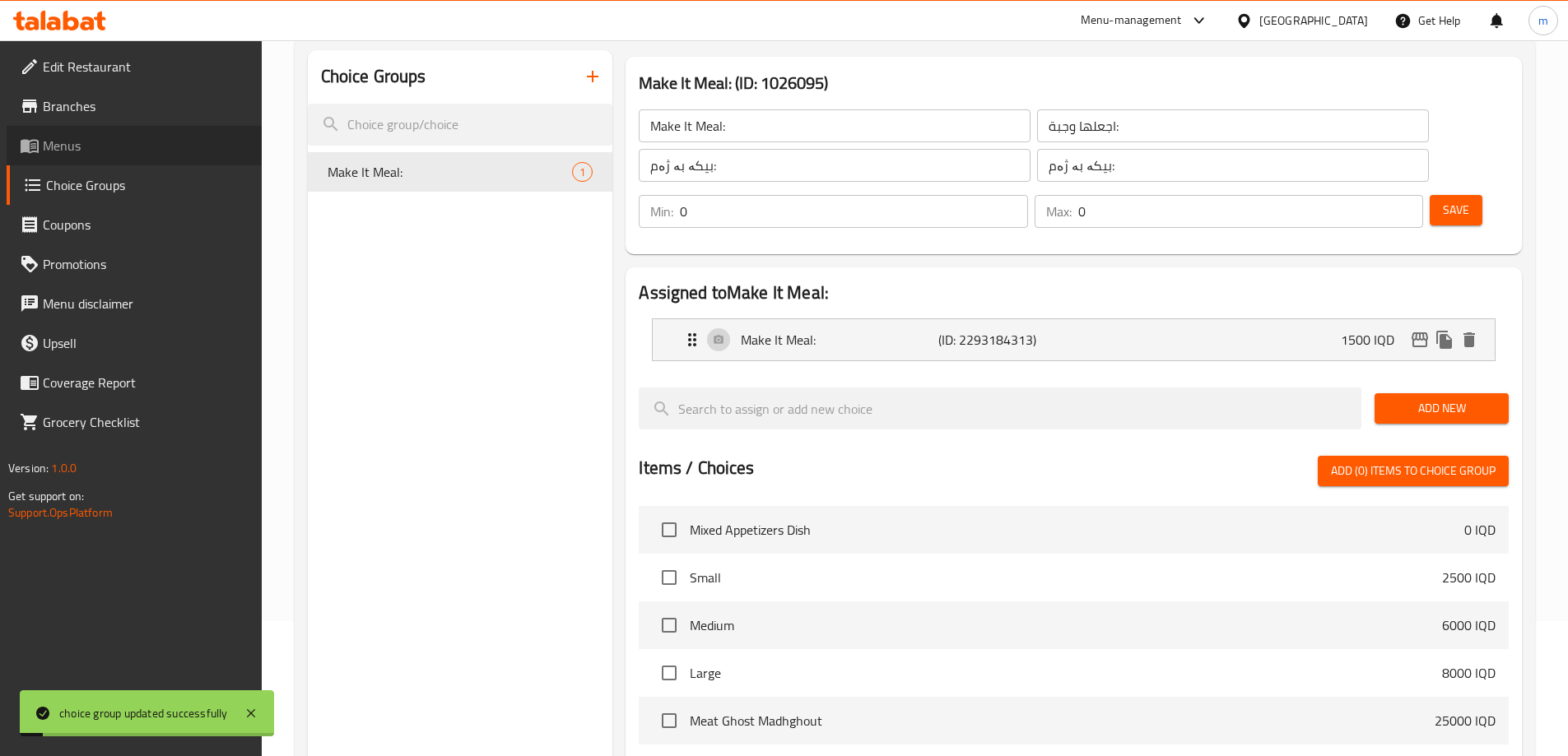
click at [121, 152] on span "Menus" at bounding box center [145, 146] width 206 height 20
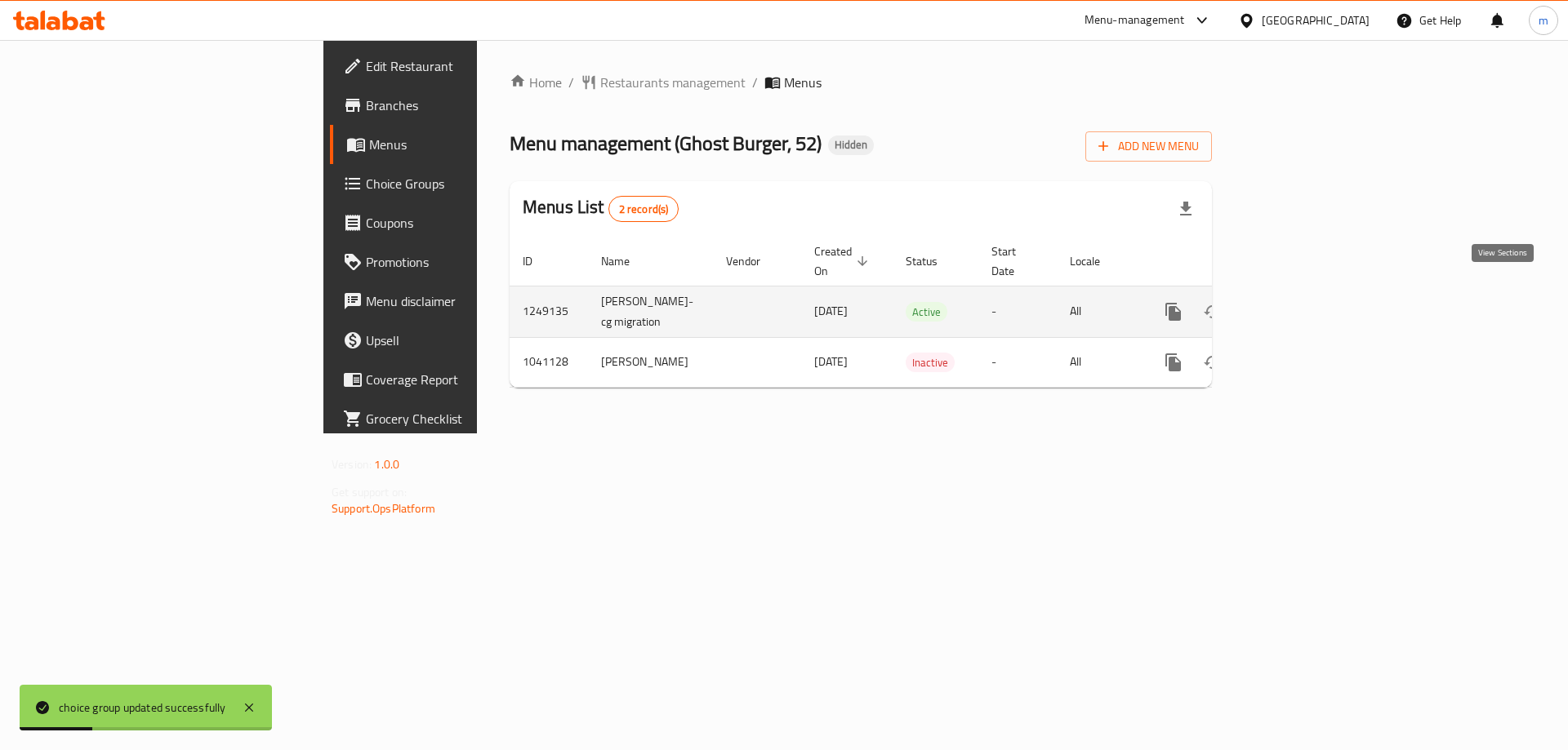
click at [1298, 305] on icon "enhanced table" at bounding box center [1291, 312] width 15 height 15
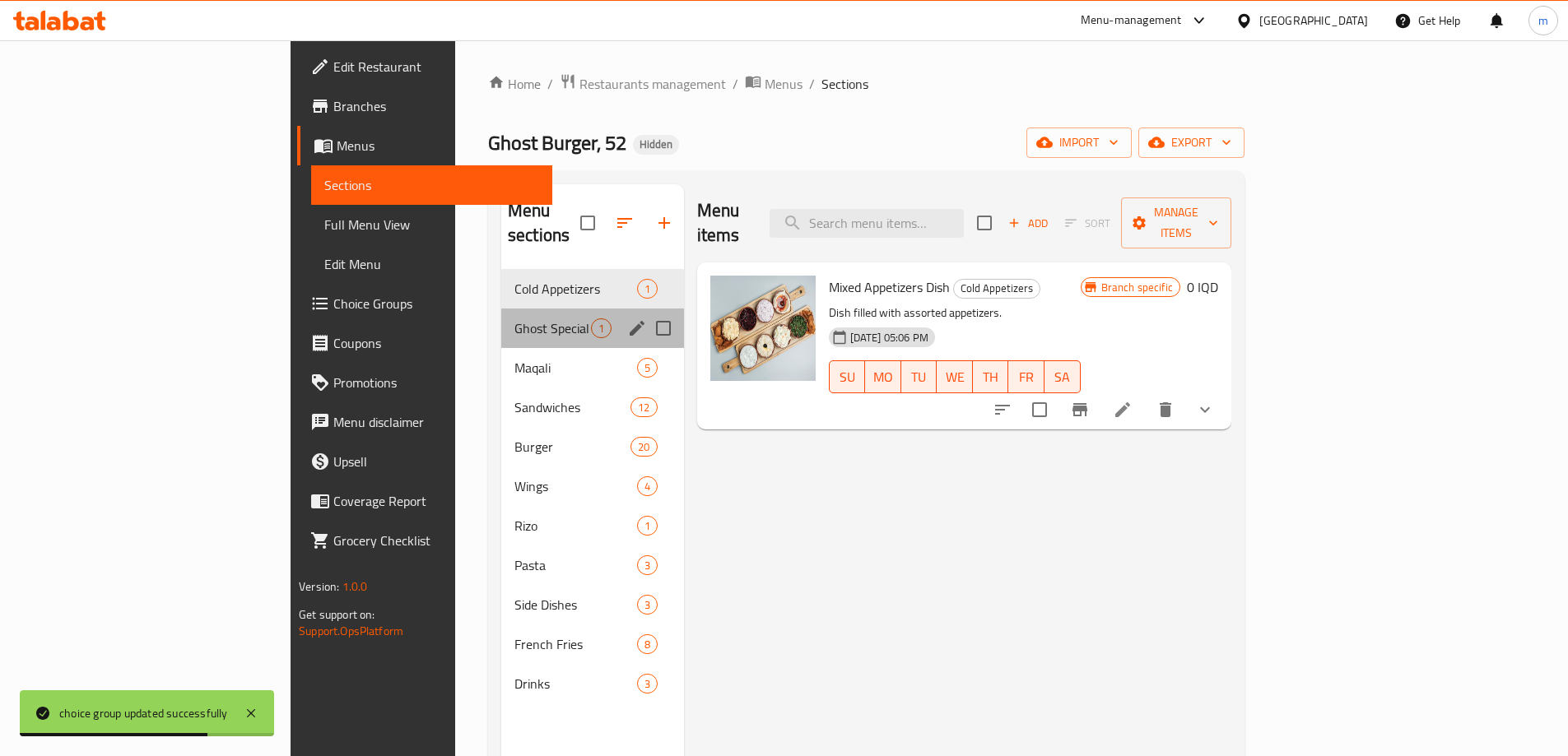
click at [502, 315] on div "Ghost Special 1" at bounding box center [592, 328] width 183 height 39
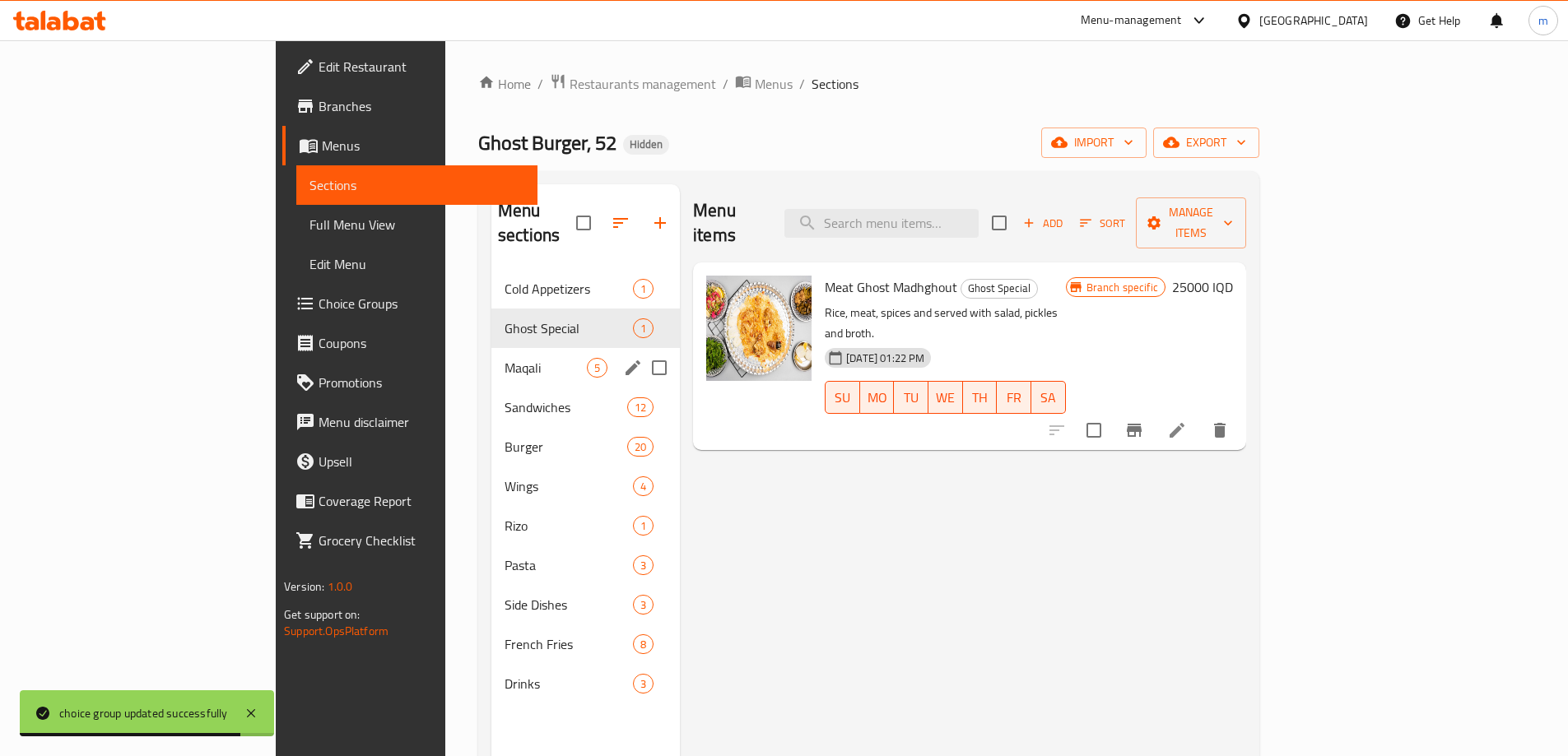
click at [492, 354] on div "Maqali 5" at bounding box center [586, 367] width 189 height 39
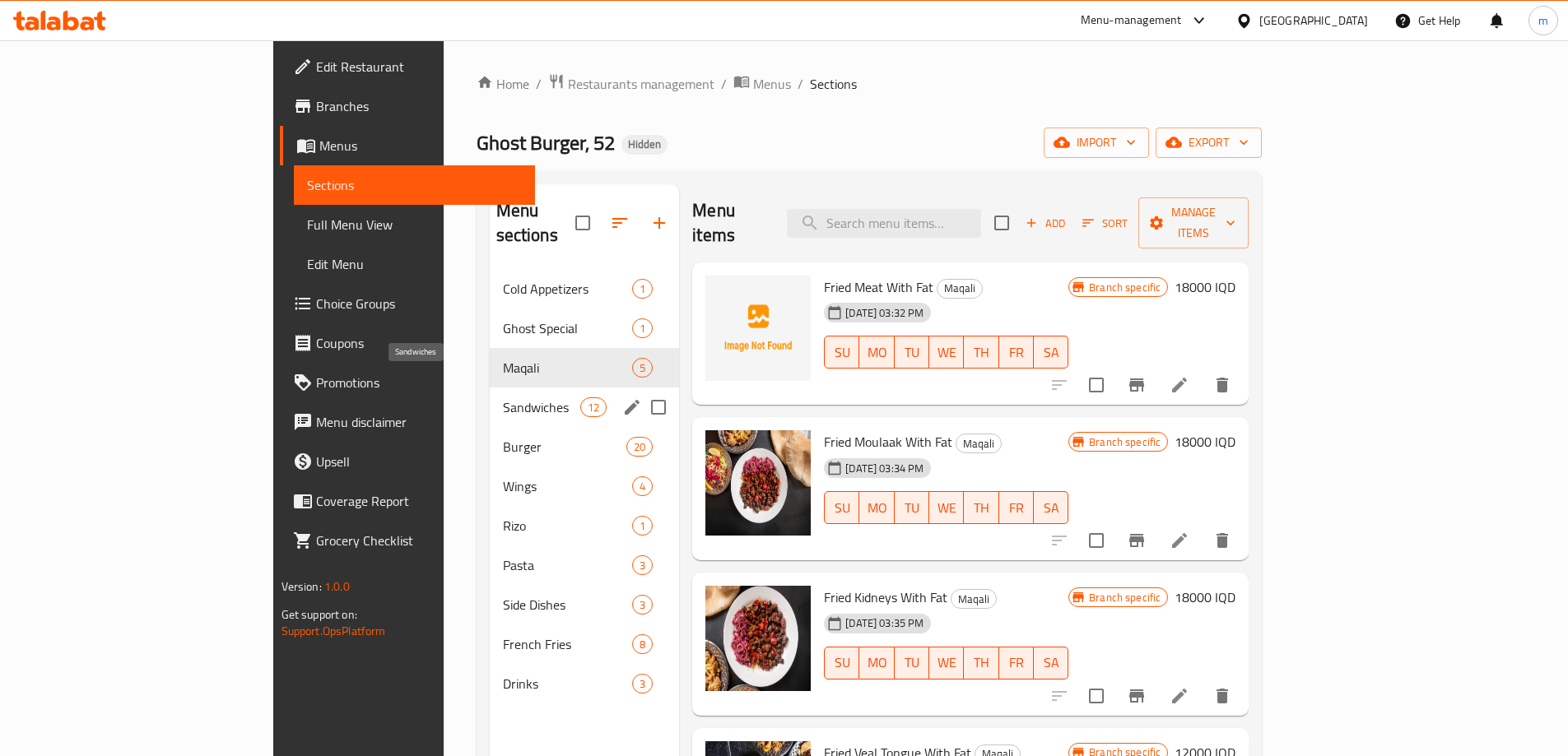
click at [503, 397] on span "Sandwiches" at bounding box center [542, 407] width 78 height 20
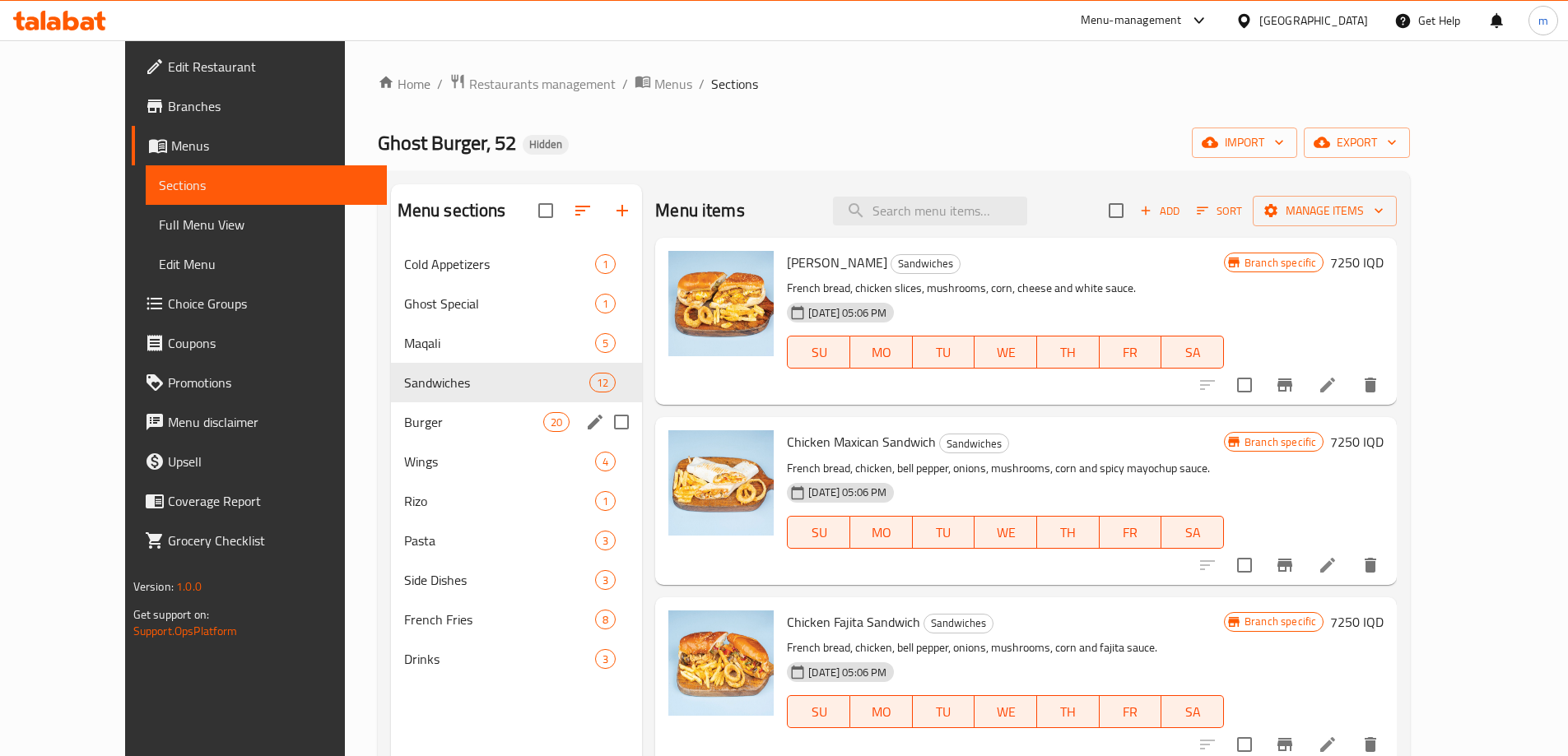
click at [404, 426] on span "Burger" at bounding box center [473, 422] width 139 height 20
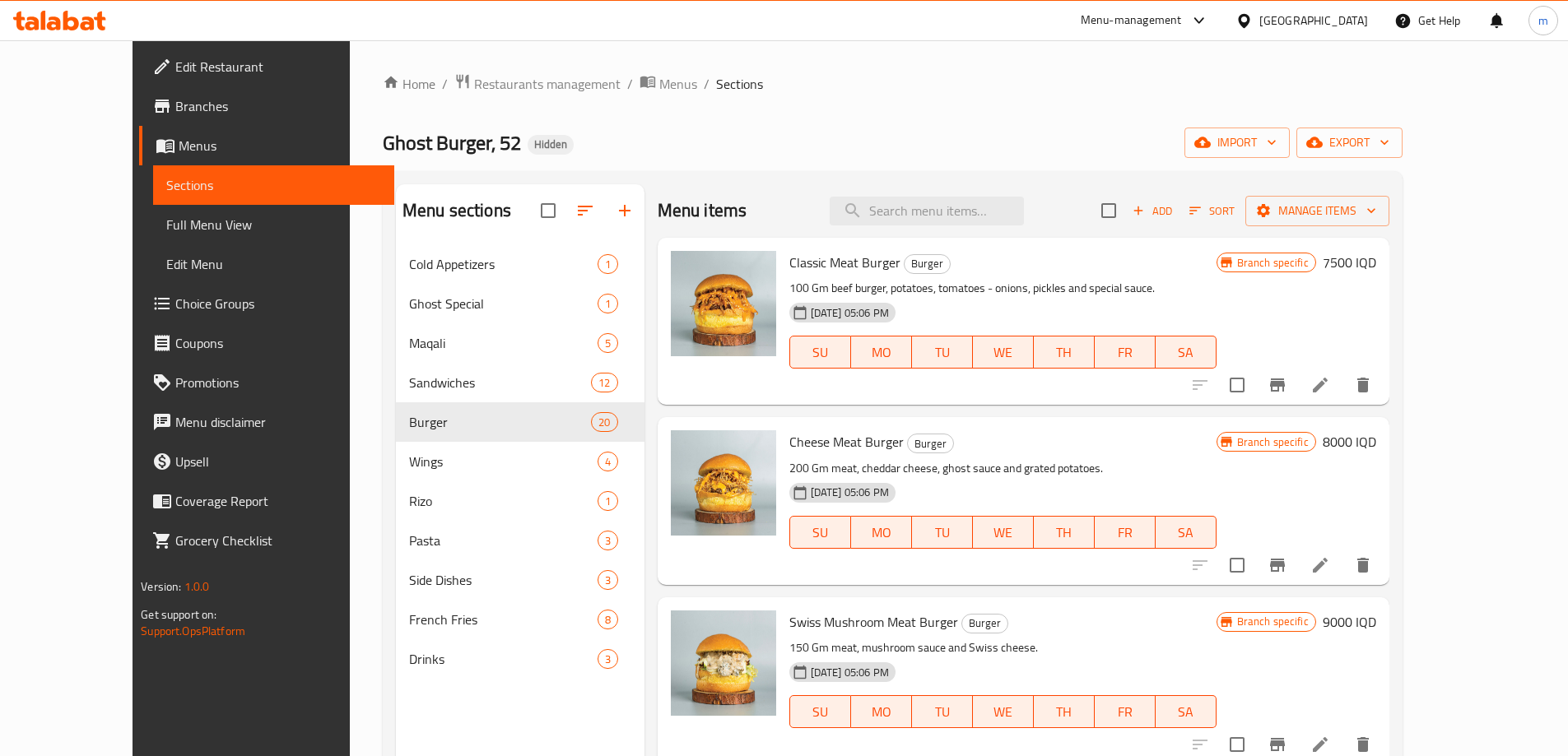
click at [175, 305] on span "Choice Groups" at bounding box center [278, 304] width 206 height 20
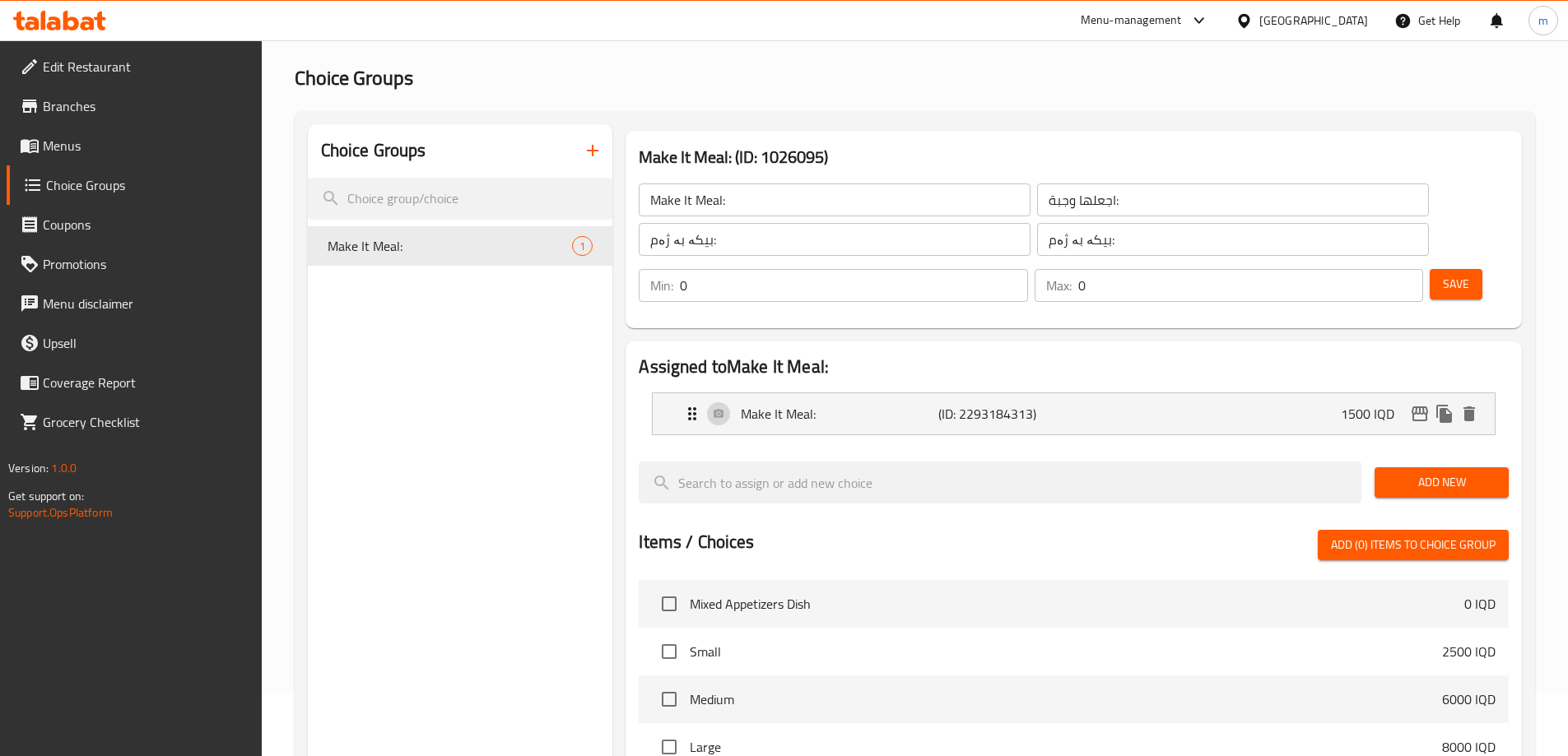
scroll to position [71, 0]
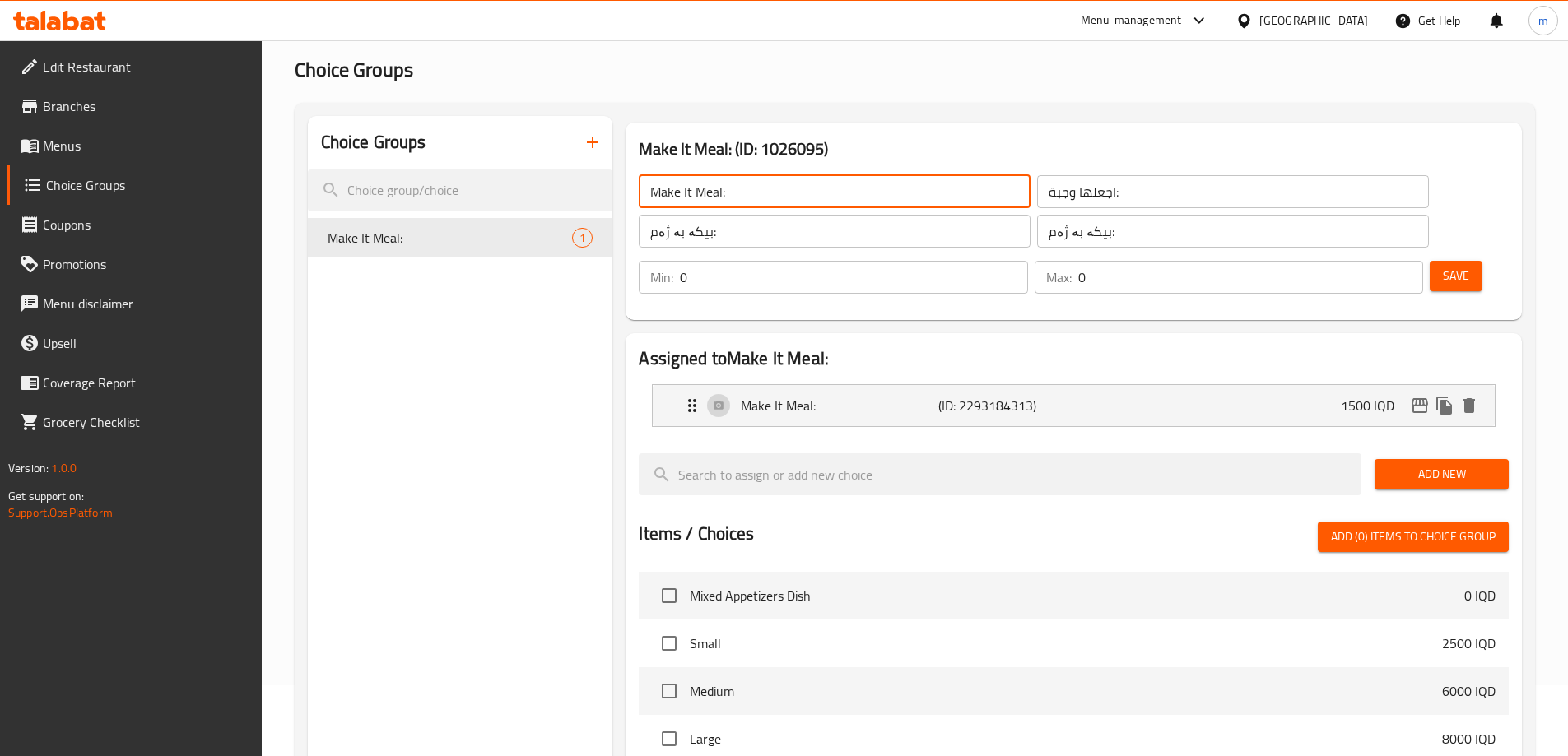
click at [845, 198] on input "Make It Meal:" at bounding box center [834, 191] width 391 height 33
click at [848, 182] on input "Make It Meal:" at bounding box center [834, 191] width 391 height 33
click at [846, 181] on input "Make It Meal:" at bounding box center [834, 191] width 391 height 33
click at [849, 180] on input "Make It Meal:" at bounding box center [834, 191] width 391 height 33
click at [845, 183] on input "text" at bounding box center [834, 191] width 391 height 33
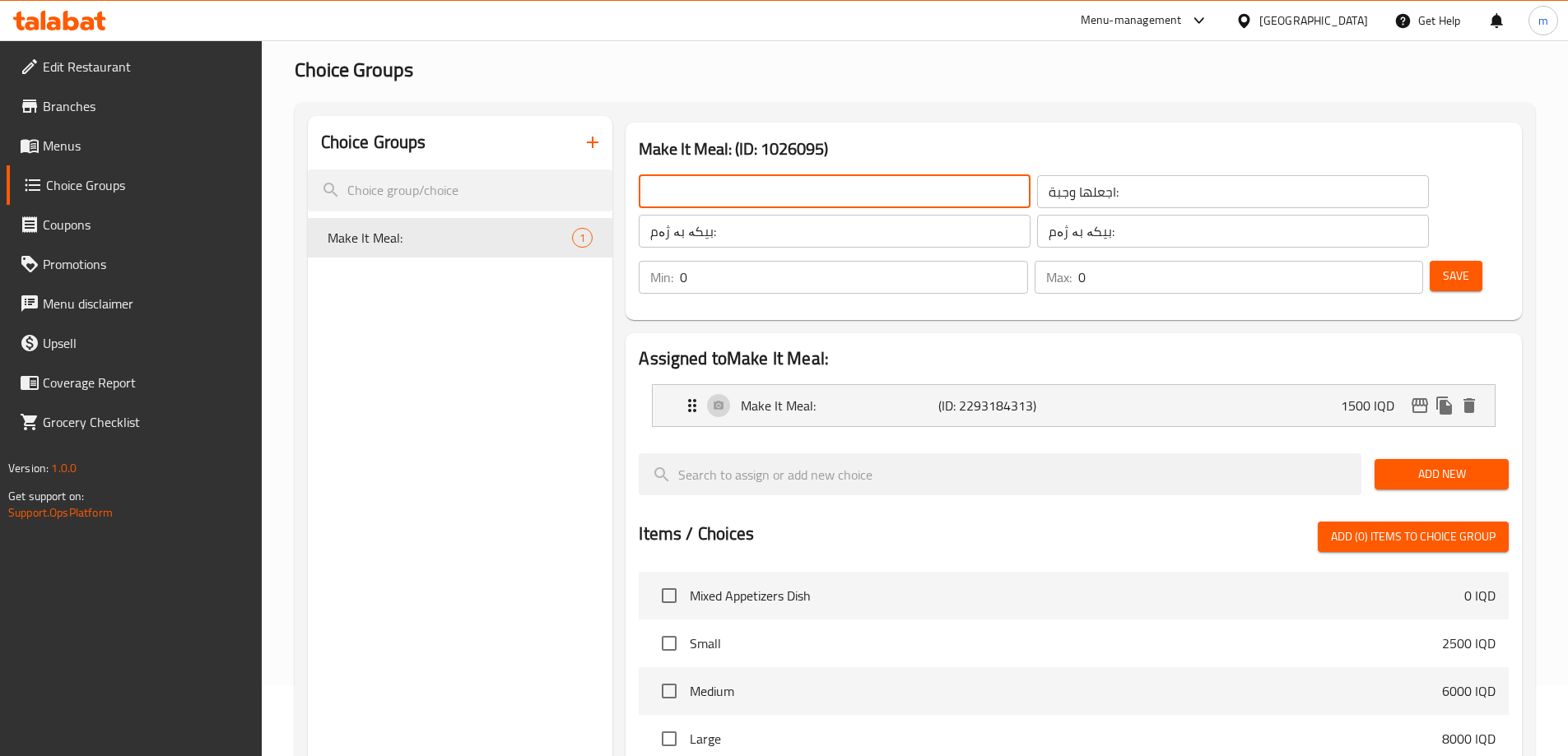
type input "Add On's:"
click at [1063, 204] on input "اجعلها وجبة:" at bounding box center [1233, 191] width 391 height 33
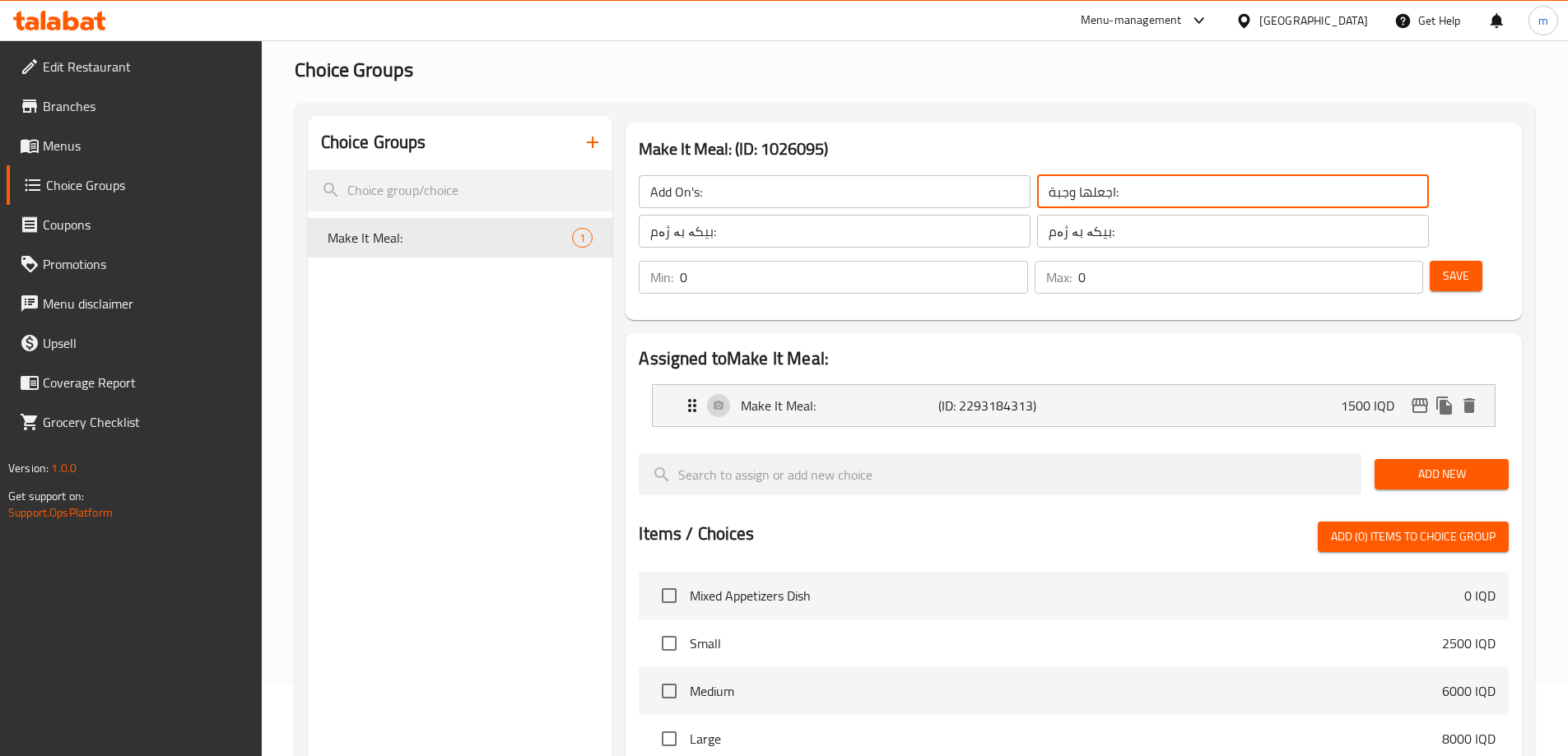
click at [1061, 194] on input "اجعلها وجبة:" at bounding box center [1233, 191] width 391 height 33
click at [1060, 187] on input "text" at bounding box center [1233, 191] width 391 height 33
type input "الإضافات:"
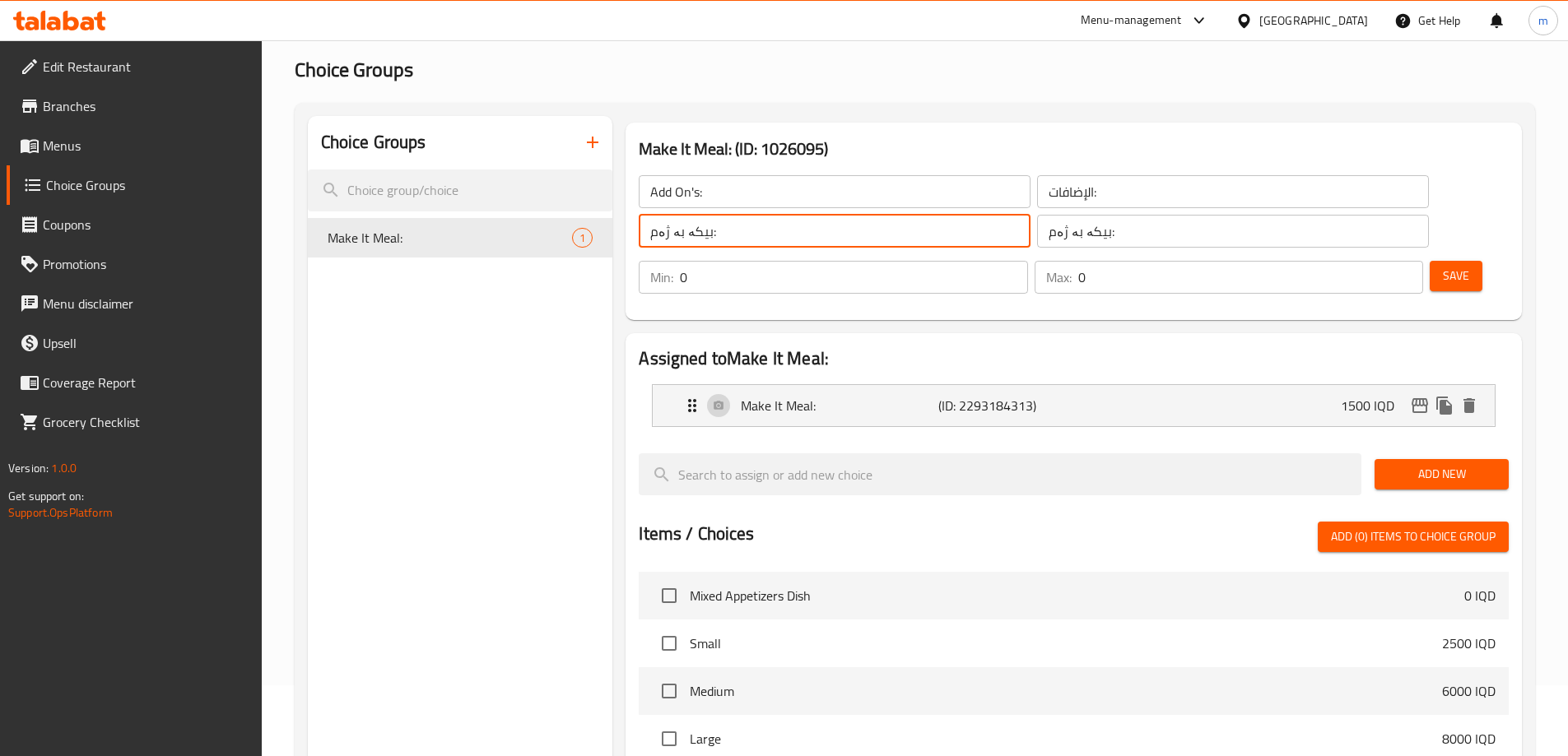
click at [843, 235] on input "بیکە بە ژەم:" at bounding box center [834, 230] width 391 height 33
click at [844, 235] on input "بیکە بە ژەم:" at bounding box center [834, 230] width 391 height 33
click at [843, 239] on input "text" at bounding box center [834, 230] width 391 height 33
type input "زیادە:"
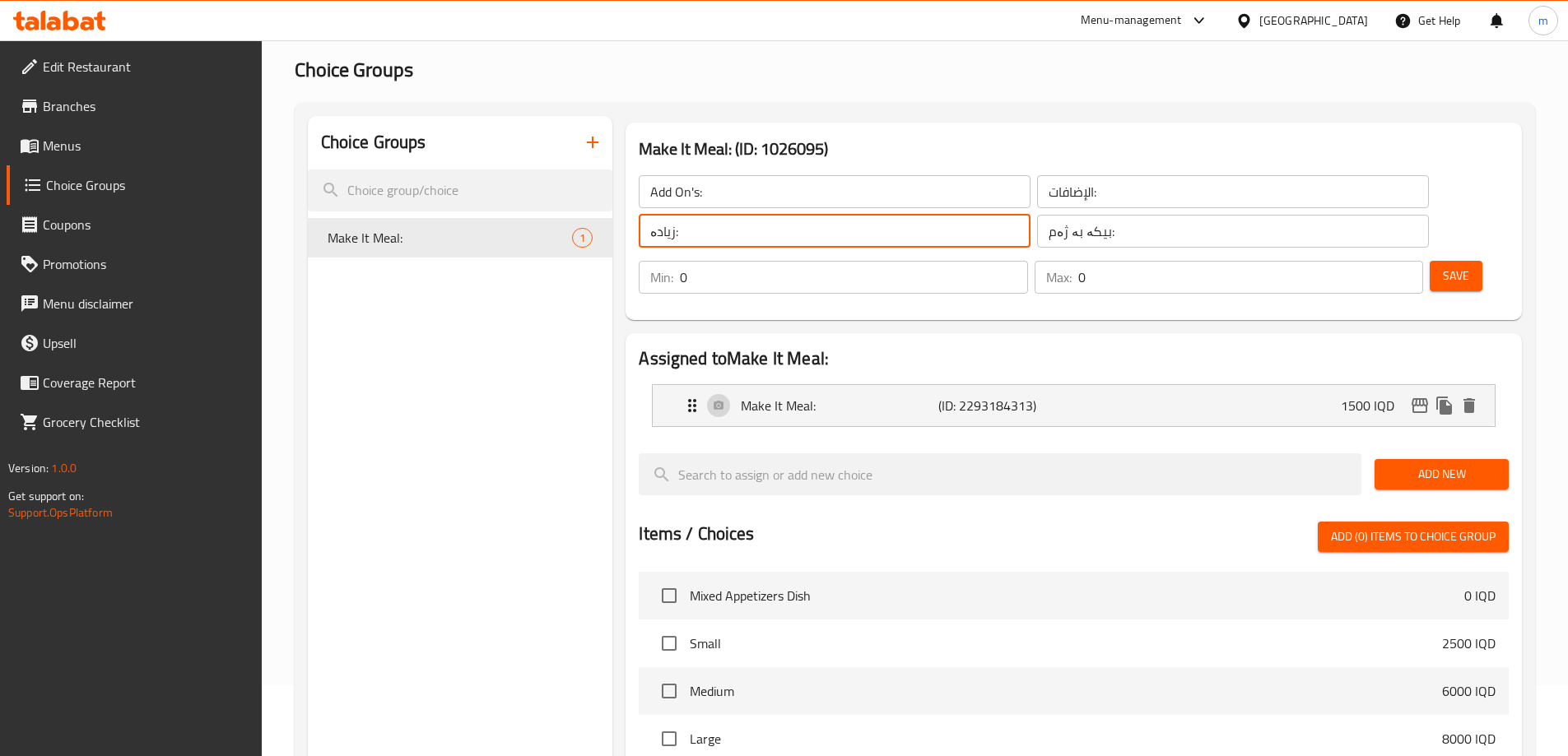
click at [1037, 234] on input "بیکە بە ژەم:" at bounding box center [1233, 230] width 391 height 33
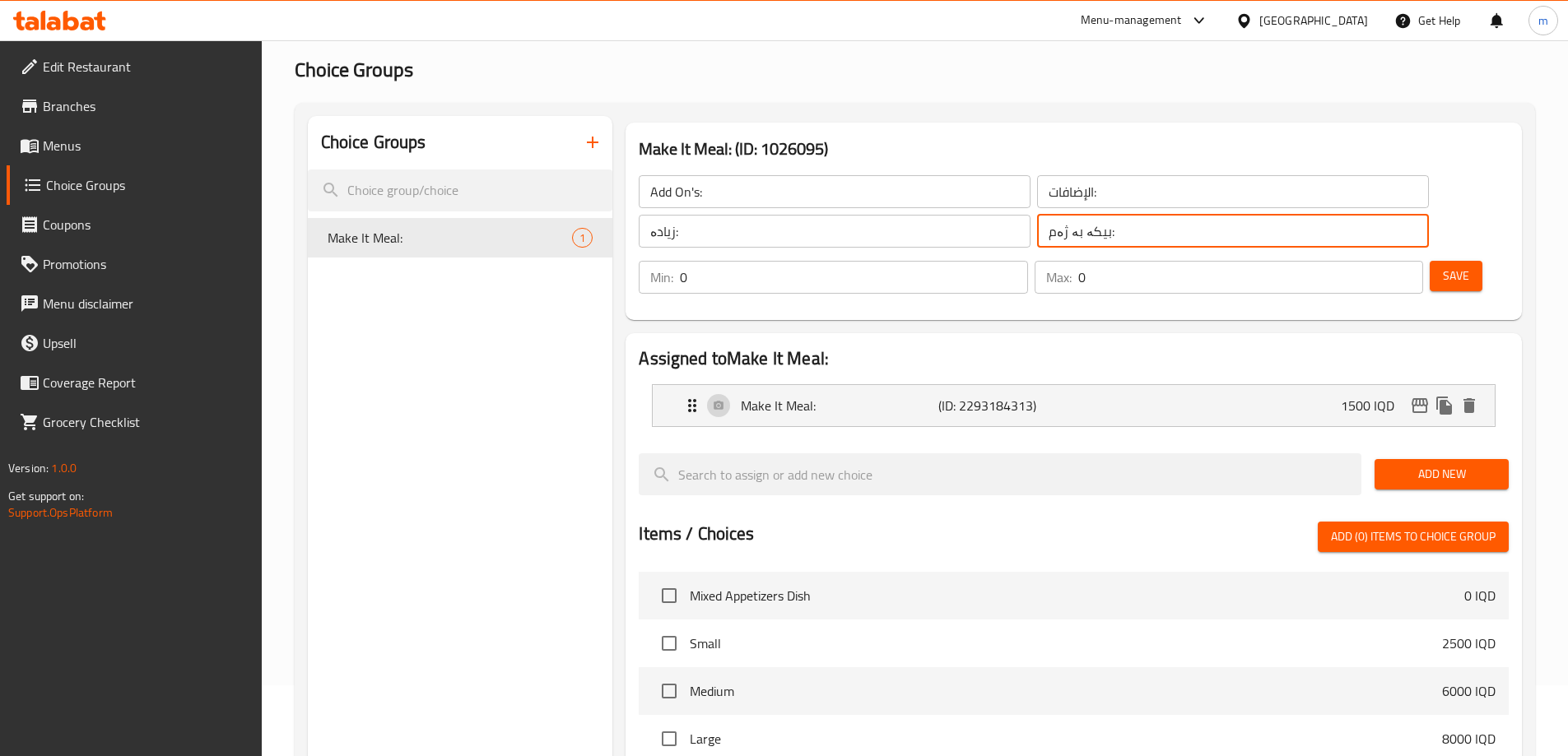
click at [1037, 234] on input "بیکە بە ژەم:" at bounding box center [1233, 230] width 391 height 33
click at [1037, 232] on input "text" at bounding box center [1233, 230] width 391 height 33
type input "زیادە:"
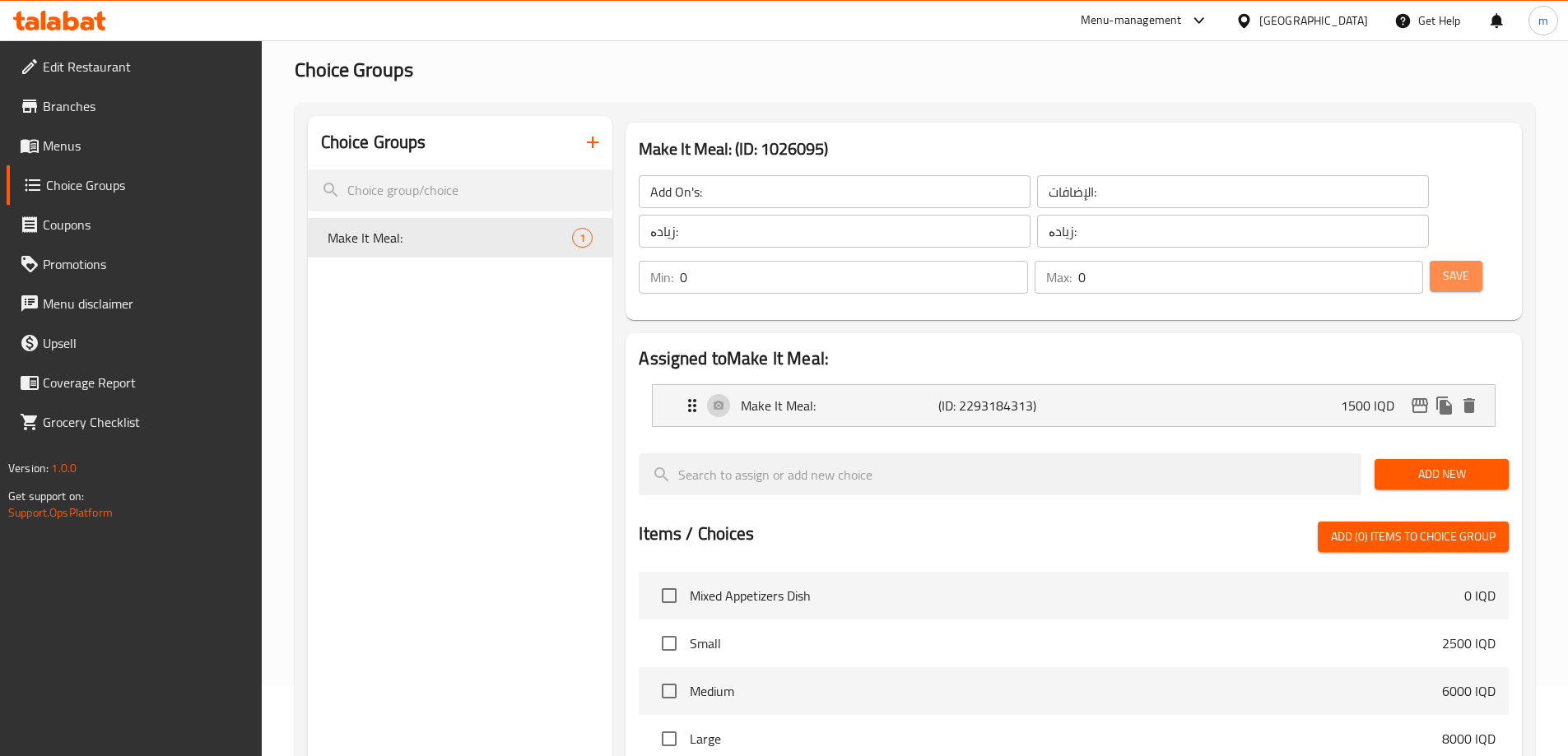
click at [1429, 261] on button "Save" at bounding box center [1455, 276] width 53 height 30
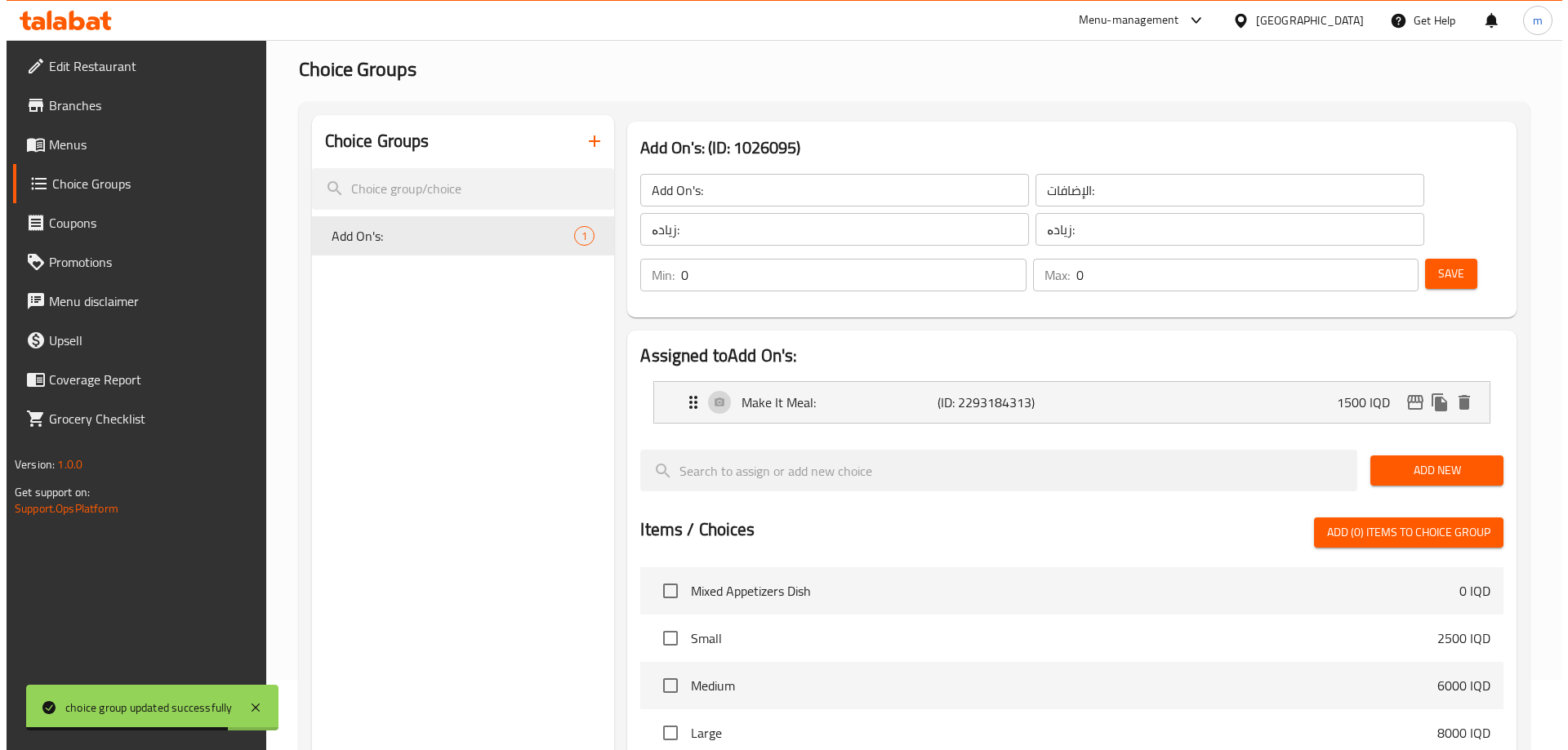
scroll to position [464, 0]
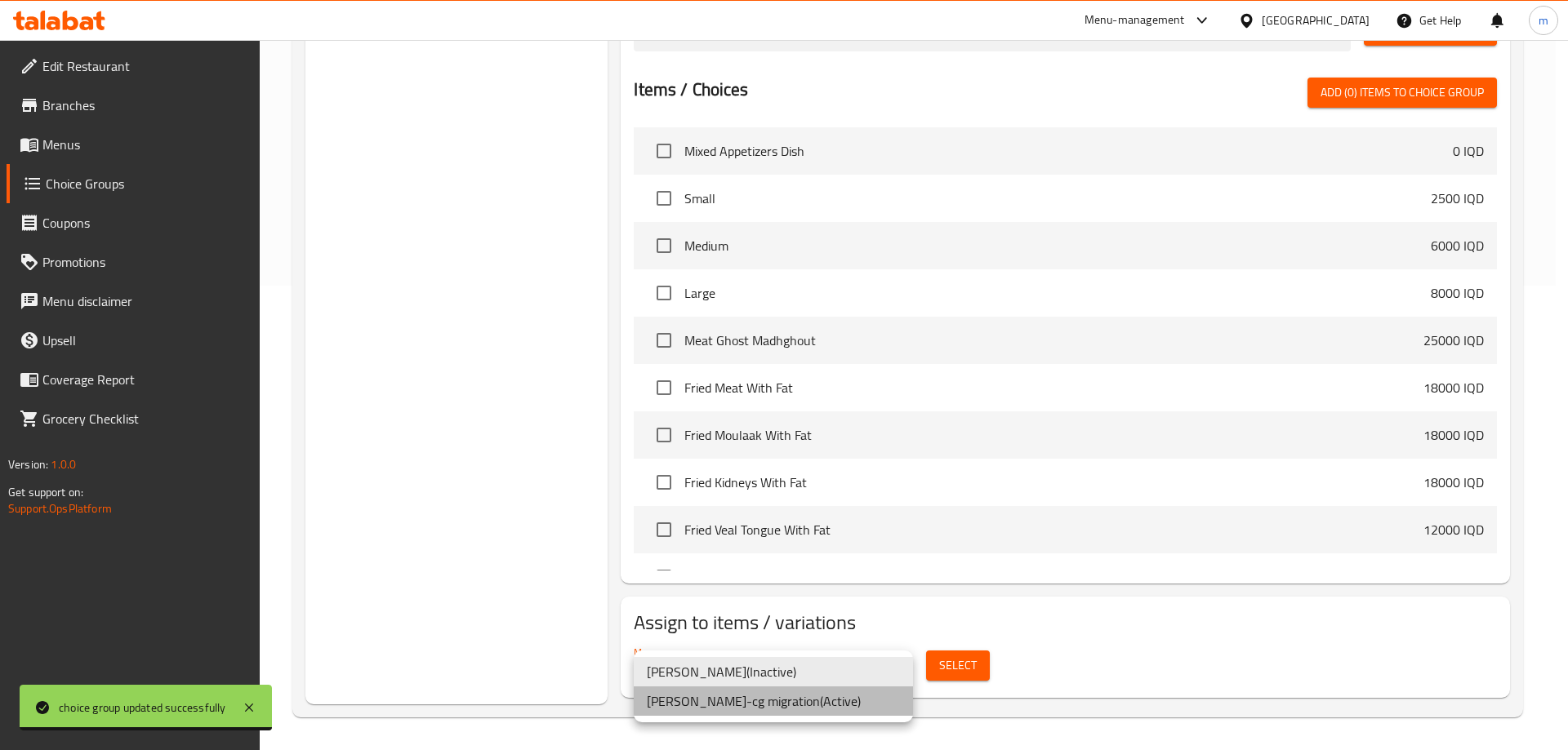
click at [716, 700] on li "[PERSON_NAME]-cg migration ( Active )" at bounding box center [772, 701] width 279 height 30
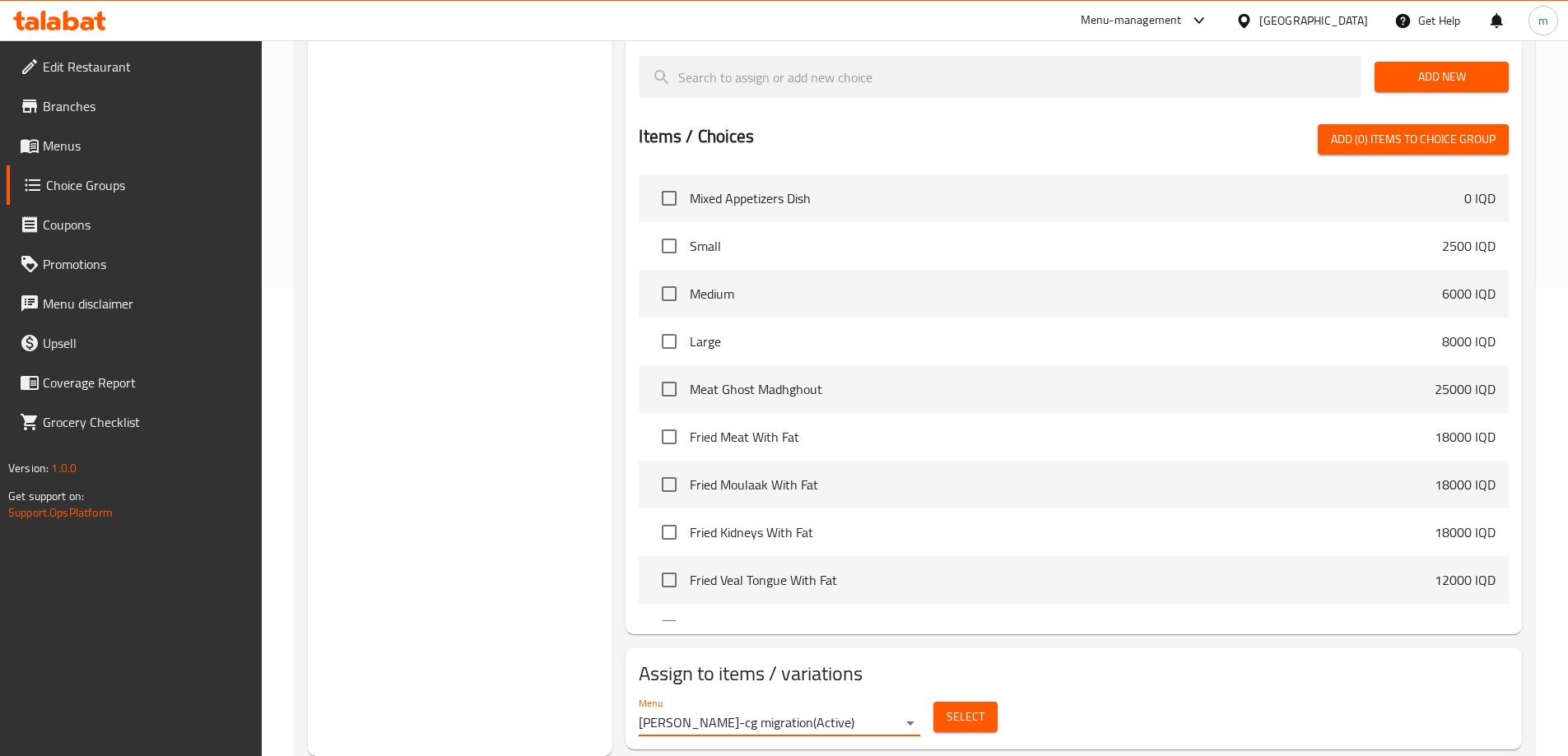
click at [956, 707] on span "Select" at bounding box center [965, 717] width 38 height 21
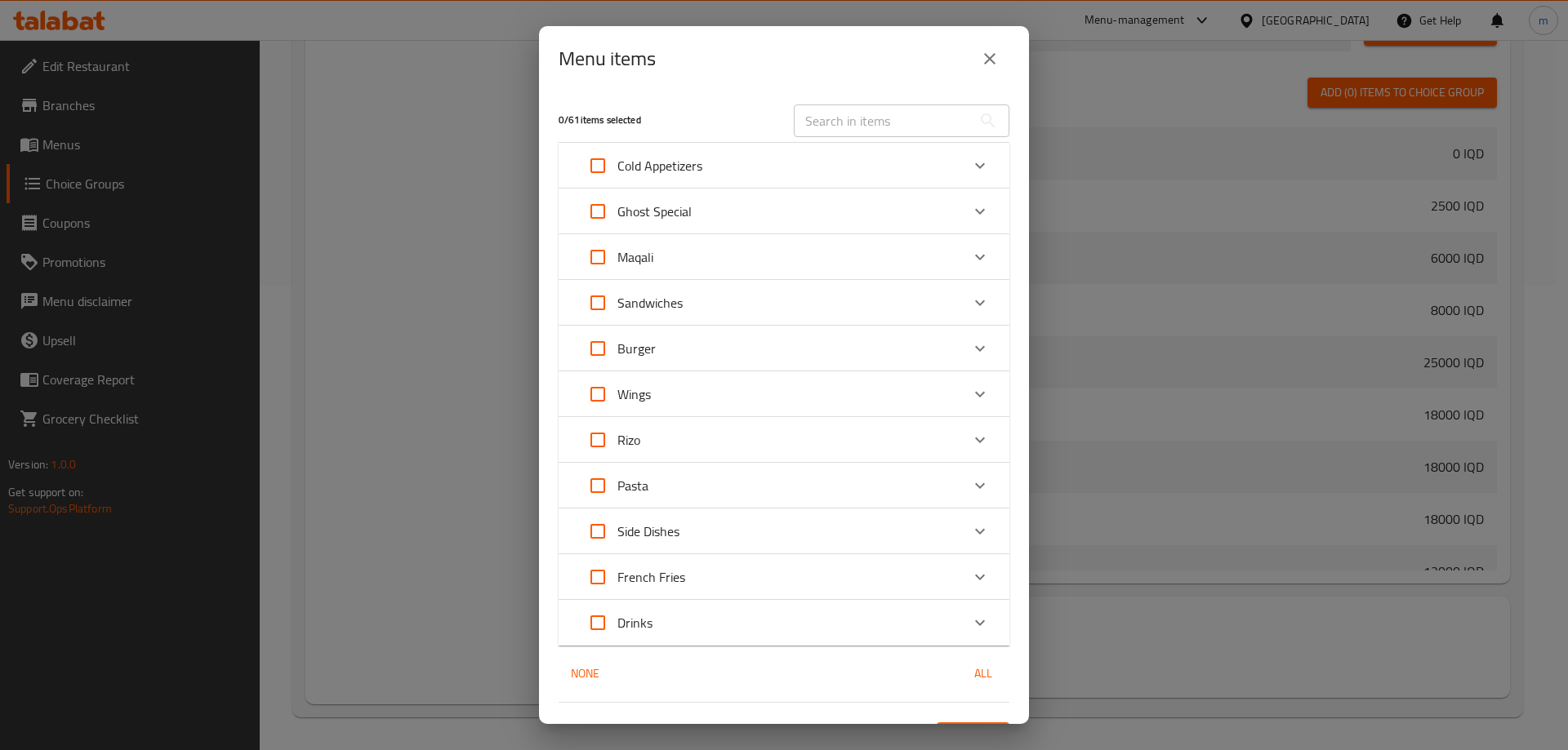
click at [728, 158] on div "Cold Appetizers" at bounding box center [769, 166] width 382 height 39
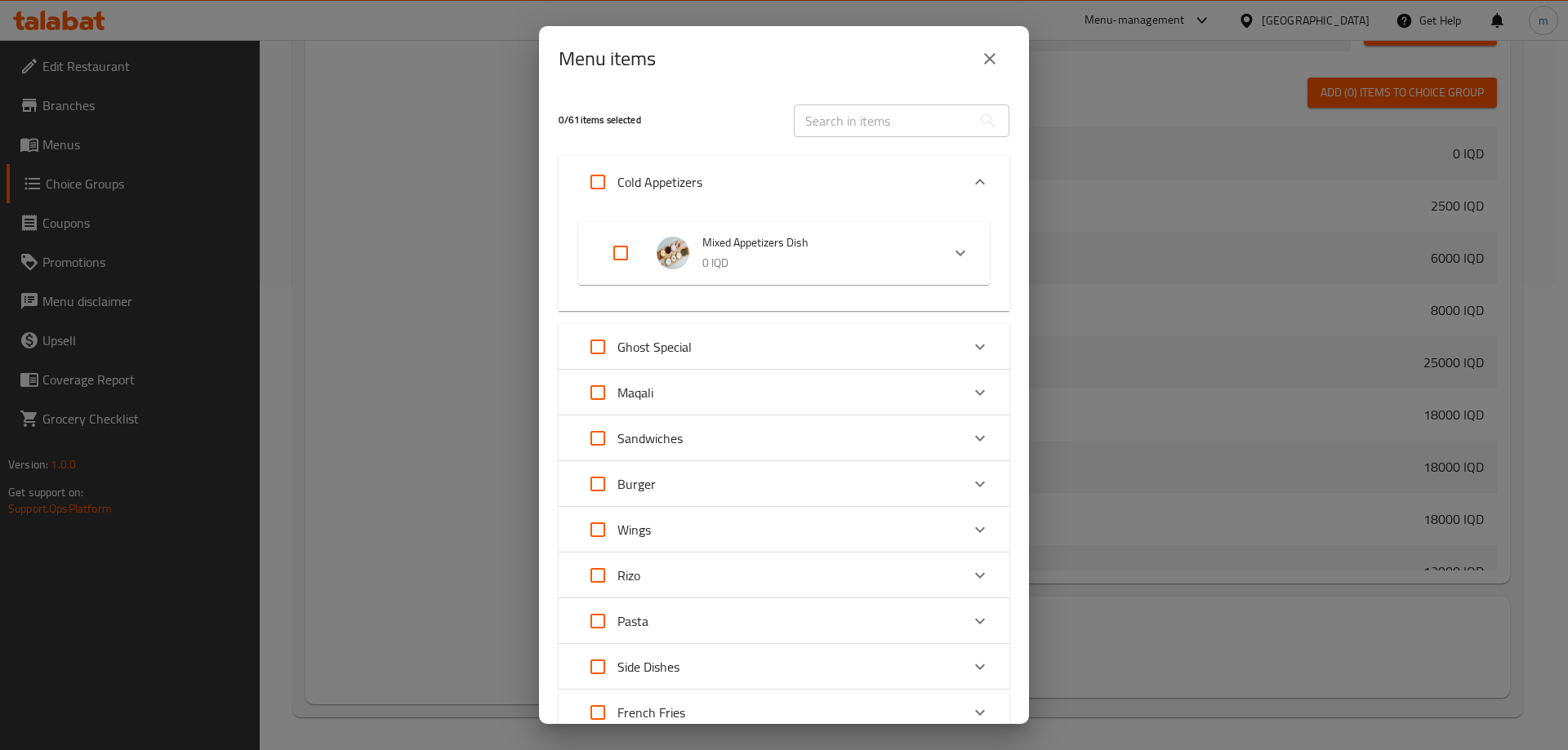
click at [731, 186] on div "Cold Appetizers" at bounding box center [769, 181] width 382 height 39
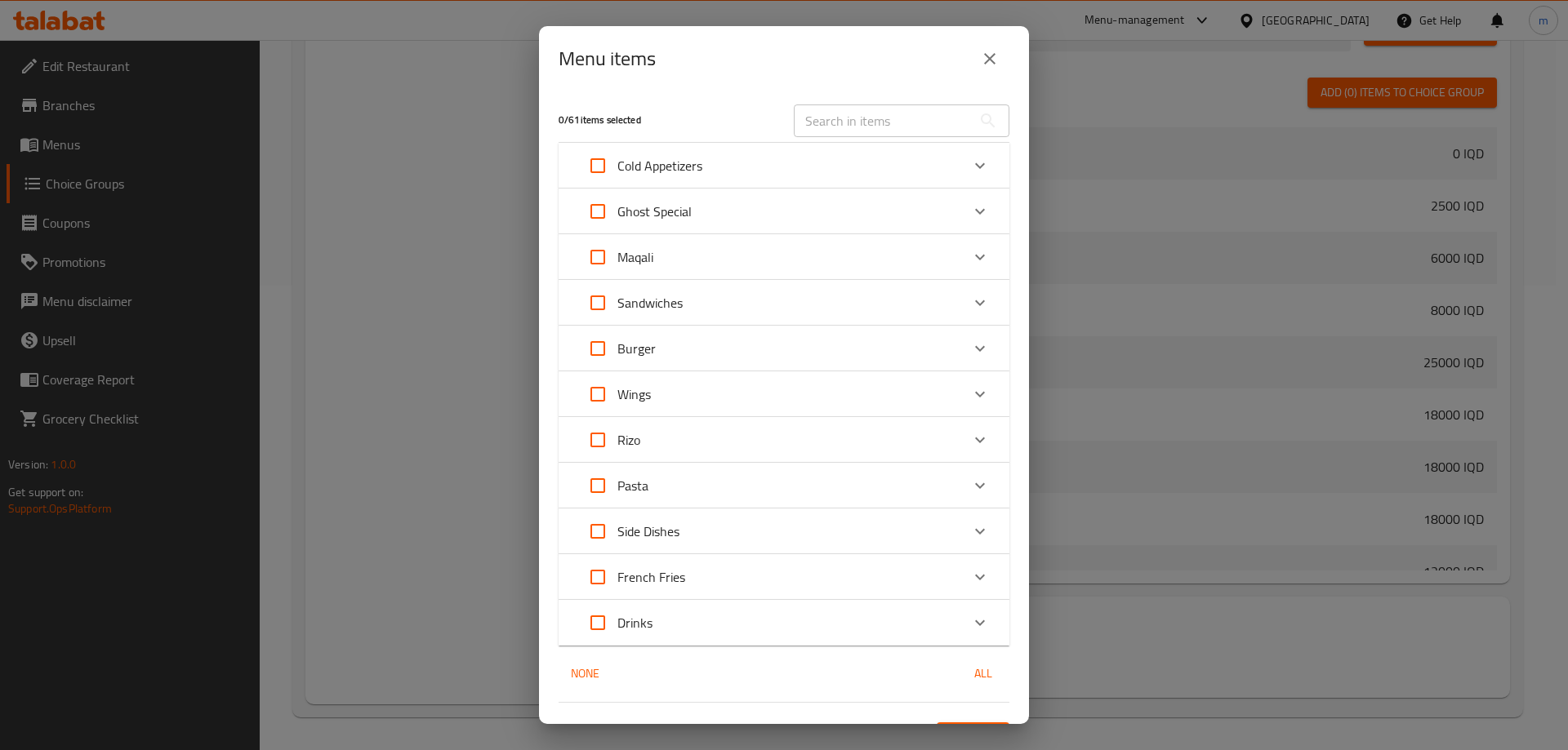
click at [738, 207] on div "Ghost Special" at bounding box center [769, 211] width 382 height 39
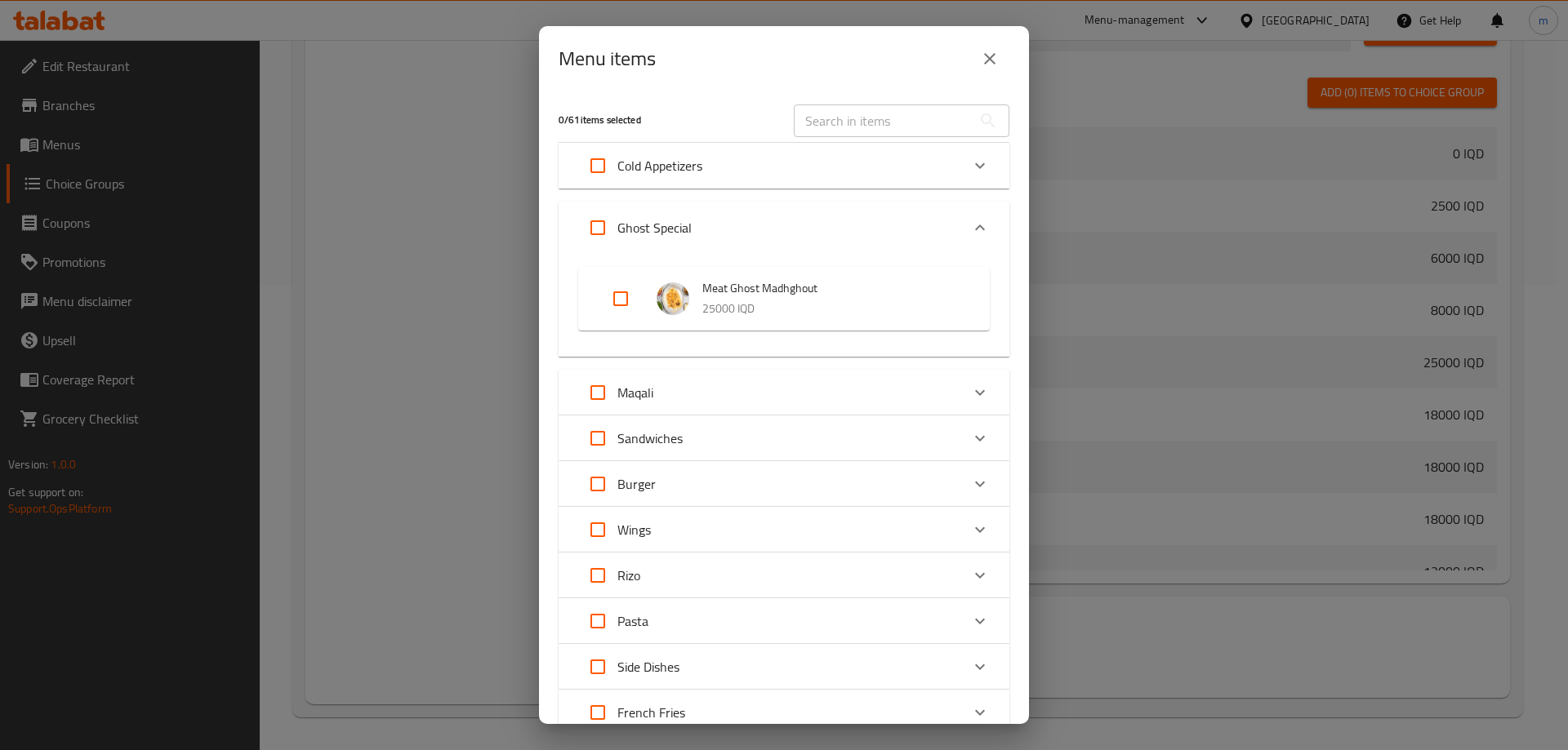
click at [741, 229] on div "Ghost Special" at bounding box center [769, 227] width 382 height 39
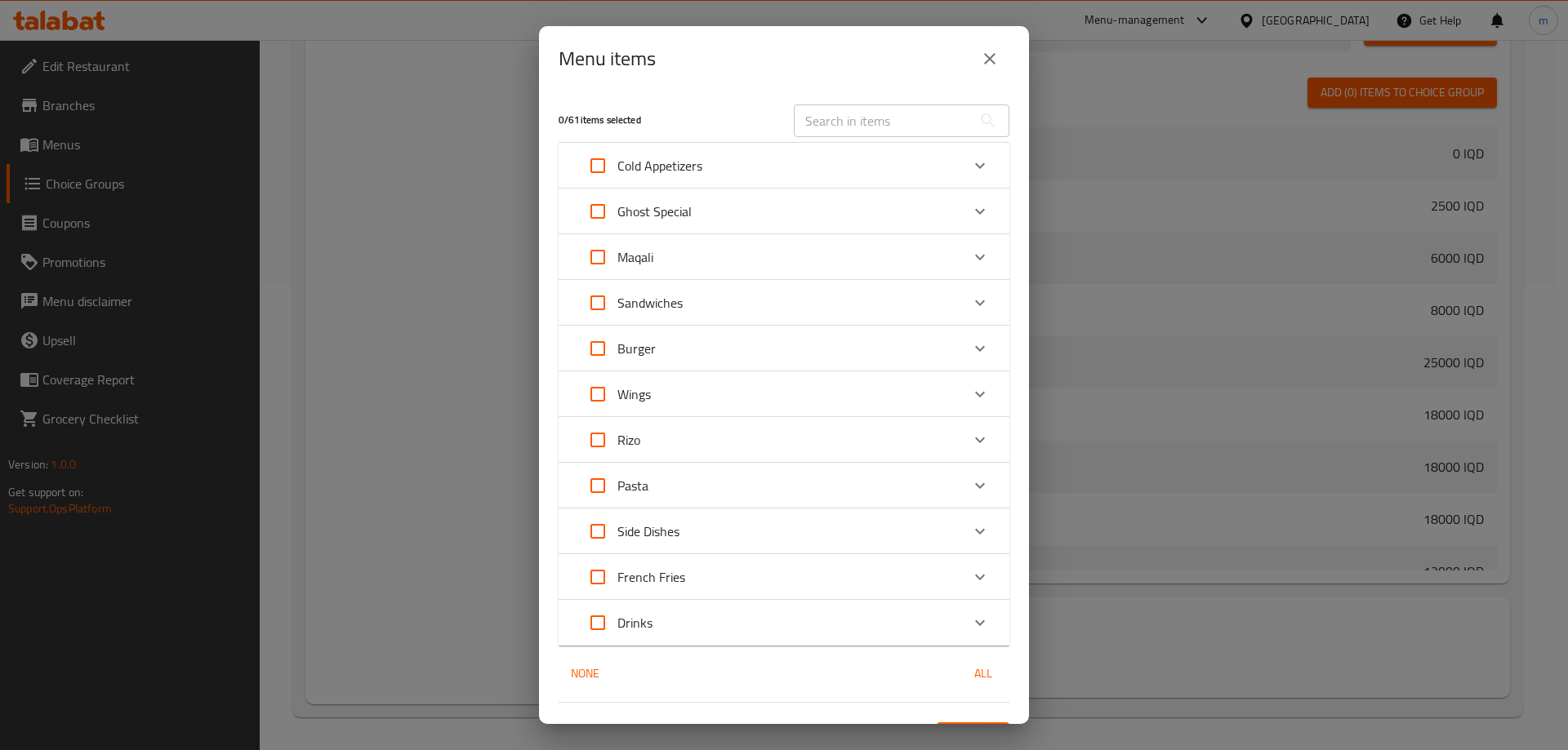
click at [730, 262] on div "Maqali" at bounding box center [769, 257] width 382 height 39
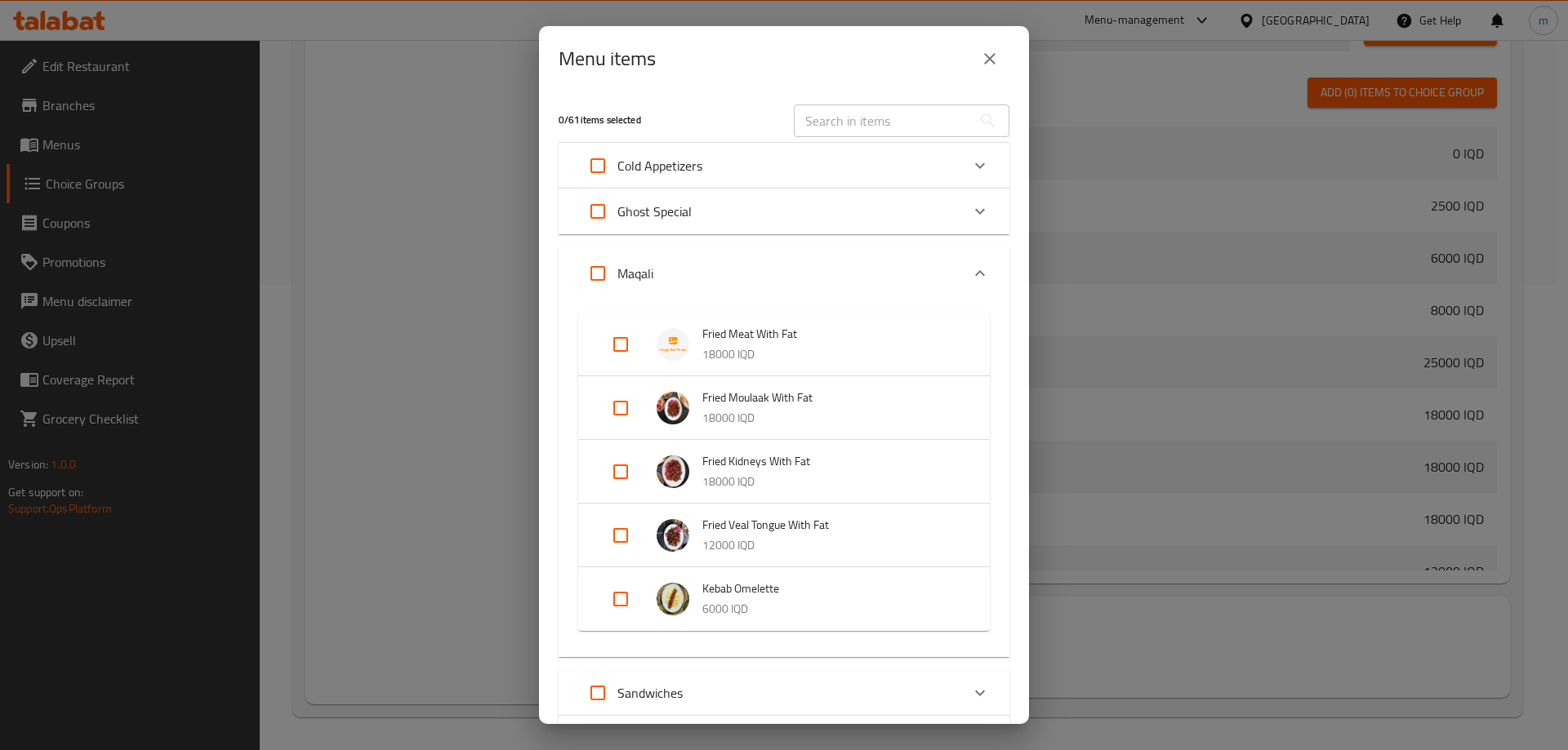
click at [738, 267] on div "Maqali" at bounding box center [769, 273] width 382 height 39
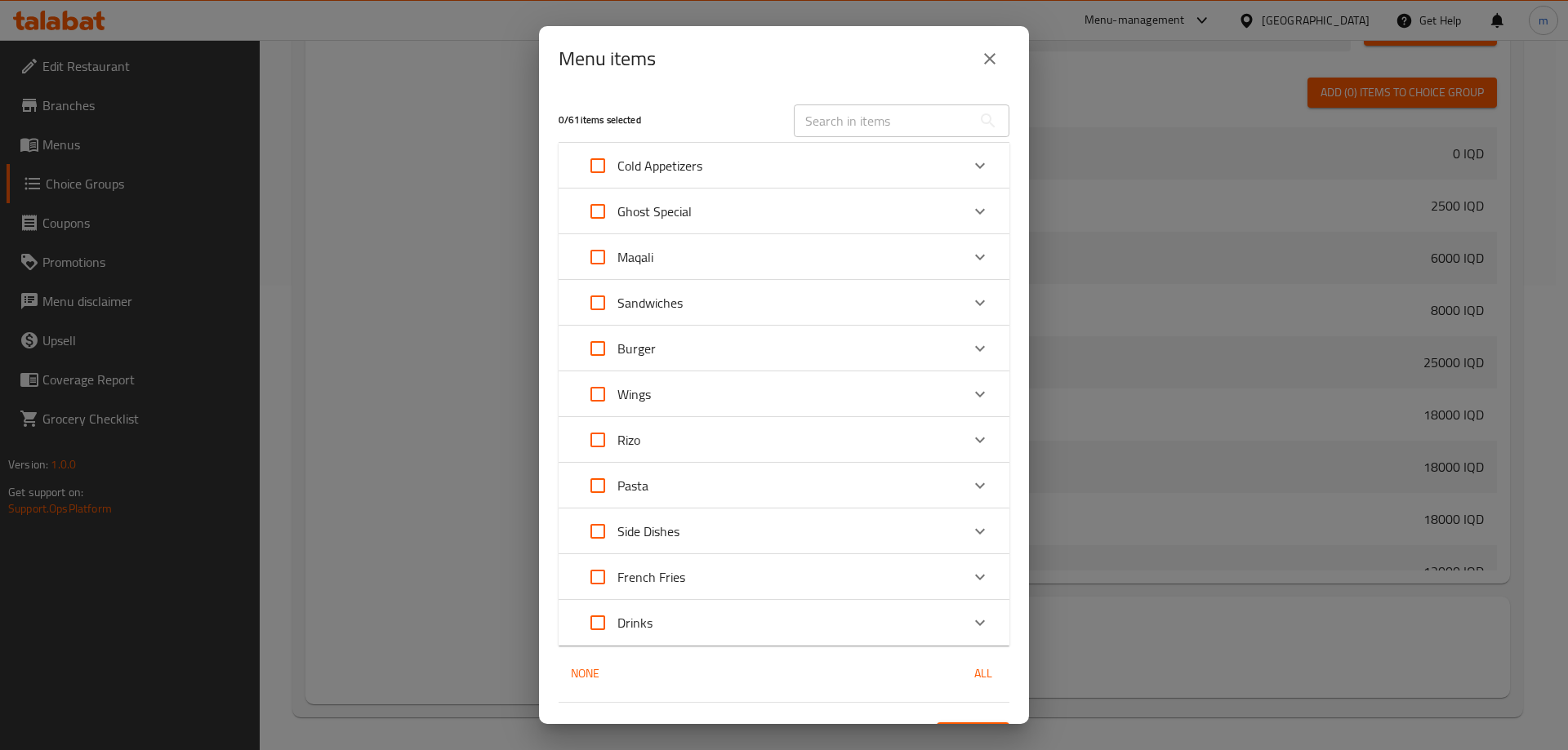
click at [690, 317] on div "Sandwiches" at bounding box center [769, 302] width 382 height 39
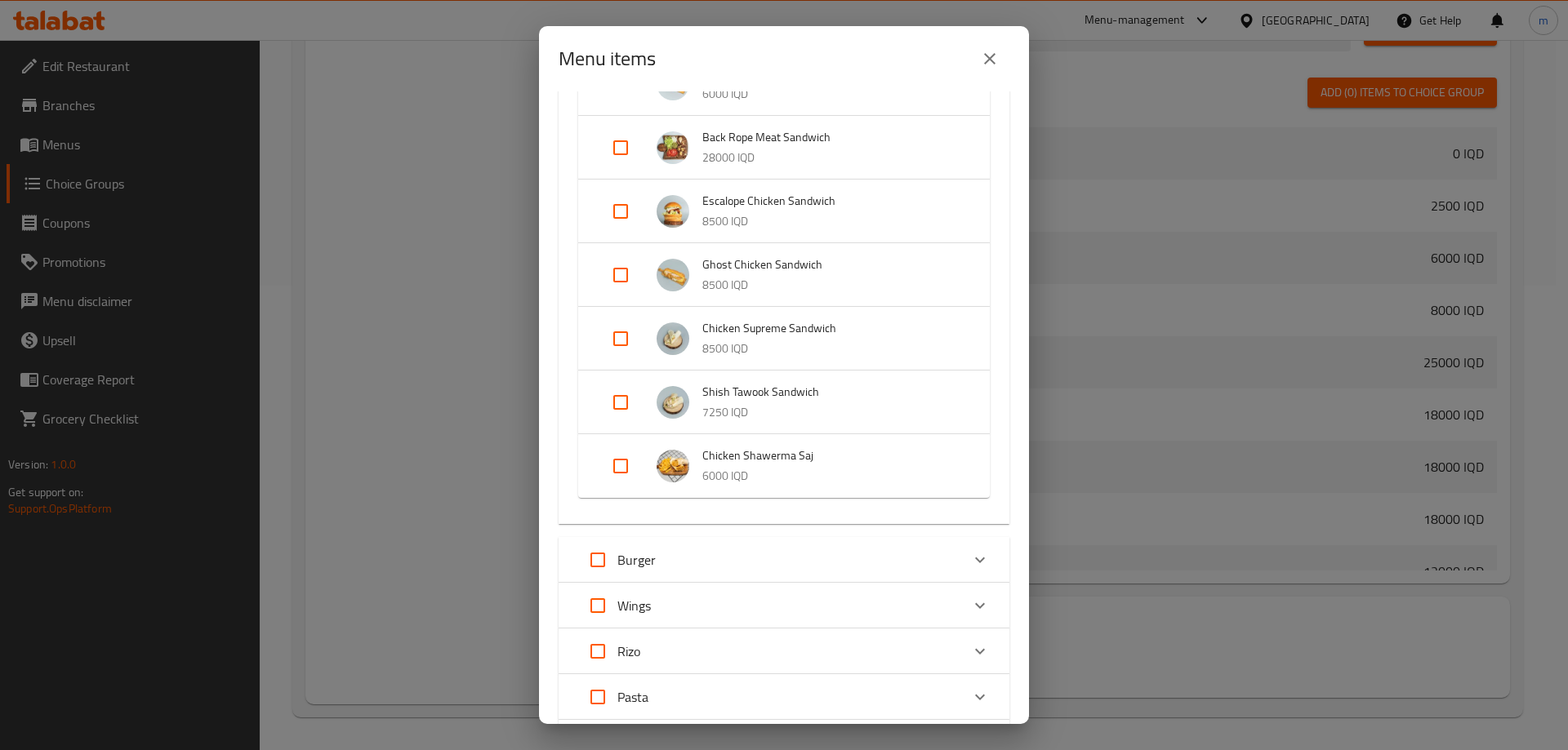
scroll to position [632, 0]
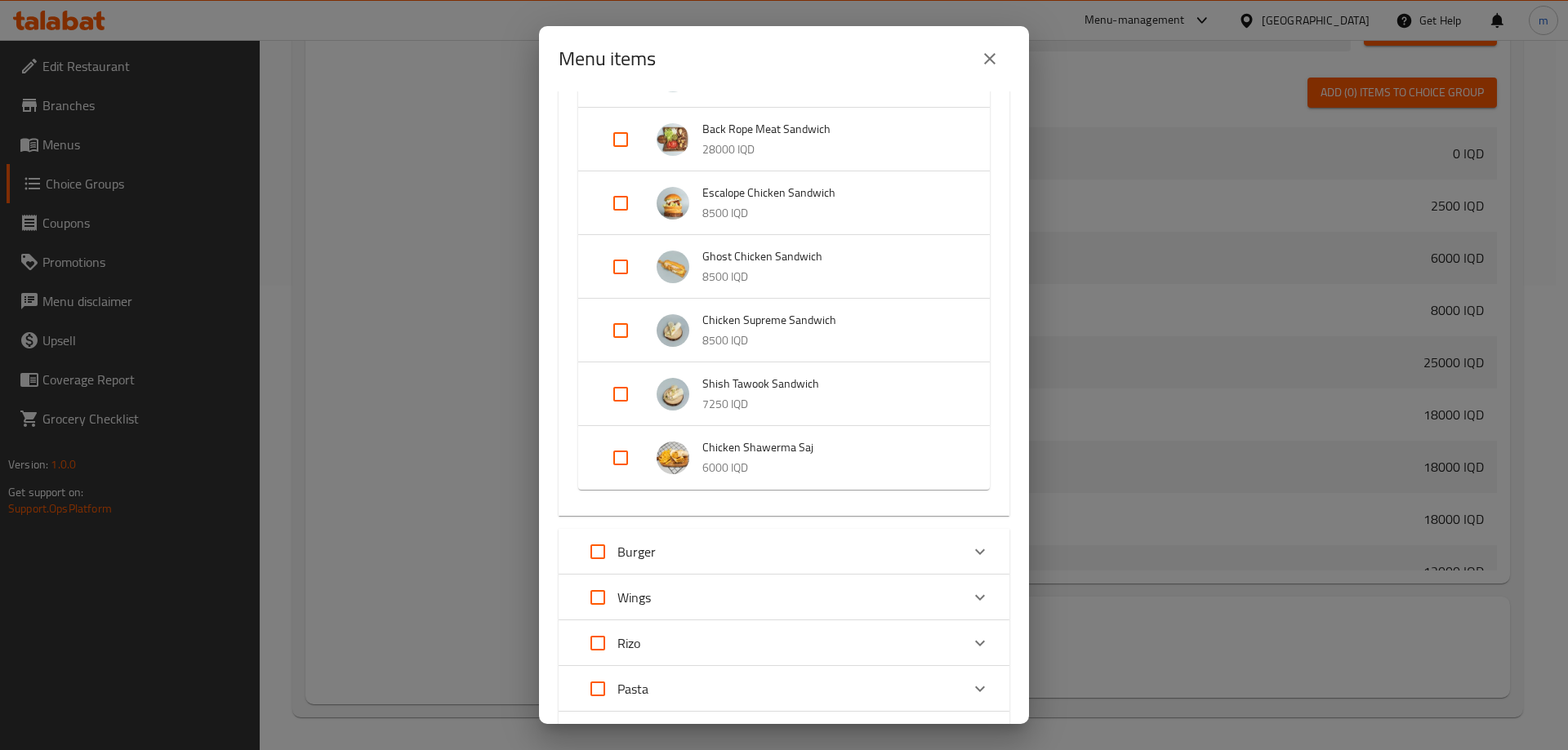
click at [825, 550] on div "Burger" at bounding box center [769, 551] width 382 height 39
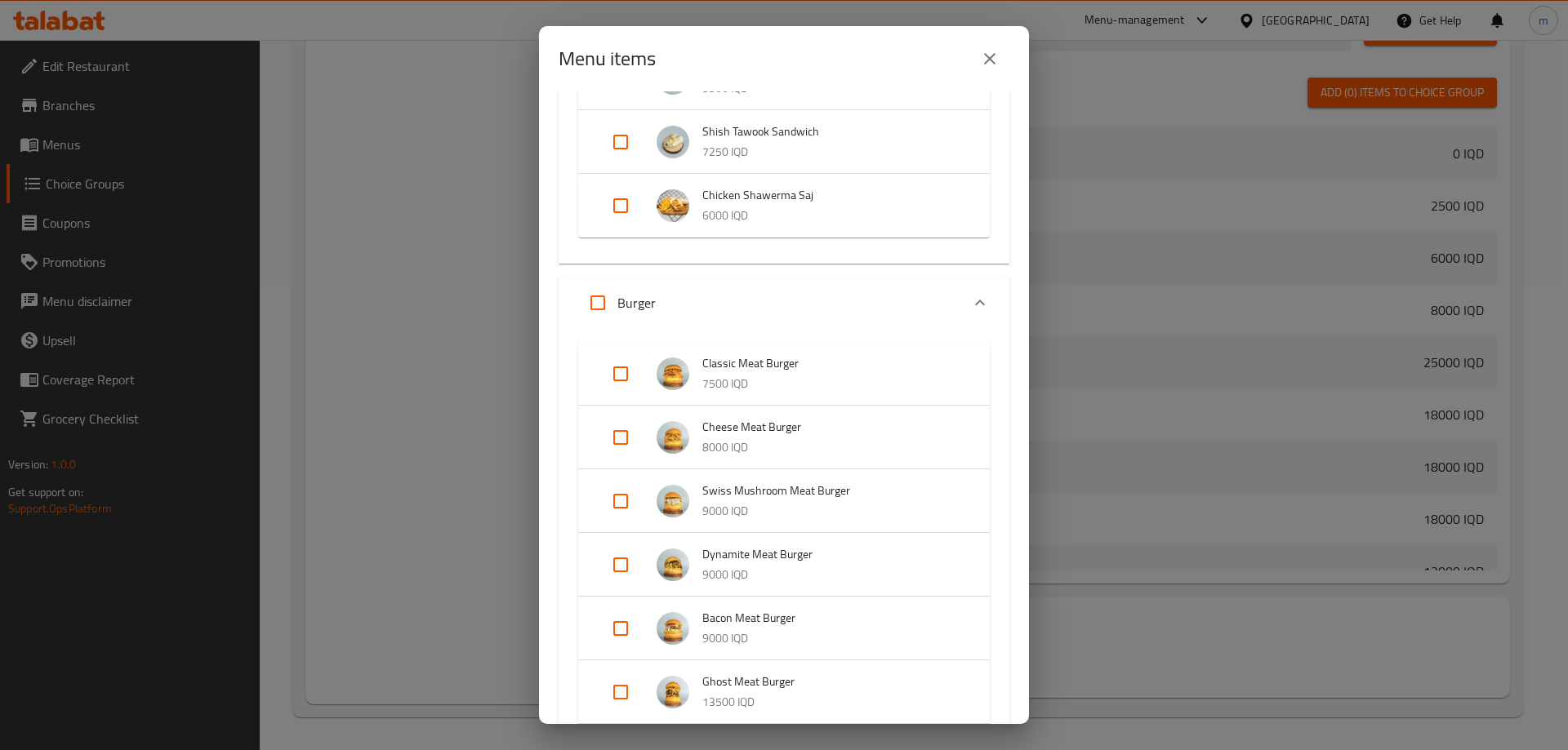
scroll to position [823, 0]
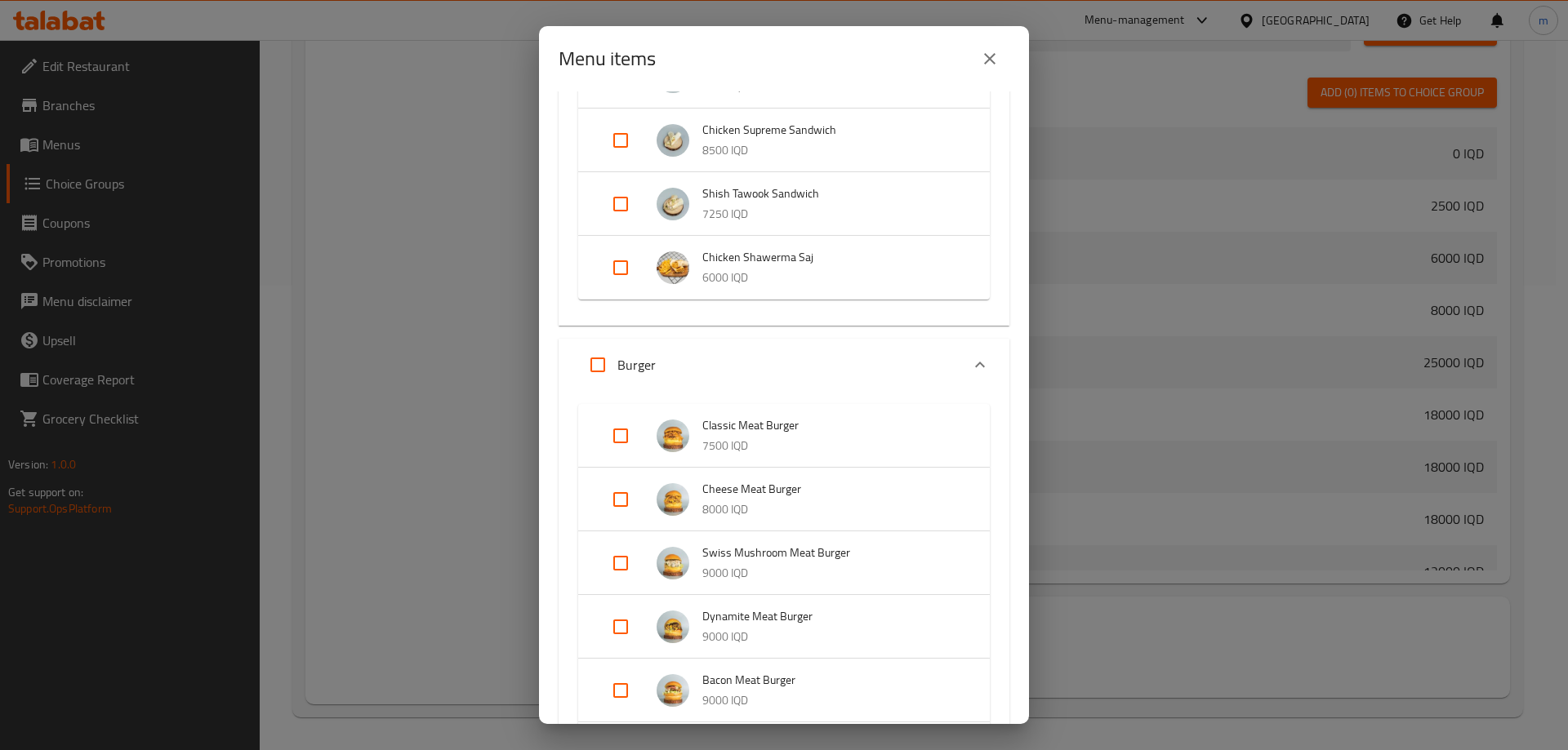
click at [597, 364] on input "Expand" at bounding box center [597, 364] width 39 height 39
checkbox input "true"
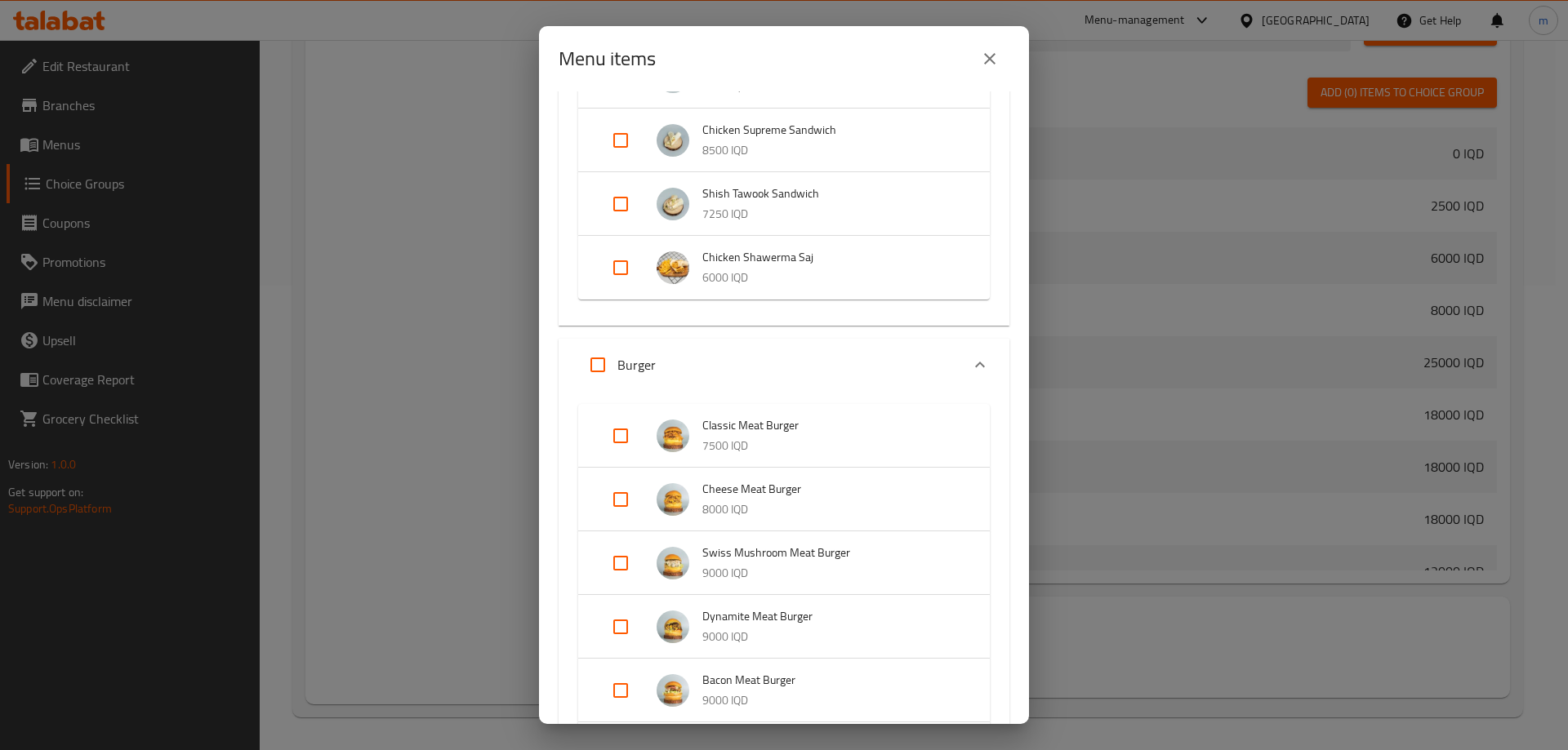
checkbox input "true"
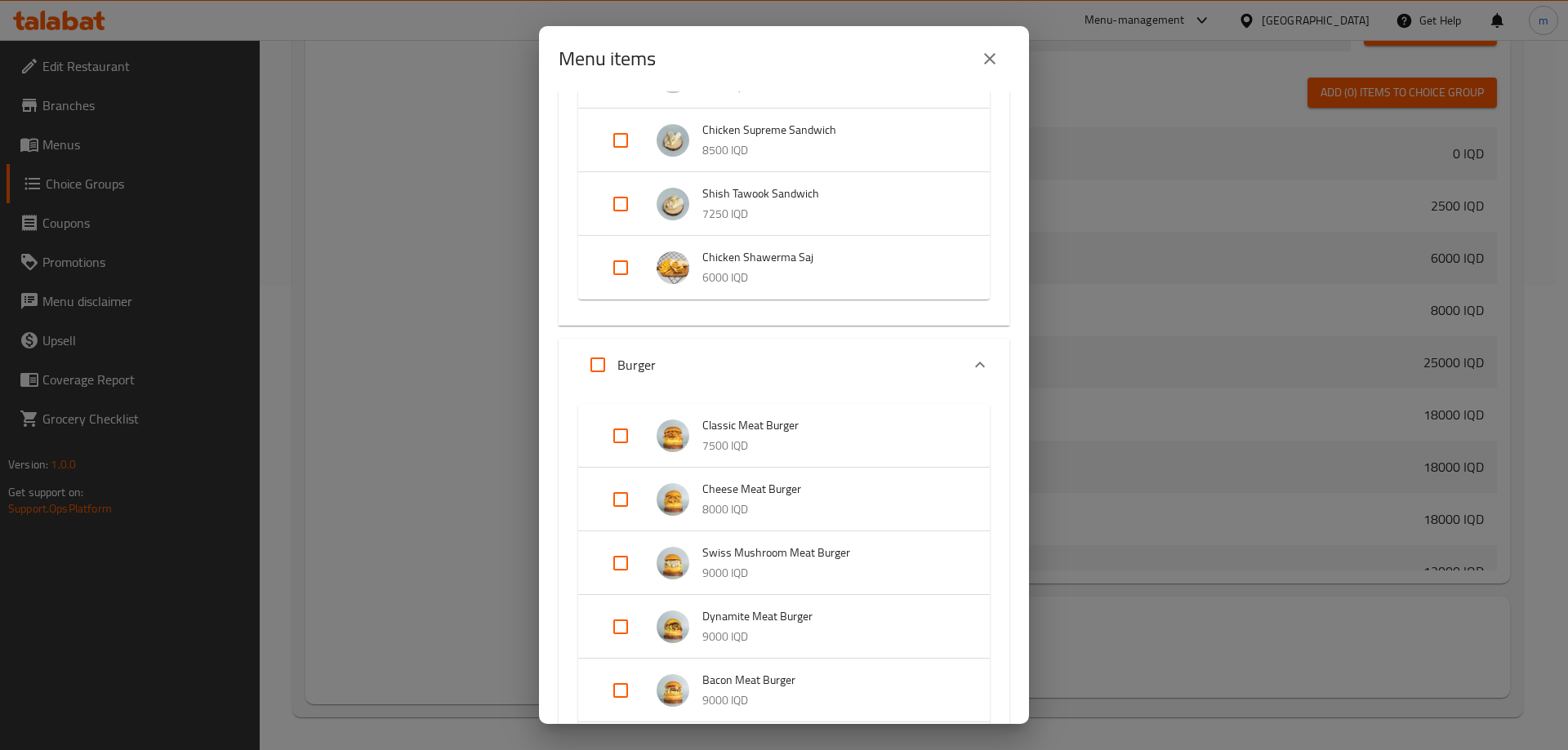
checkbox input "true"
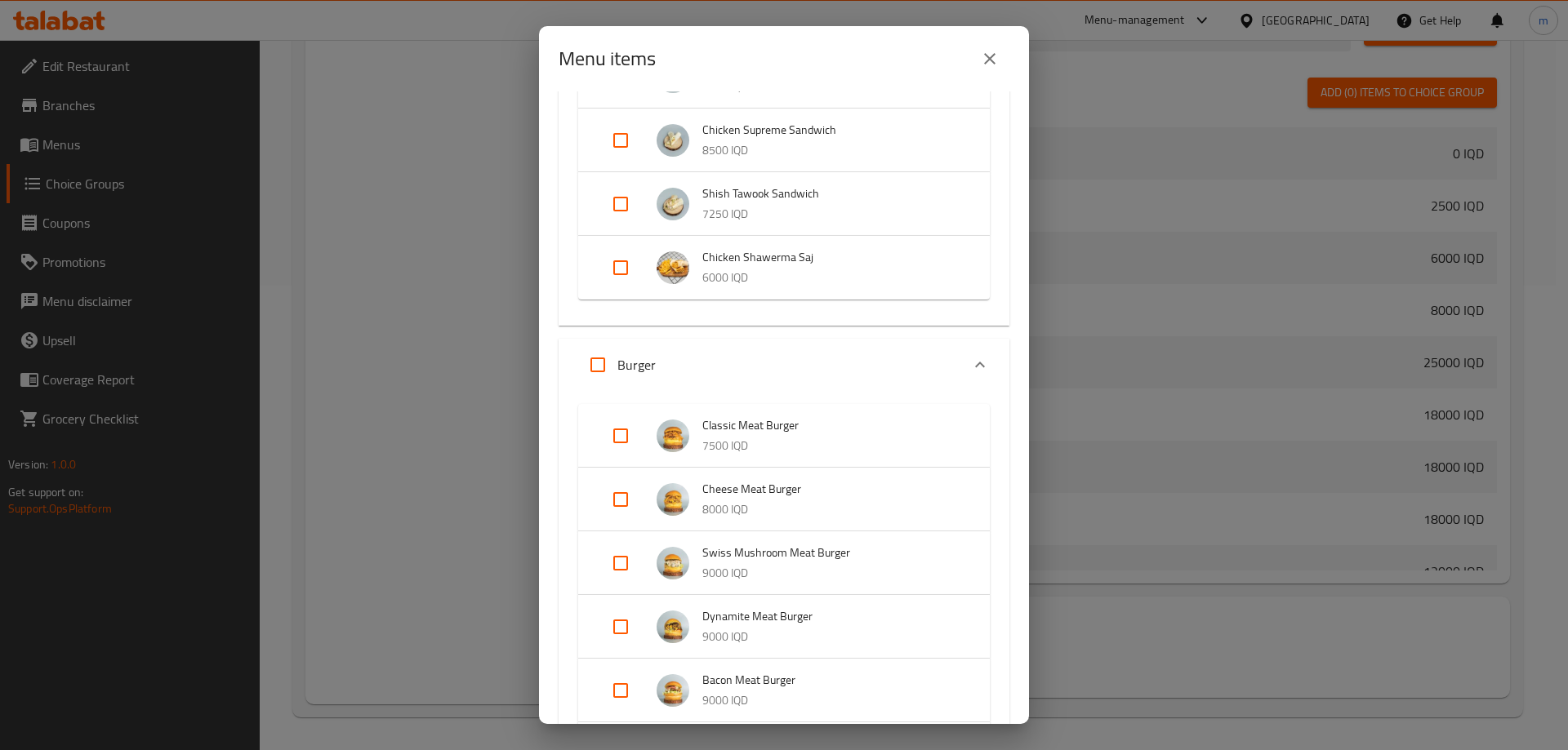
checkbox input "true"
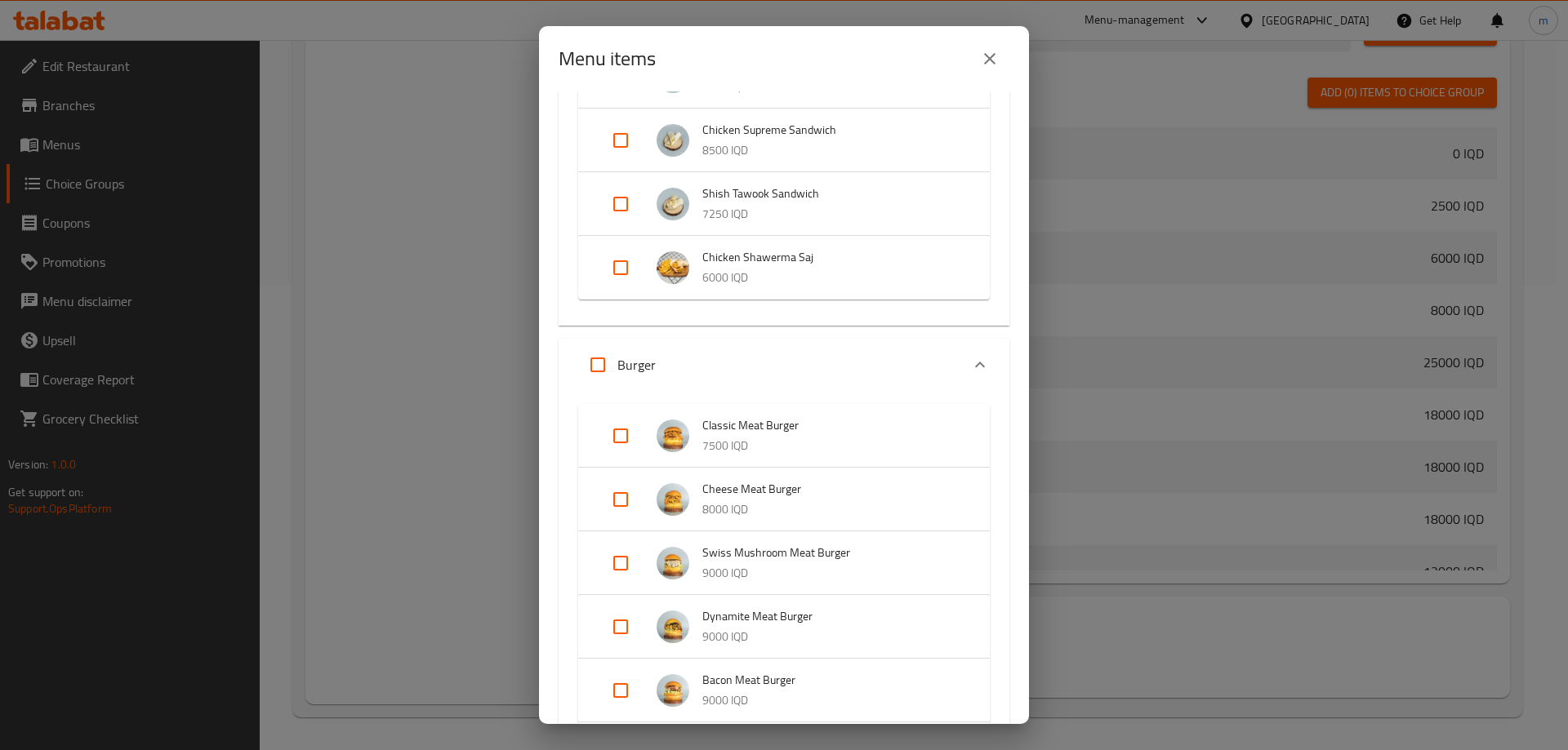
checkbox input "true"
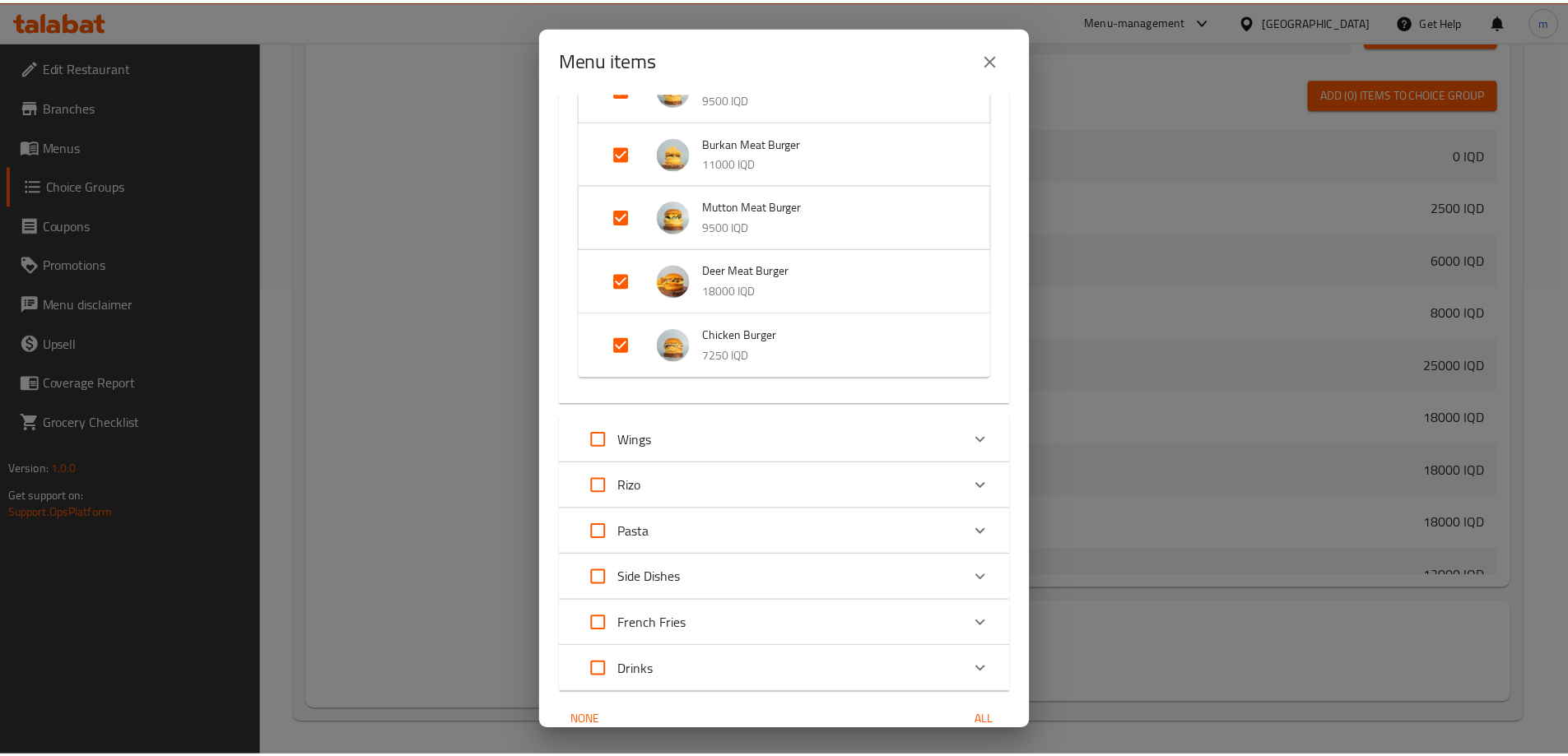
scroll to position [2127, 0]
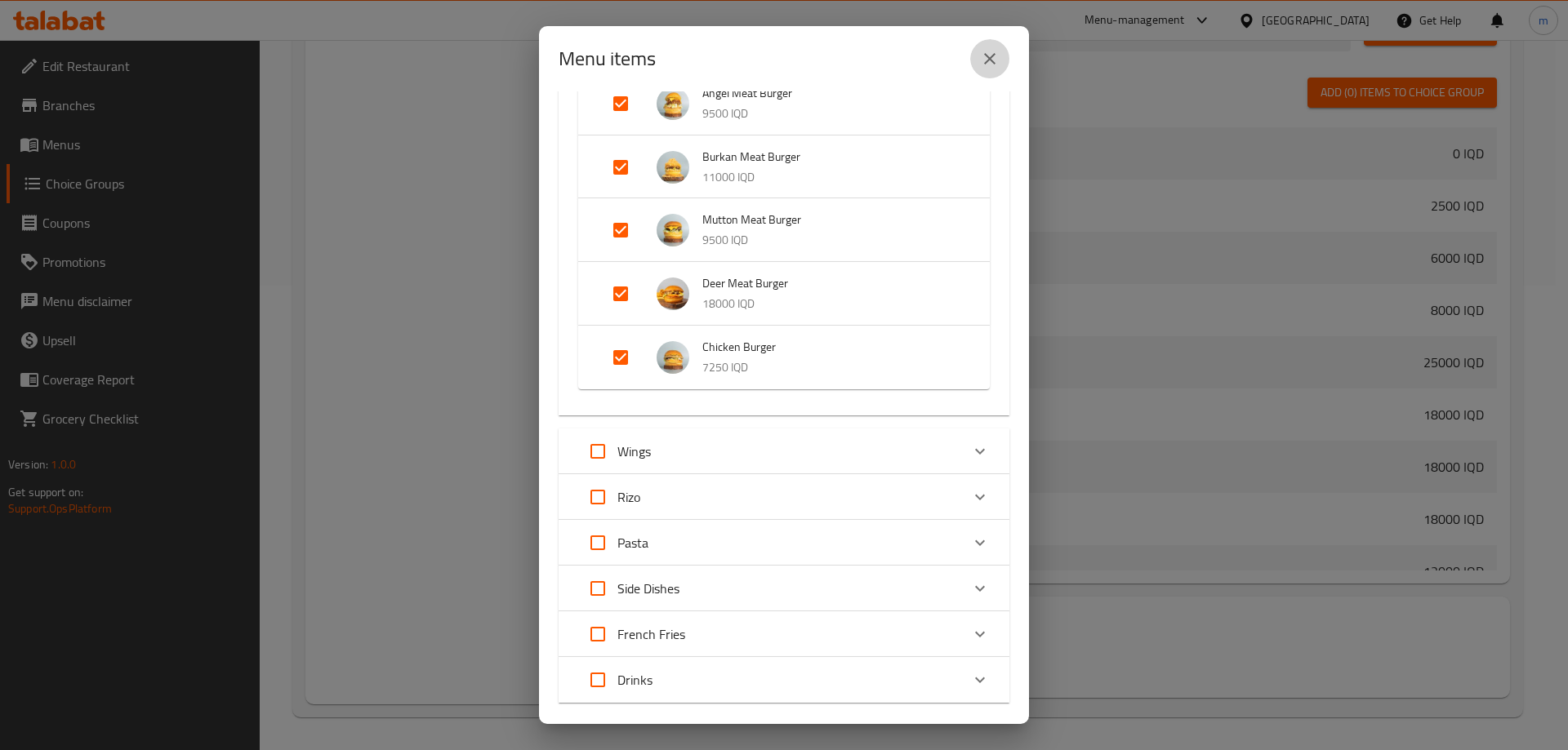
click at [984, 51] on icon "close" at bounding box center [990, 59] width 20 height 20
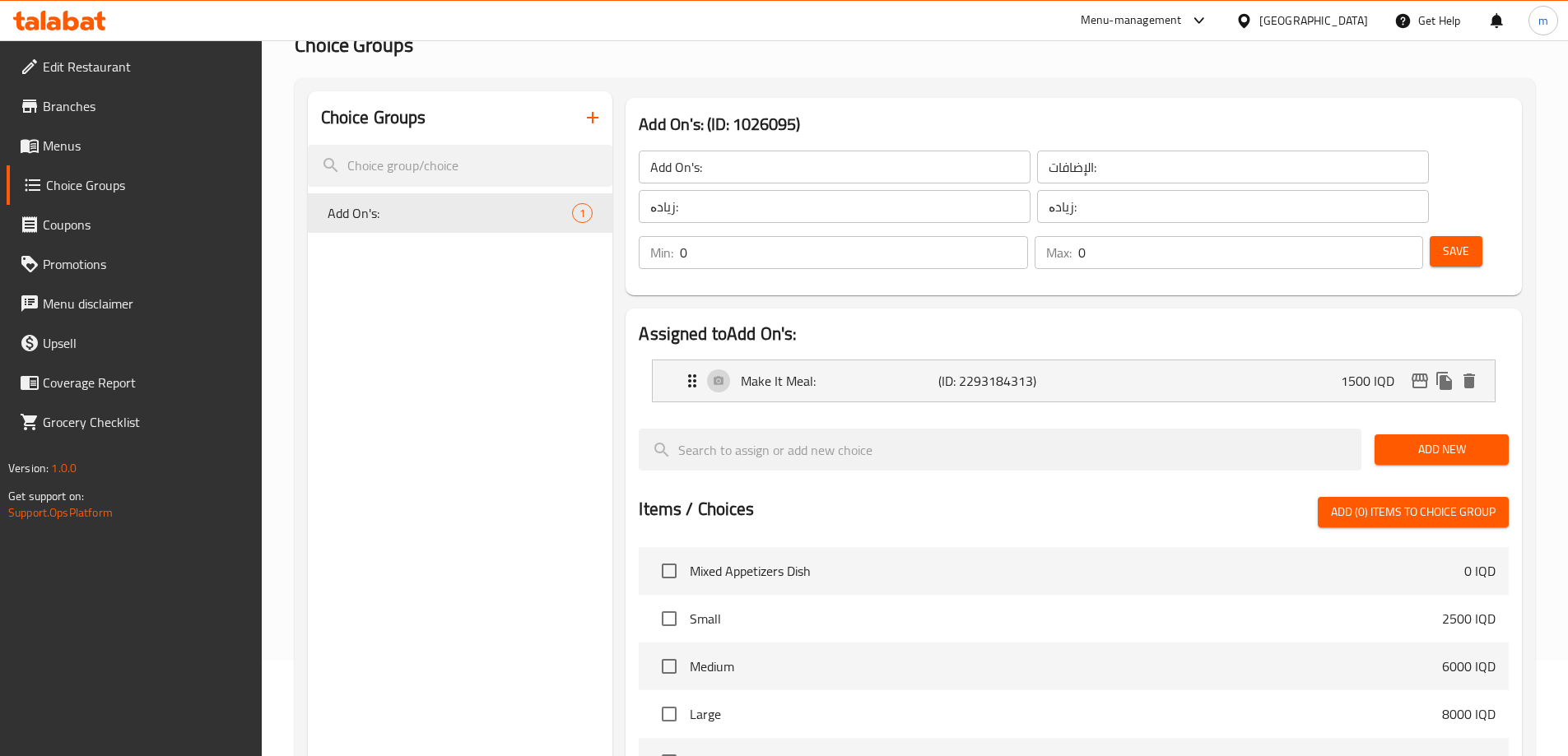
scroll to position [0, 0]
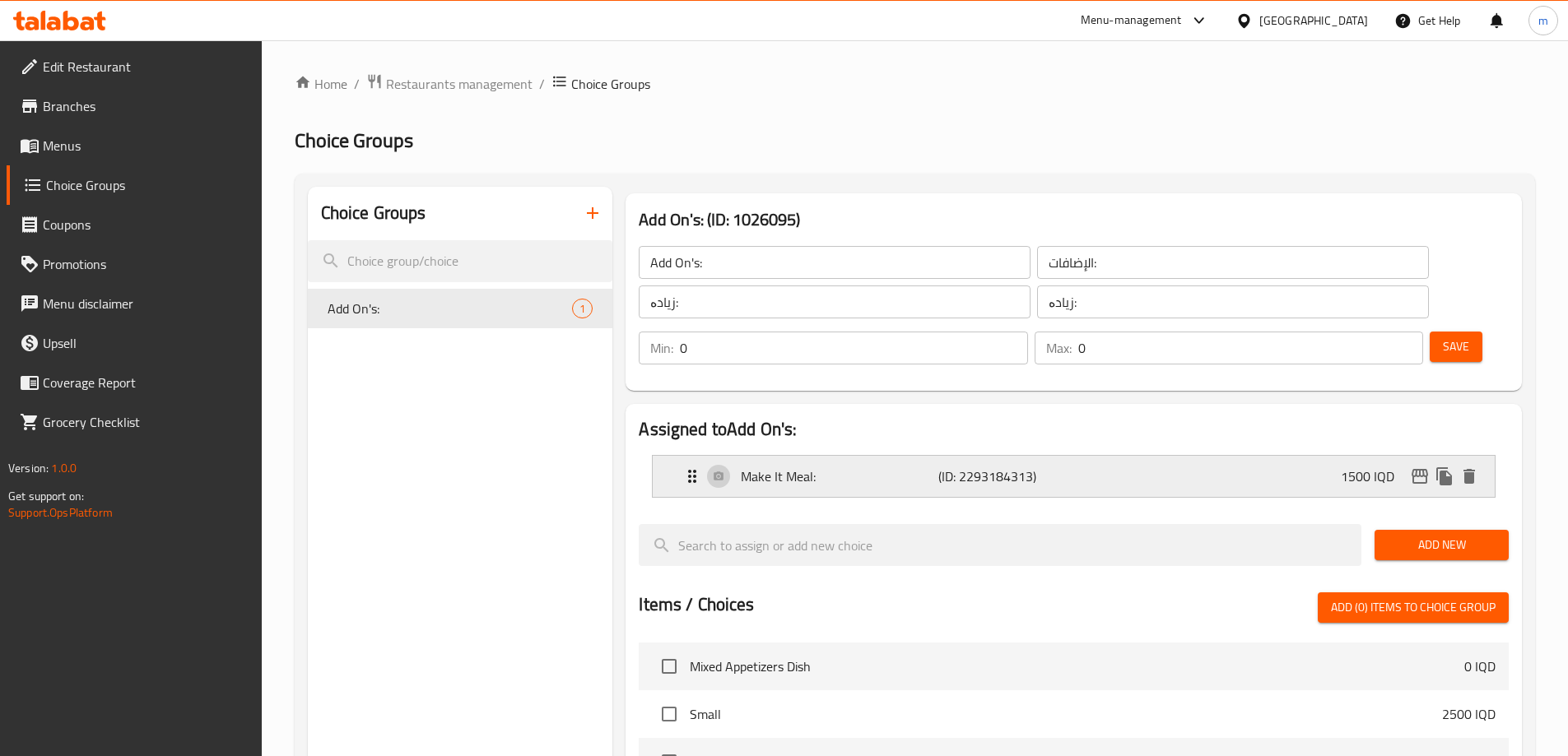
click at [804, 466] on p "Make It Meal:" at bounding box center [839, 476] width 197 height 20
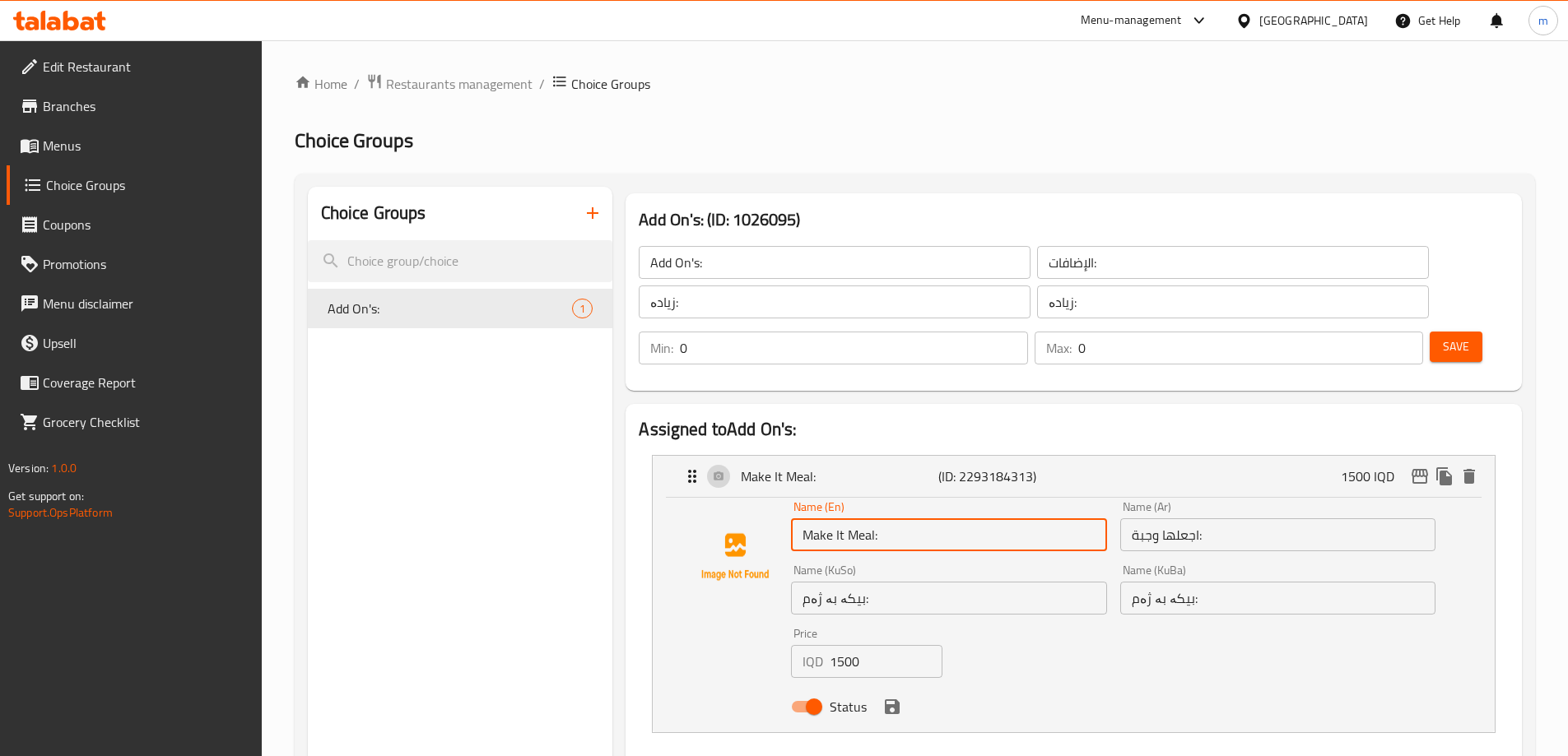
click at [896, 518] on input "Make It Meal:" at bounding box center [949, 534] width 315 height 33
click at [900, 518] on input "Make It Meal:" at bounding box center [949, 534] width 315 height 33
click at [900, 509] on div "Name (En) Make It Meal: Name (En)" at bounding box center [949, 527] width 329 height 63
click at [903, 518] on input "Make It Meal:" at bounding box center [949, 534] width 315 height 33
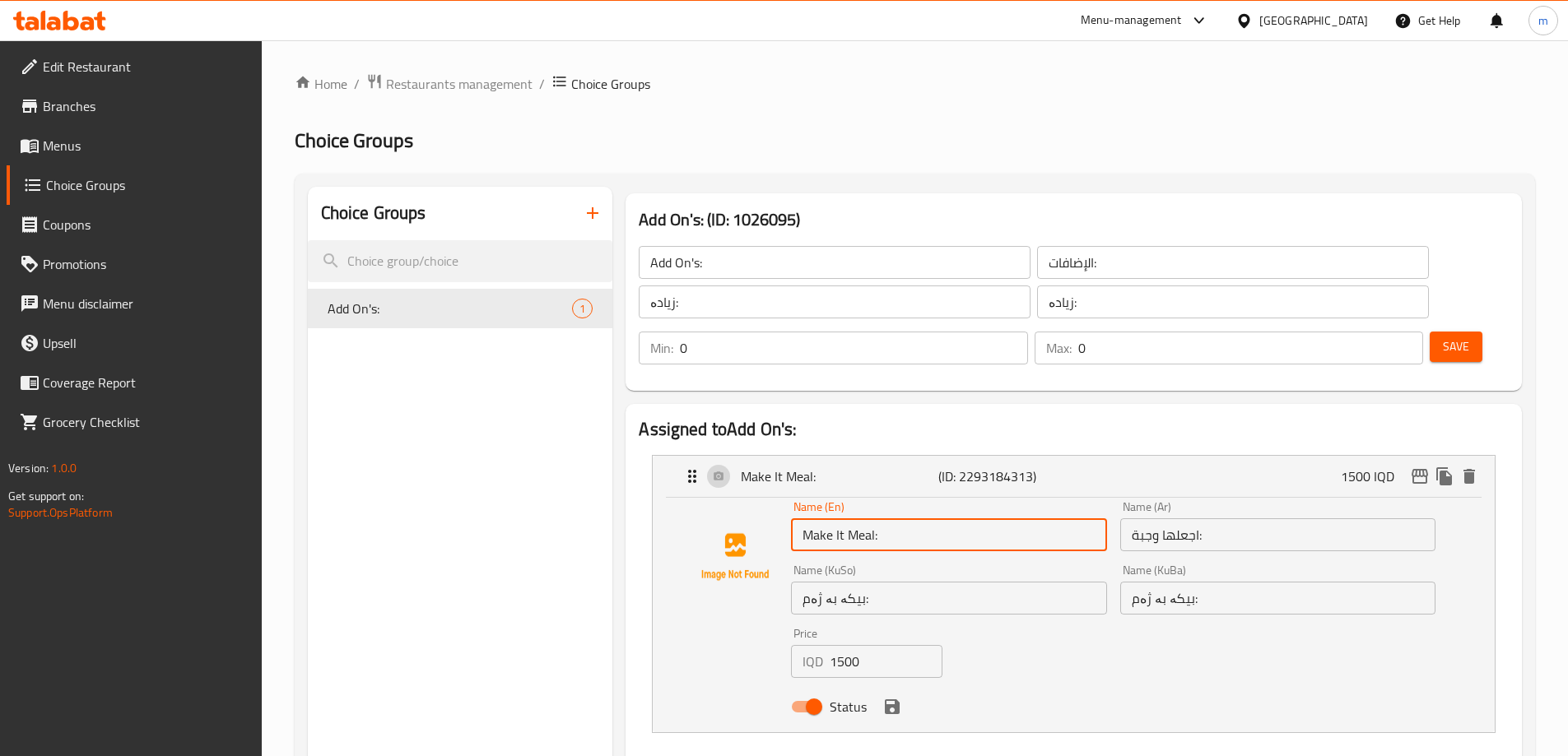
click at [903, 518] on input "Make It Meal:" at bounding box center [949, 534] width 315 height 33
click at [876, 518] on input "Make It Meal:" at bounding box center [949, 534] width 315 height 33
click at [769, 277] on input "Add On's:" at bounding box center [834, 262] width 391 height 33
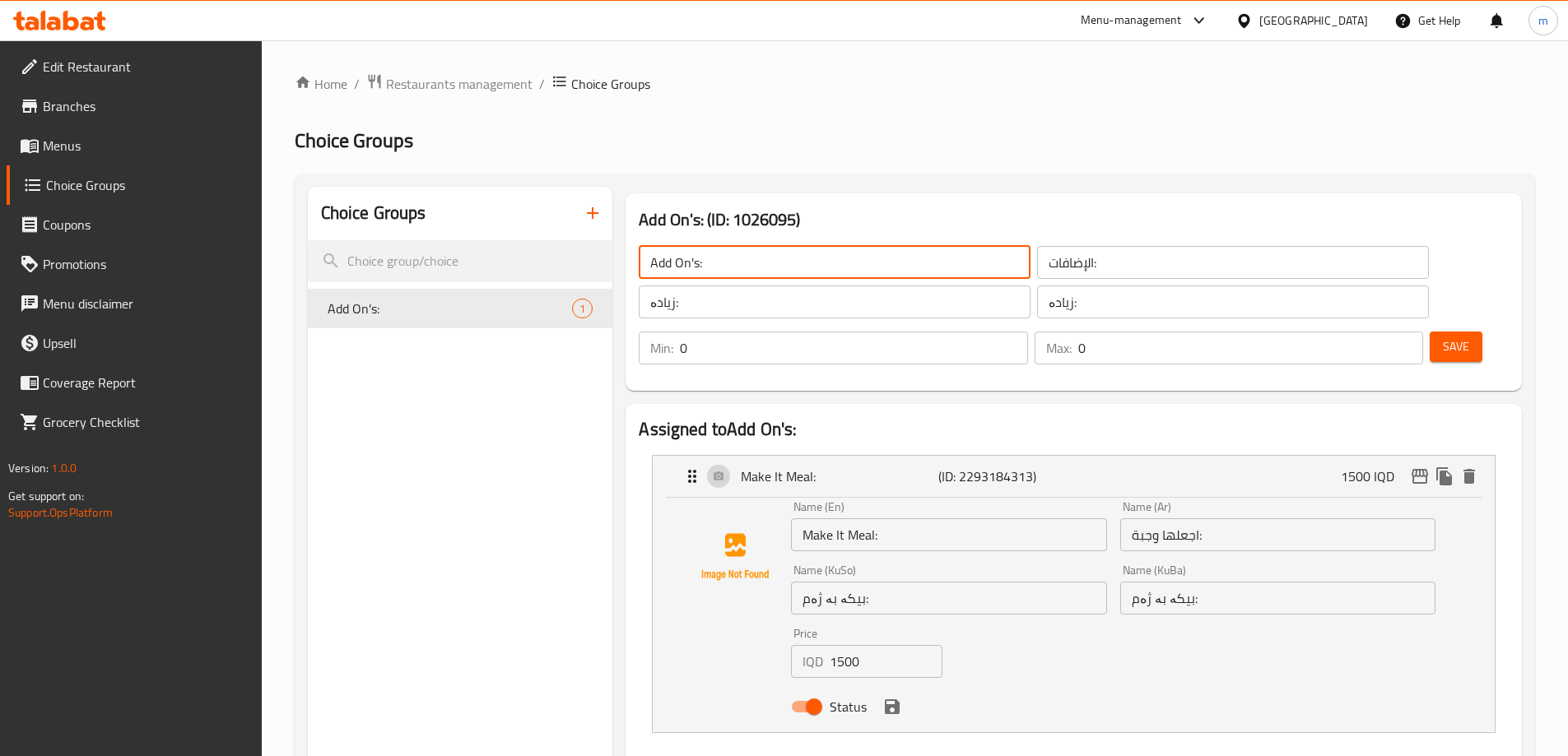
click at [728, 274] on input "Add On's:" at bounding box center [834, 262] width 391 height 33
click at [728, 274] on input "text" at bounding box center [834, 262] width 391 height 33
type input "Your Choice Of:"
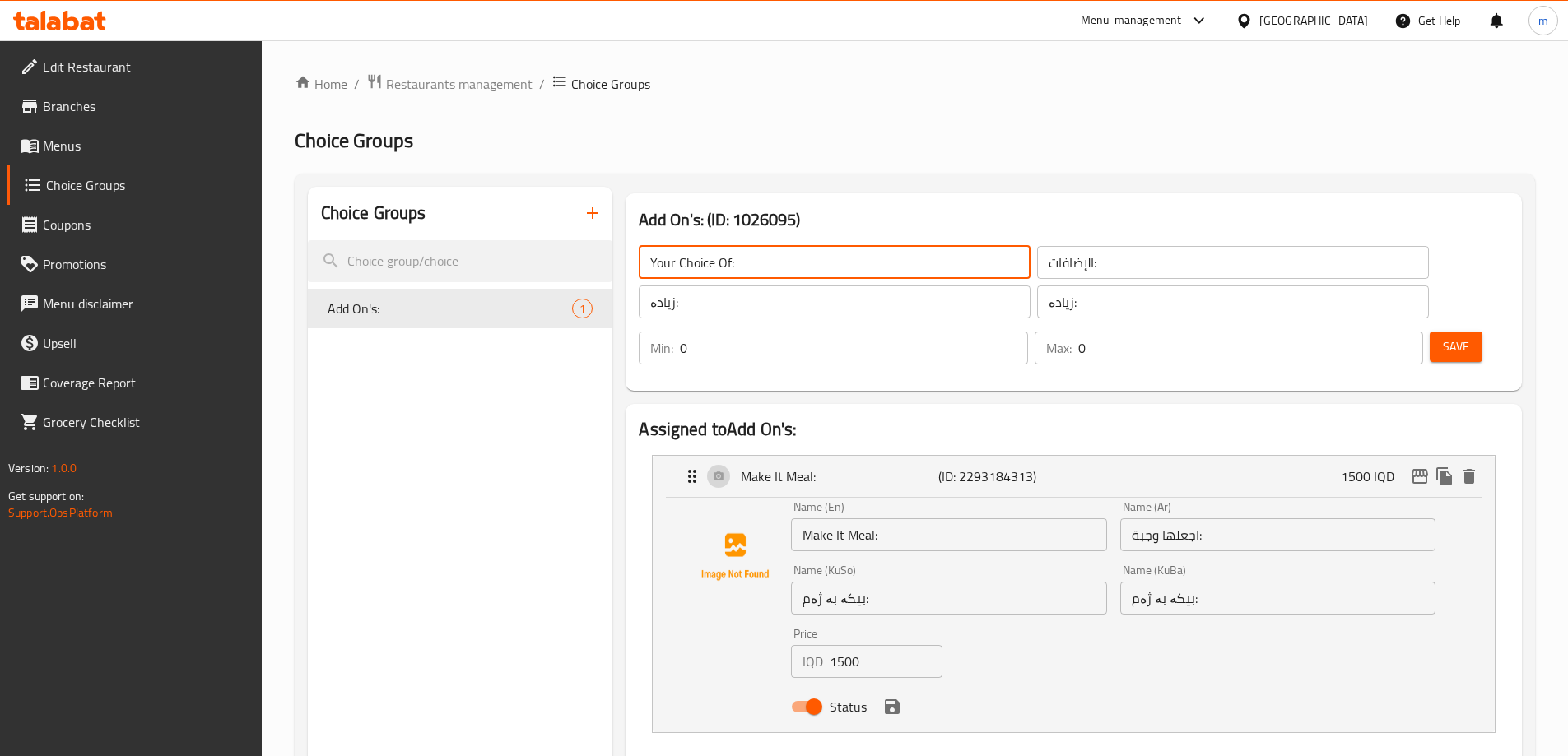
click at [1053, 263] on input "الإضافات:" at bounding box center [1233, 262] width 391 height 33
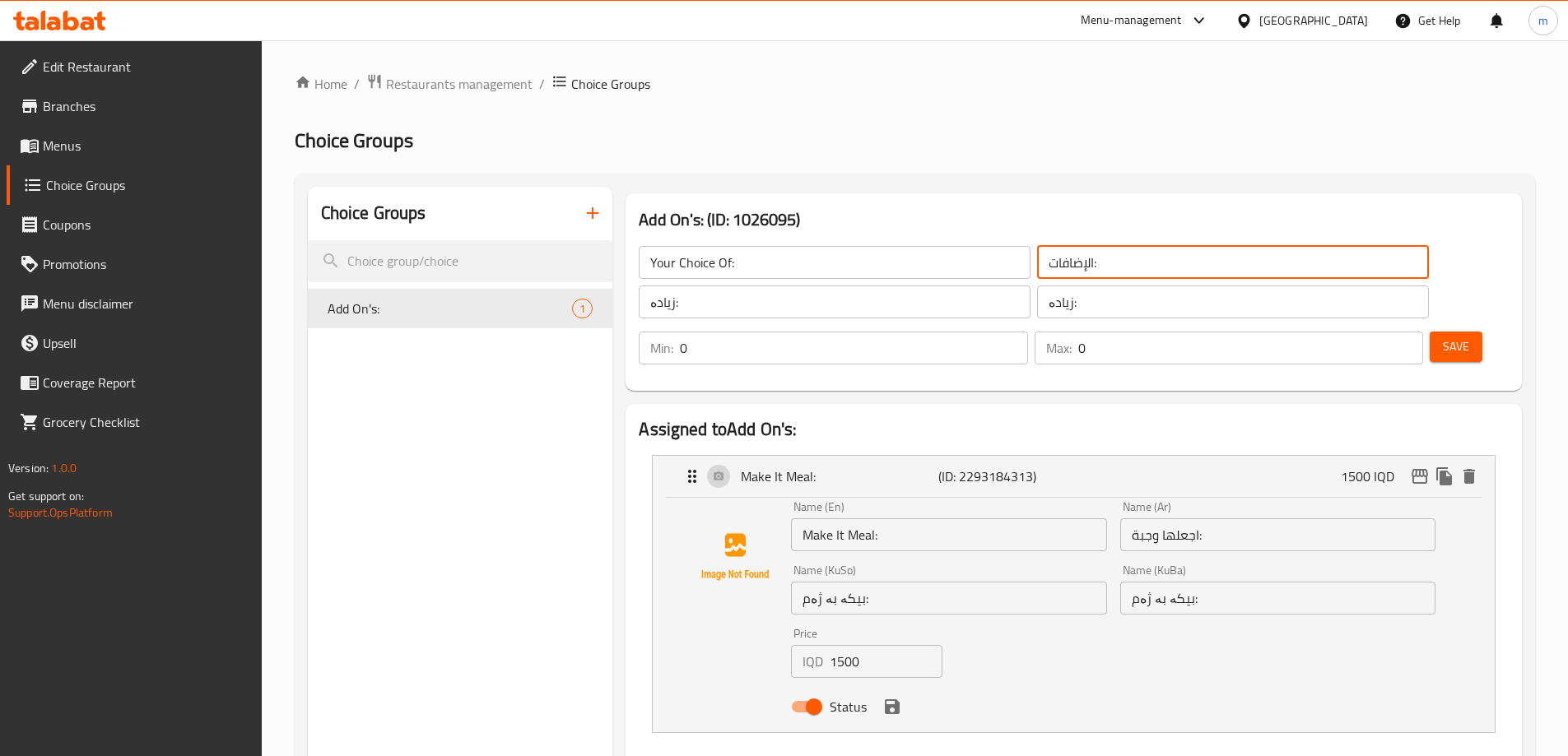
click at [1053, 263] on input "الإضافات:" at bounding box center [1233, 262] width 391 height 33
click at [1053, 263] on input "text" at bounding box center [1233, 262] width 391 height 33
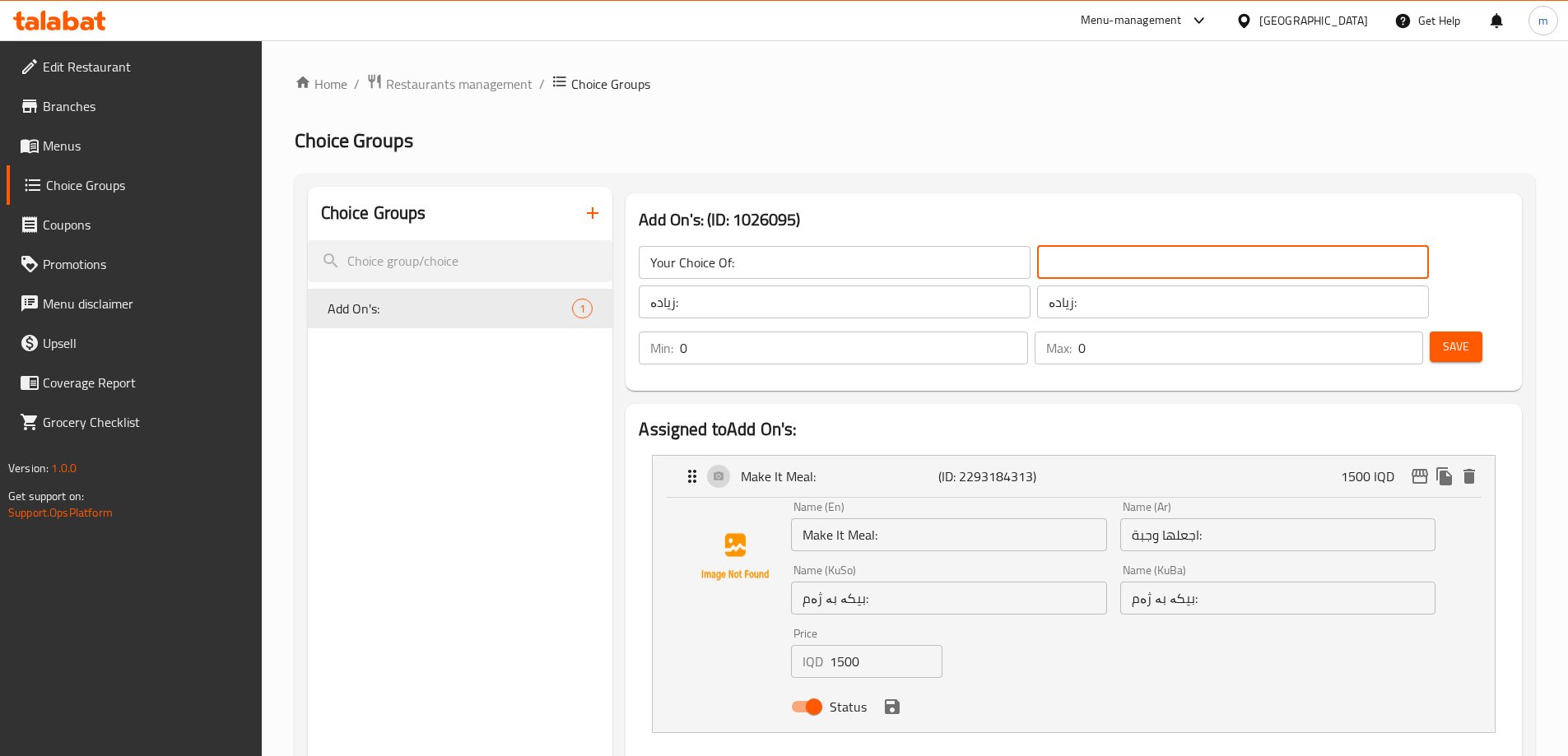
type input "إختيارك من:"
click at [818, 305] on input "زیادە:" at bounding box center [834, 301] width 391 height 33
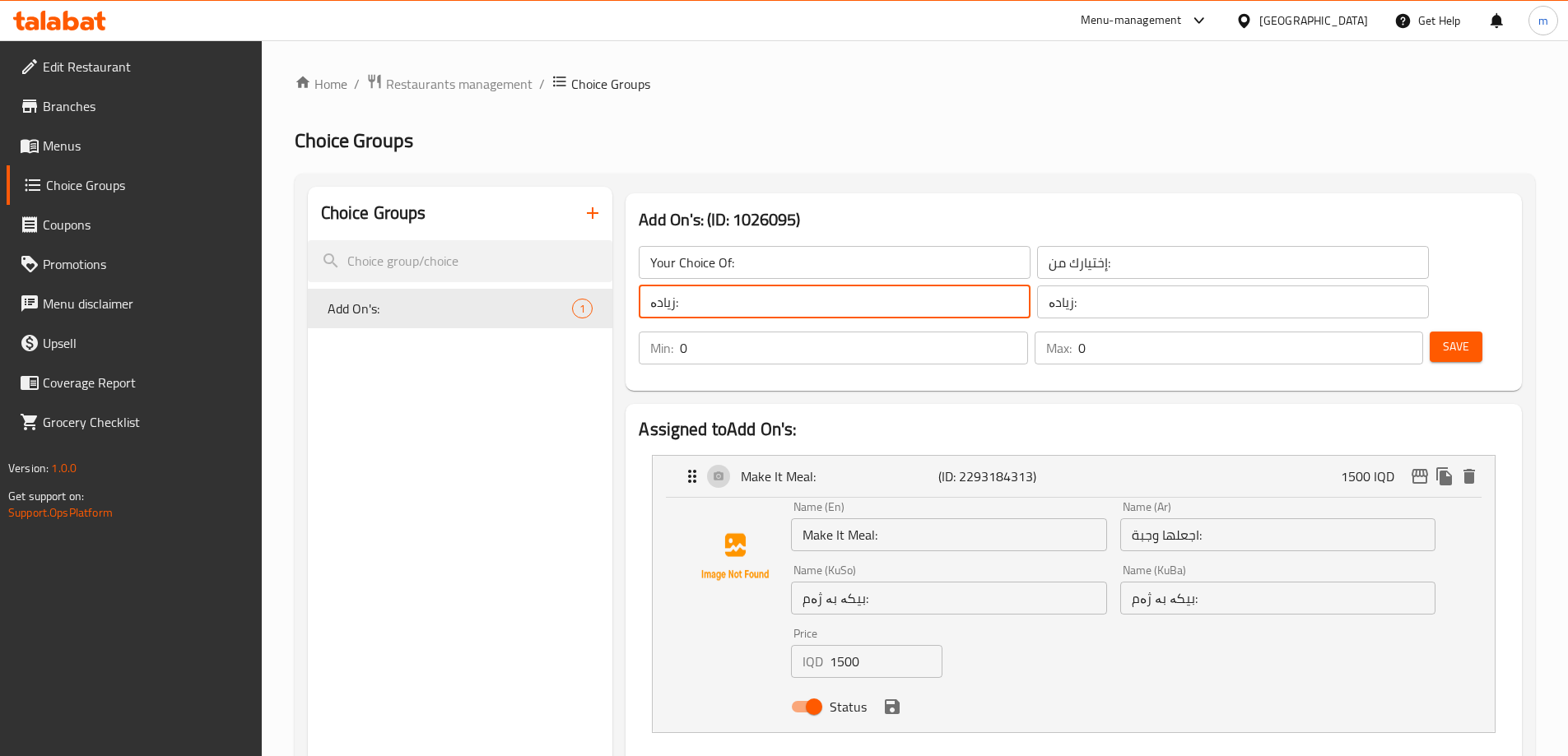
click at [818, 305] on input "زیادە:" at bounding box center [834, 301] width 391 height 33
click at [818, 305] on input "text" at bounding box center [834, 301] width 391 height 33
type input "هەڵبژاردنت لە:"
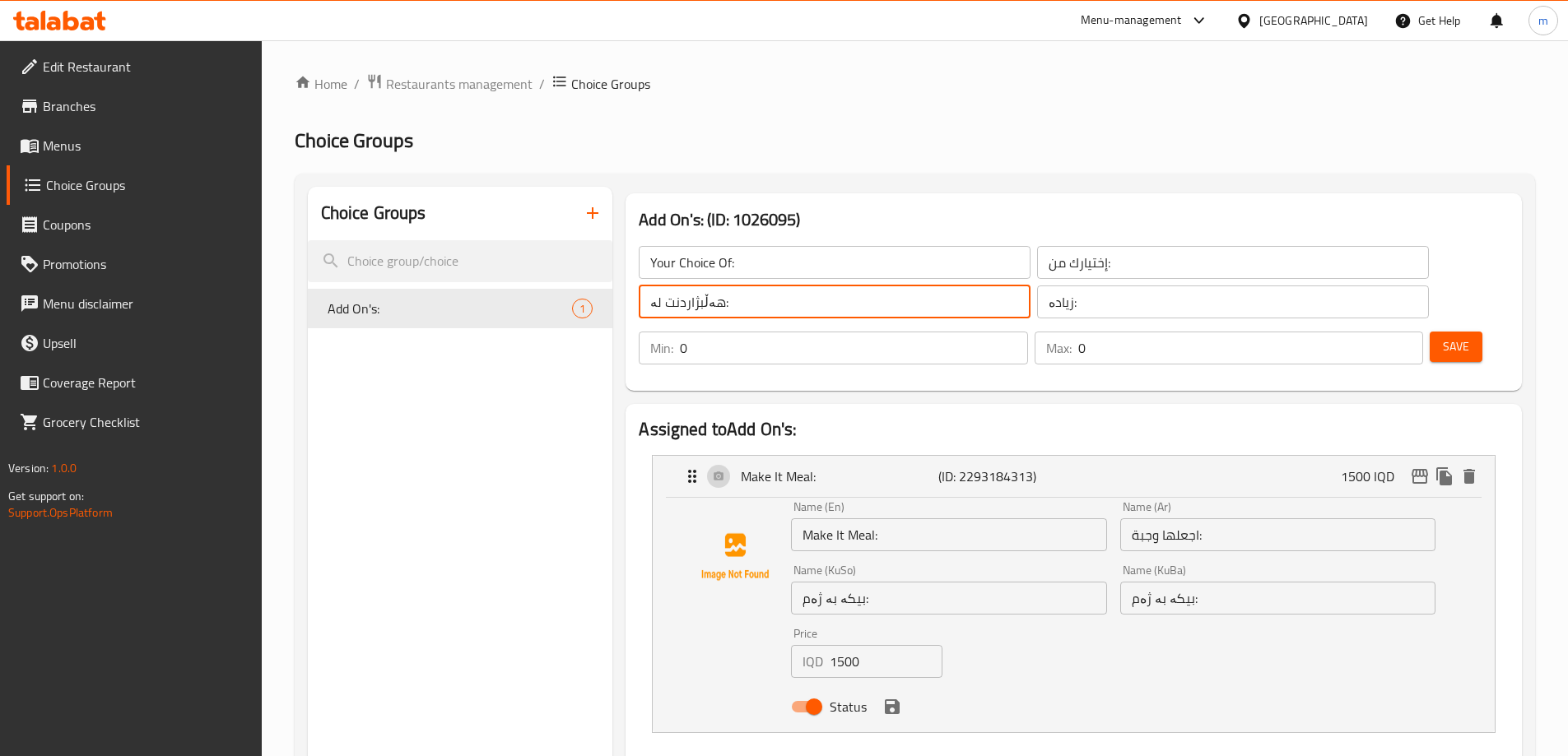
click at [747, 310] on input "هەڵبژاردنت لە:" at bounding box center [834, 301] width 391 height 33
click at [1037, 307] on input "زیادە:" at bounding box center [1233, 301] width 391 height 33
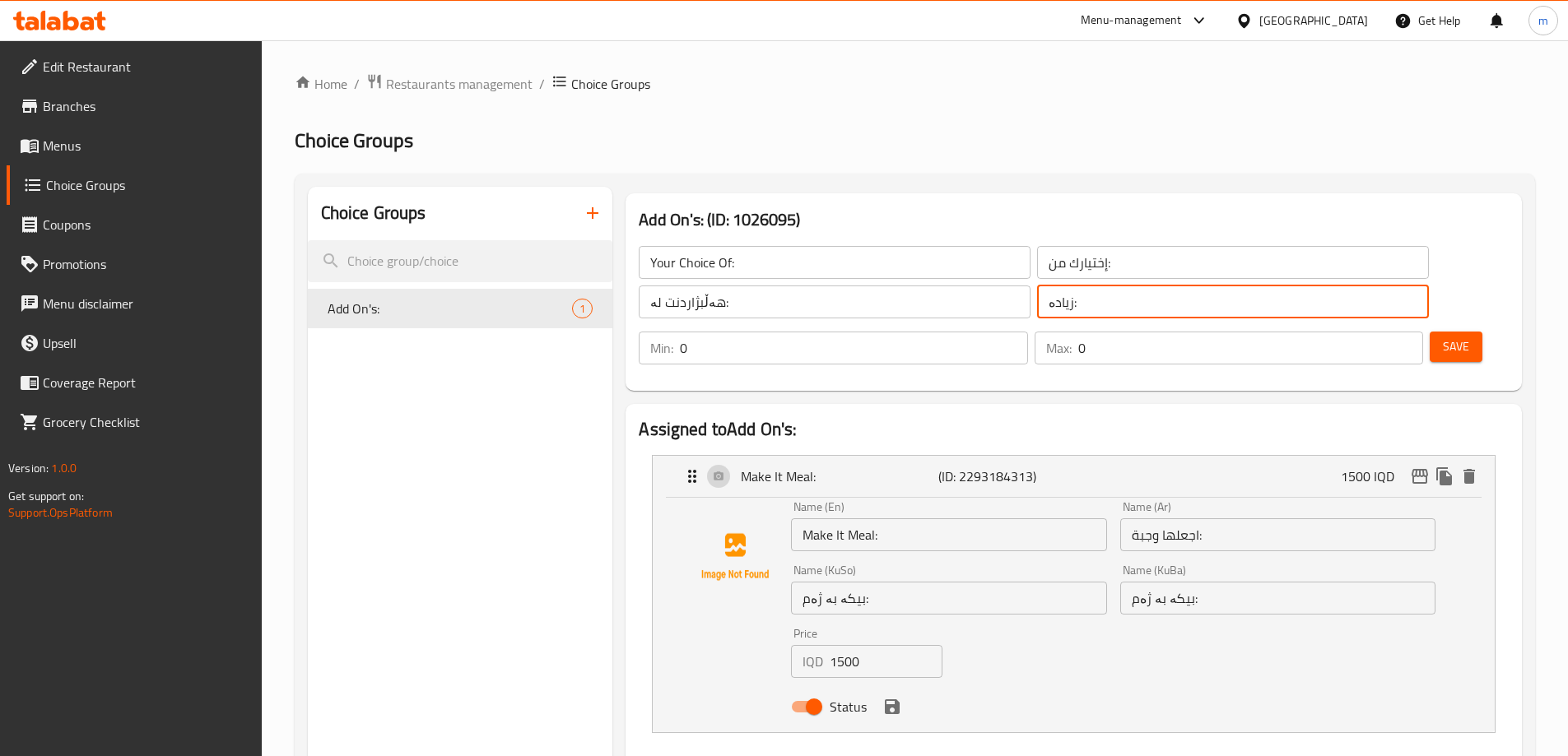
click at [1037, 307] on input "زیادە:" at bounding box center [1233, 301] width 391 height 33
paste input "هەڵبژاردنت ل"
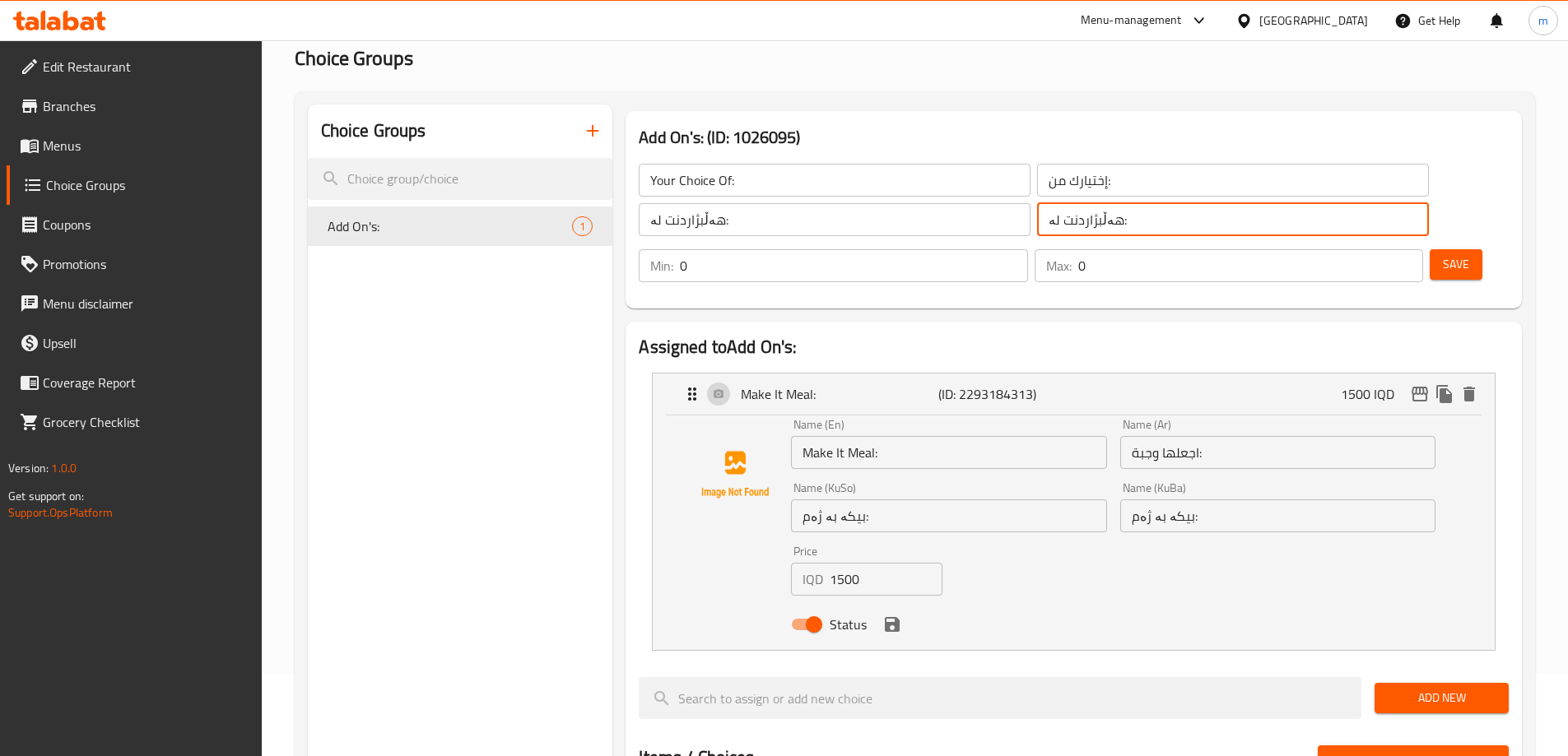
scroll to position [121, 0]
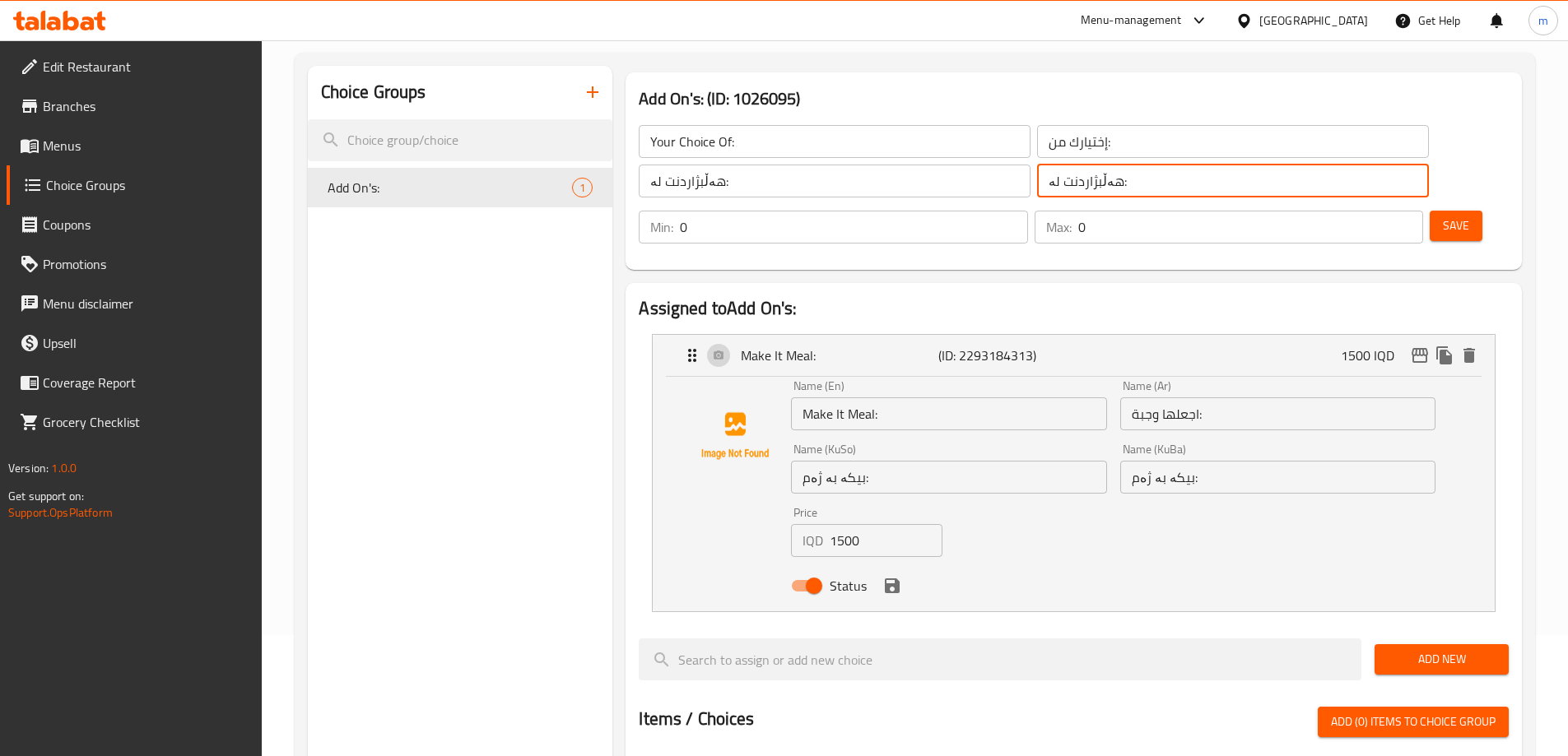
type input "هەڵبژاردنت لە:"
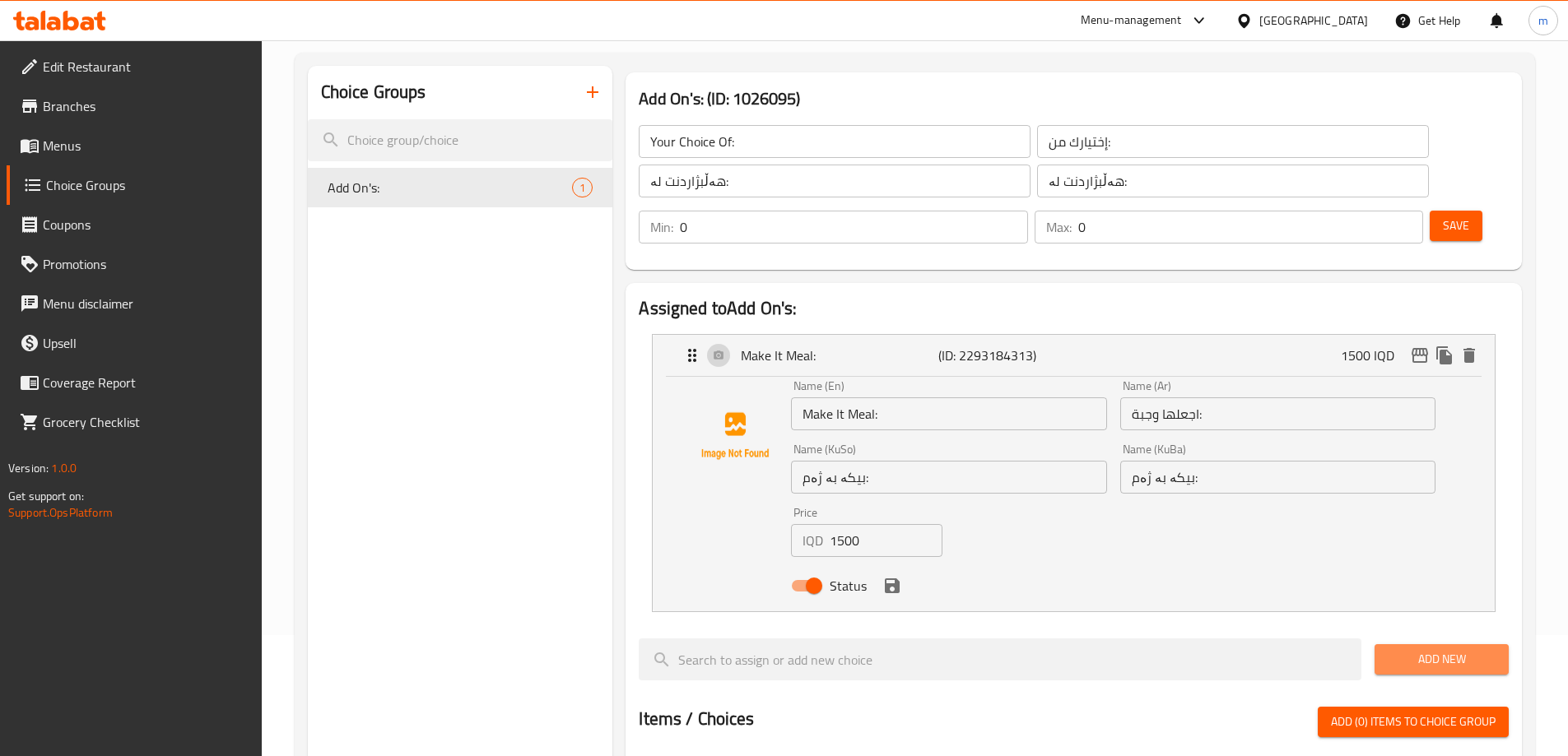
click at [1421, 649] on span "Add New" at bounding box center [1441, 659] width 108 height 21
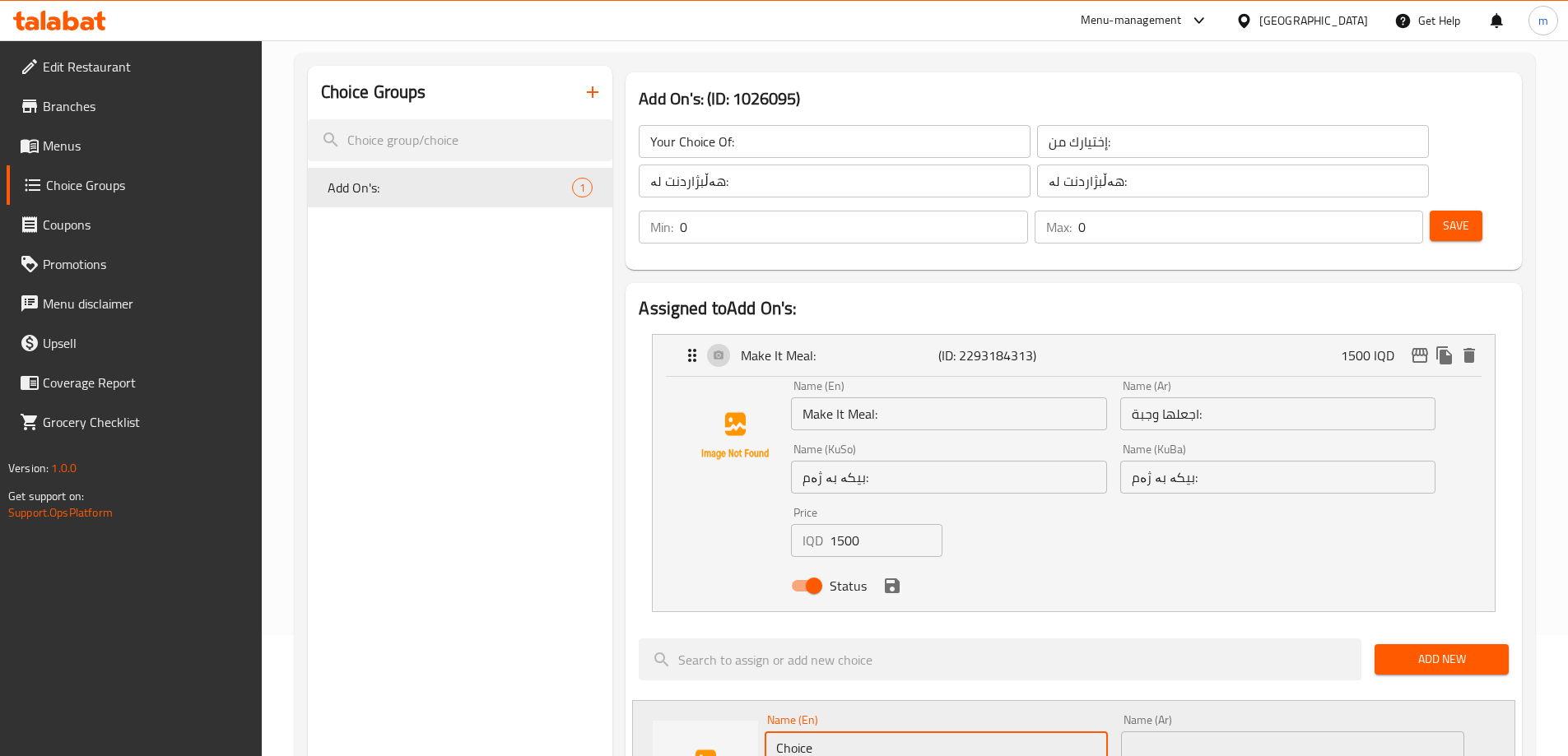
click at [836, 732] on input "Choice" at bounding box center [935, 748] width 343 height 33
click at [835, 732] on input "Choice" at bounding box center [935, 748] width 343 height 33
click at [834, 732] on input "Choice" at bounding box center [935, 748] width 343 height 33
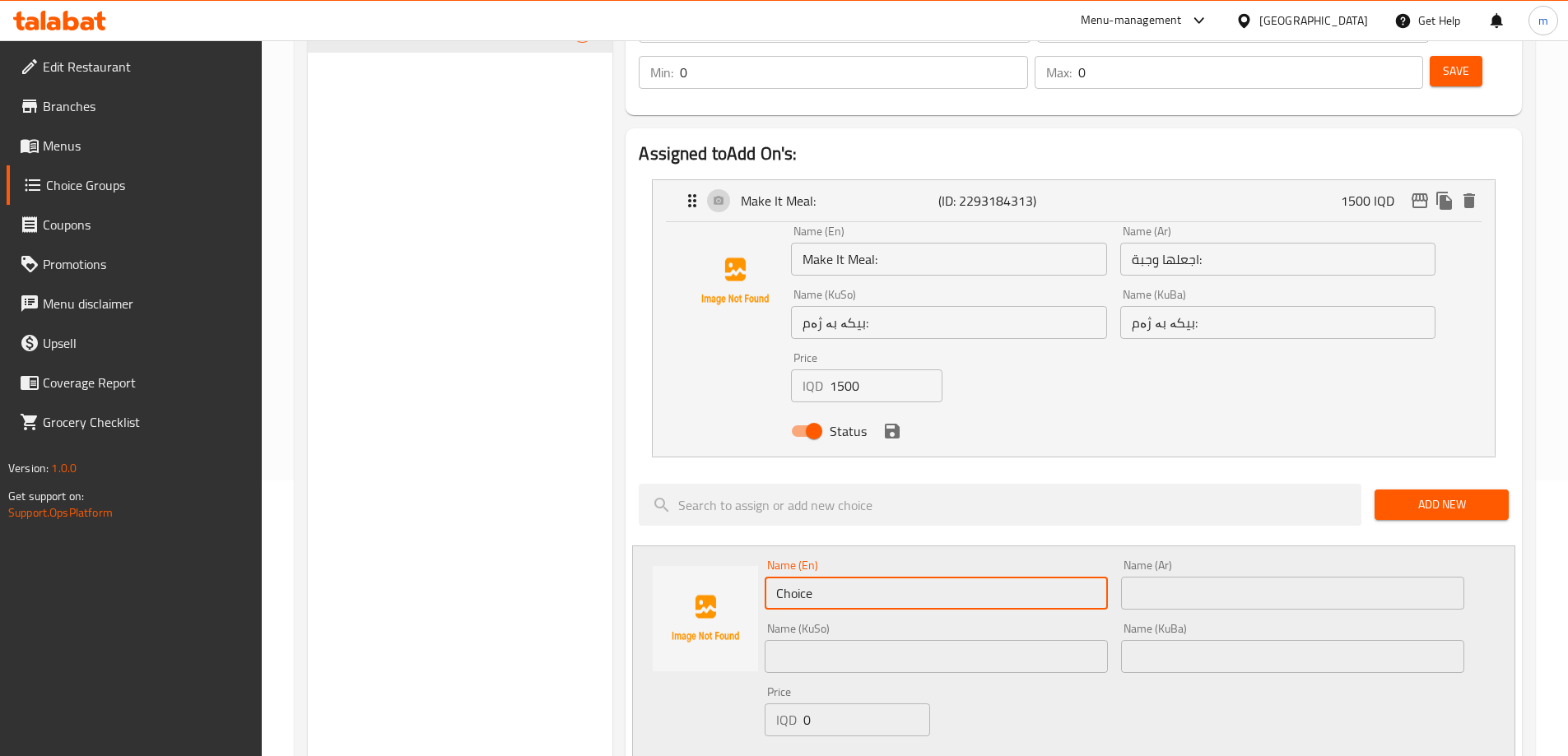
scroll to position [313, 0]
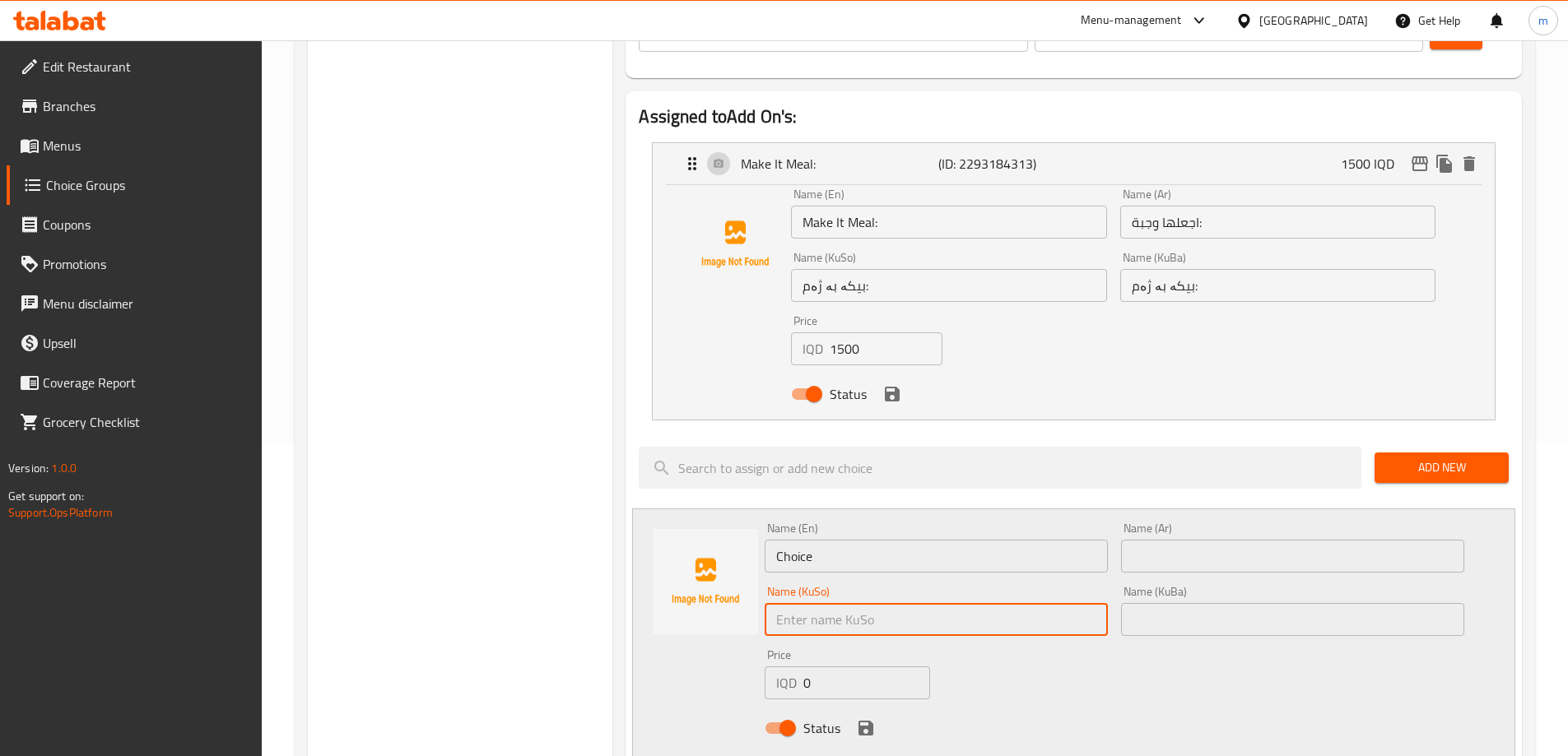
click at [821, 603] on input "text" at bounding box center [935, 619] width 343 height 33
click at [825, 603] on input "بەرگر" at bounding box center [935, 619] width 343 height 33
type input "بەرگر"
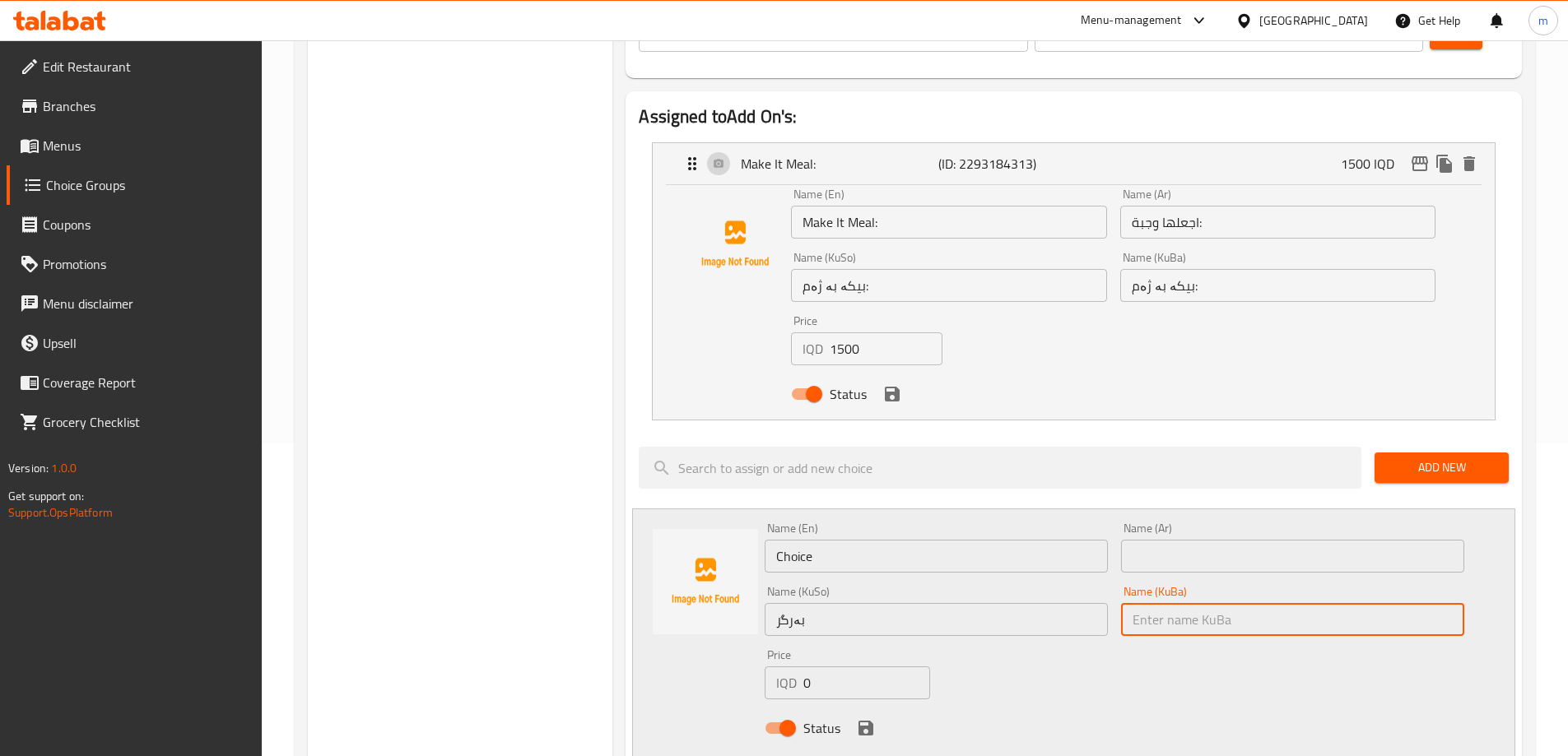
click at [1178, 603] on input "text" at bounding box center [1292, 619] width 343 height 33
paste input "بەرگر"
type input "بەرگر"
click at [1004, 540] on input "Choice" at bounding box center [935, 556] width 343 height 33
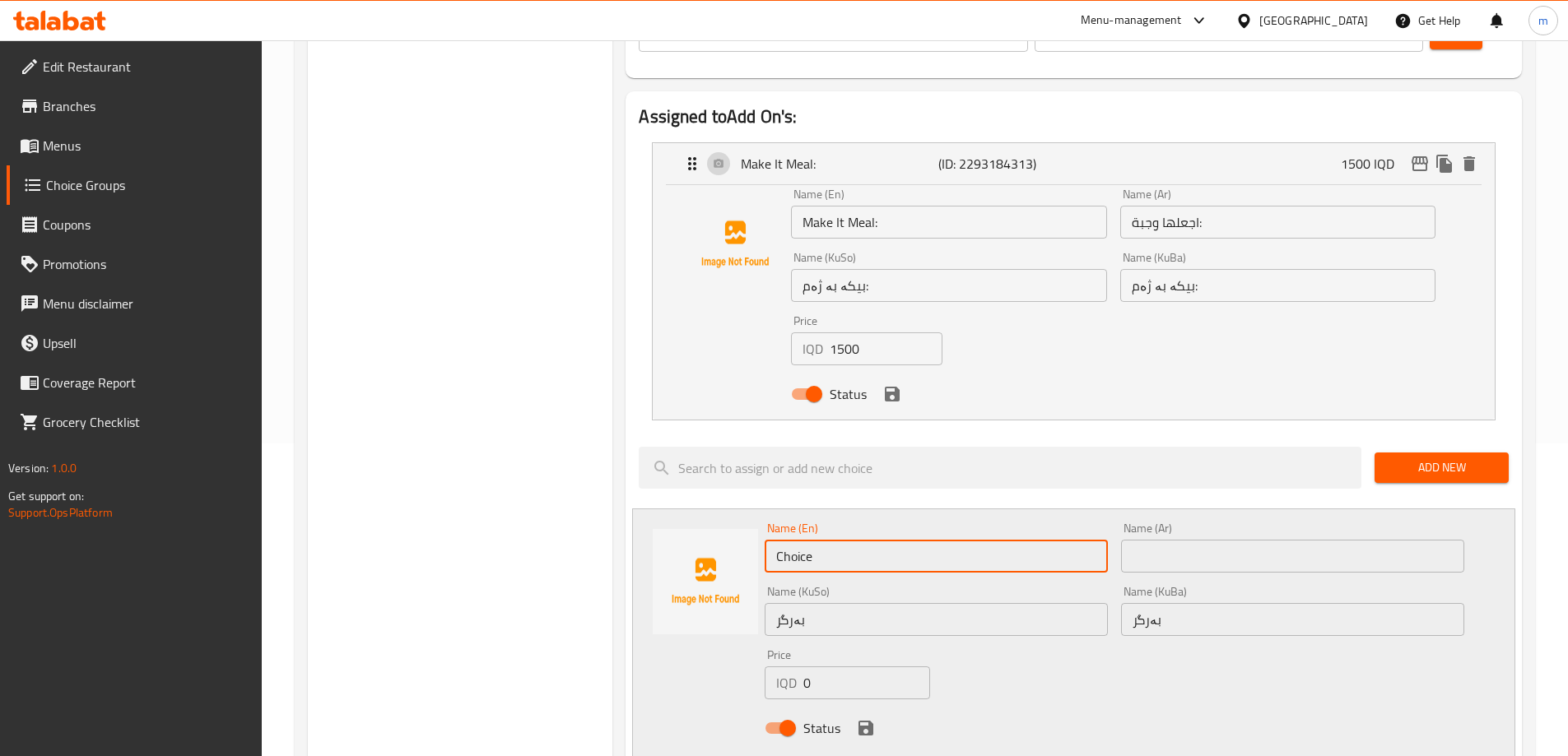
click at [1005, 540] on input "Choice" at bounding box center [935, 556] width 343 height 33
type input "Burger"
click at [1174, 522] on div "Name (Ar) Name (Ar)" at bounding box center [1292, 547] width 343 height 50
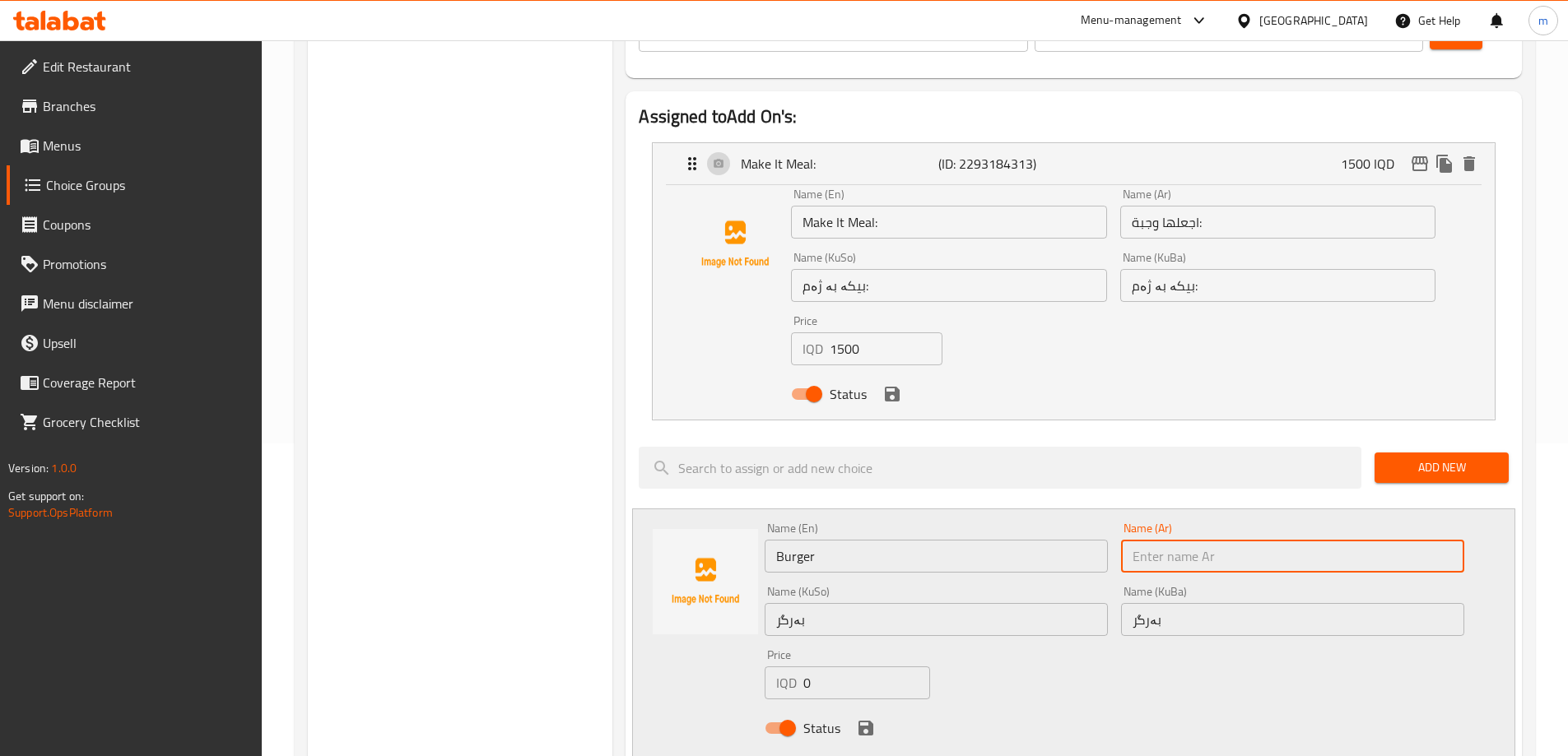
click at [1176, 540] on input "text" at bounding box center [1292, 556] width 343 height 33
click at [1178, 540] on input "text" at bounding box center [1292, 556] width 343 height 33
type input "برجر"
click at [869, 721] on icon "save" at bounding box center [866, 728] width 15 height 15
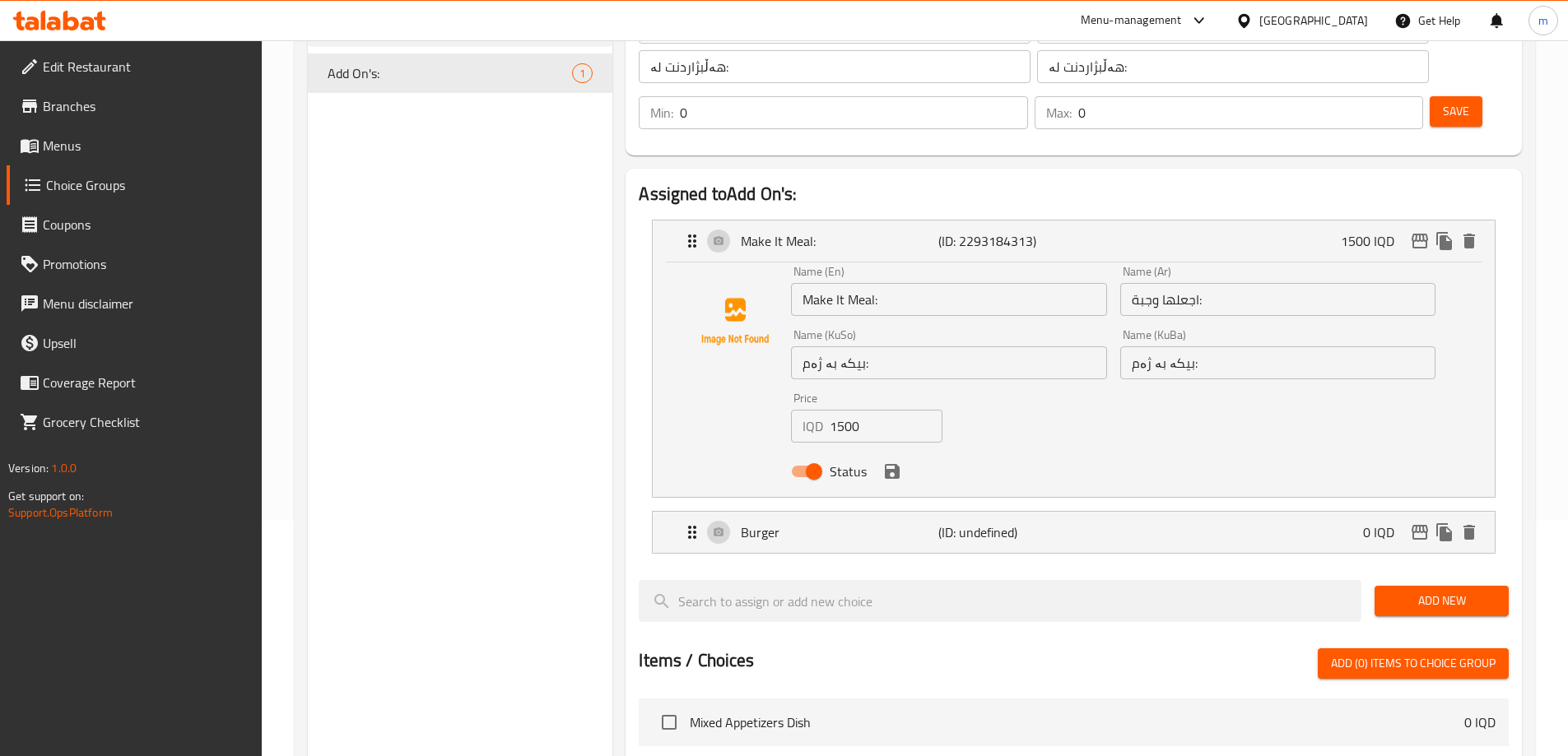
scroll to position [221, 0]
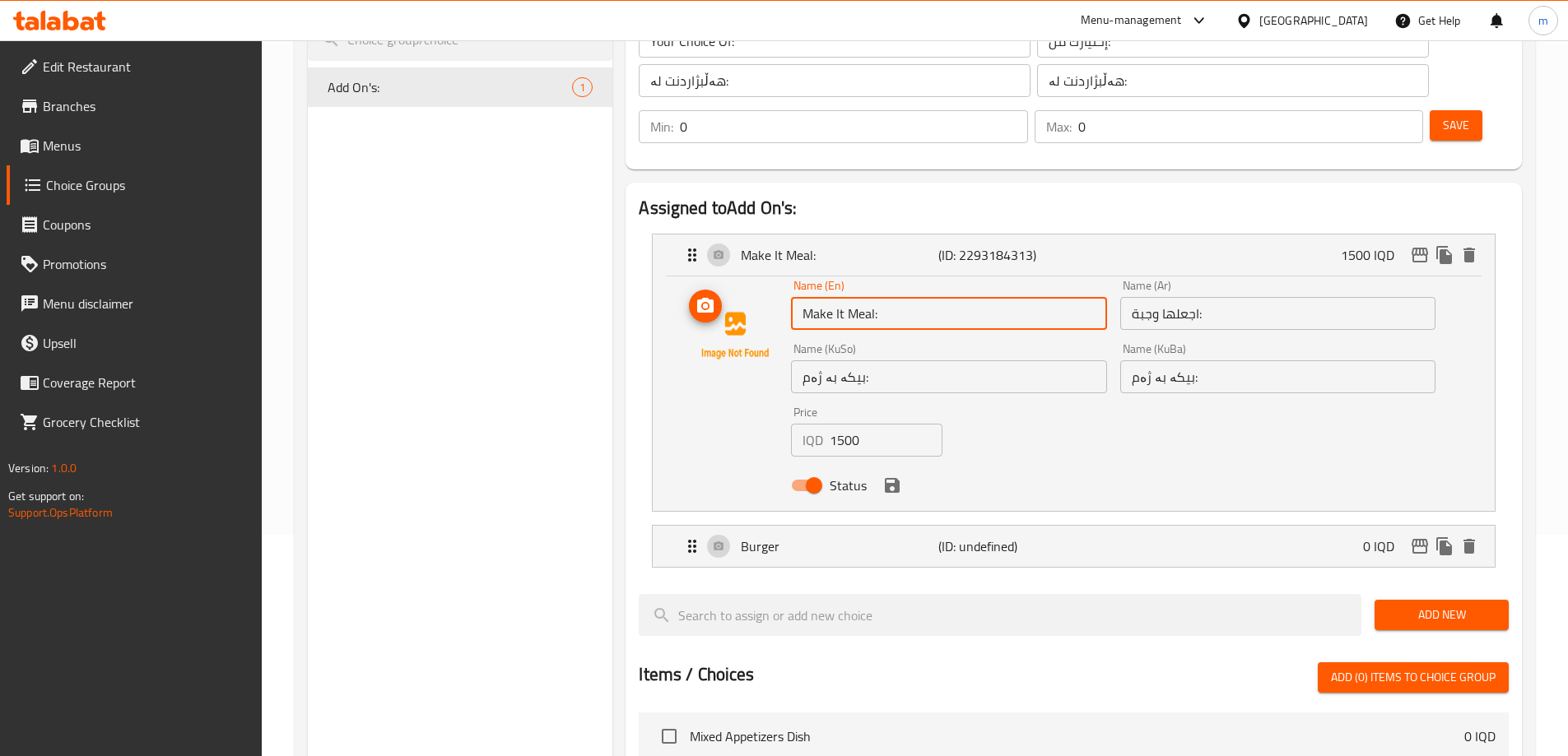
drag, startPoint x: 850, startPoint y: 268, endPoint x: 761, endPoint y: 270, distance: 89.0
click at [761, 280] on div "Name (En) Make It Meal: Name (En) Name (Ar) اجعلها وجبة: Name (Ar) Name (KuSo) …" at bounding box center [1074, 390] width 789 height 221
type input "Meal:"
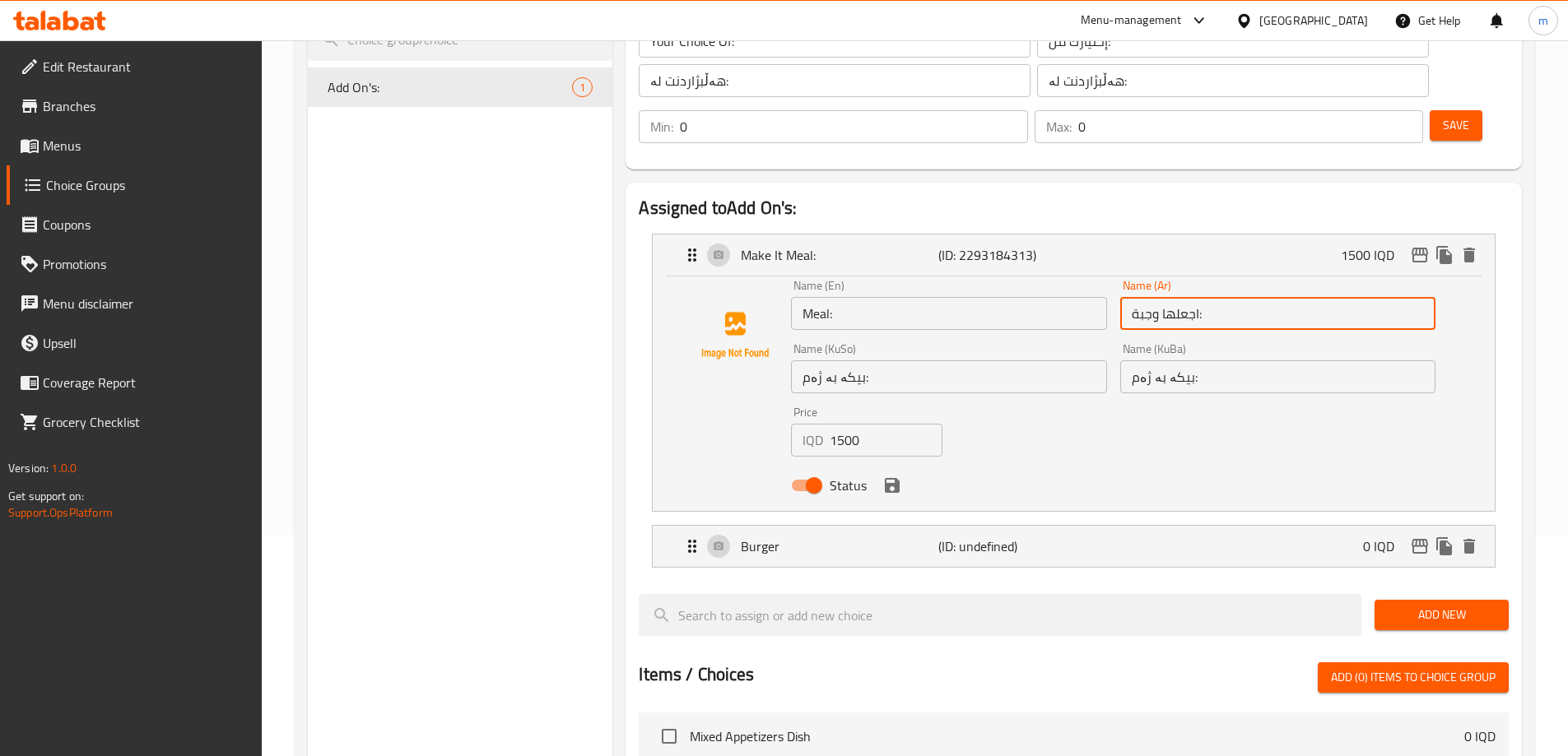
click at [1167, 297] on input "اجعلها وجبة:" at bounding box center [1278, 313] width 315 height 33
click at [1403, 297] on input "اجعلها وجبة:" at bounding box center [1278, 313] width 315 height 33
click at [1368, 297] on input "وجبة:" at bounding box center [1278, 313] width 315 height 33
type input "وجبة"
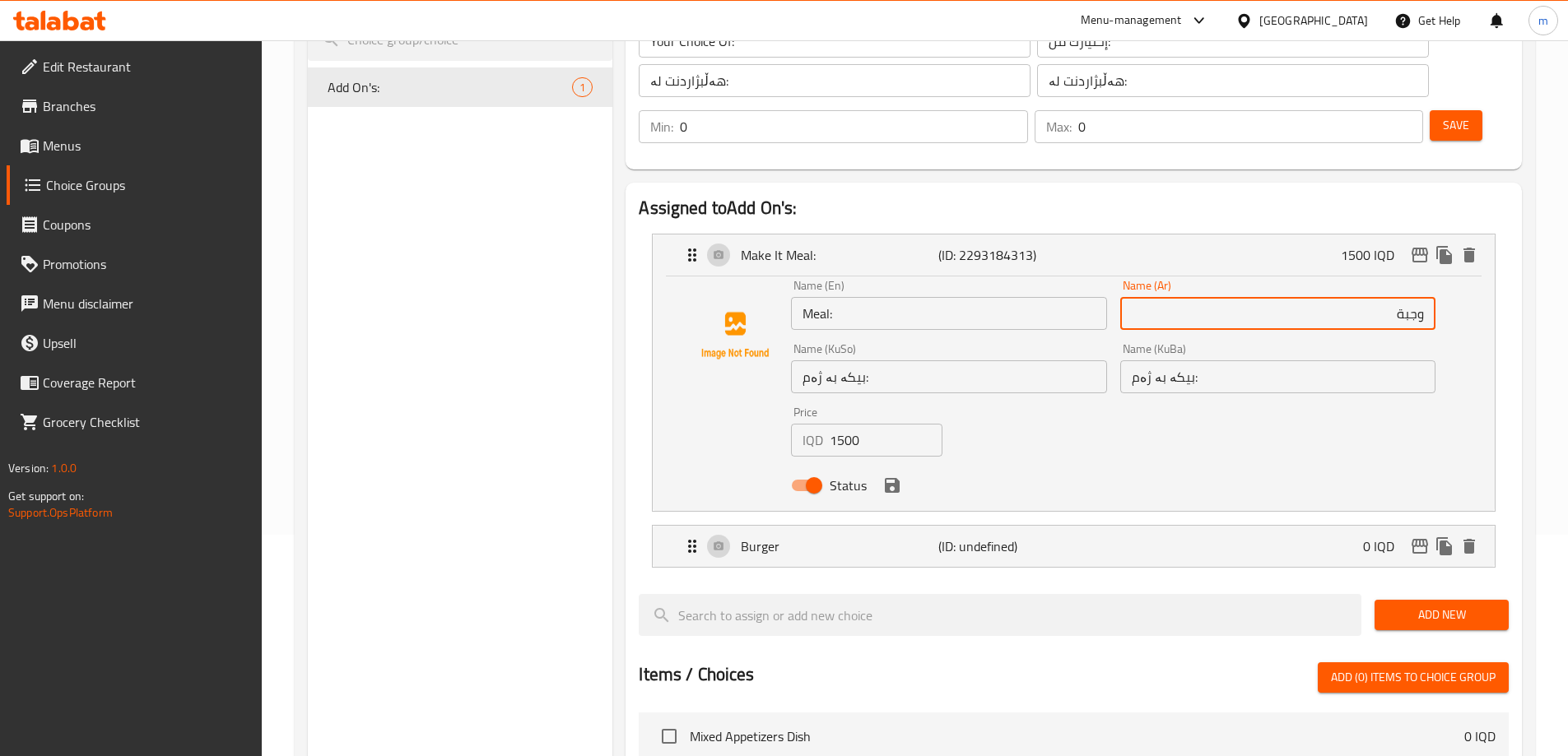
click at [986, 360] on input "بیکە بە ژەم:" at bounding box center [949, 376] width 315 height 33
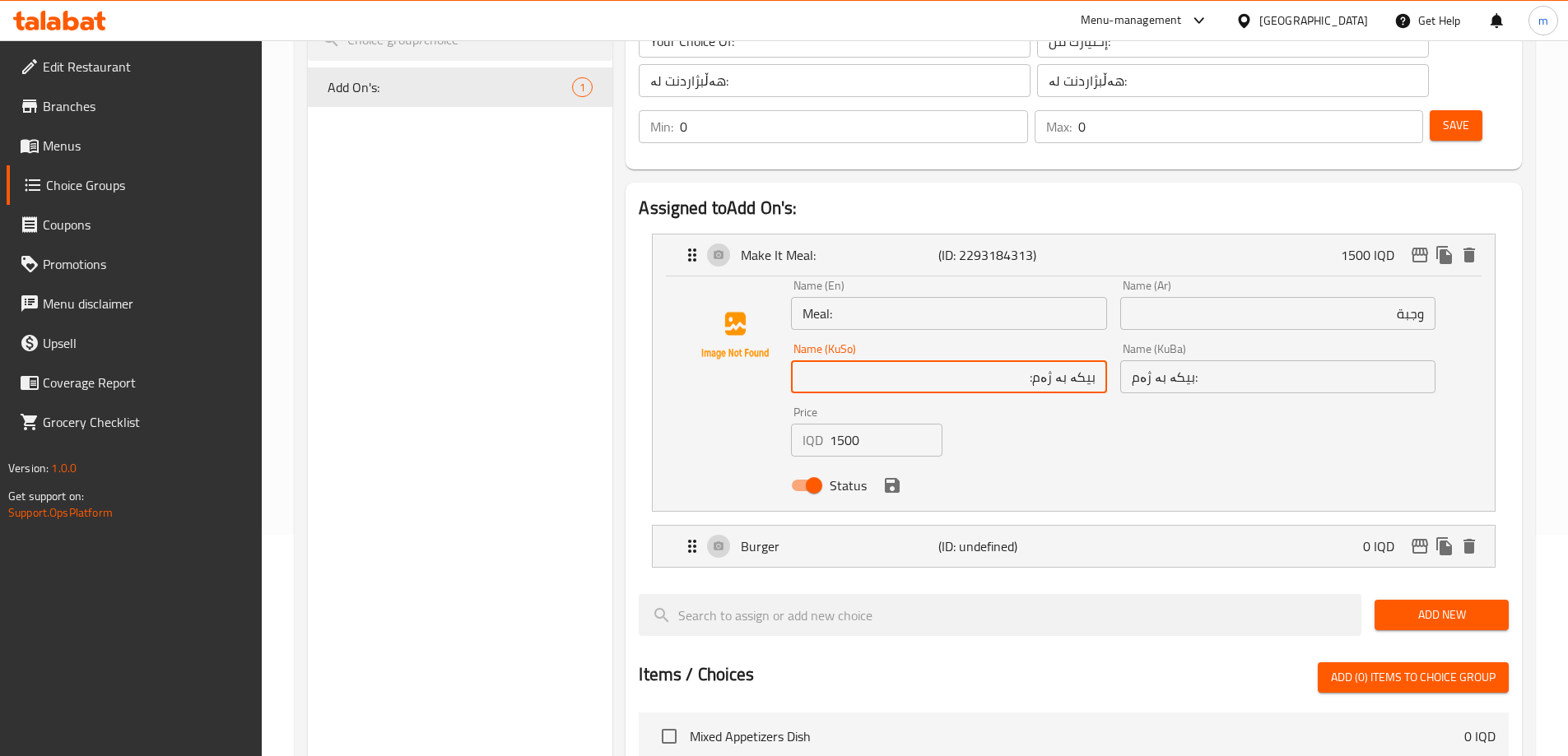
click at [962, 360] on input "بیکە بە ژەم:" at bounding box center [949, 376] width 315 height 33
click at [1077, 360] on input "ژەم" at bounding box center [949, 376] width 315 height 33
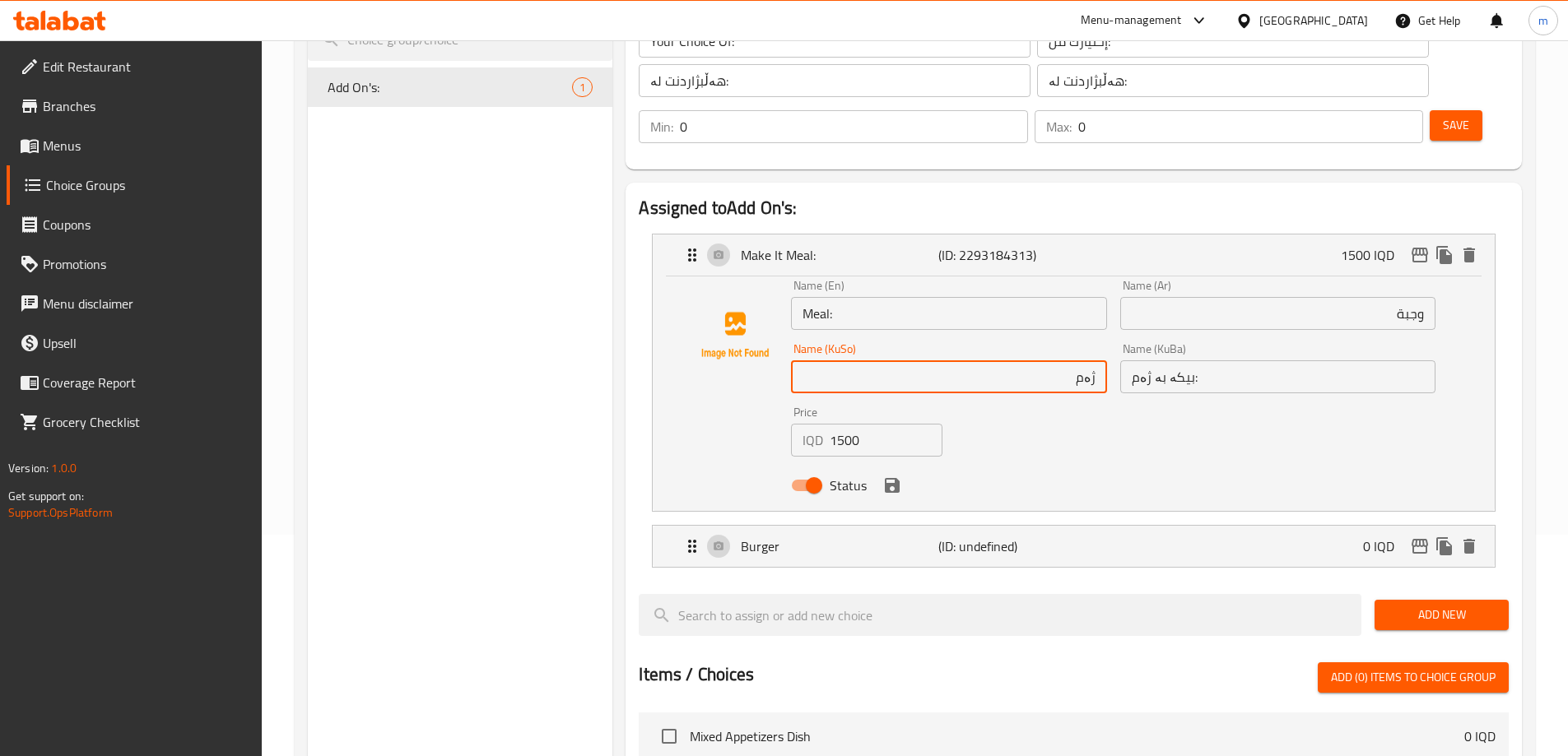
click at [1077, 360] on input "ژەم" at bounding box center [949, 376] width 315 height 33
type input "ژەم"
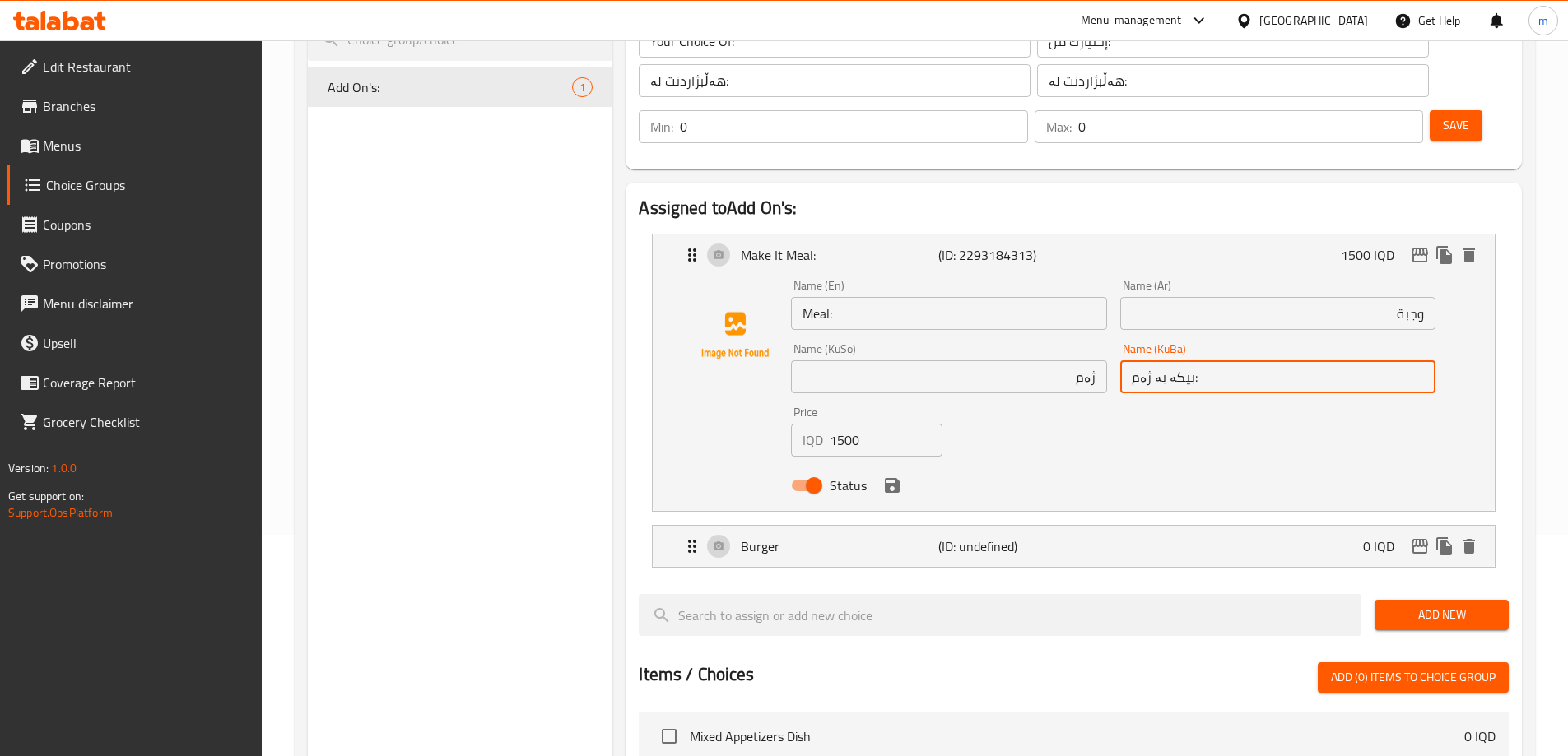
click at [1245, 360] on input "بیکە بە ژەم:" at bounding box center [1278, 376] width 315 height 33
click at [1172, 360] on input "بیکە بە ژەم:" at bounding box center [1278, 376] width 315 height 33
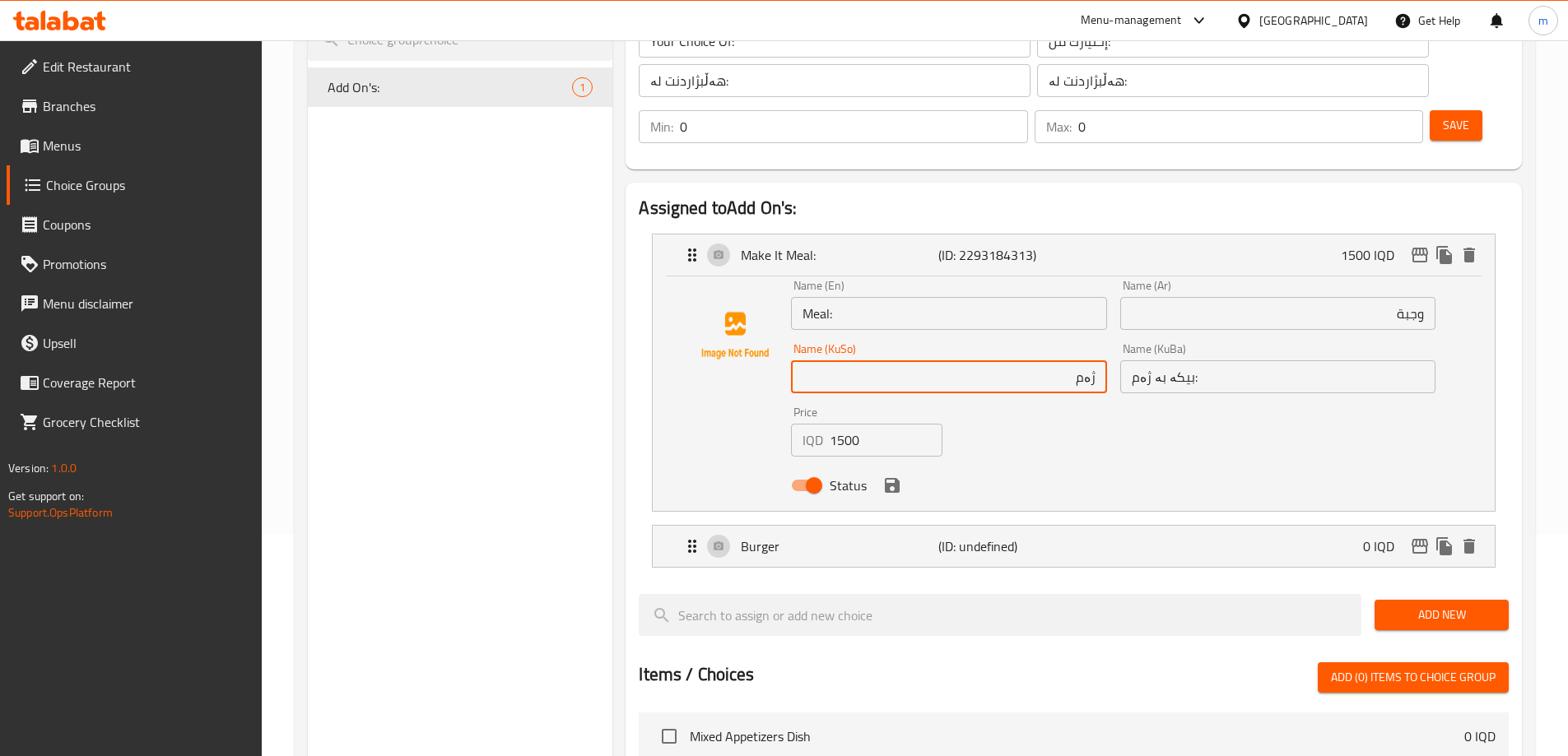
click at [1072, 360] on input "ژەم" at bounding box center [949, 376] width 315 height 33
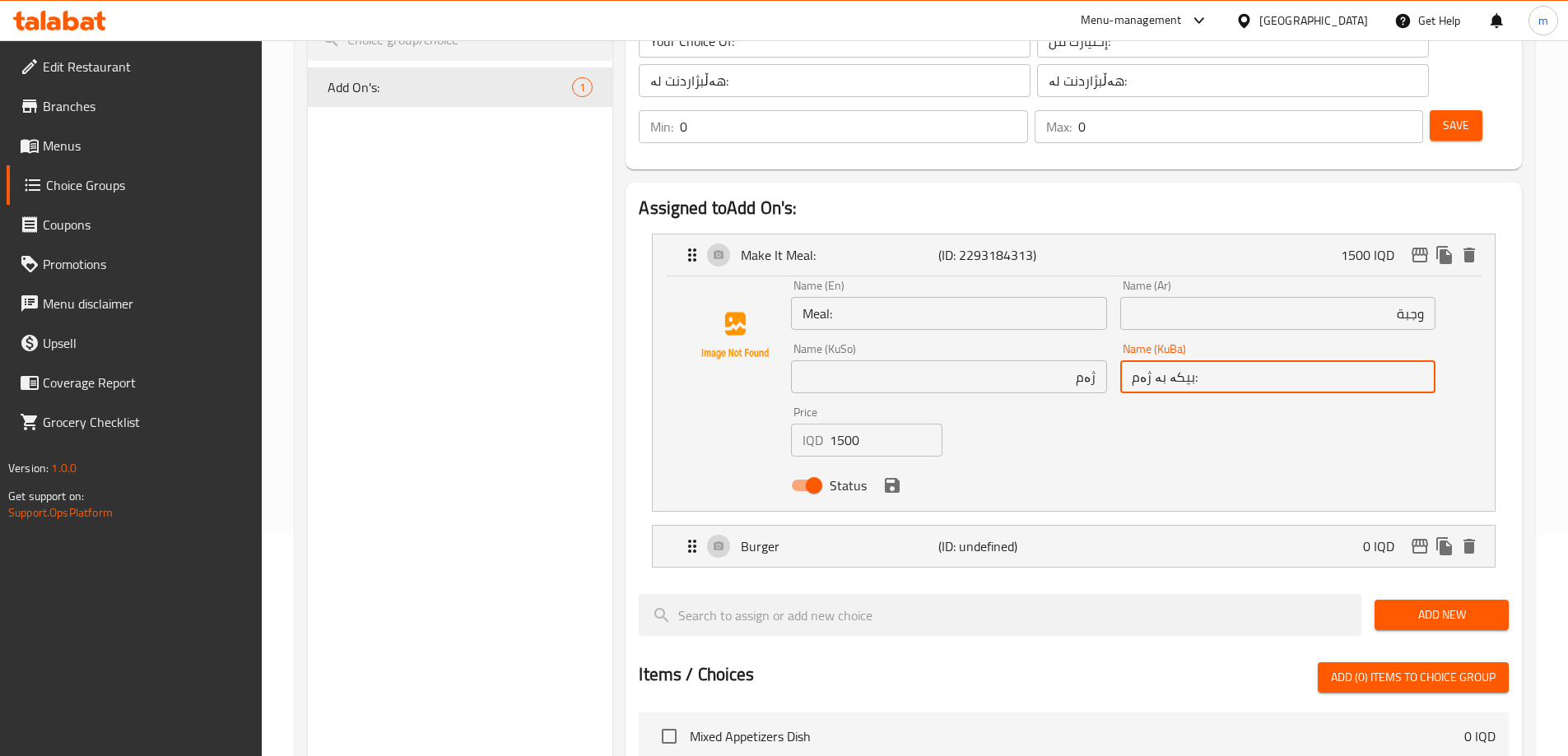
click at [1210, 360] on input "بیکە بە ژەم:" at bounding box center [1278, 376] width 315 height 33
paste input "ژەم"
click at [891, 478] on icon "save" at bounding box center [892, 486] width 15 height 15
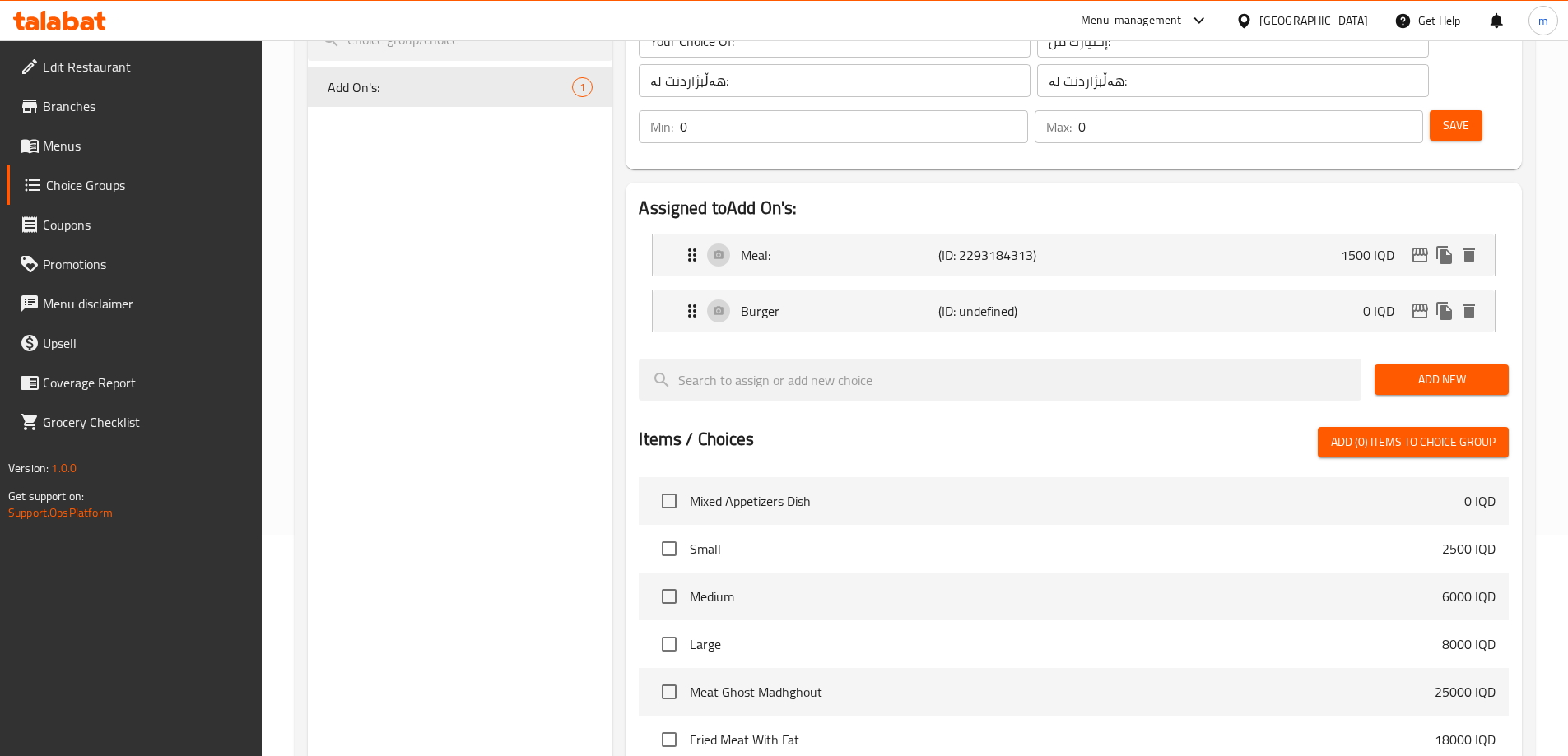
type input "ژەم"
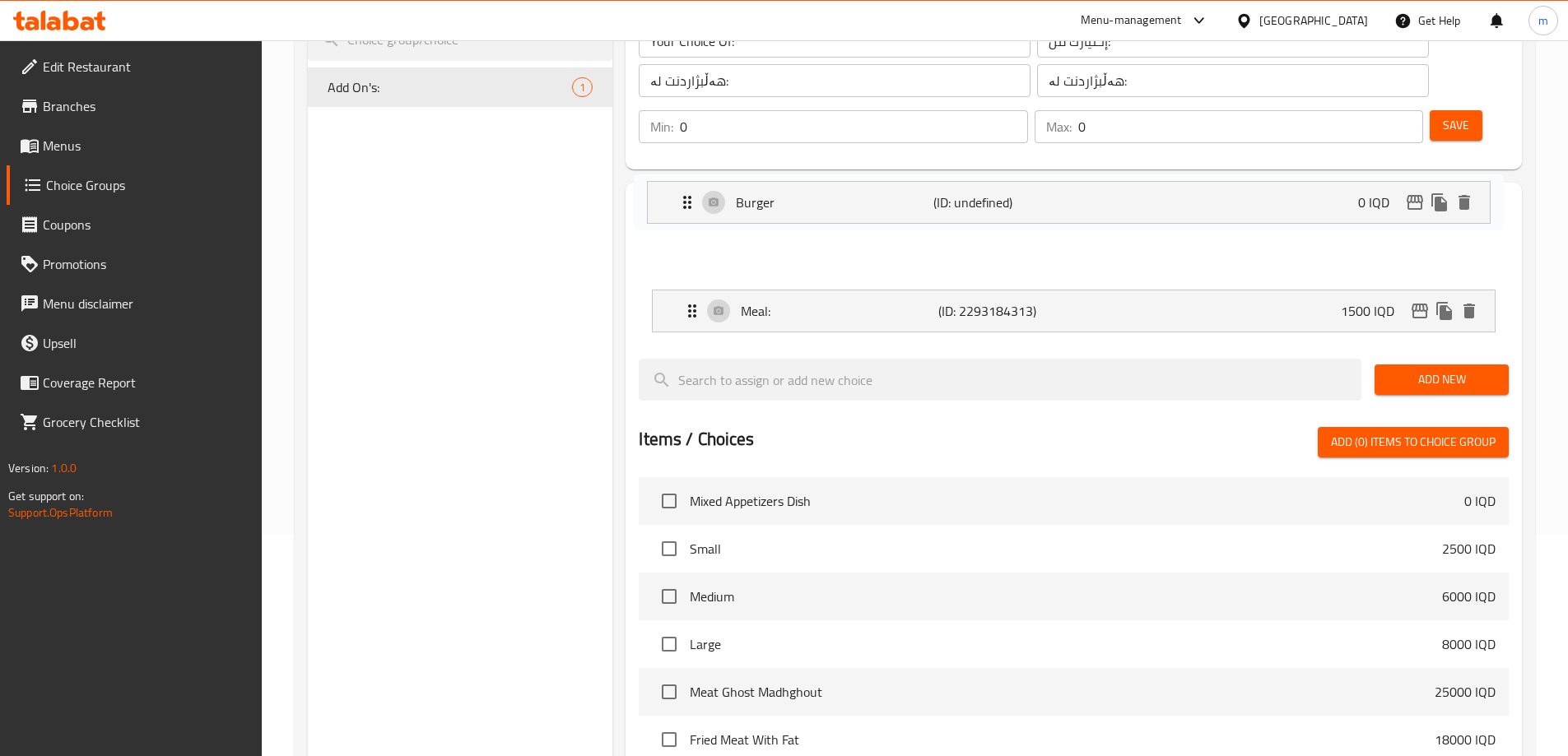
drag, startPoint x: 680, startPoint y: 270, endPoint x: 681, endPoint y: 189, distance: 81.0
click at [675, 220] on nav "Meal: (ID: 2293184313) 1500 IQD Name (En) Meal: Name (En) Name (Ar) وجبة Name (…" at bounding box center [1073, 283] width 870 height 125
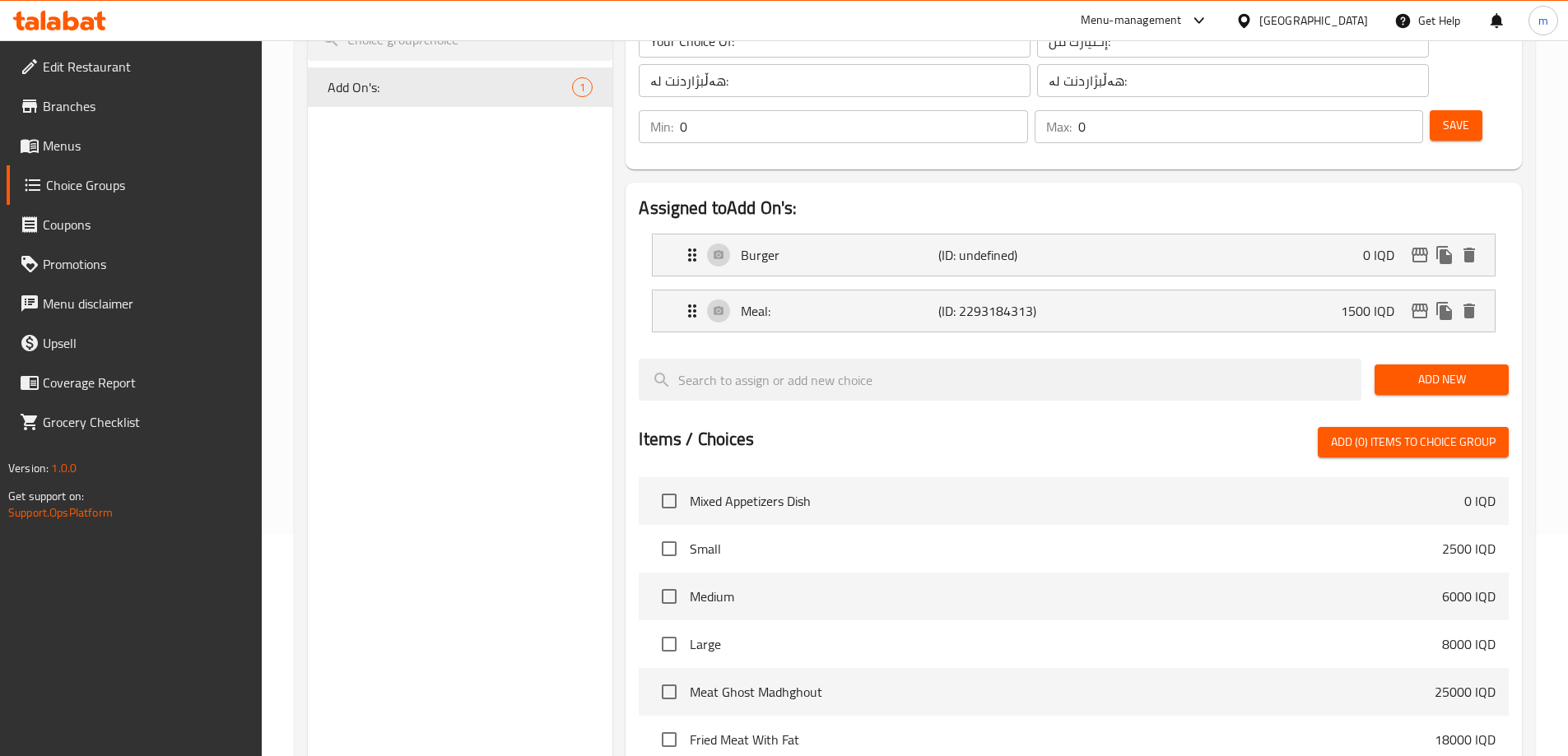
click at [1429, 110] on button "Save" at bounding box center [1455, 125] width 53 height 30
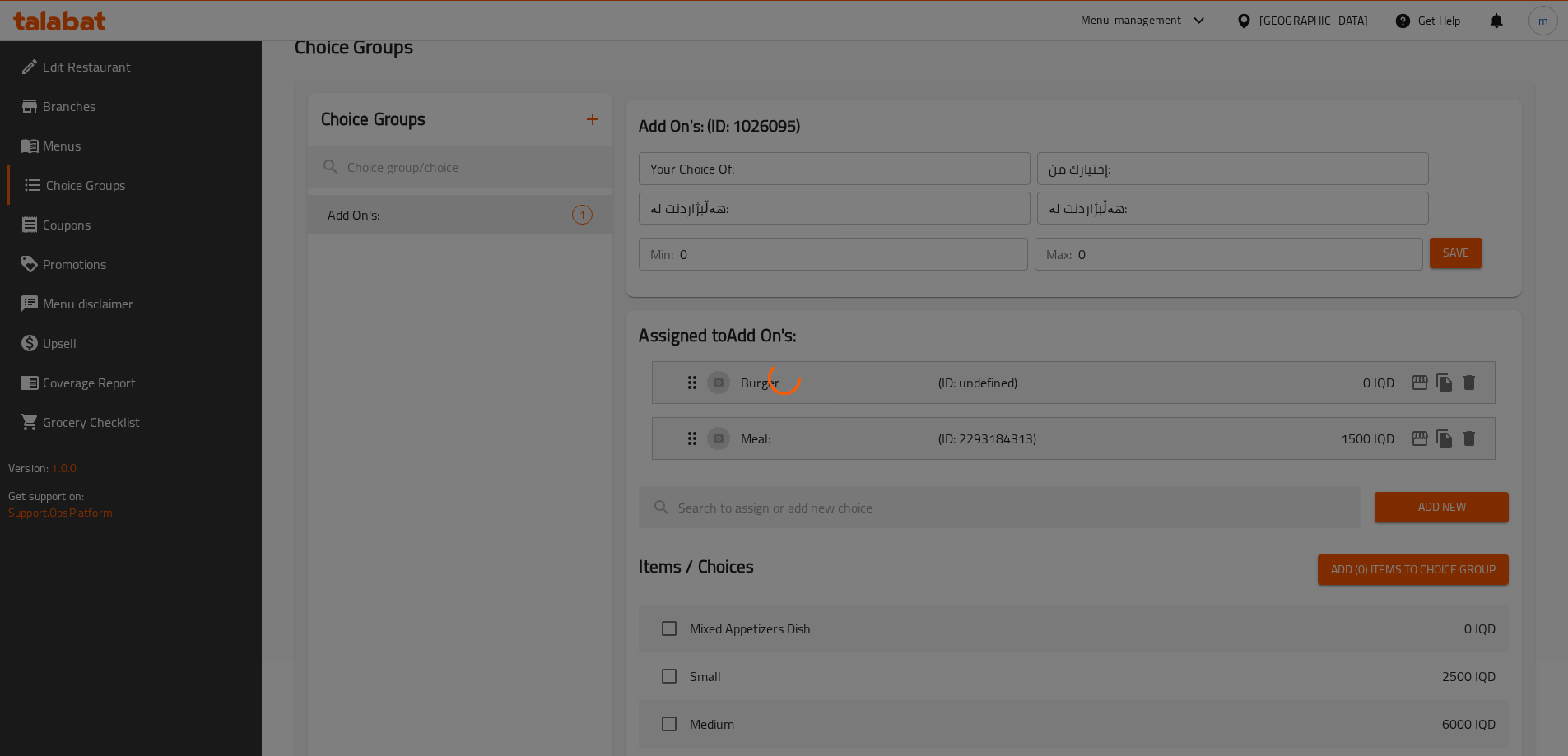
scroll to position [90, 0]
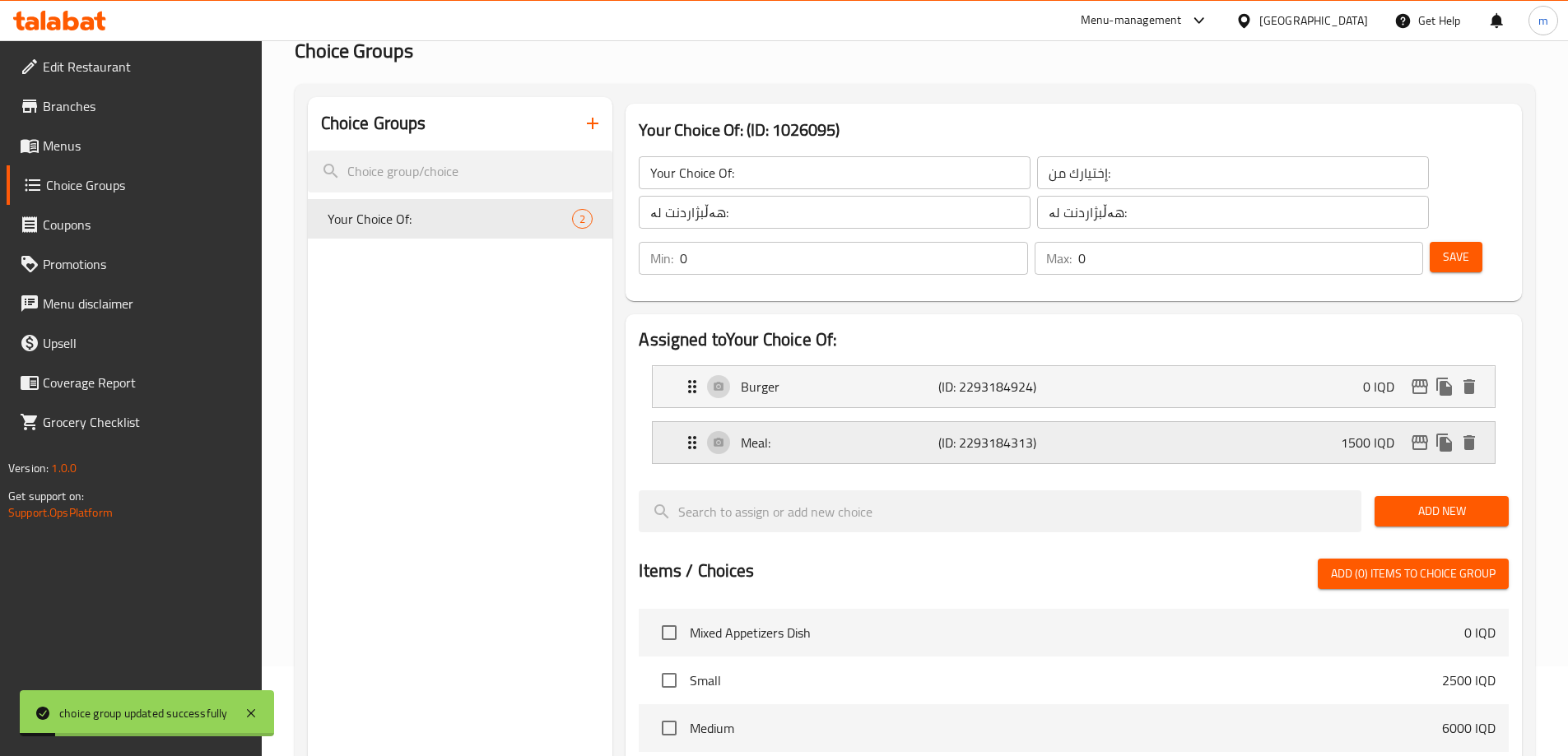
click at [829, 422] on div "Meal: (ID: 2293184313) 1500 IQD" at bounding box center [1079, 442] width 793 height 41
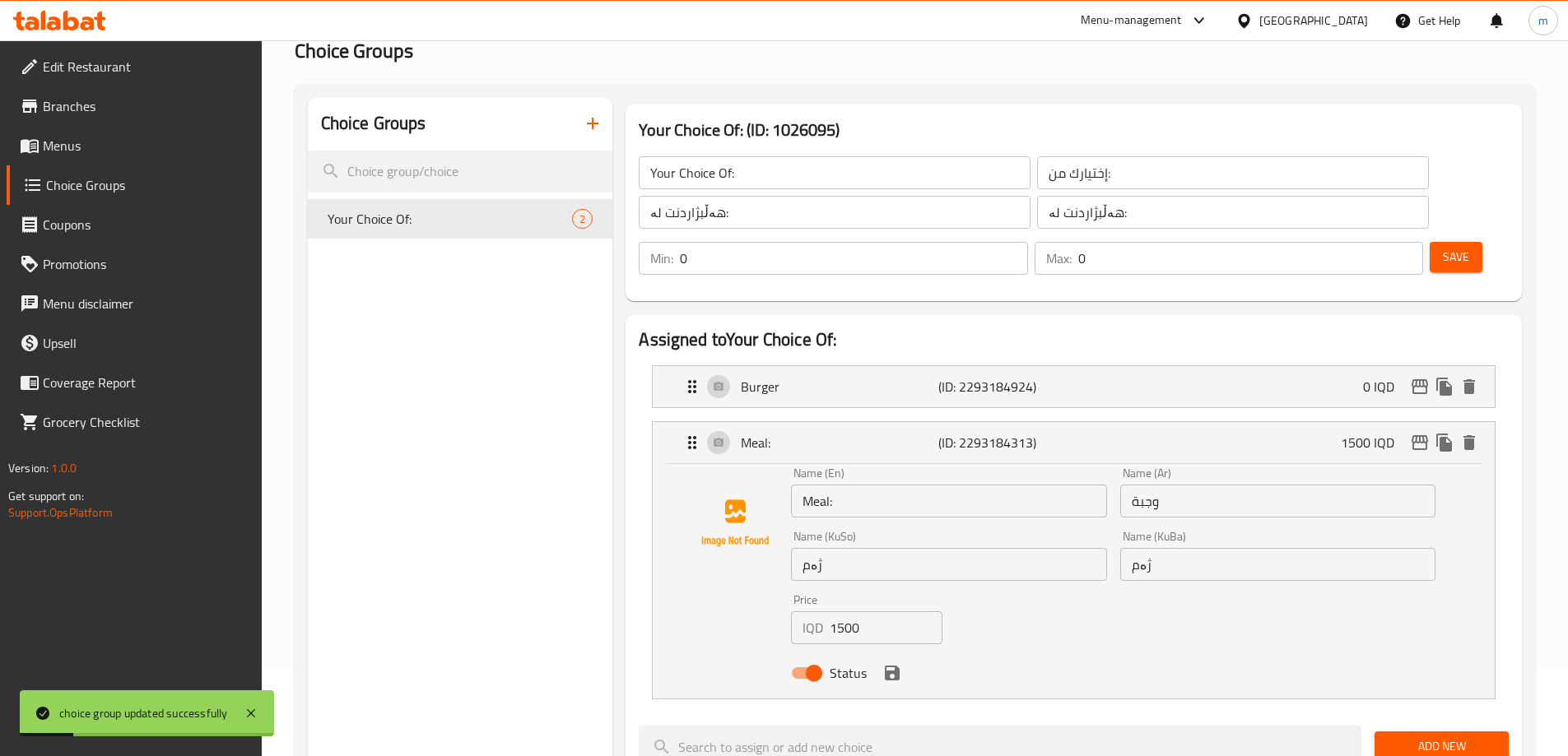
click at [866, 485] on input "Meal:" at bounding box center [949, 501] width 315 height 33
click at [891, 531] on div "Name ([PERSON_NAME]) ژەم Name ([PERSON_NAME])" at bounding box center [949, 556] width 315 height 50
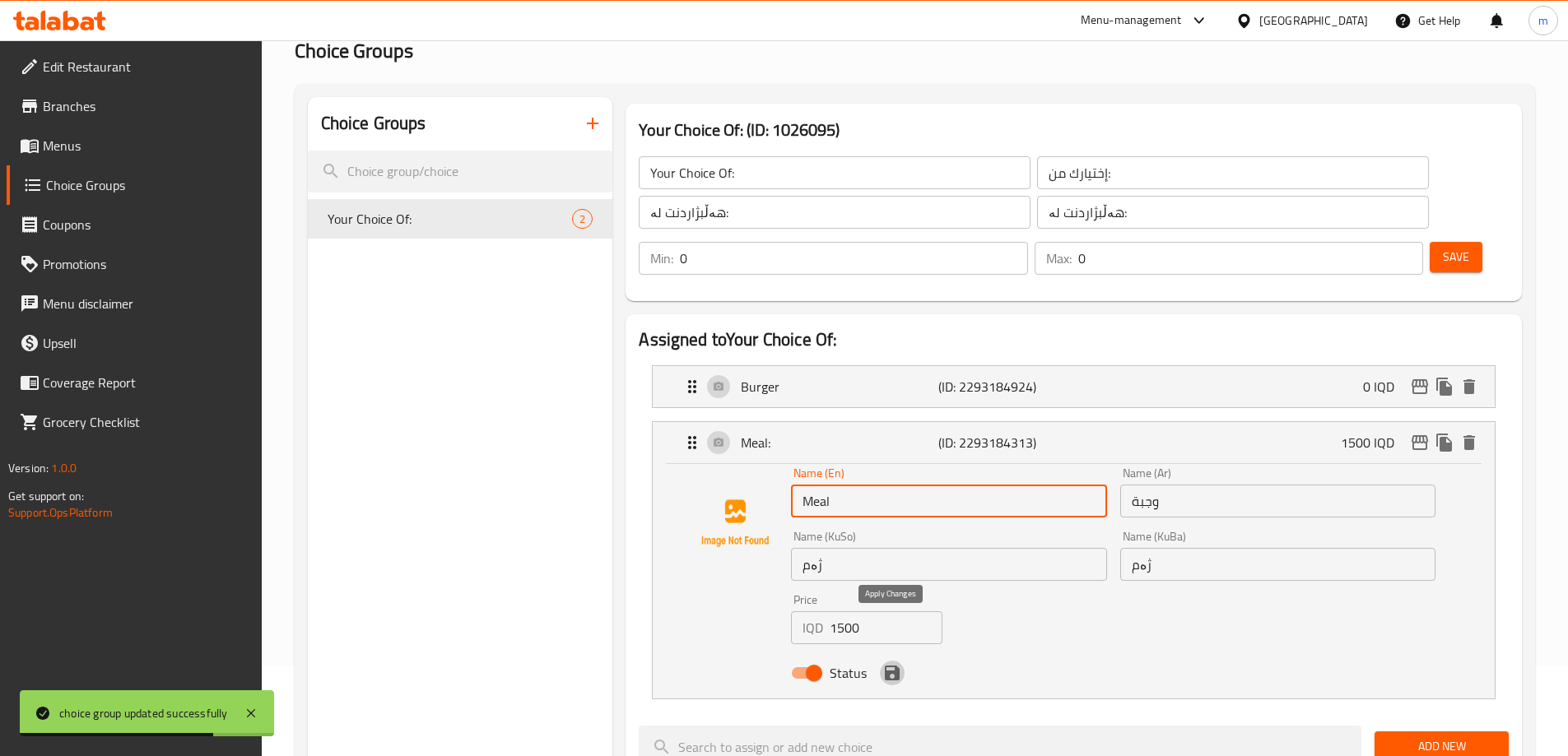
click at [891, 663] on icon "save" at bounding box center [892, 673] width 20 height 20
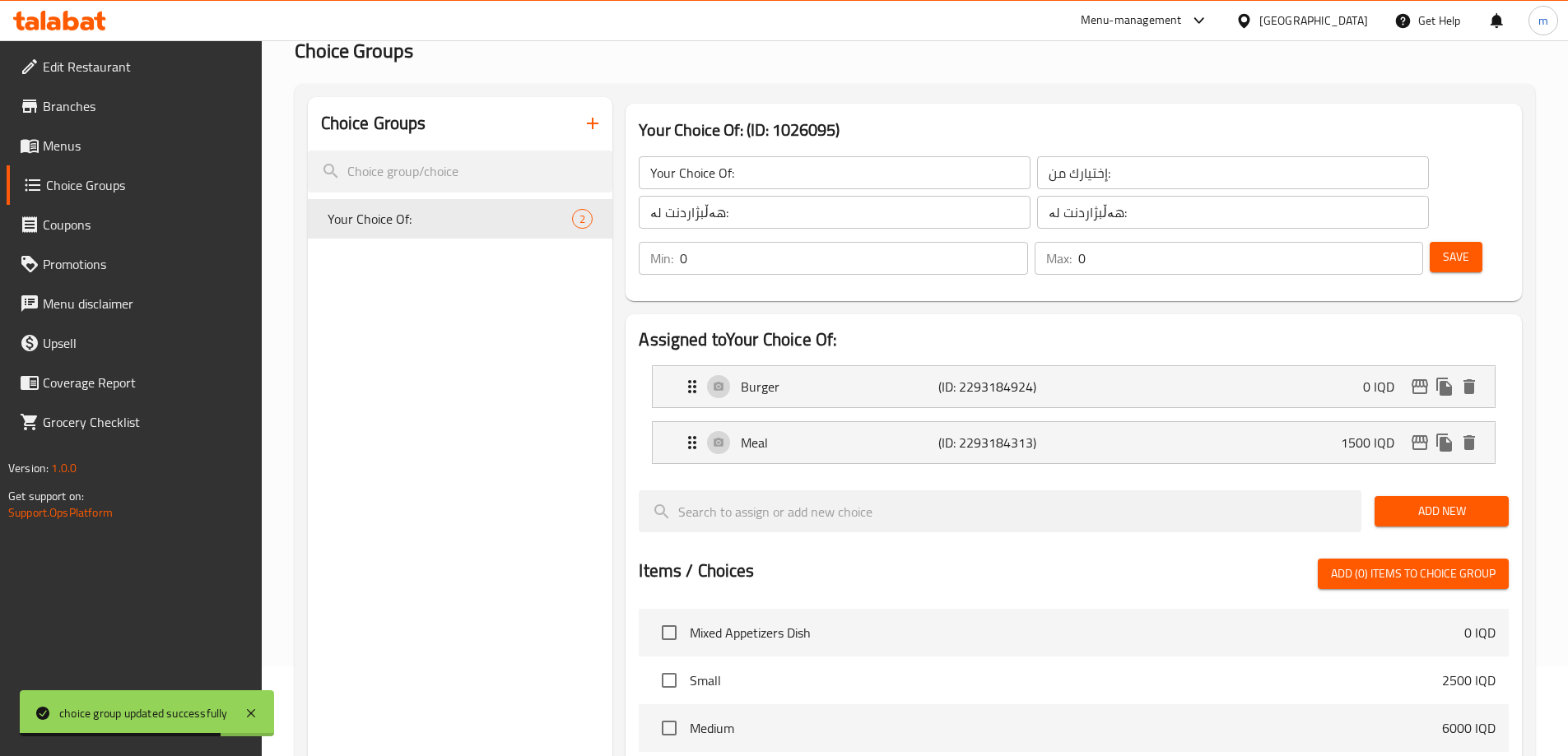
type input "Meal"
drag, startPoint x: 1421, startPoint y: 169, endPoint x: 1414, endPoint y: 181, distance: 13.9
click at [1443, 247] on span "Save" at bounding box center [1456, 257] width 27 height 21
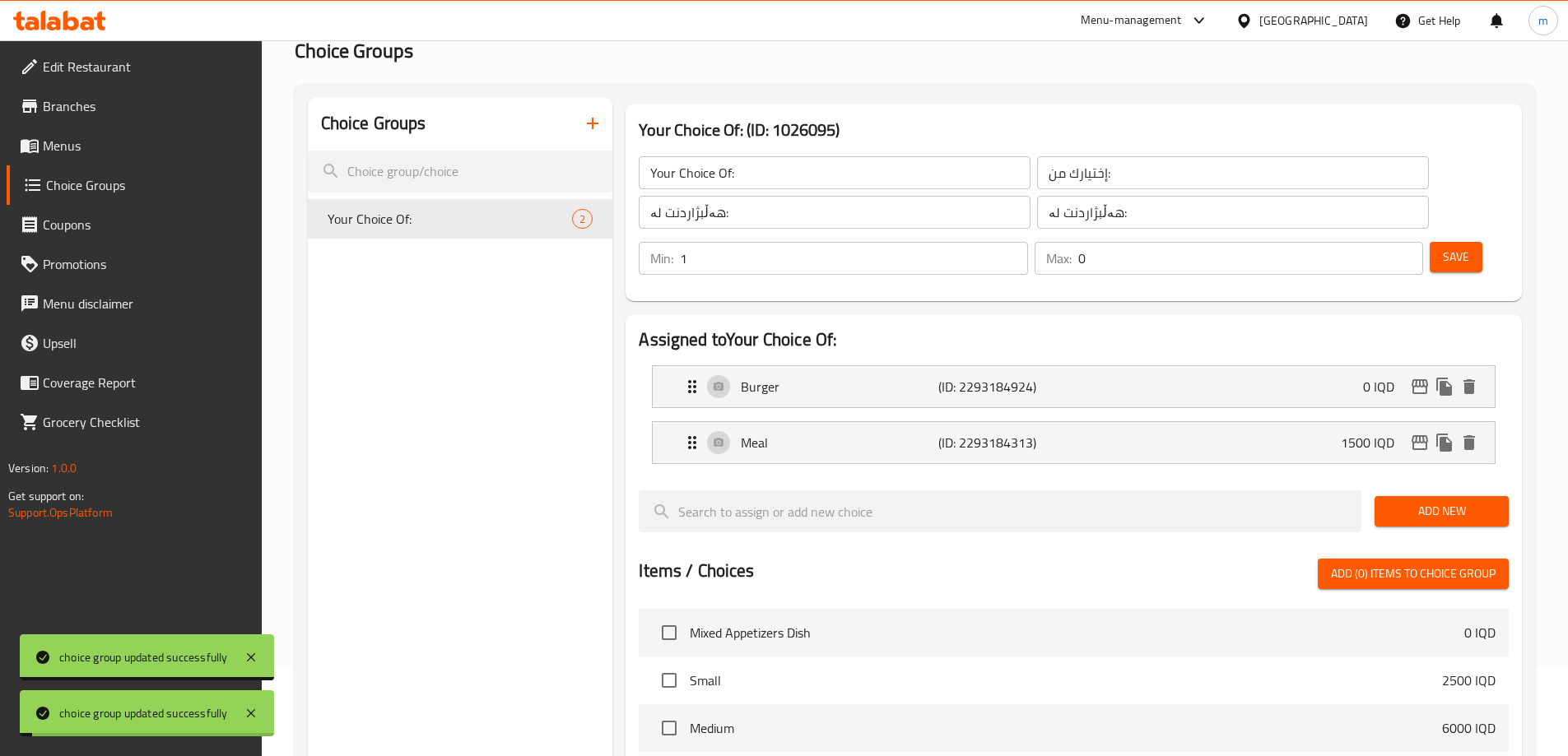
type input "1"
click at [1027, 242] on input "1" at bounding box center [854, 258] width 347 height 33
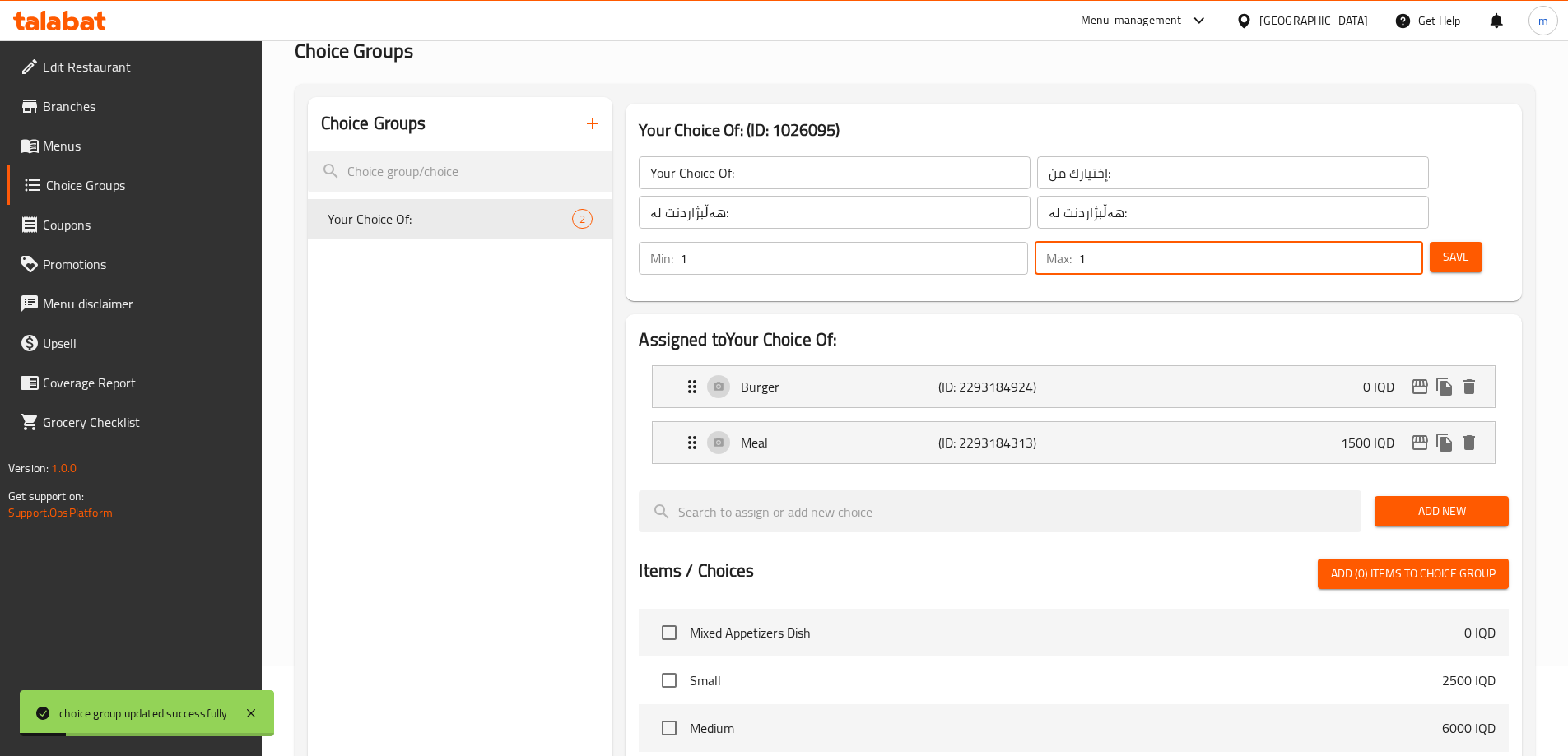
type input "1"
click at [1373, 242] on input "1" at bounding box center [1250, 258] width 345 height 33
click at [1443, 247] on span "Save" at bounding box center [1456, 257] width 27 height 21
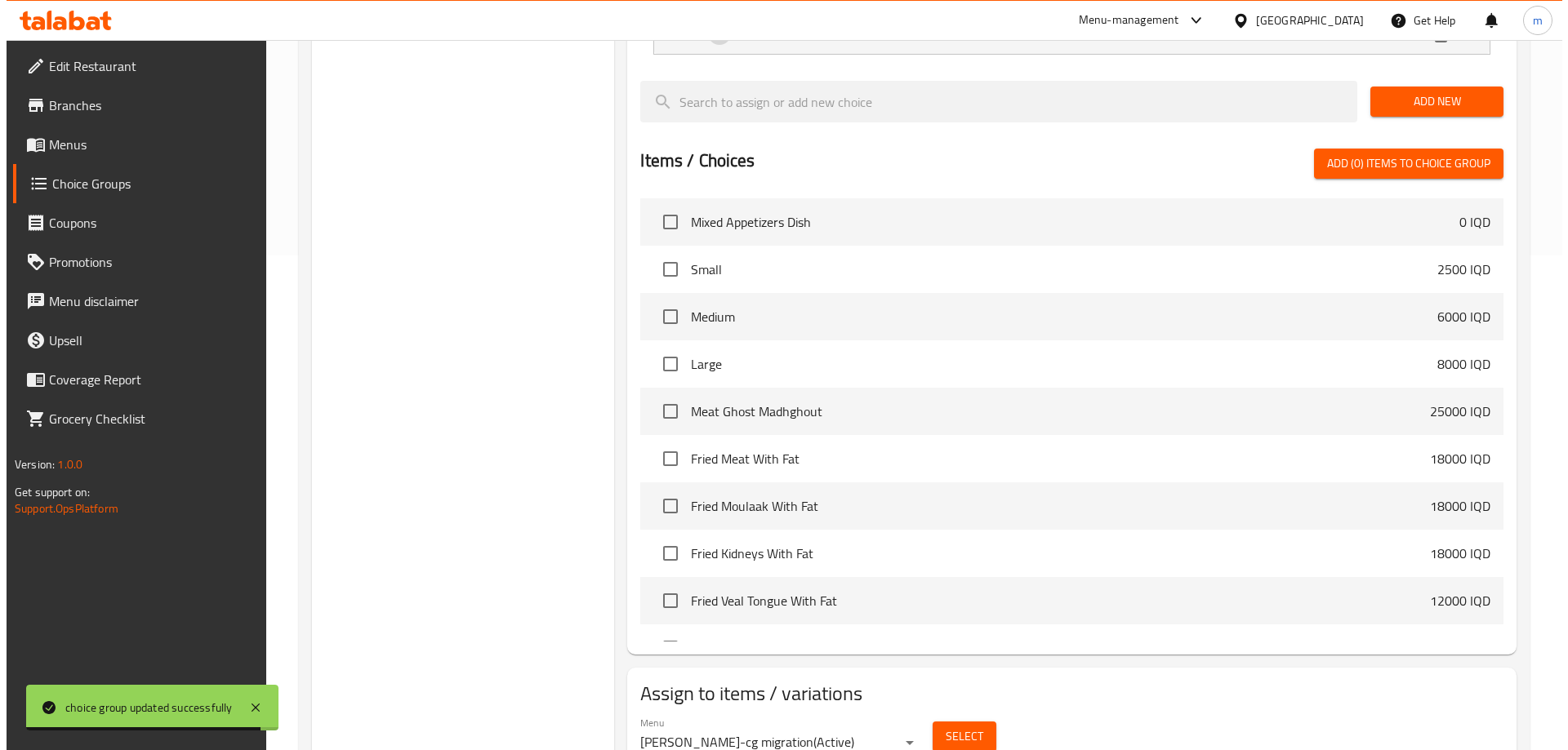
scroll to position [520, 0]
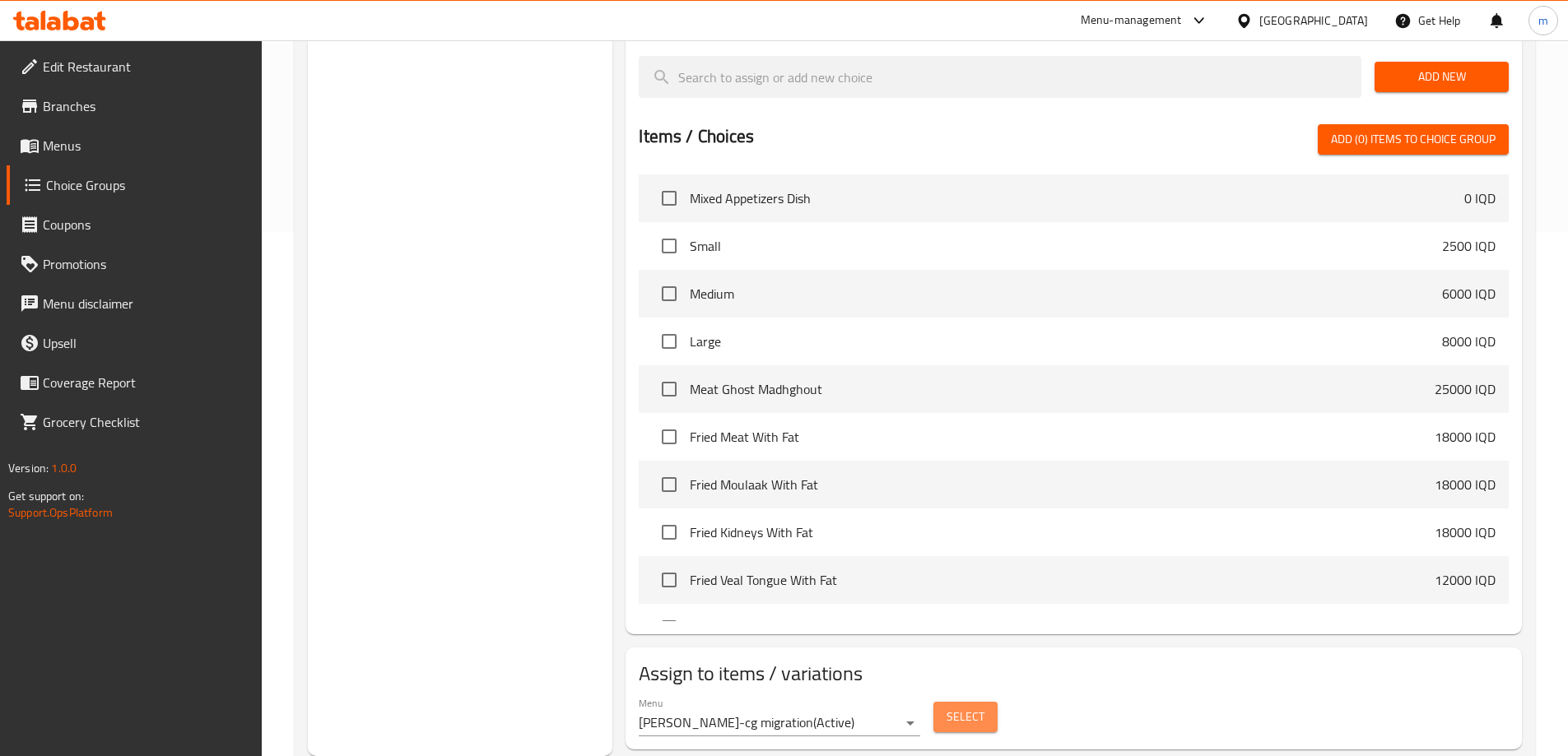
click at [966, 707] on span "Select" at bounding box center [965, 717] width 38 height 21
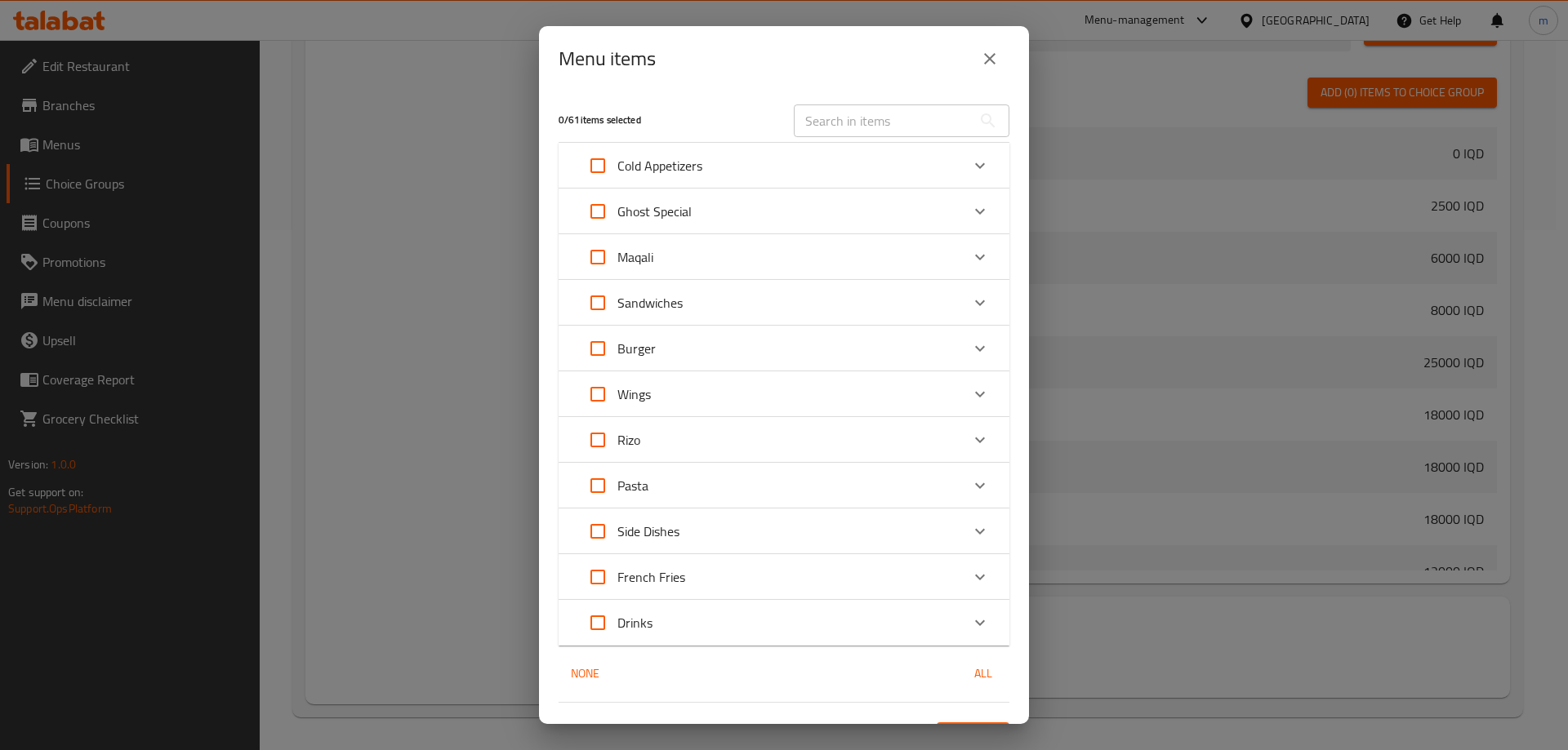
click at [690, 308] on div "Sandwiches" at bounding box center [769, 302] width 382 height 39
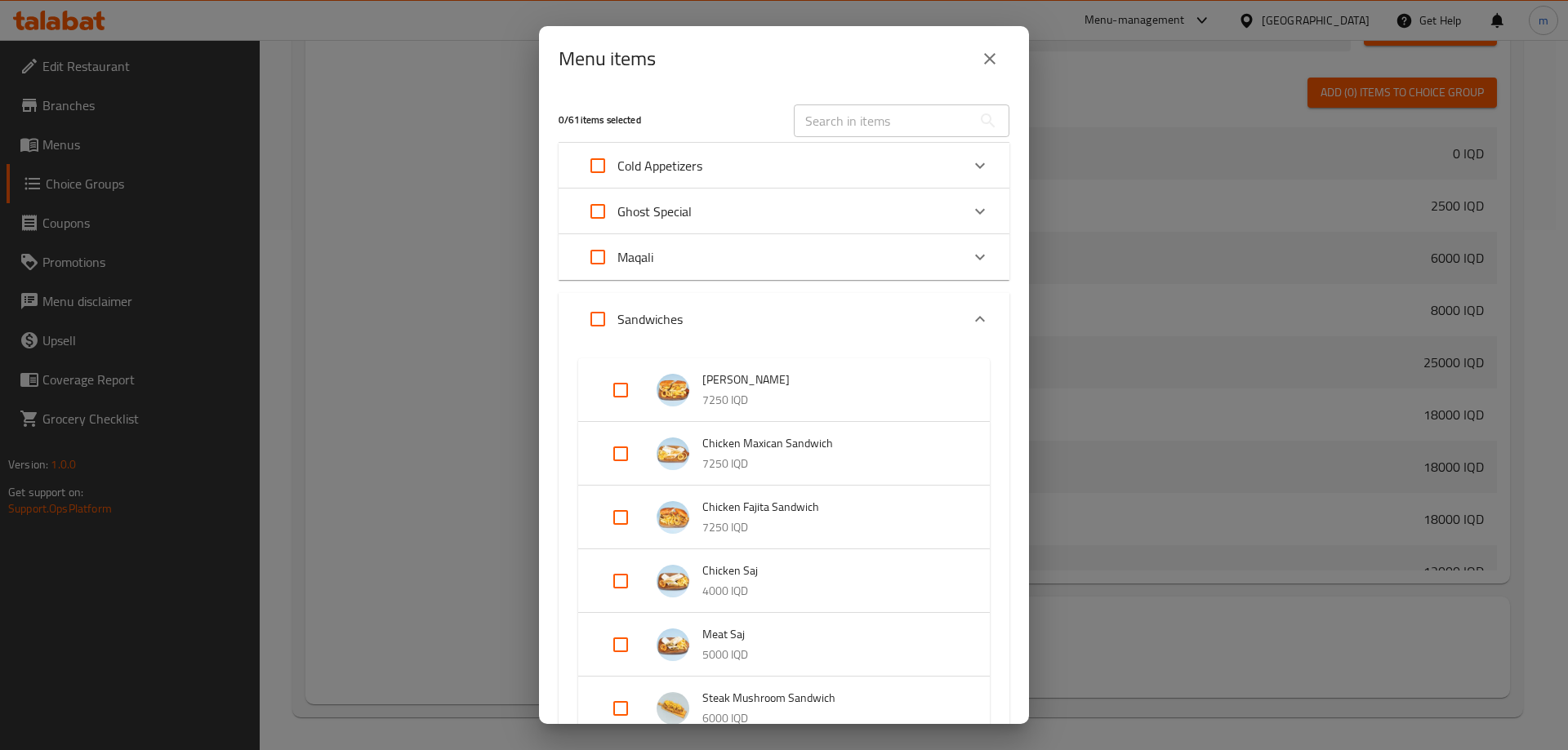
click at [690, 308] on div "Sandwiches" at bounding box center [769, 319] width 382 height 39
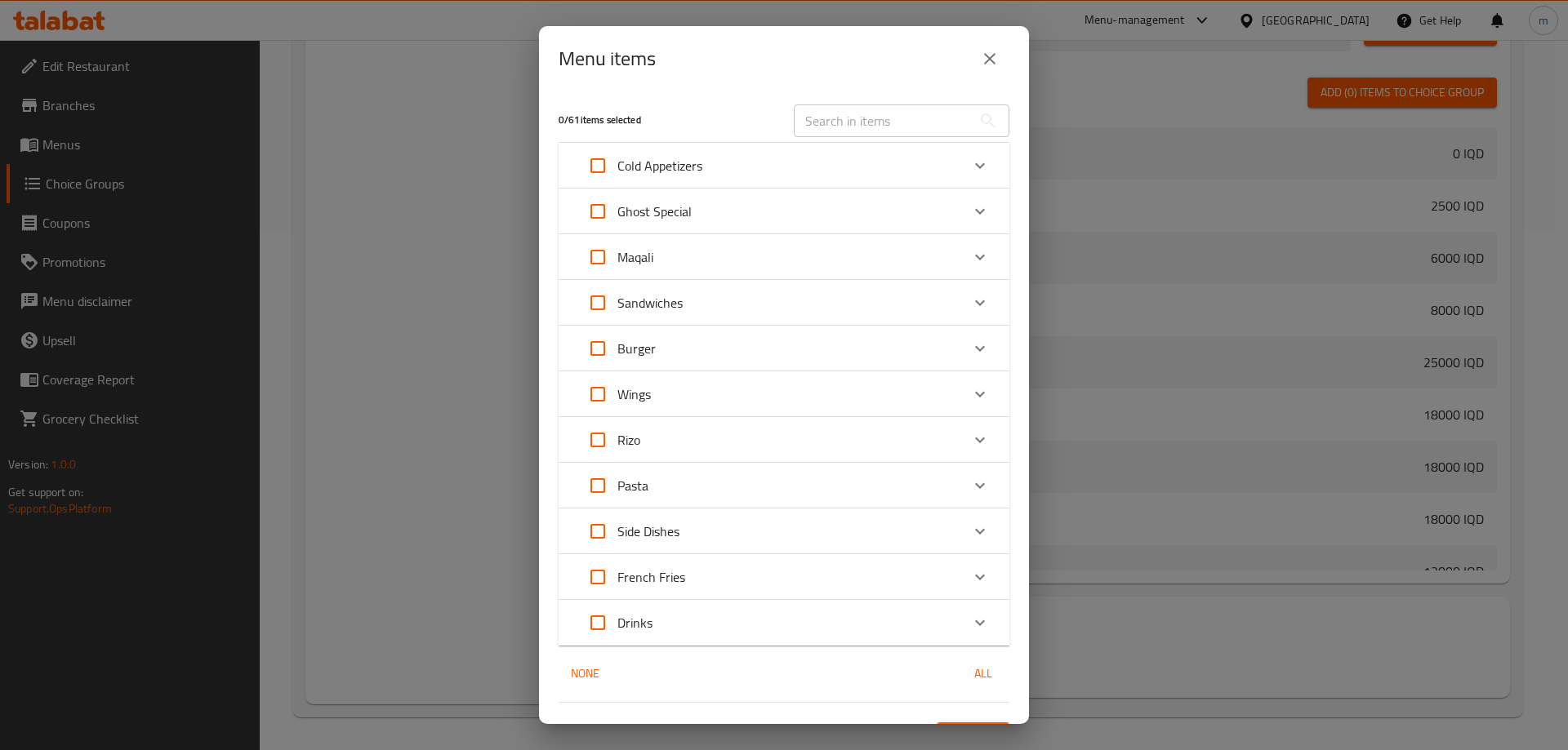
click at [738, 349] on div "Burger" at bounding box center [769, 348] width 382 height 39
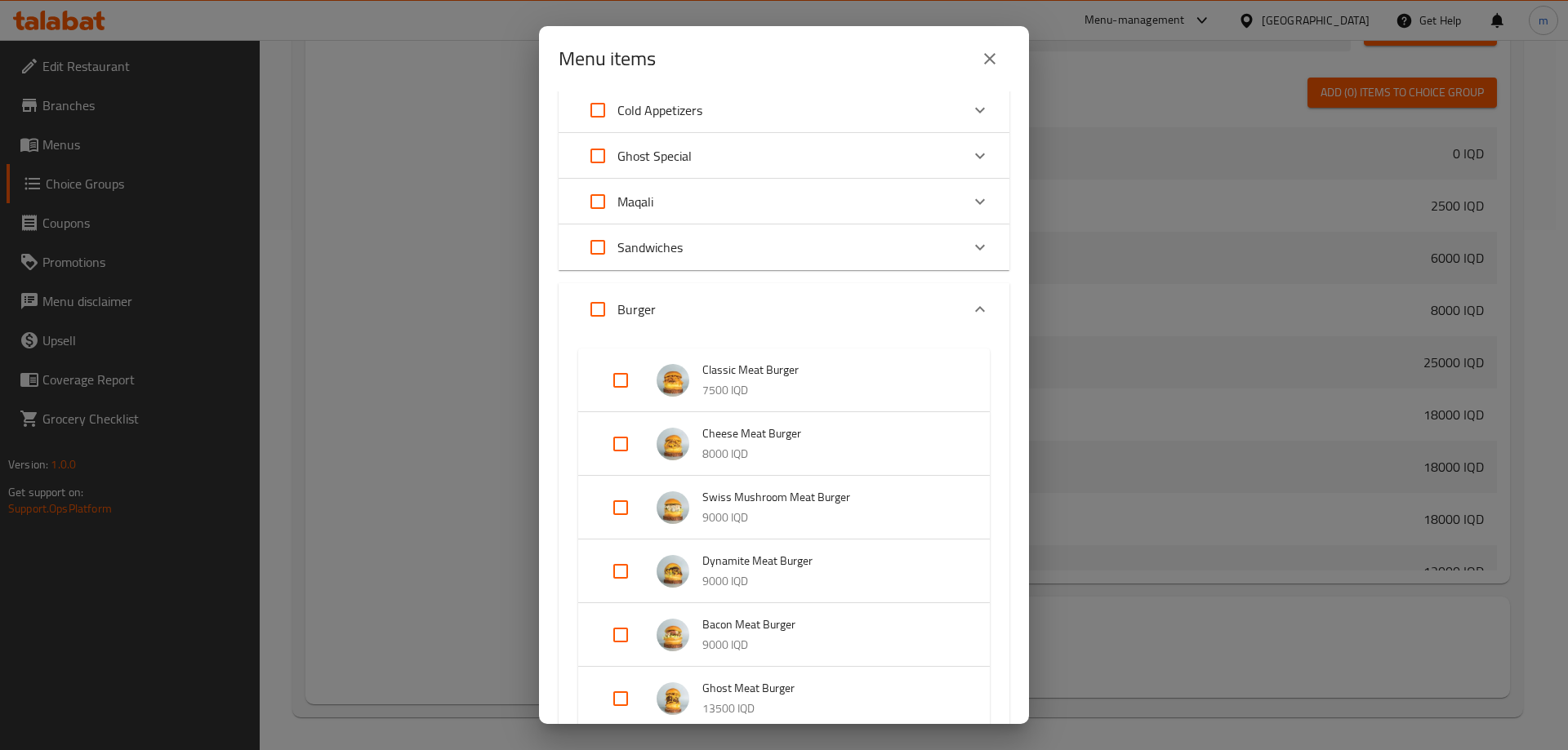
scroll to position [0, 0]
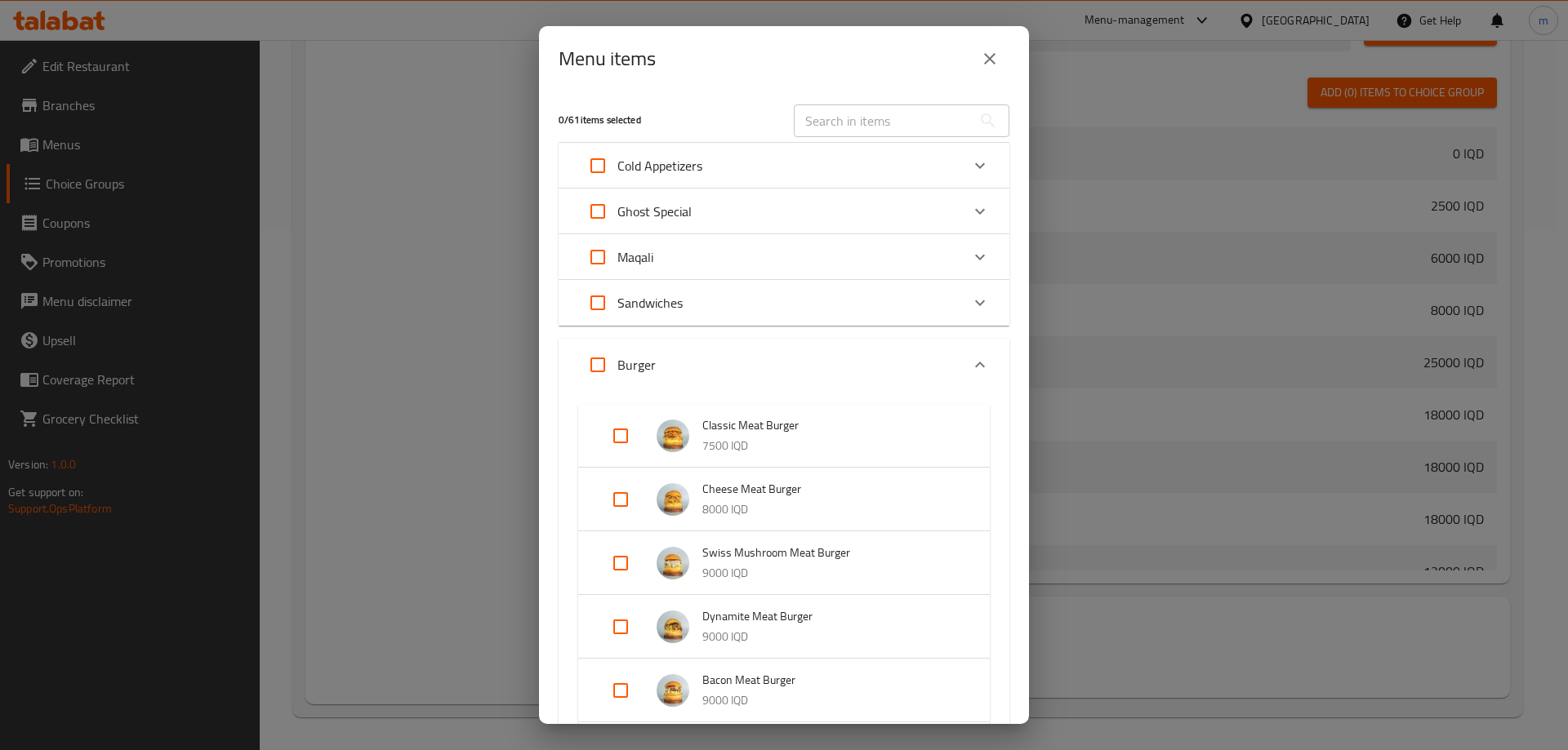
click at [592, 365] on input "Expand" at bounding box center [597, 364] width 39 height 39
checkbox input "true"
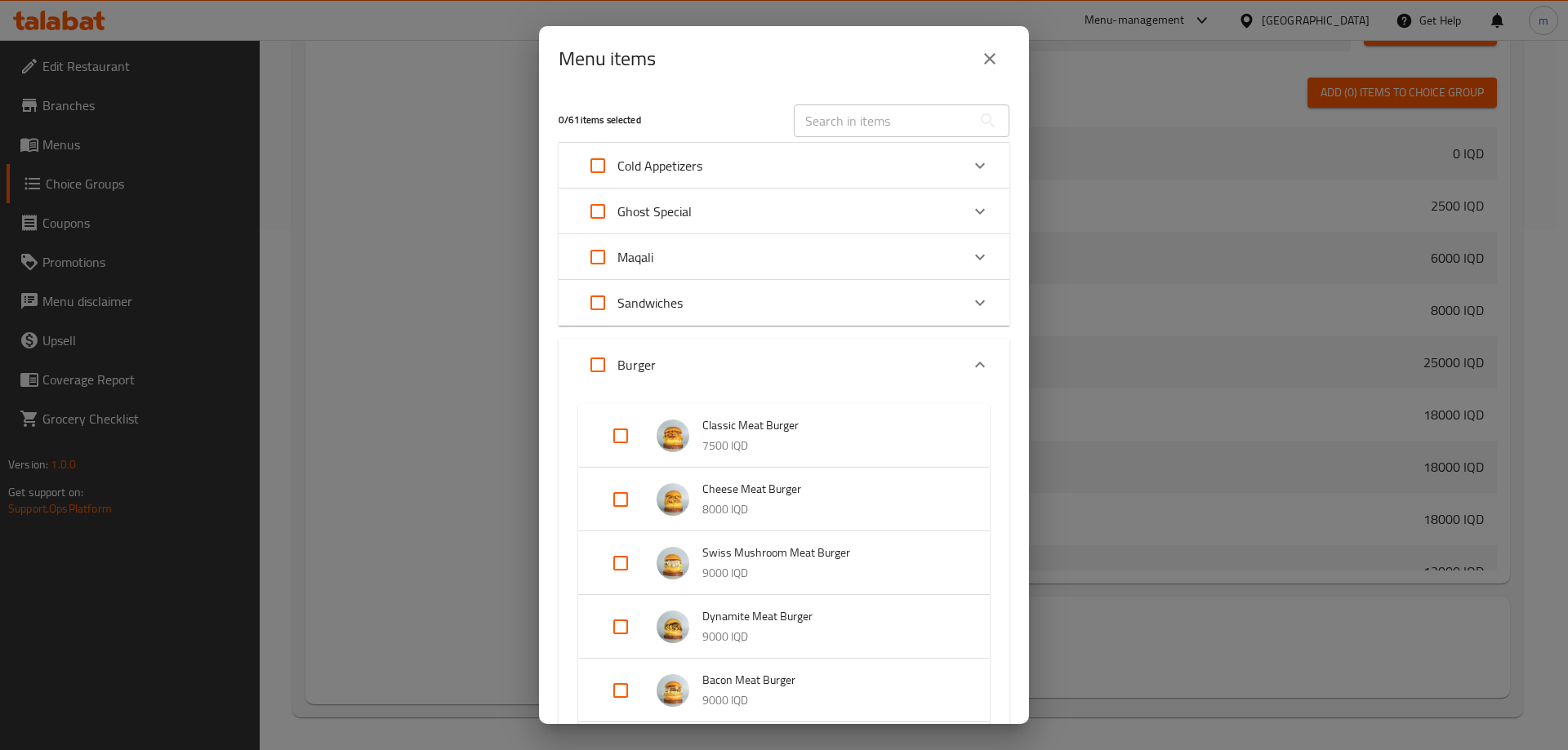
checkbox input "true"
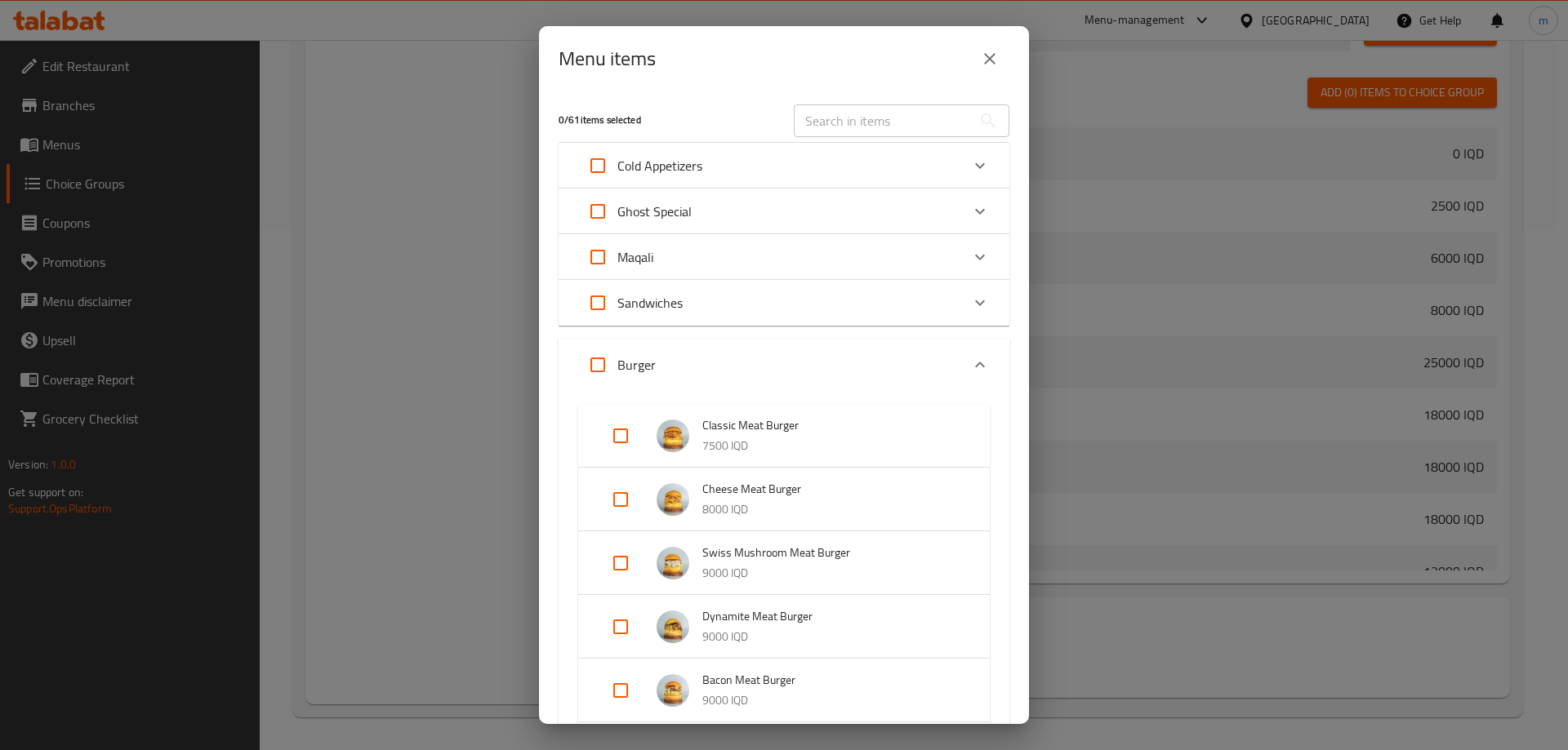
checkbox input "true"
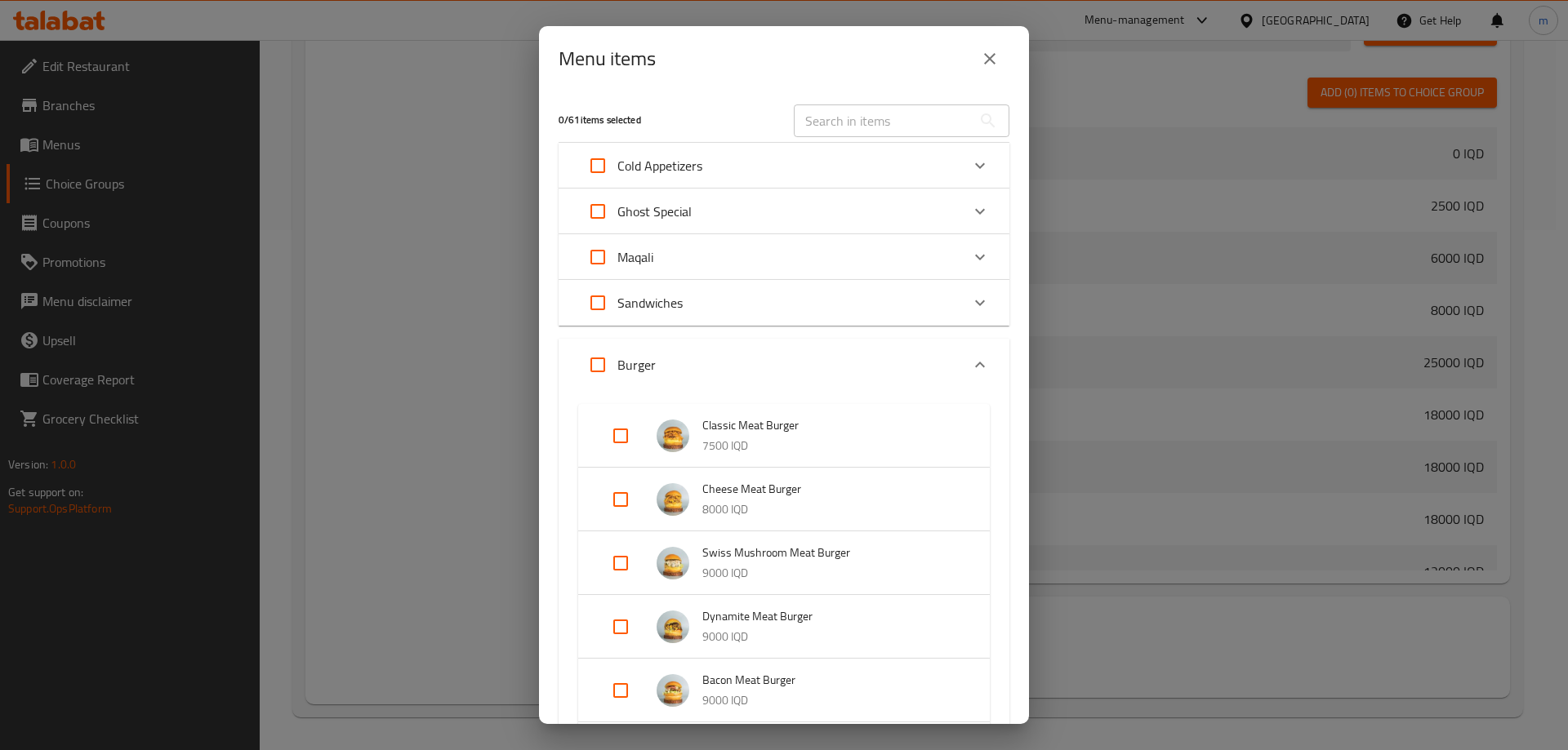
checkbox input "true"
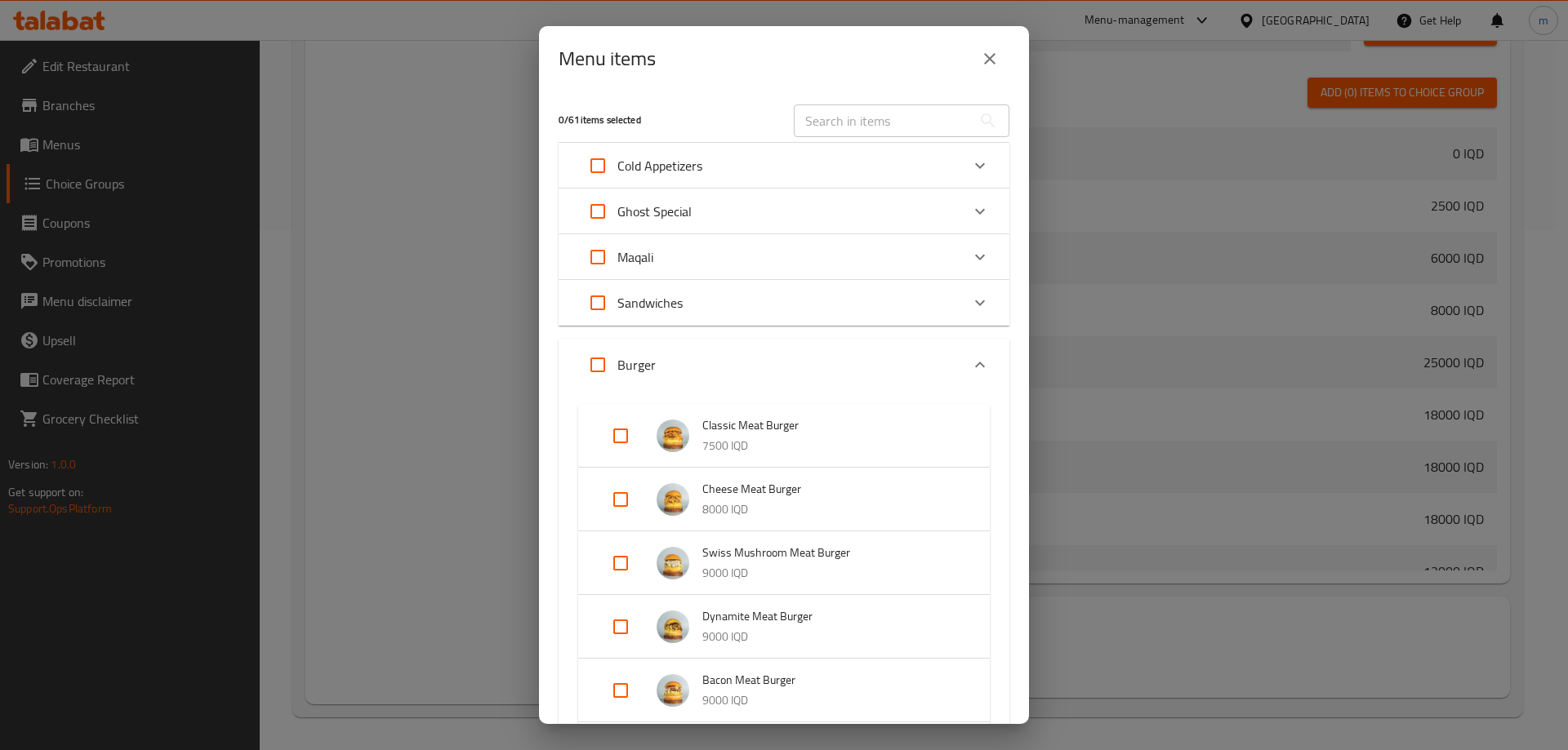
checkbox input "true"
click at [970, 368] on icon "Expand" at bounding box center [980, 365] width 20 height 20
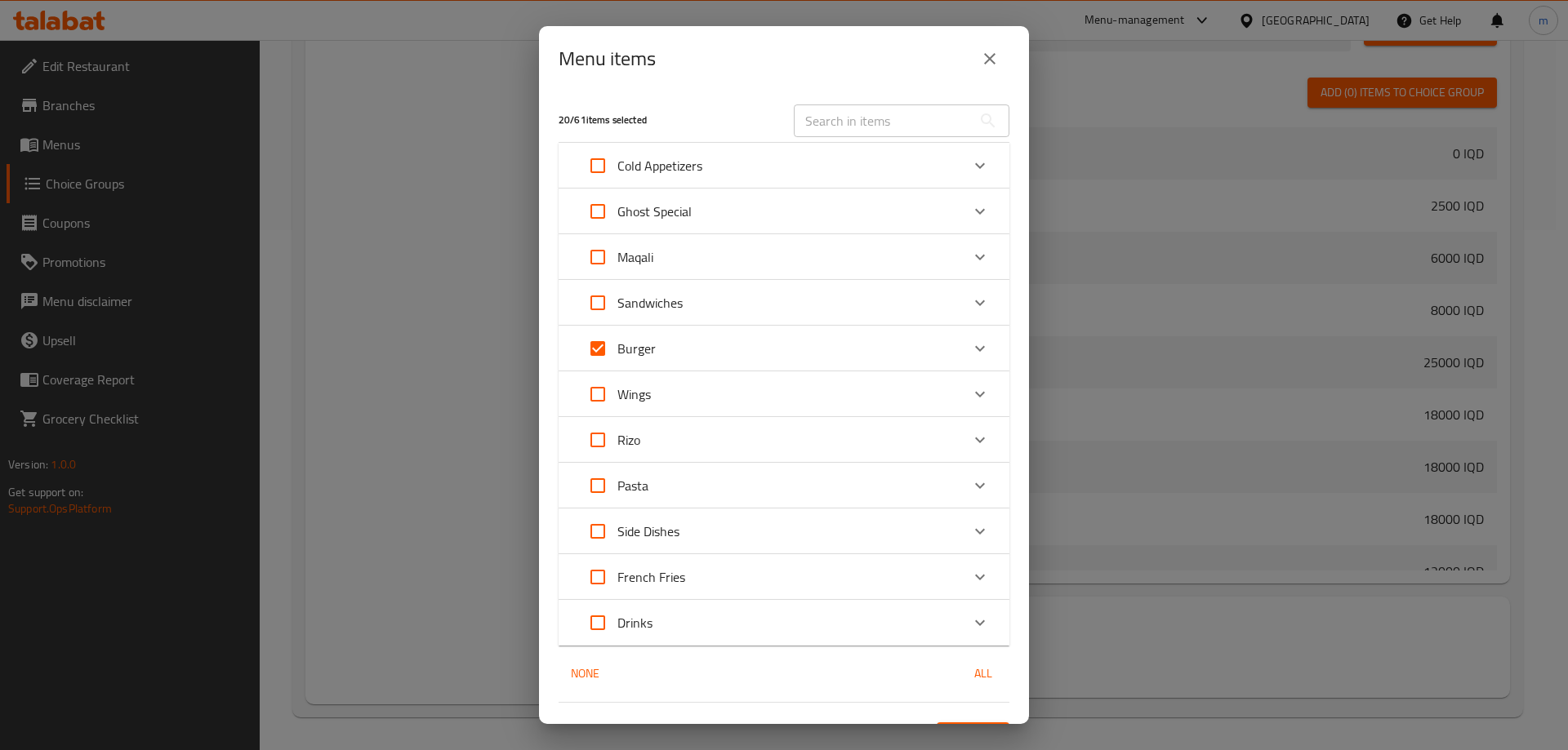
click at [841, 404] on div "Wings" at bounding box center [769, 394] width 382 height 39
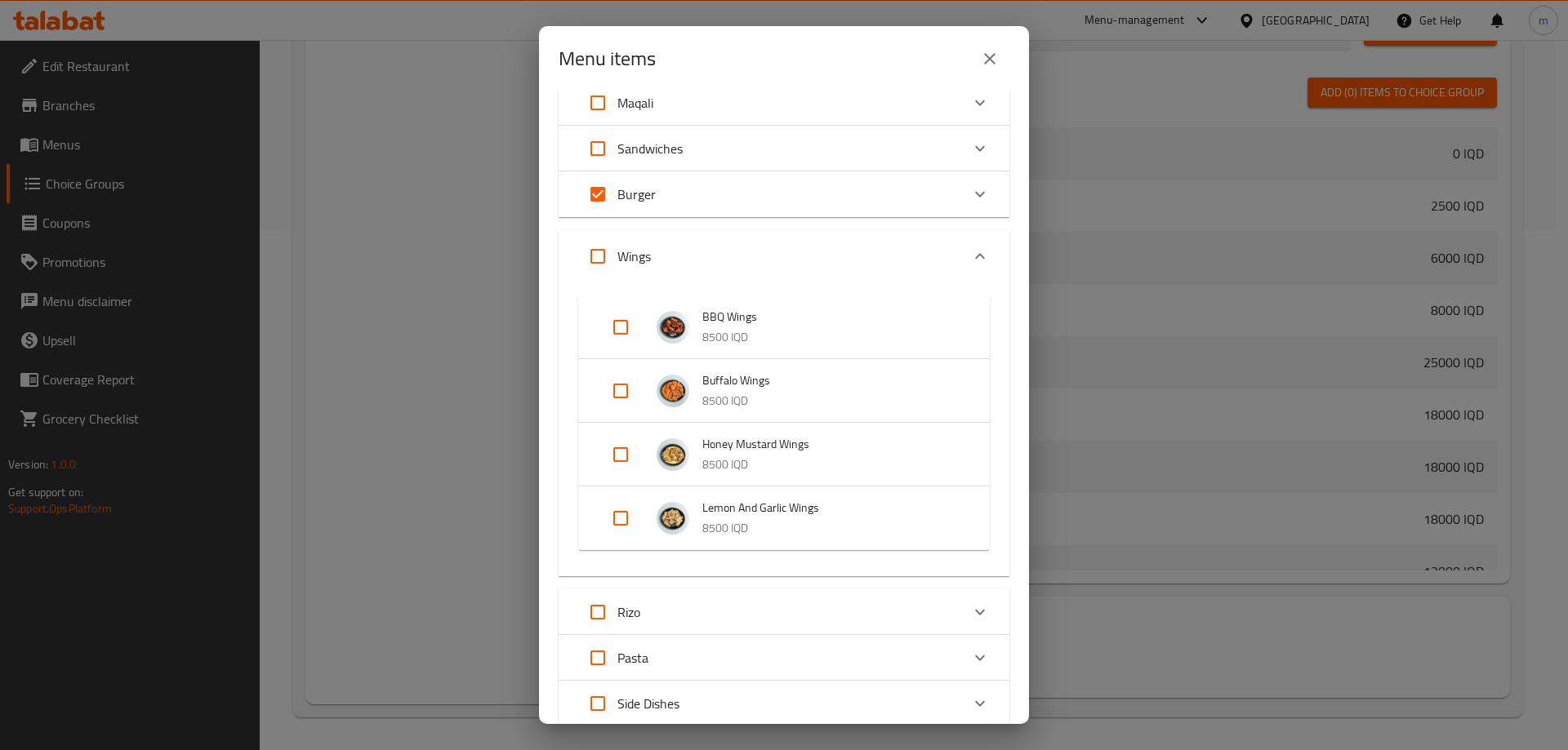
scroll to position [190, 0]
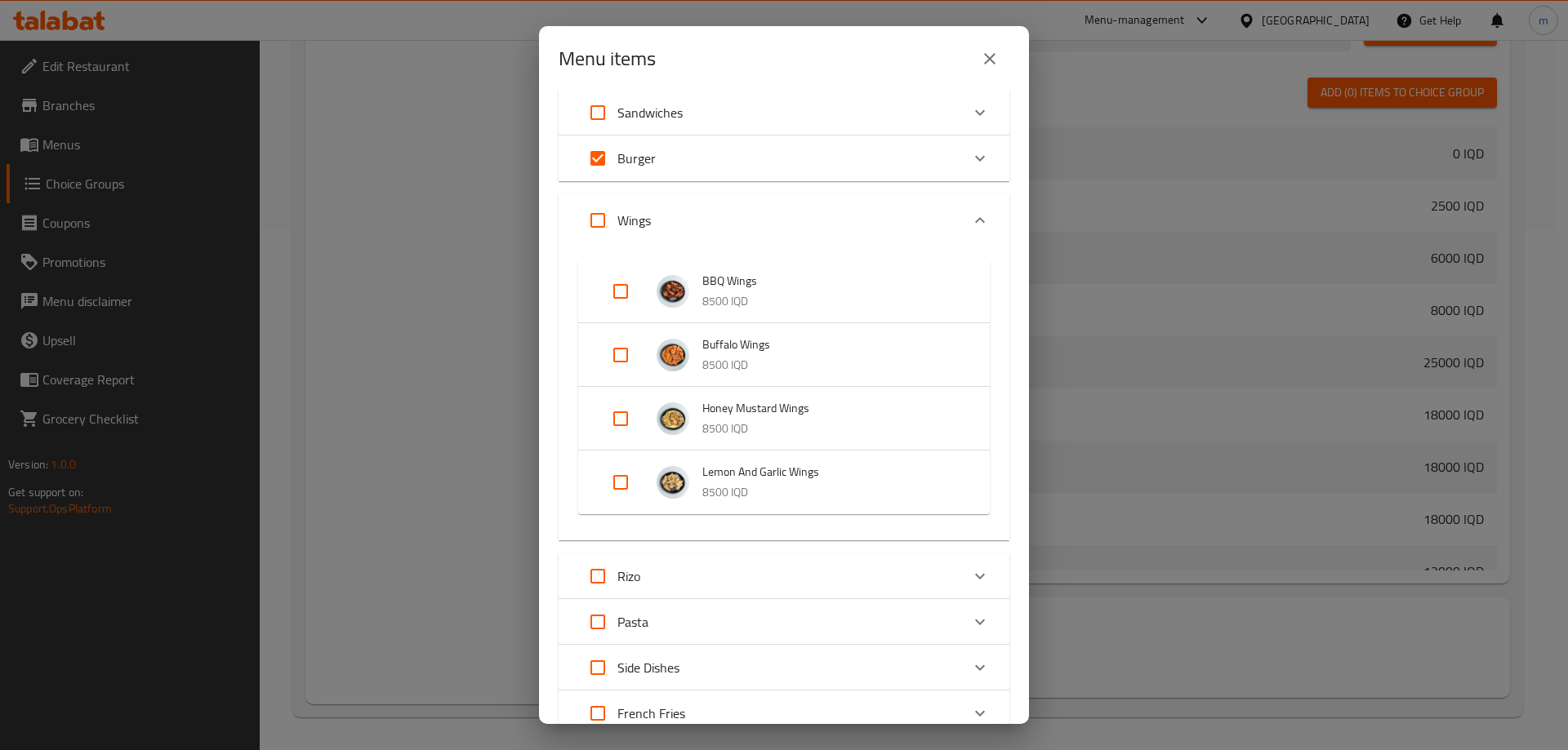
click at [878, 208] on div "Wings" at bounding box center [769, 220] width 382 height 39
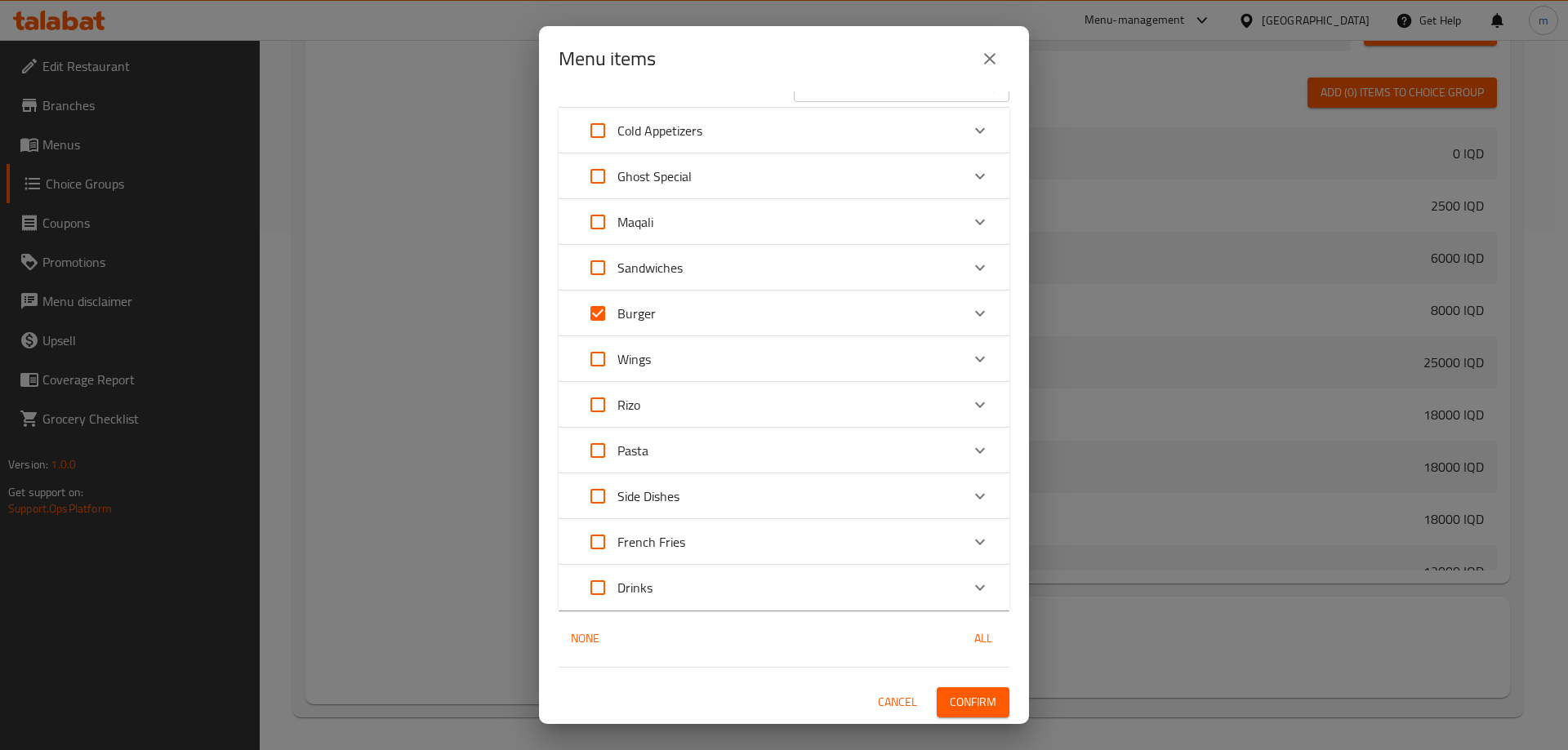
scroll to position [35, 0]
click at [723, 412] on div "Rizo" at bounding box center [769, 405] width 382 height 39
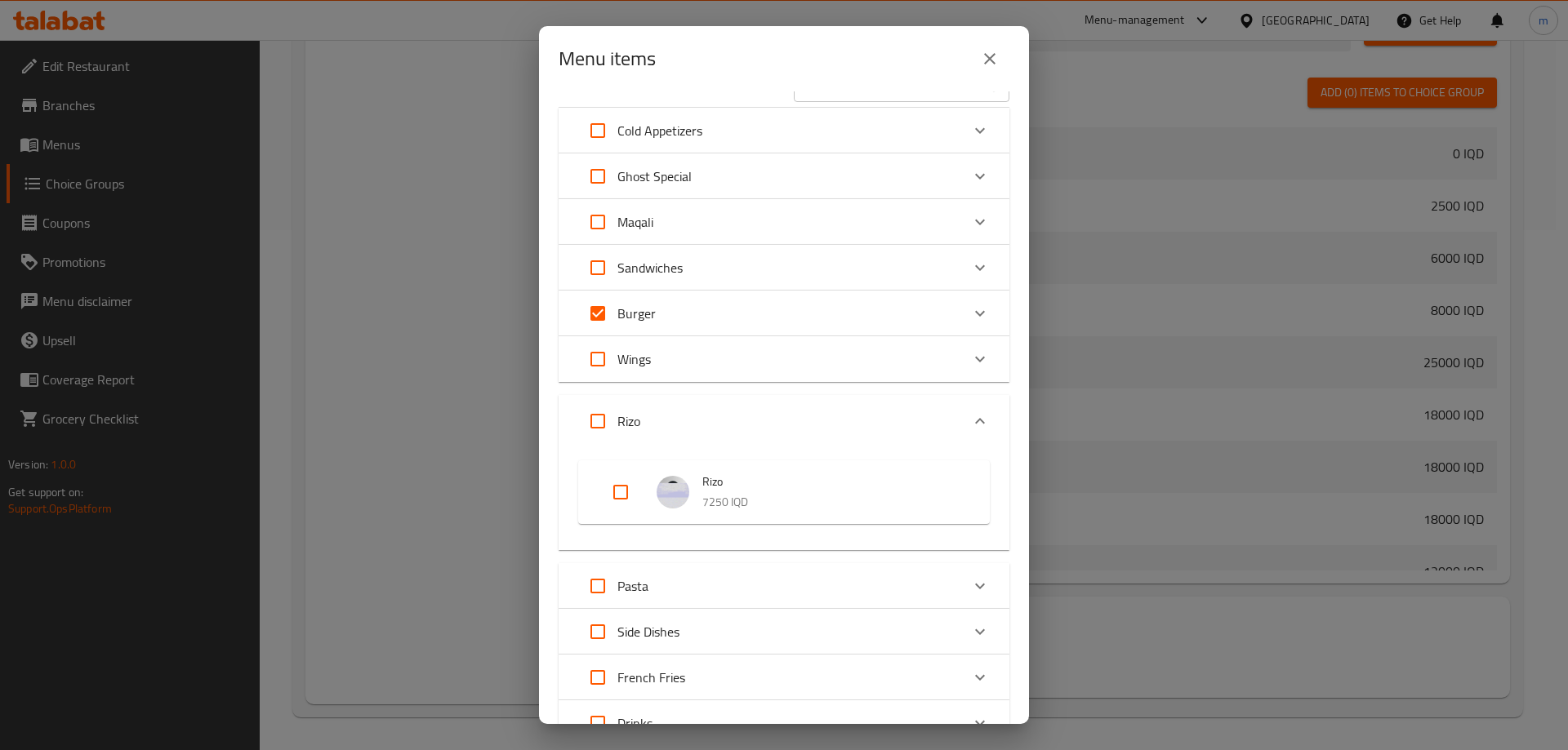
click at [760, 440] on div "Rizo" at bounding box center [769, 421] width 382 height 39
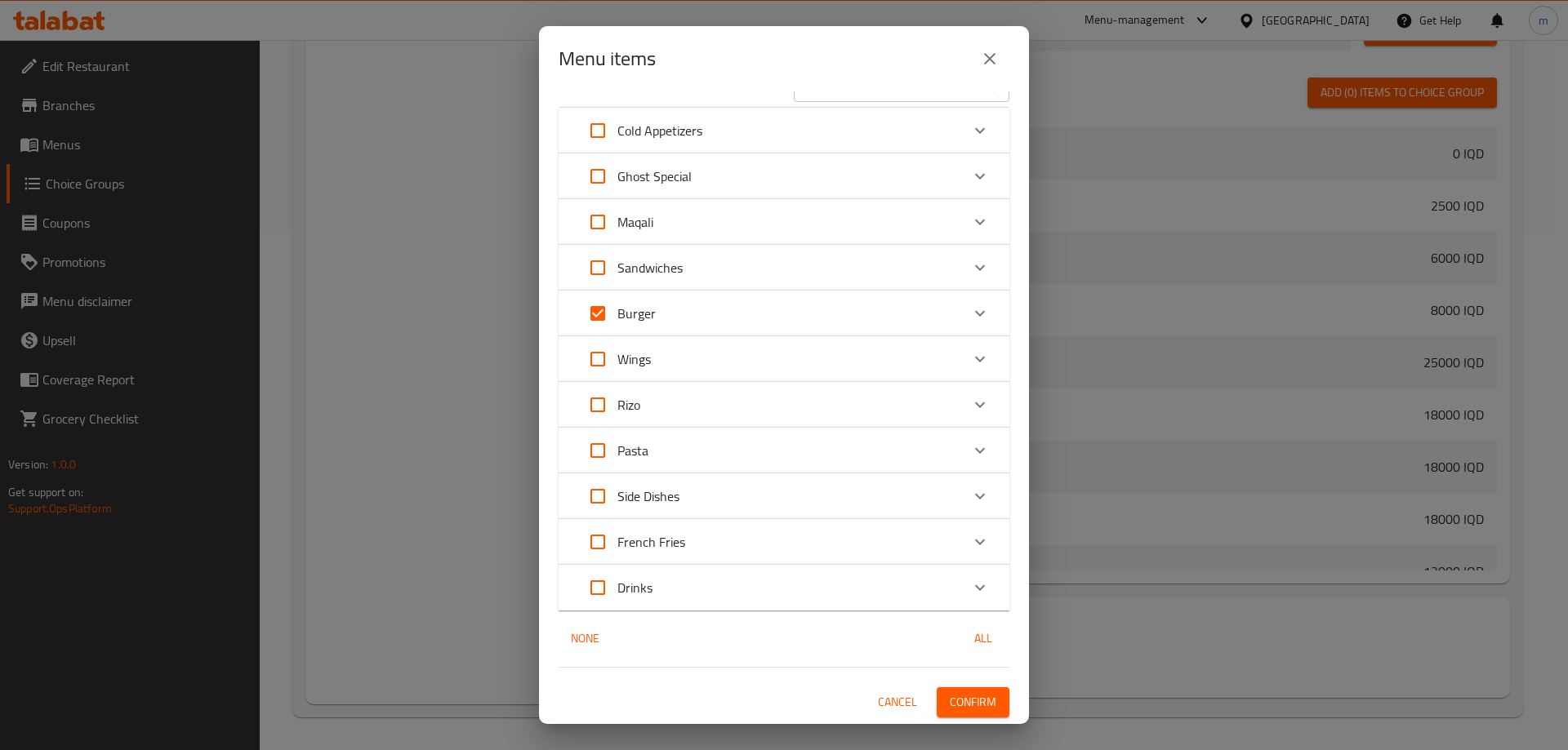
click at [695, 455] on div "Pasta" at bounding box center [769, 450] width 382 height 39
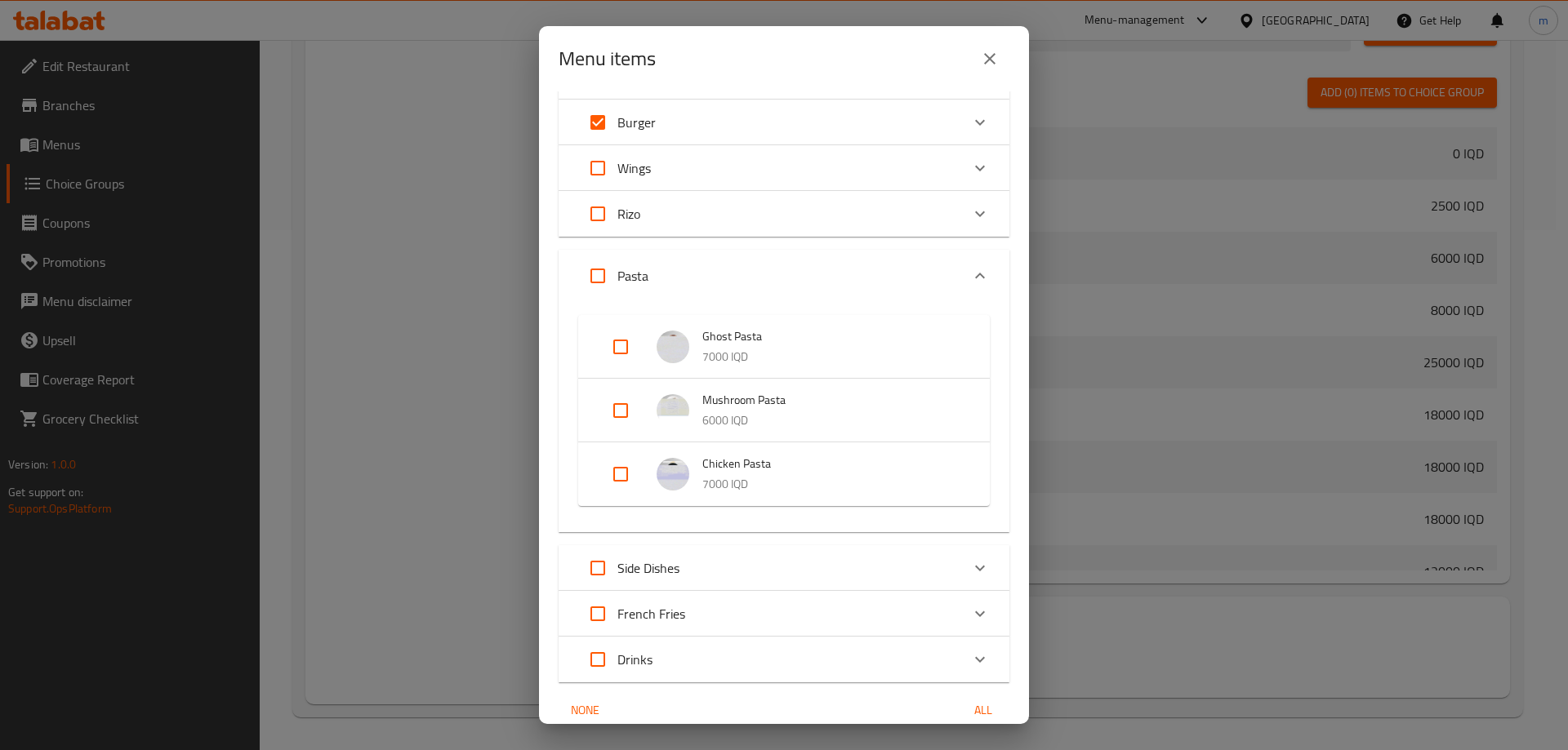
click at [706, 270] on div "Pasta" at bounding box center [769, 276] width 382 height 39
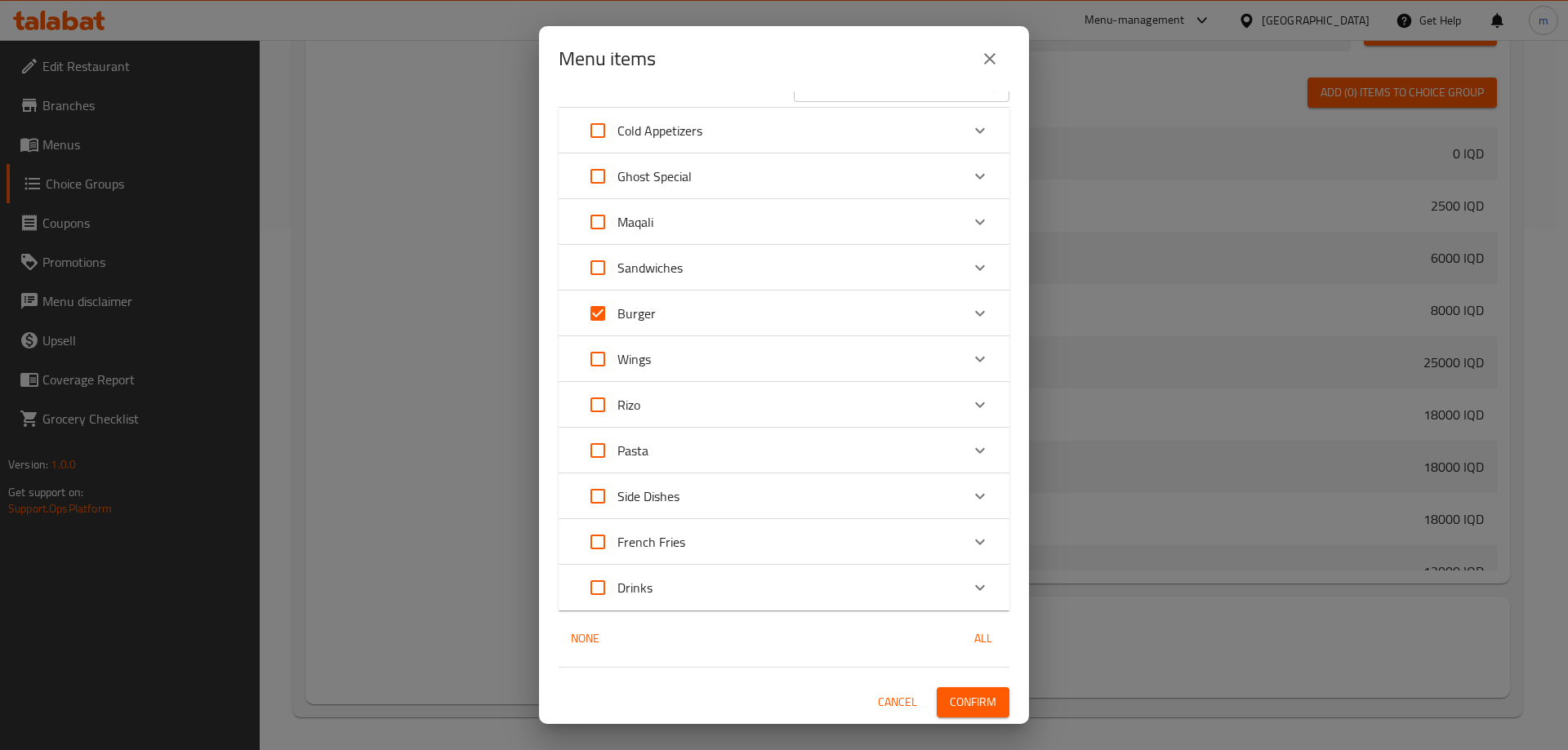
click at [655, 496] on p "Side Dishes" at bounding box center [648, 497] width 62 height 20
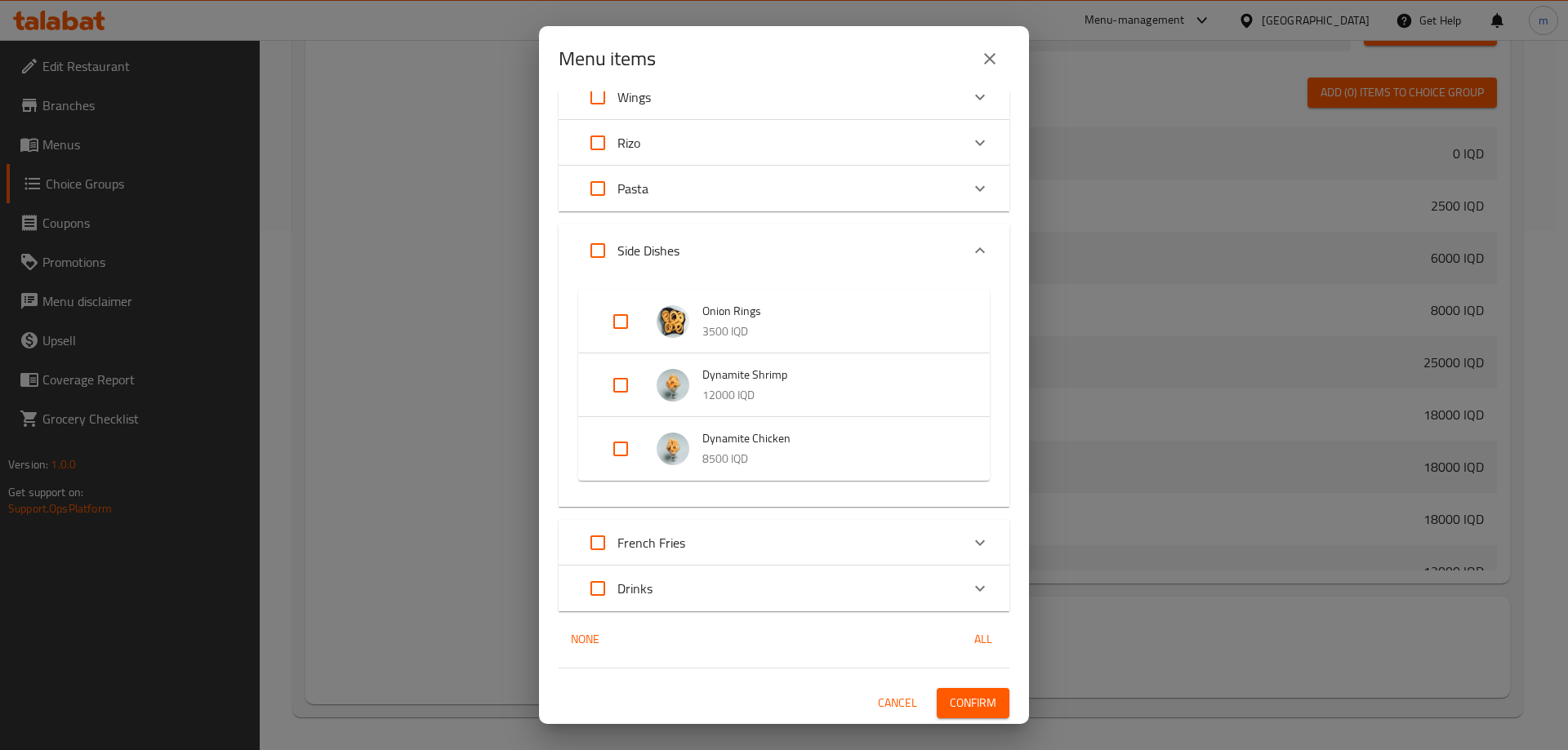
scroll to position [298, 0]
click at [677, 263] on div "Side Dishes" at bounding box center [628, 249] width 101 height 39
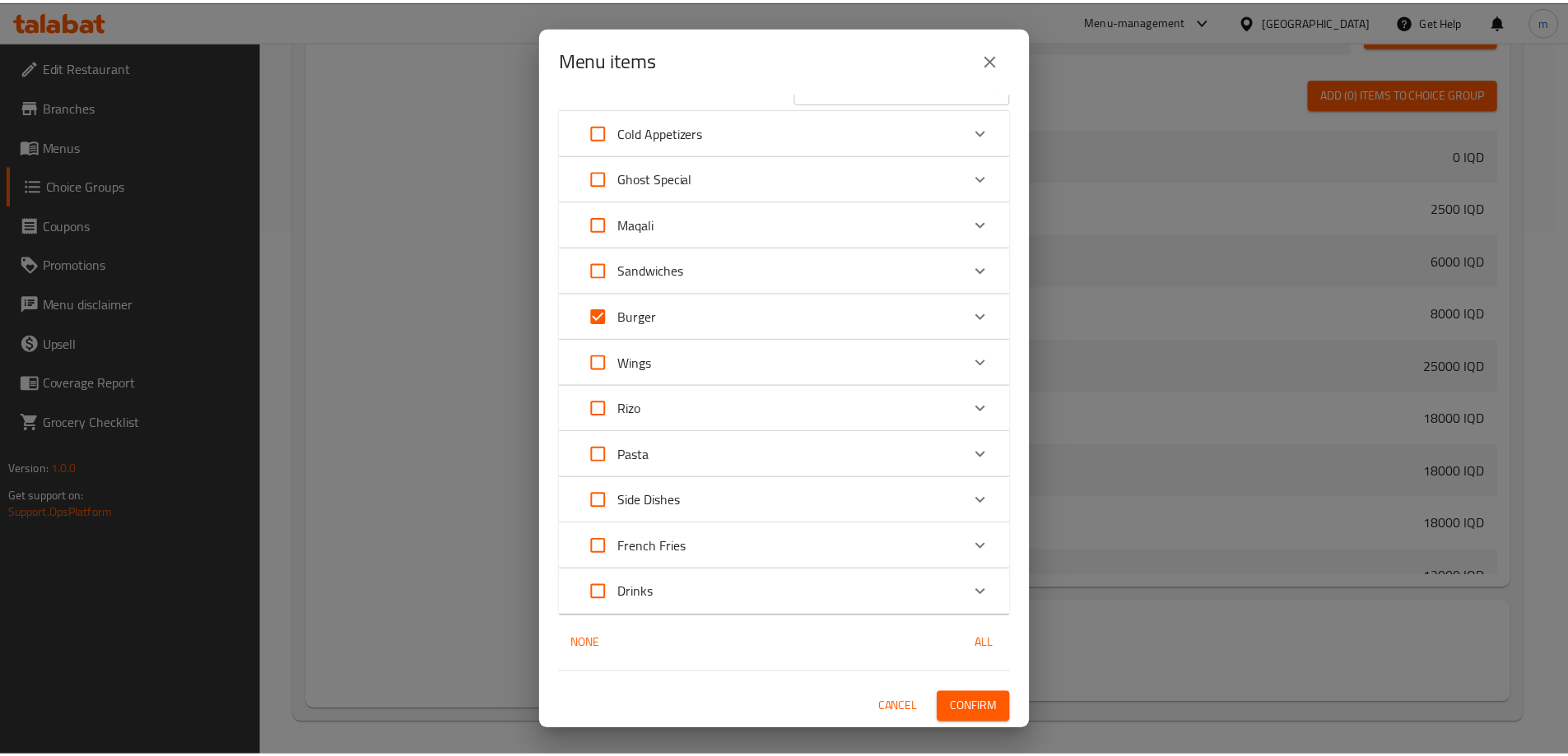
scroll to position [35, 0]
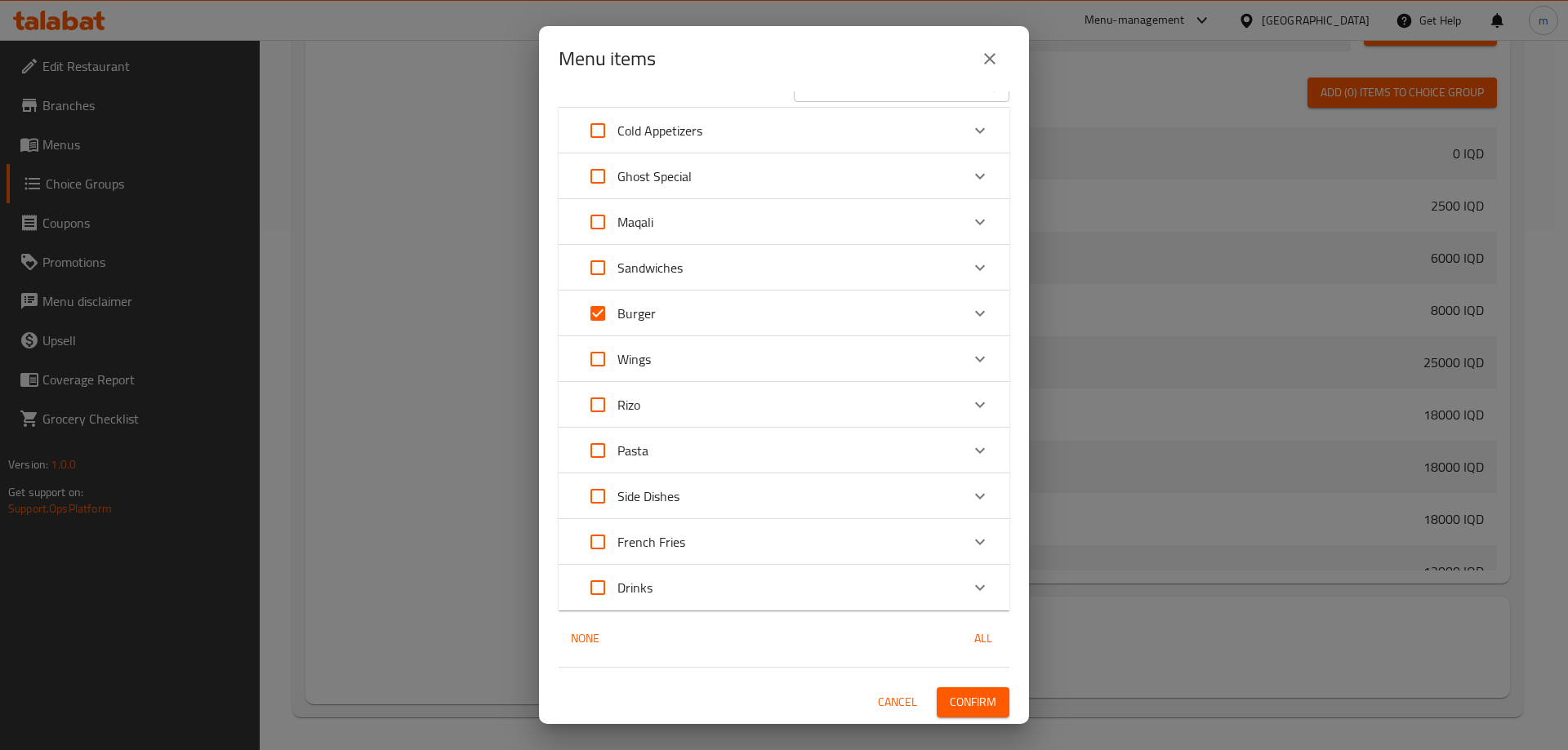
click at [965, 697] on span "Confirm" at bounding box center [973, 702] width 46 height 21
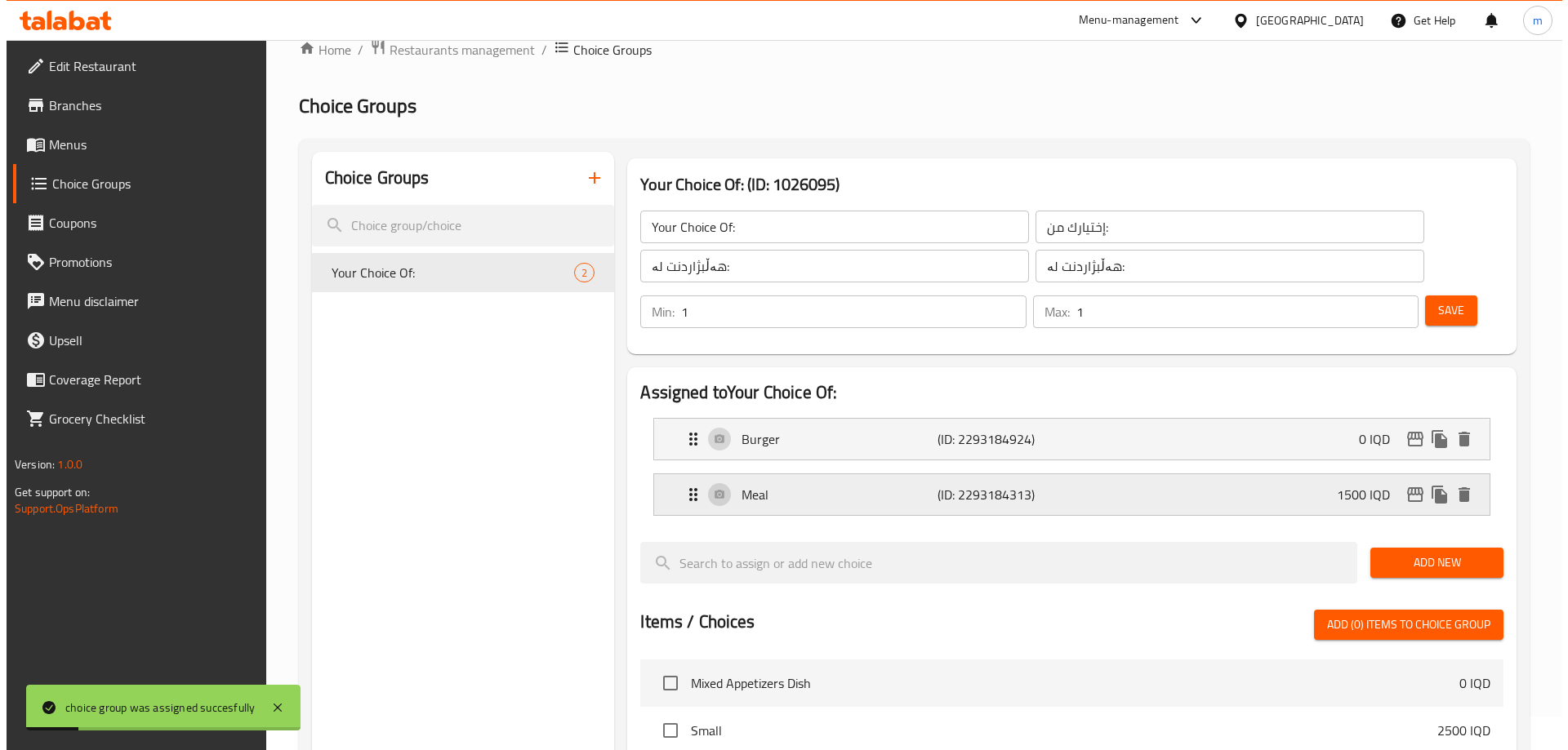
scroll to position [0, 0]
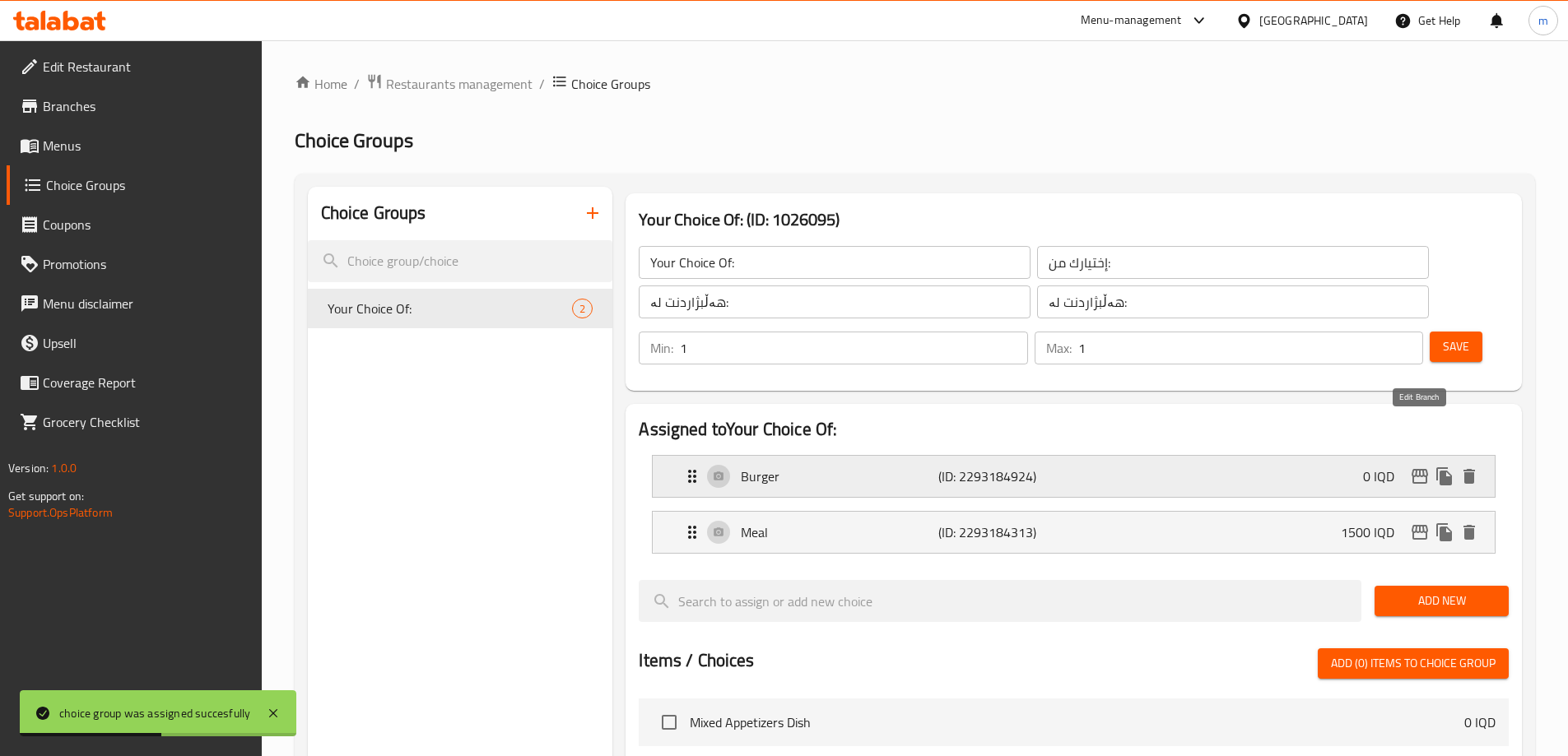
click at [1414, 466] on icon "edit" at bounding box center [1419, 476] width 20 height 20
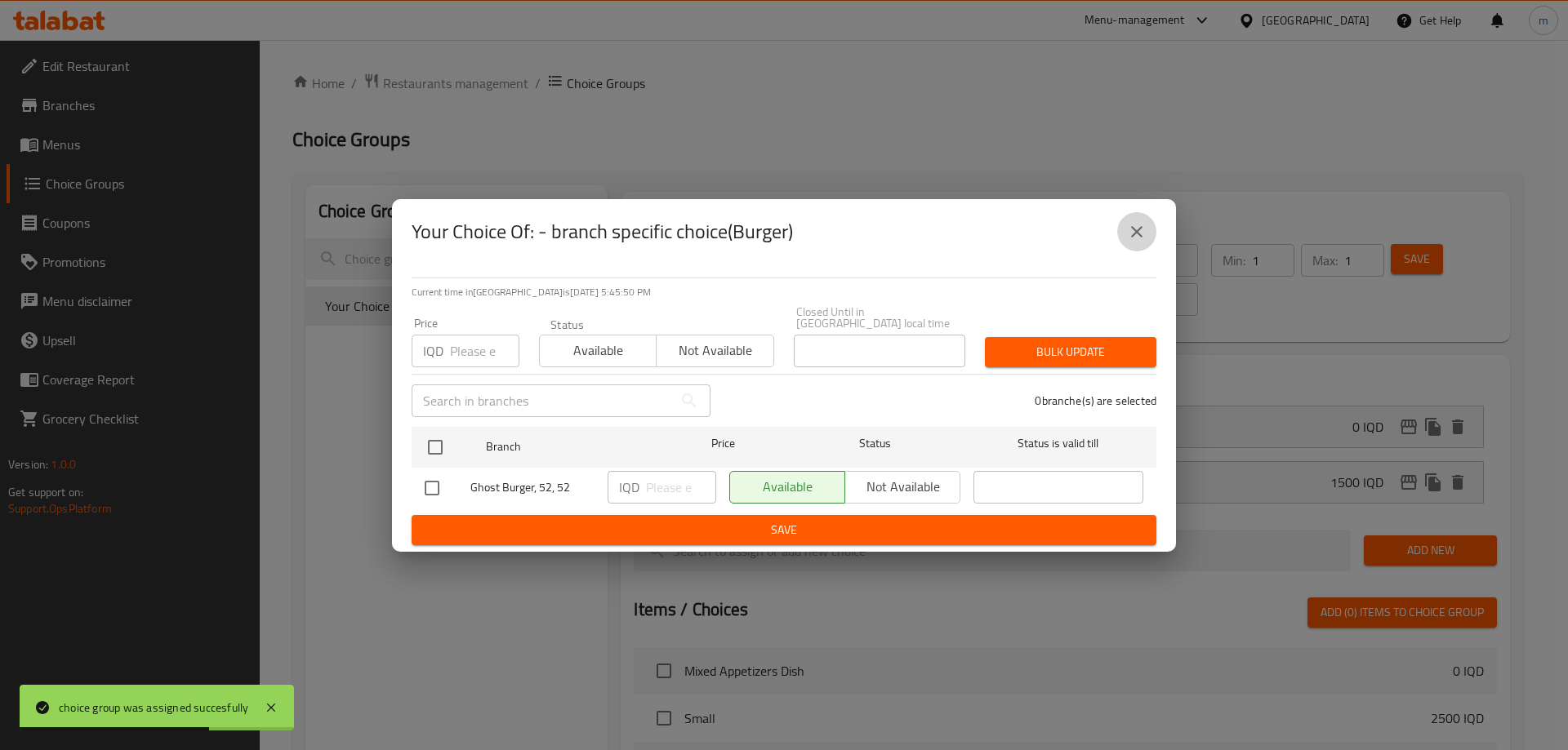
click at [1147, 237] on button "close" at bounding box center [1136, 231] width 39 height 39
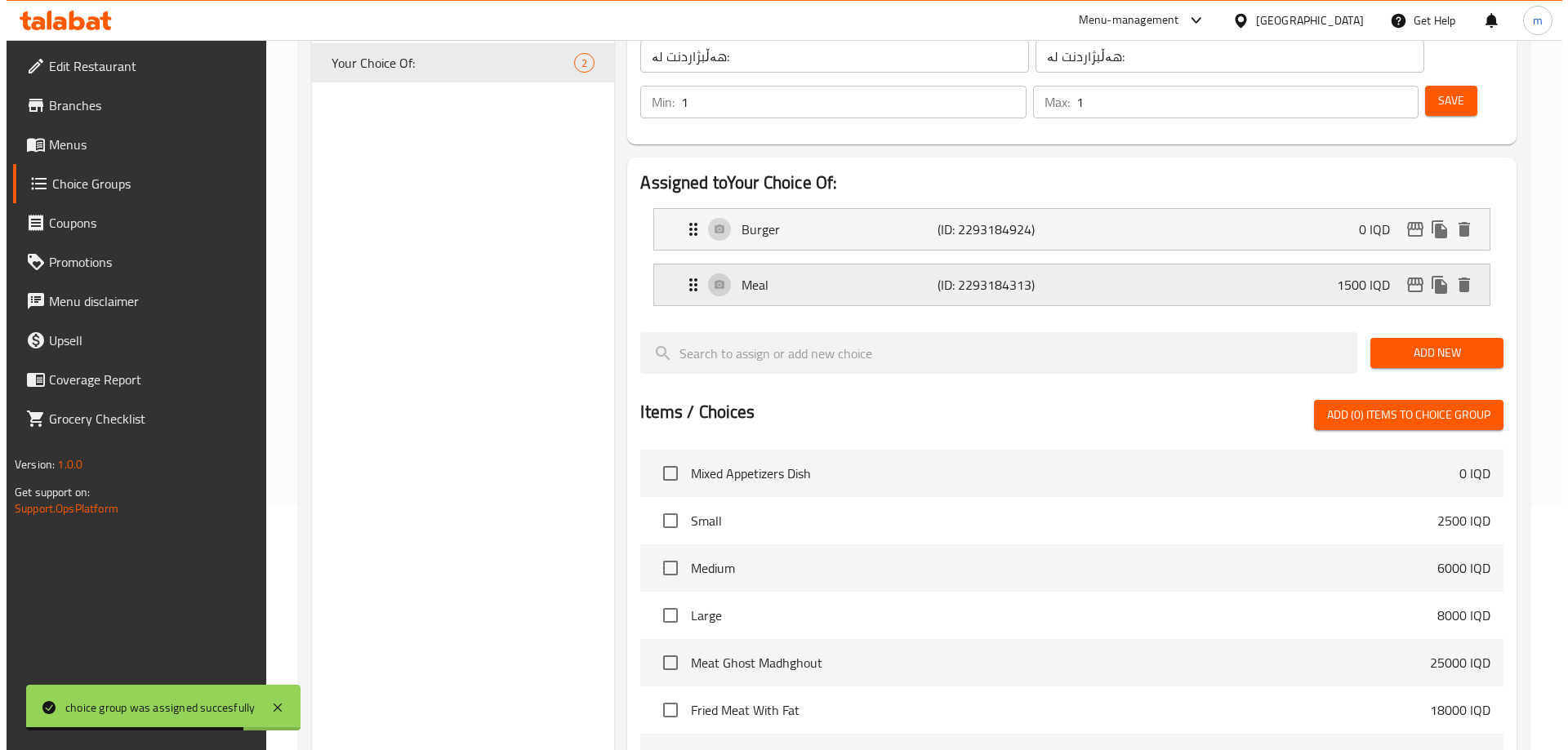
scroll to position [139, 0]
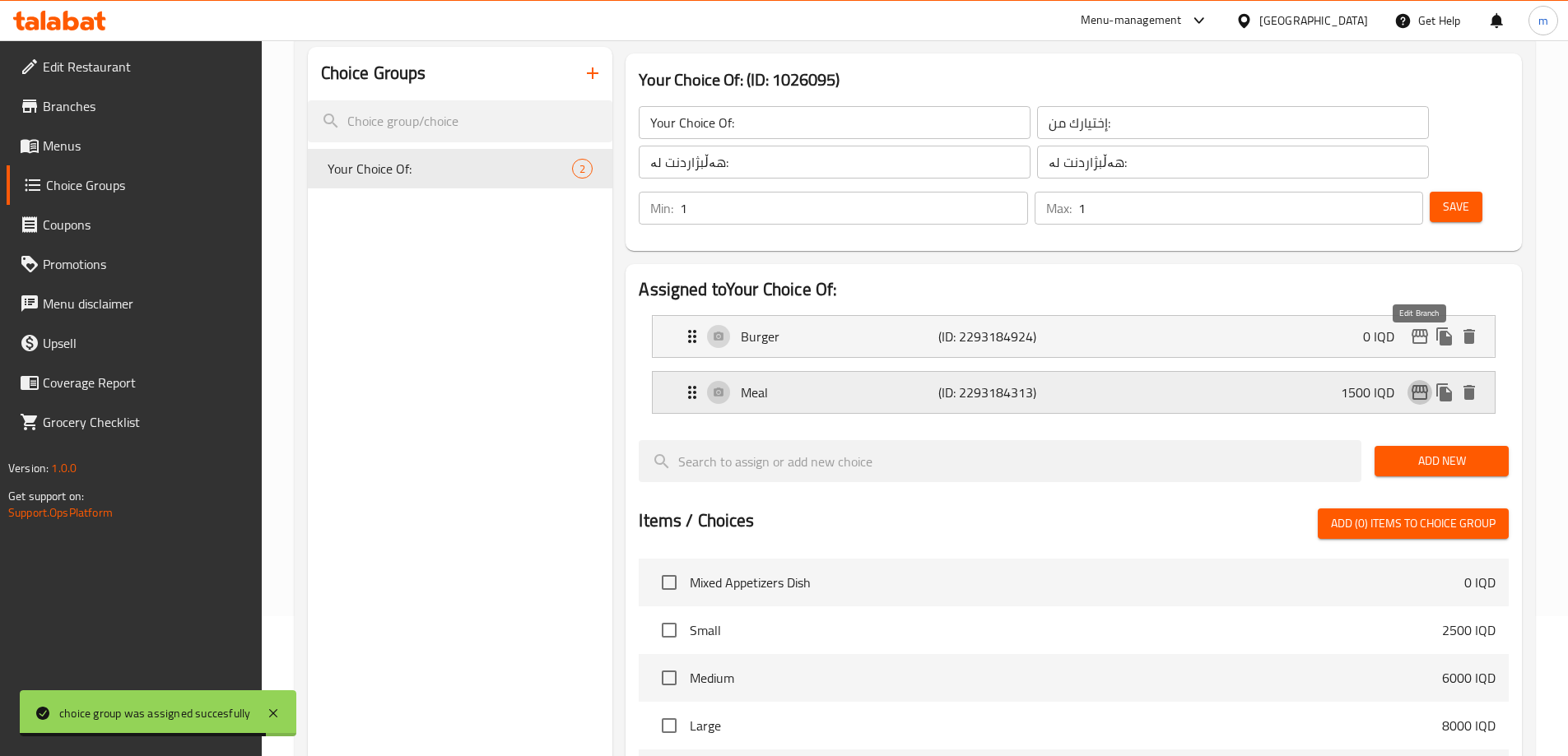
click at [1423, 386] on icon "edit" at bounding box center [1419, 393] width 17 height 15
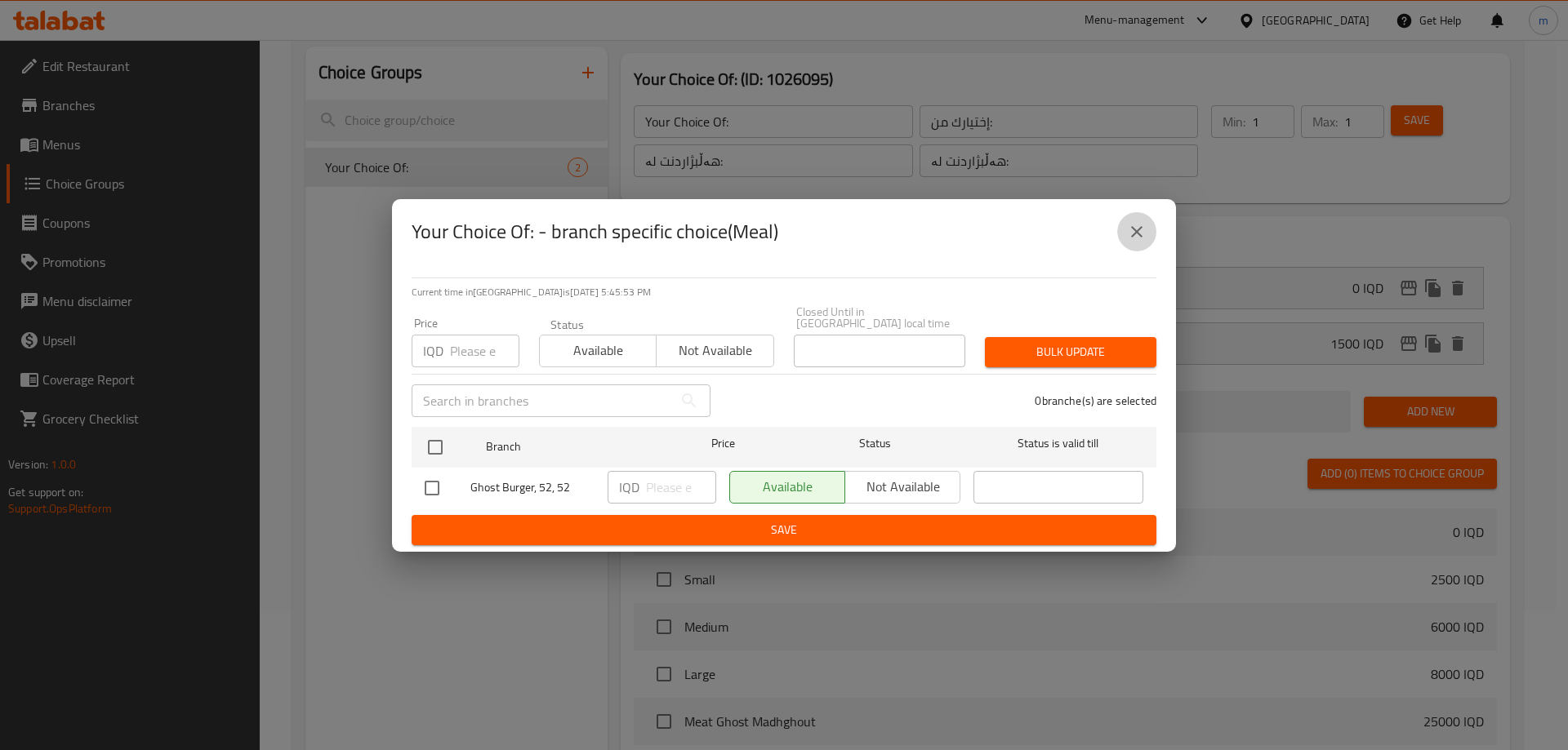
click at [1132, 242] on icon "close" at bounding box center [1137, 232] width 20 height 20
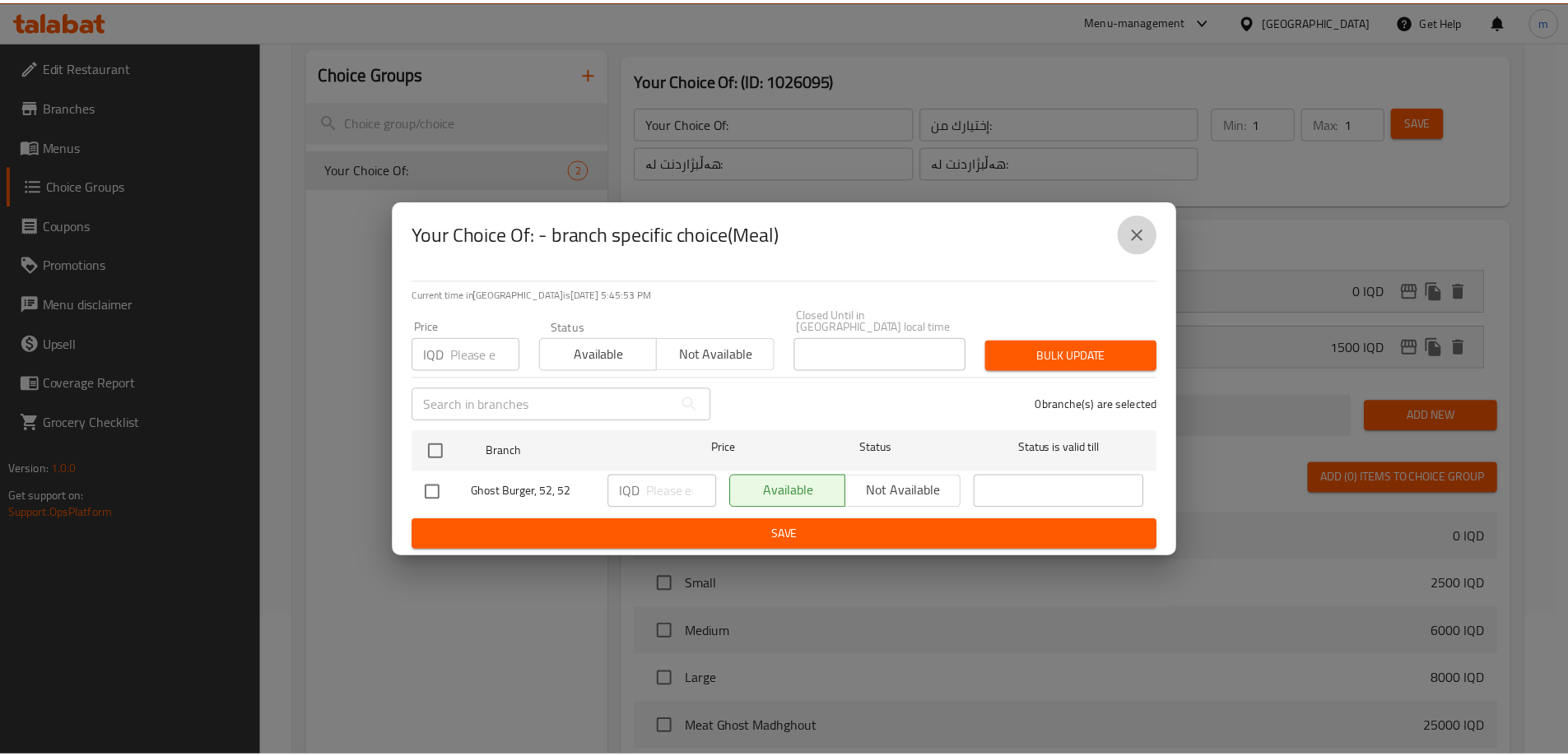
scroll to position [524, 0]
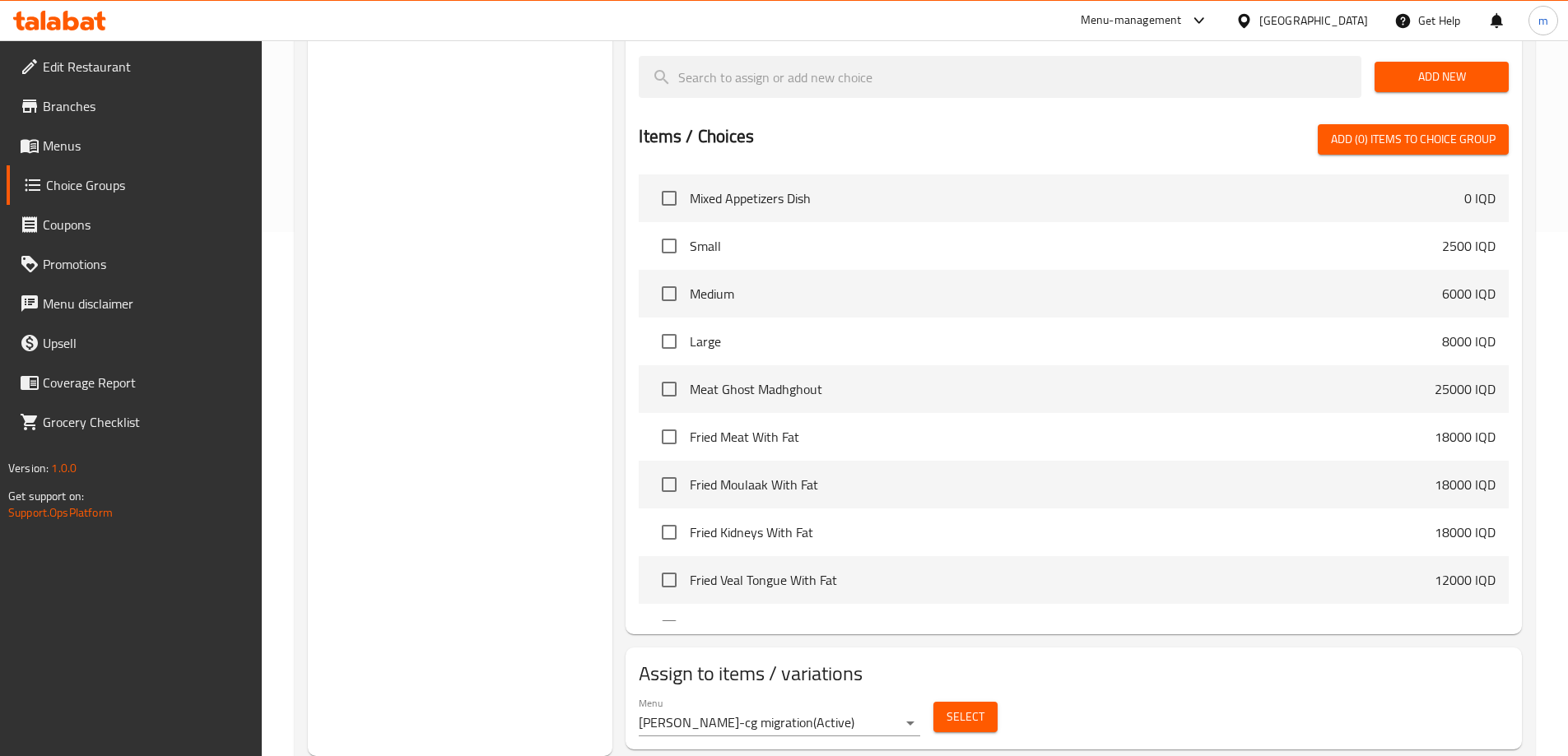
click at [124, 149] on span "Menus" at bounding box center [145, 146] width 206 height 20
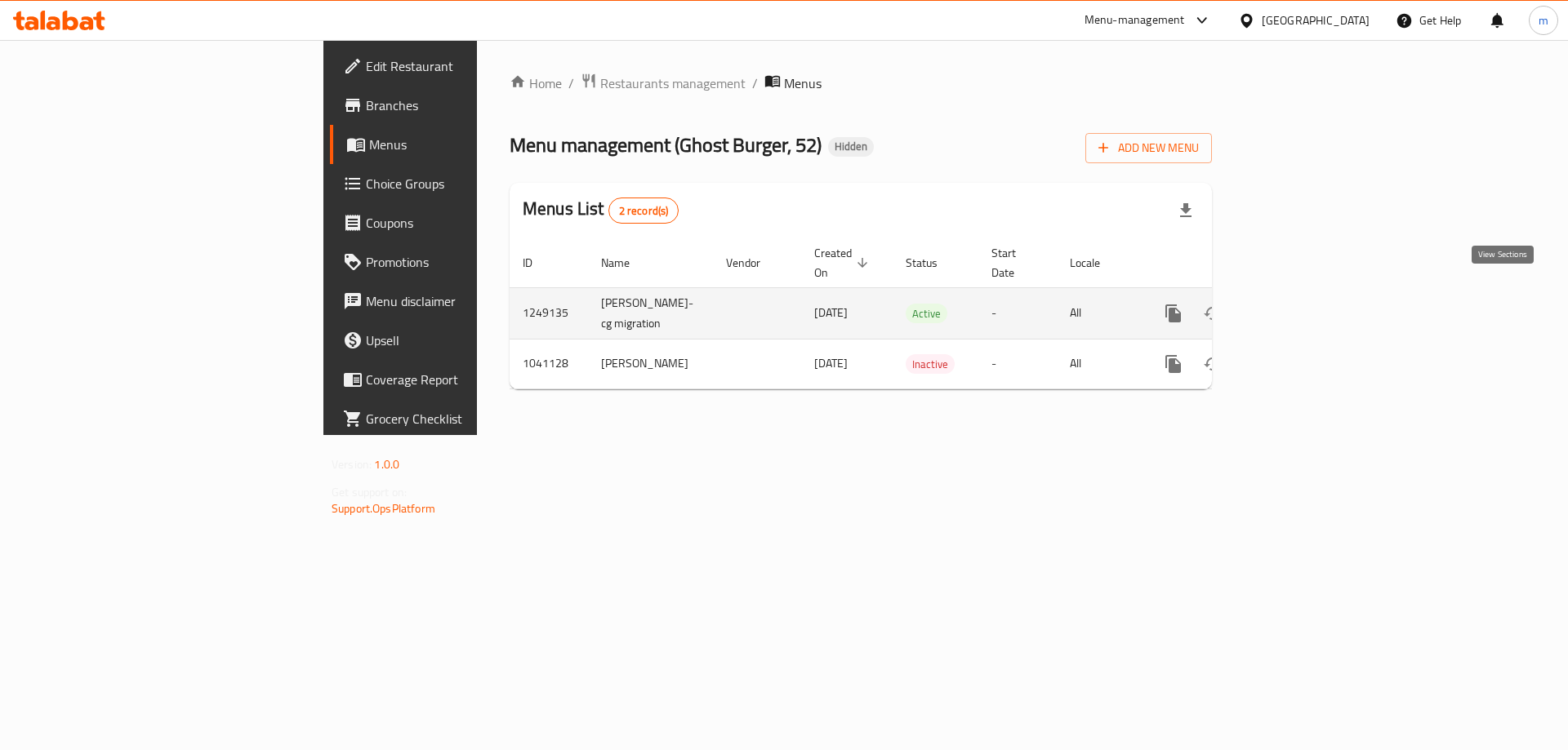
click at [1301, 304] on icon "enhanced table" at bounding box center [1291, 314] width 20 height 20
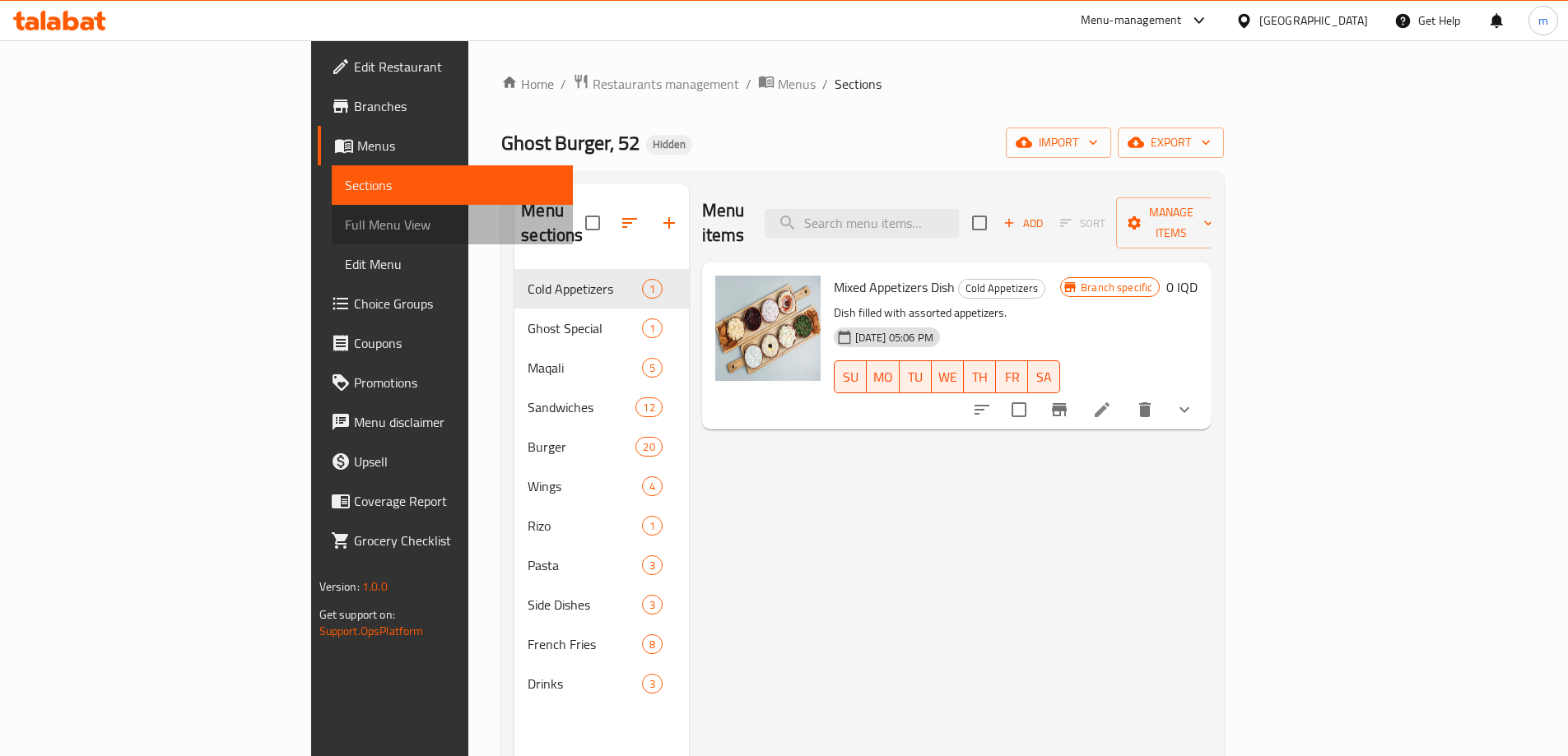
click at [345, 222] on span "Full Menu View" at bounding box center [451, 224] width 214 height 20
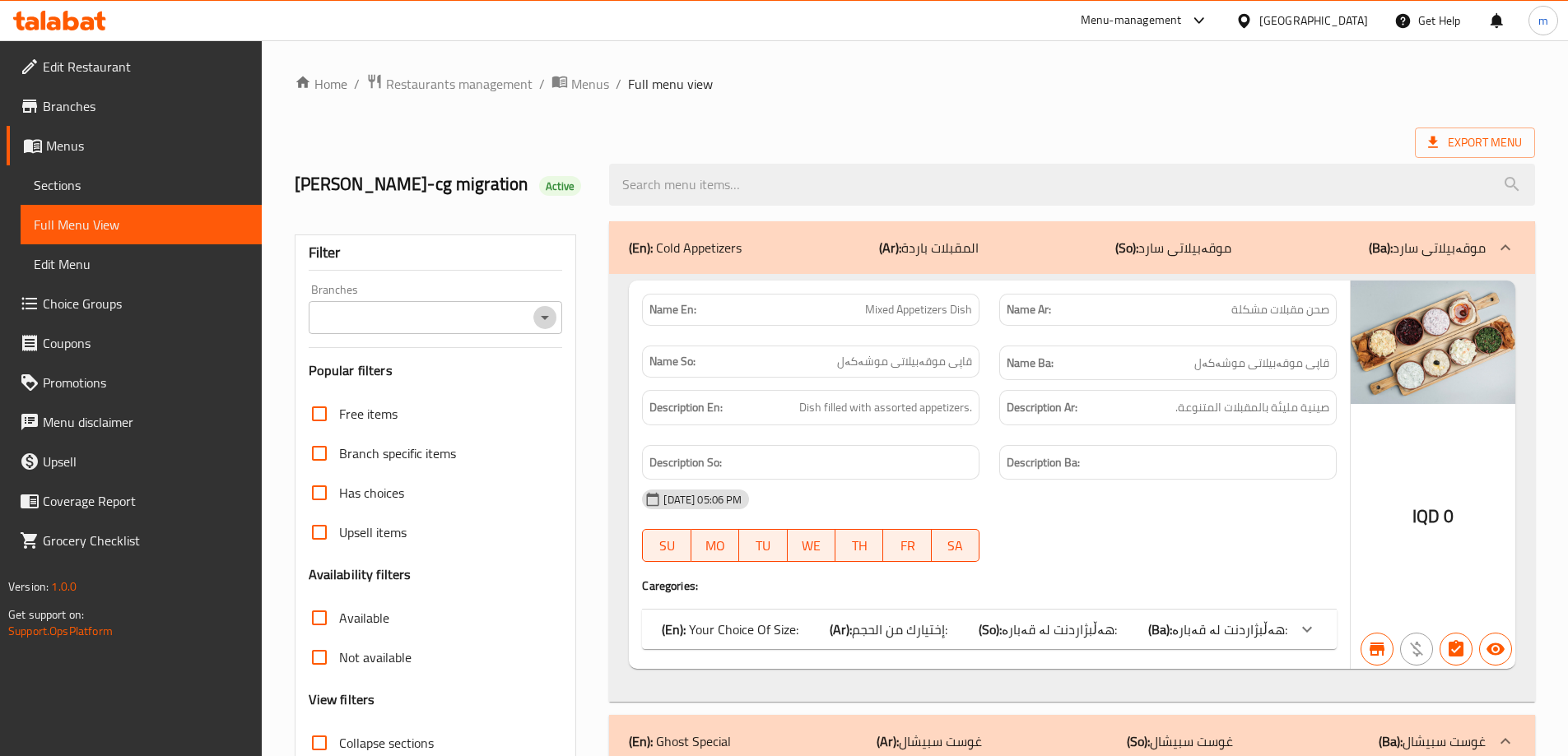
click at [546, 320] on icon "Open" at bounding box center [545, 318] width 20 height 20
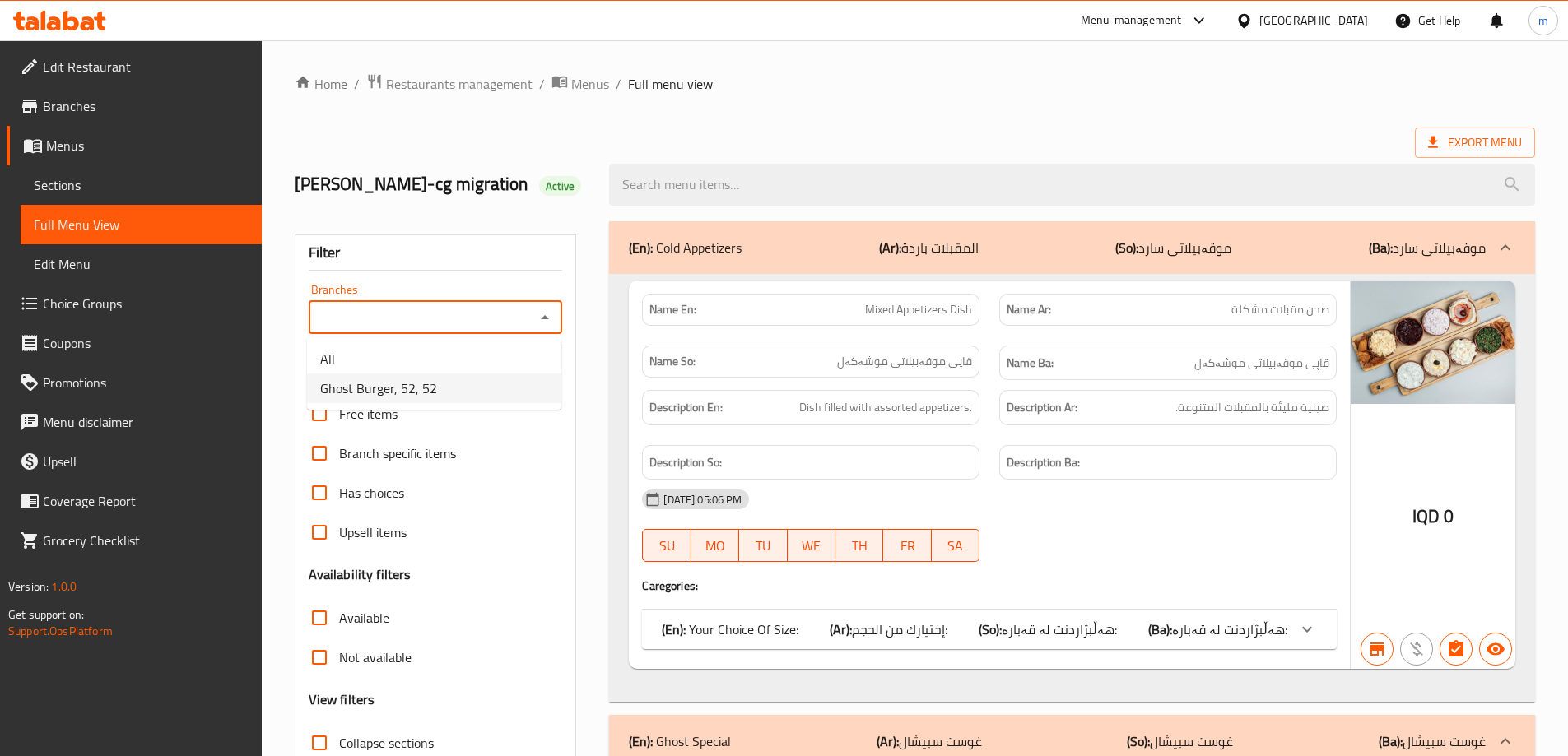
click at [474, 389] on li "Ghost Burger, 52, 52" at bounding box center [434, 389] width 255 height 30
type input "Ghost Burger, 52, 52"
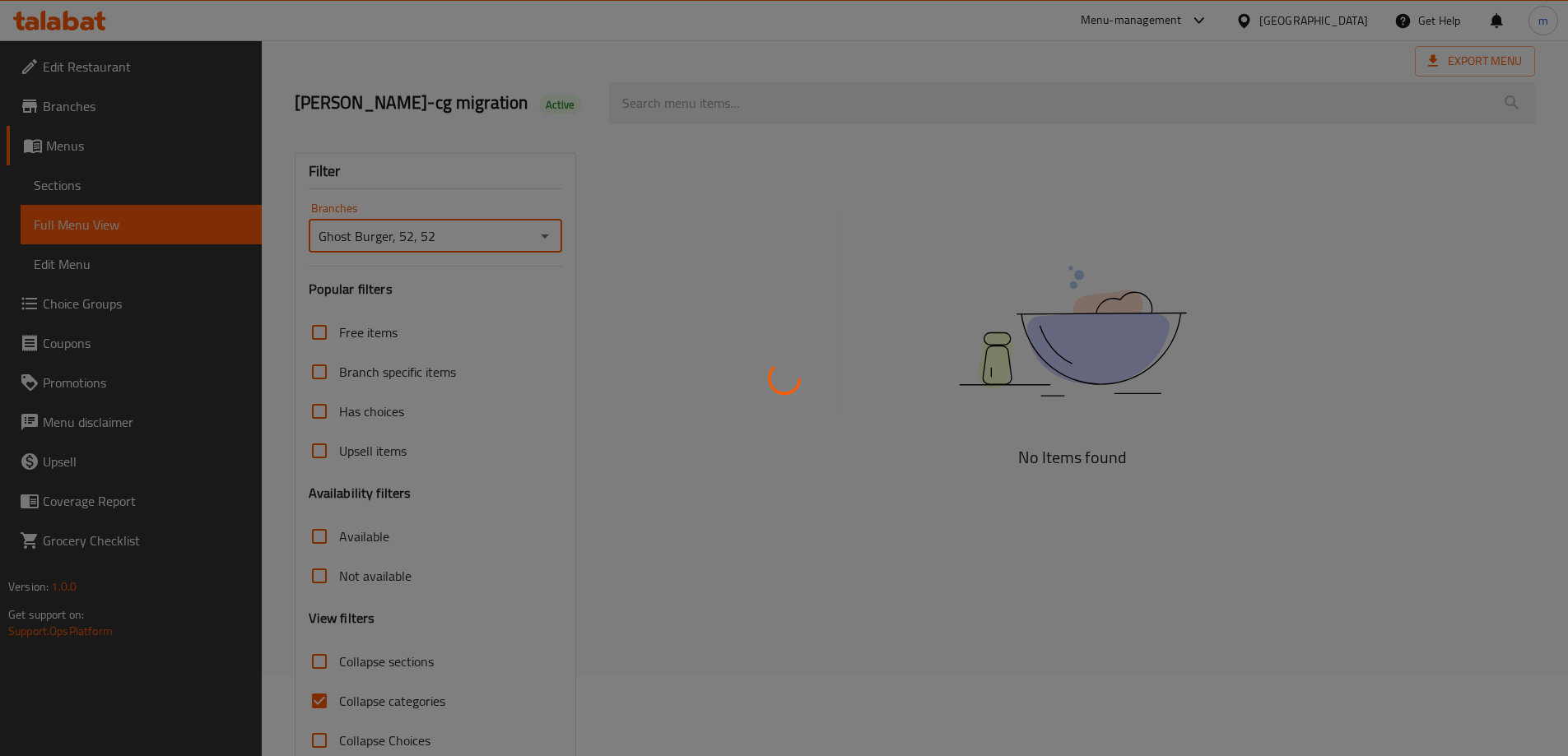
scroll to position [119, 0]
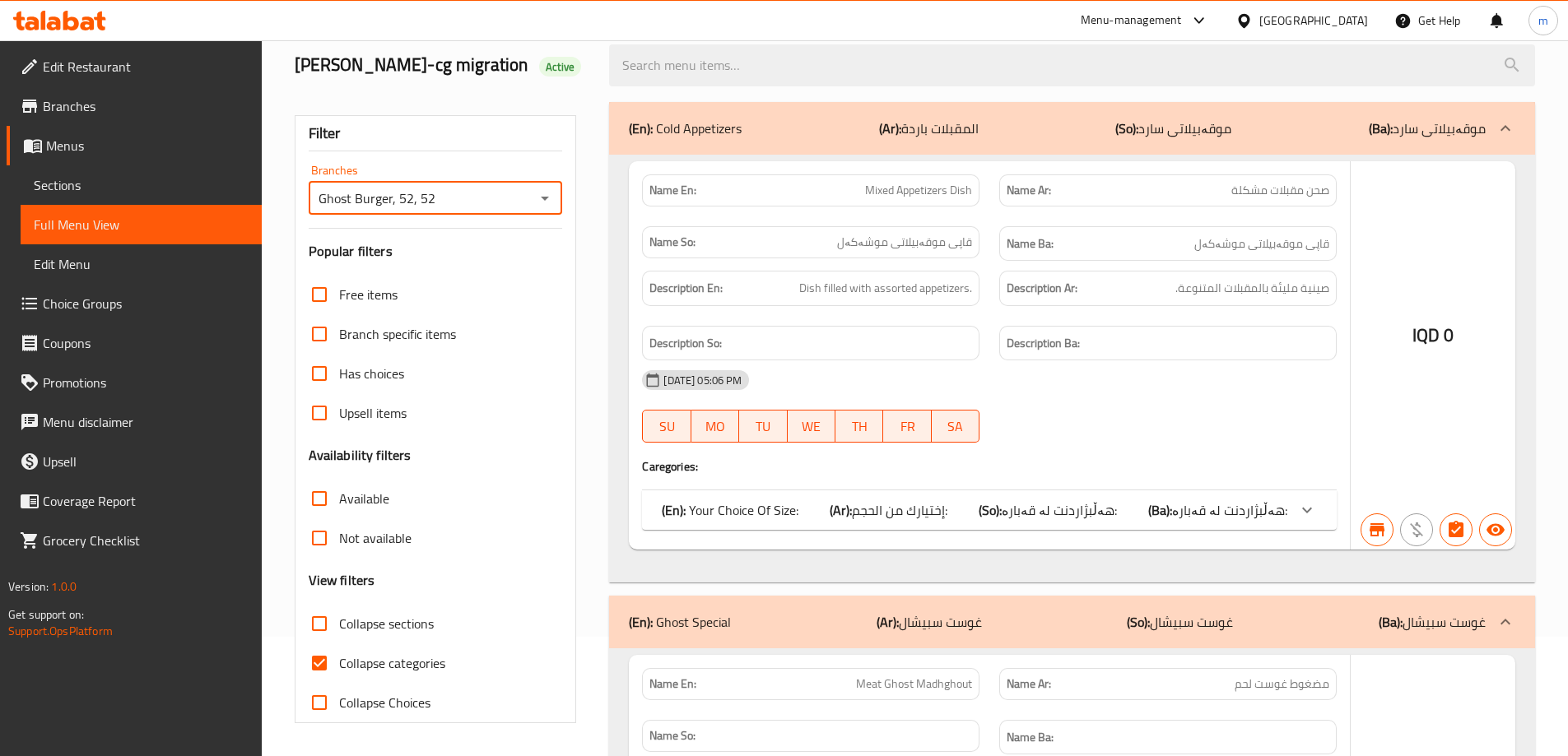
click at [317, 673] on div at bounding box center [784, 378] width 1568 height 756
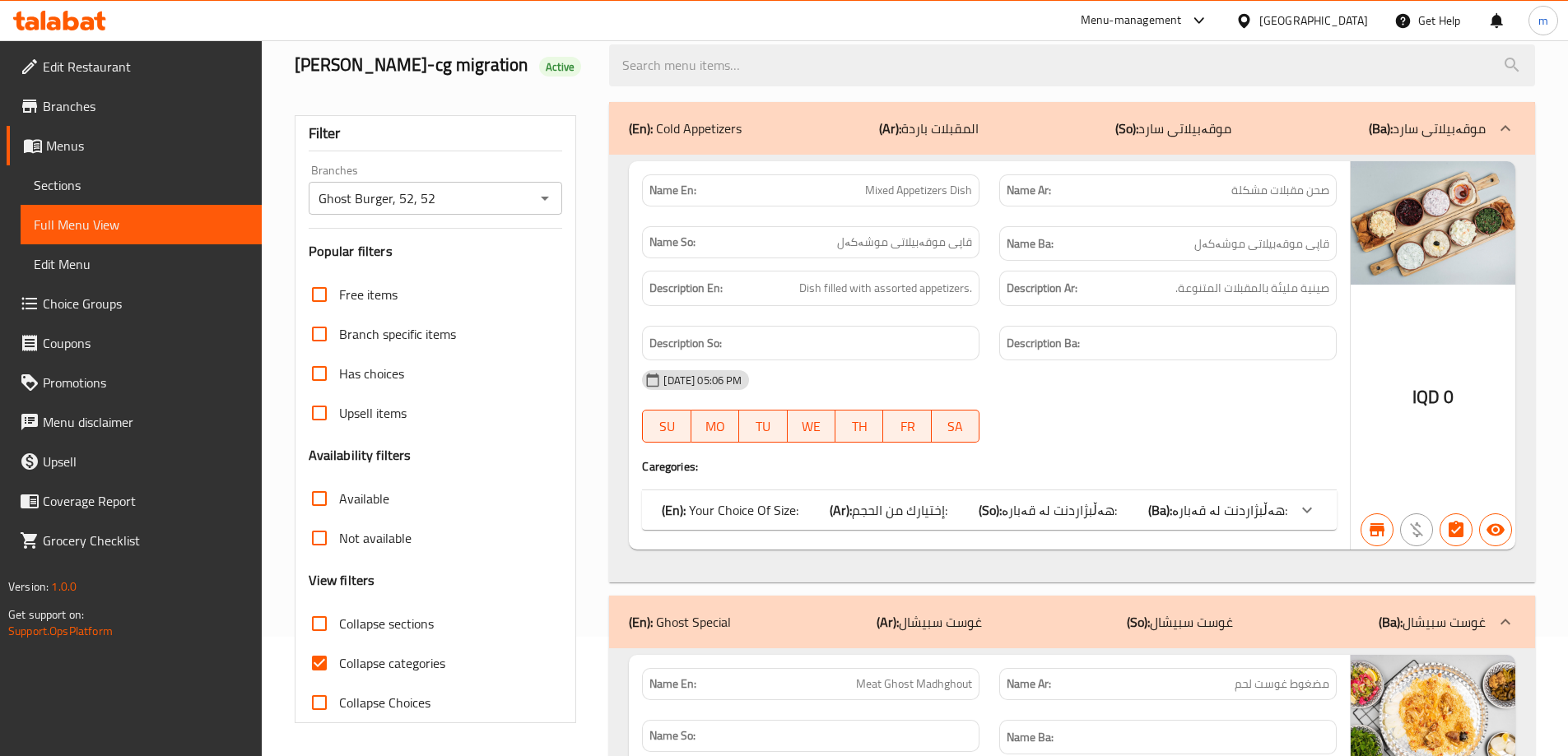
click at [320, 668] on input "Collapse categories" at bounding box center [319, 663] width 39 height 39
checkbox input "false"
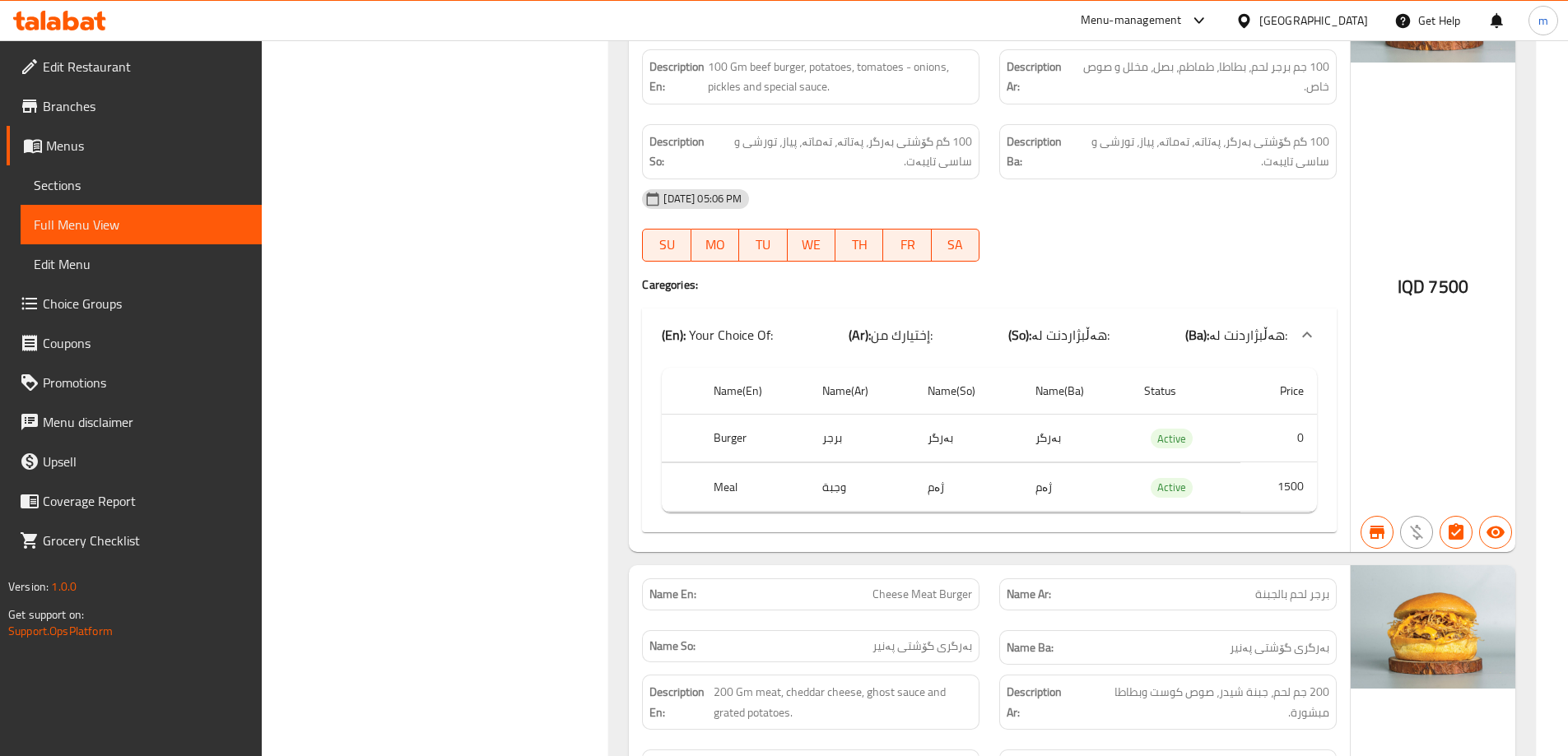
scroll to position [7416, 0]
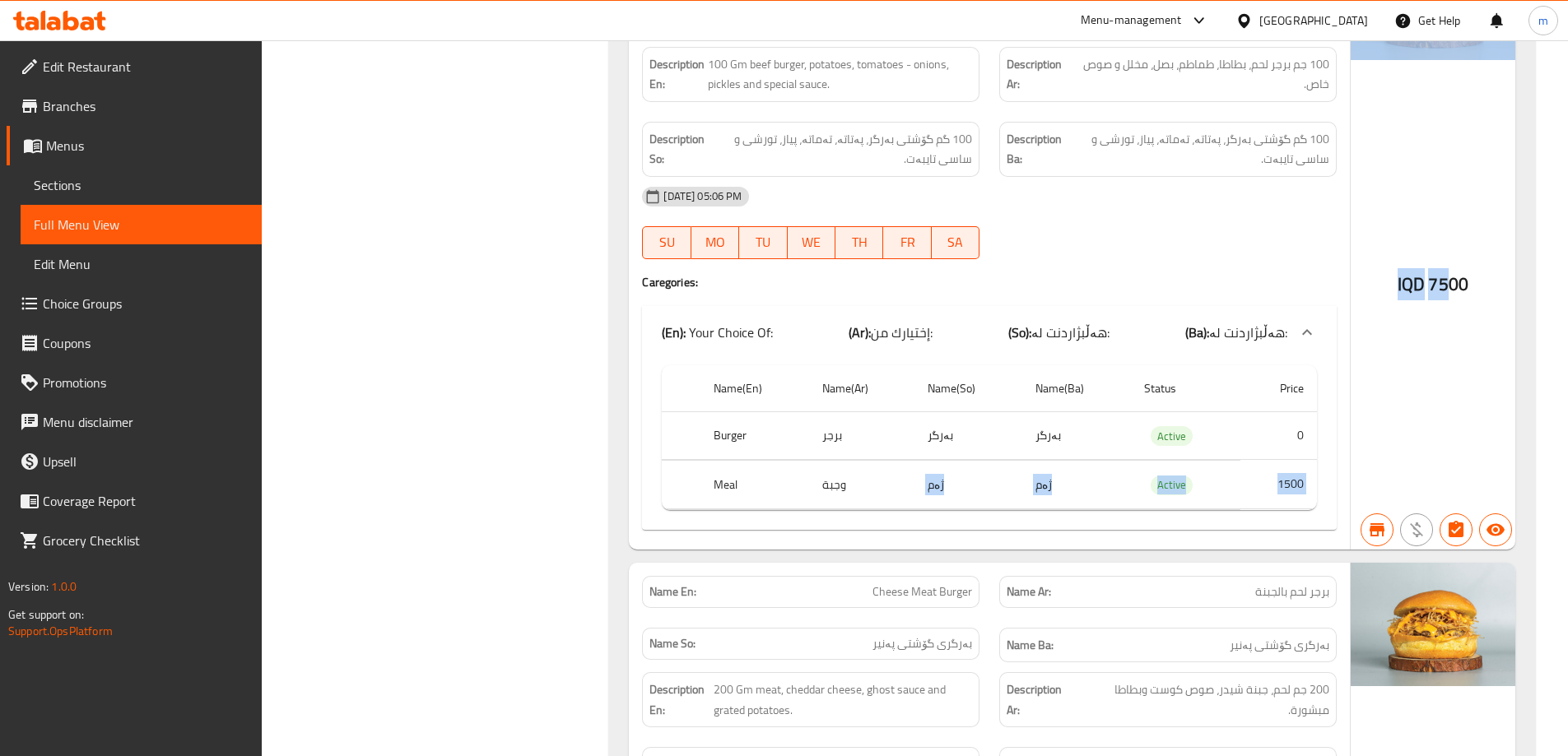
drag, startPoint x: 1452, startPoint y: 263, endPoint x: 985, endPoint y: 476, distance: 513.3
click at [985, 476] on div "Name En: Classic Meat Burger Name Ar: برجر لحم كلاسيك Name So: بەرگری گۆشتی کلا…" at bounding box center [1071, 243] width 886 height 613
click at [641, 243] on div "SU MO TU WE TH FR SA" at bounding box center [810, 242] width 357 height 53
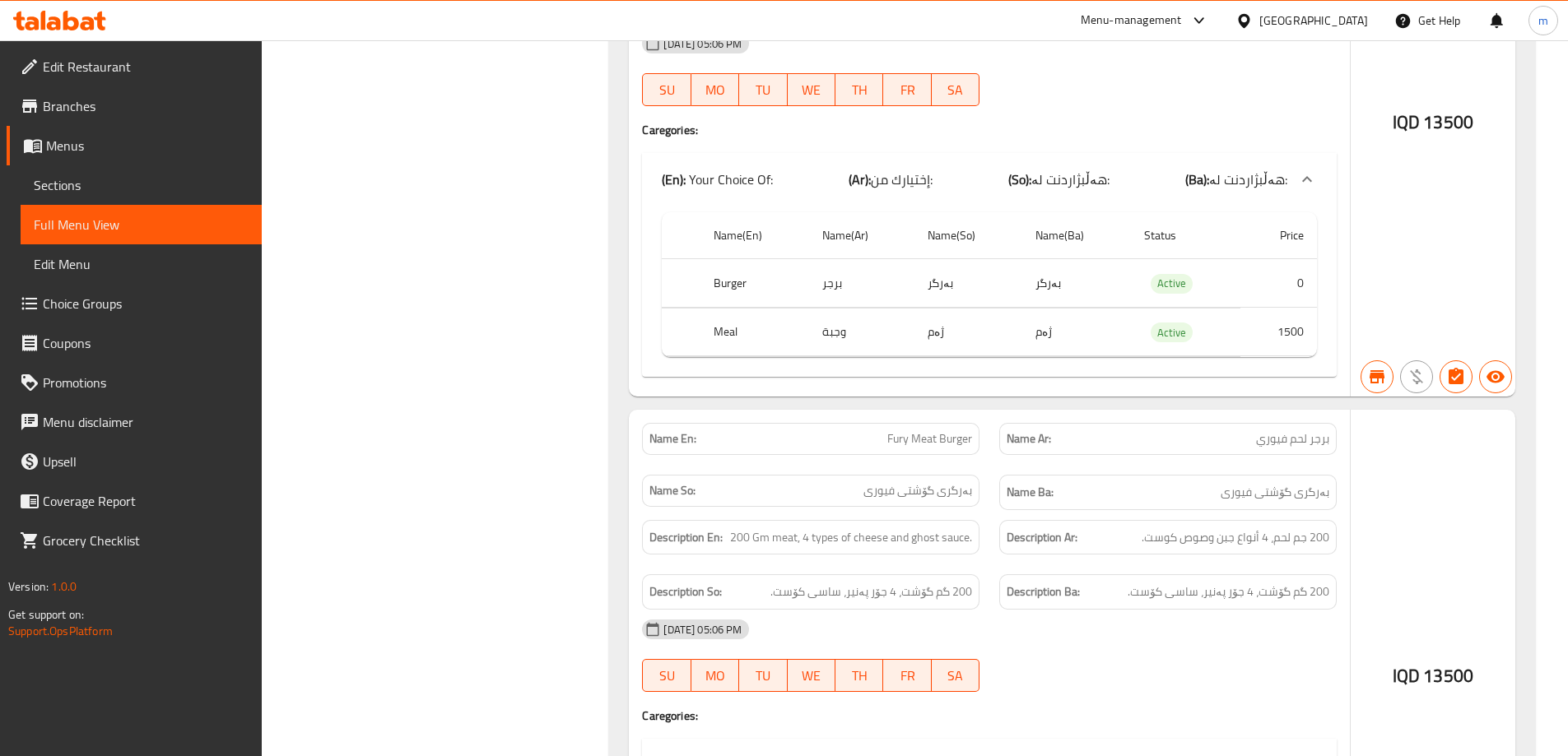
scroll to position [10132, 0]
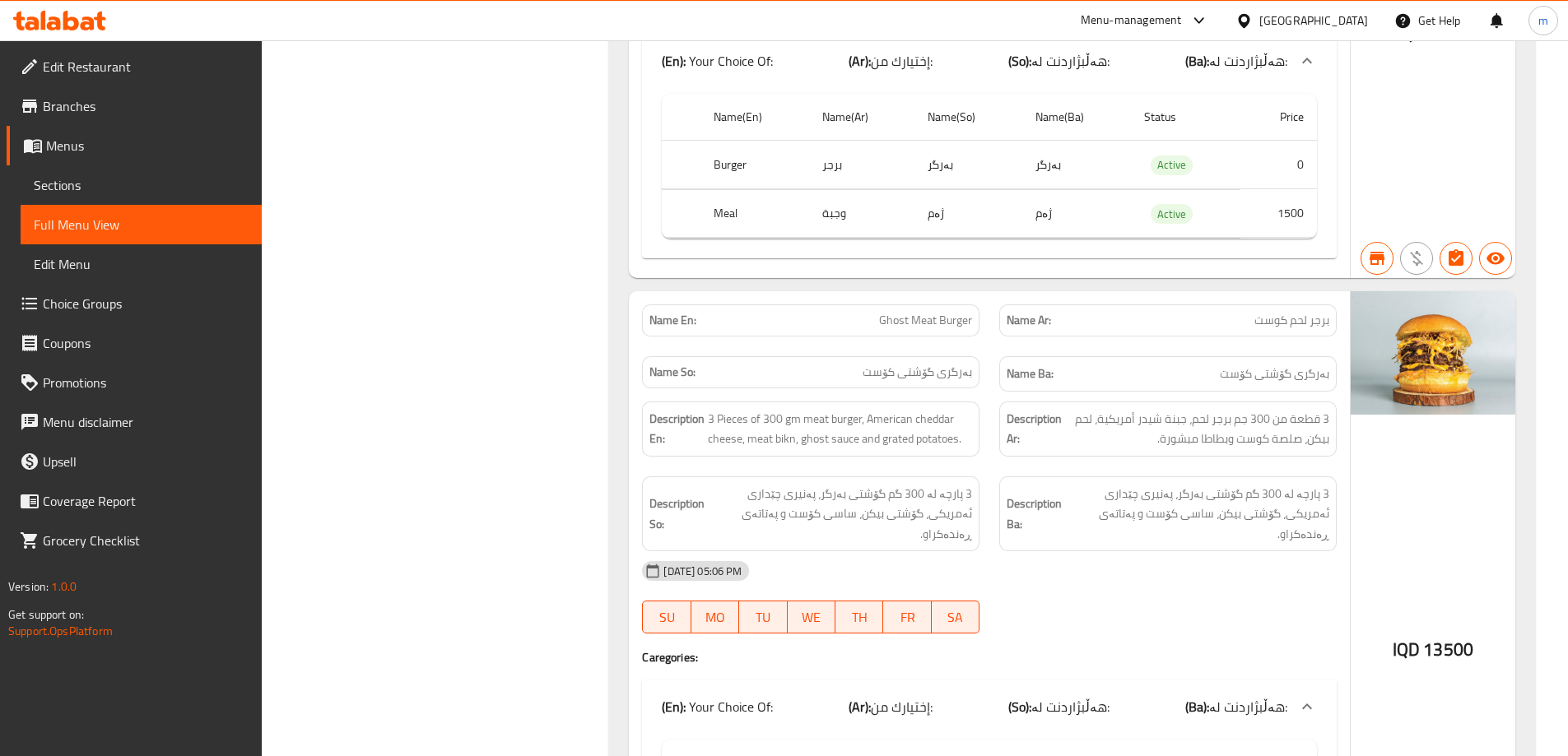
click at [63, 19] on icon at bounding box center [71, 21] width 16 height 20
